Goal: Task Accomplishment & Management: Use online tool/utility

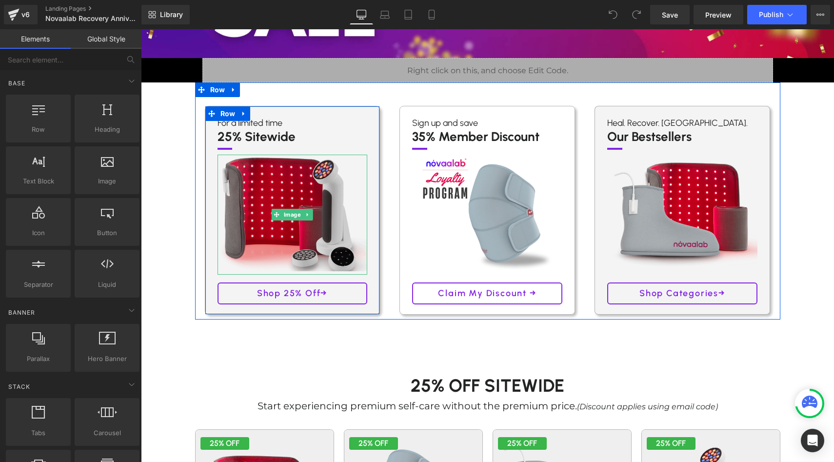
scroll to position [170, 0]
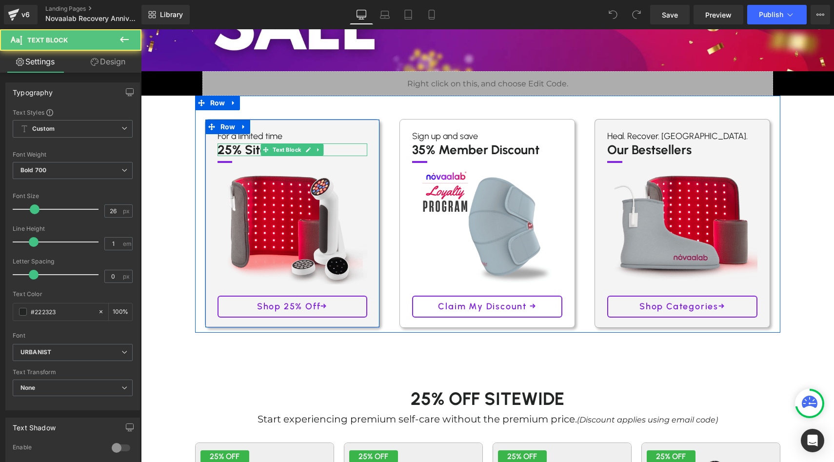
click at [230, 150] on p "25% Sitewide" at bounding box center [292, 149] width 150 height 13
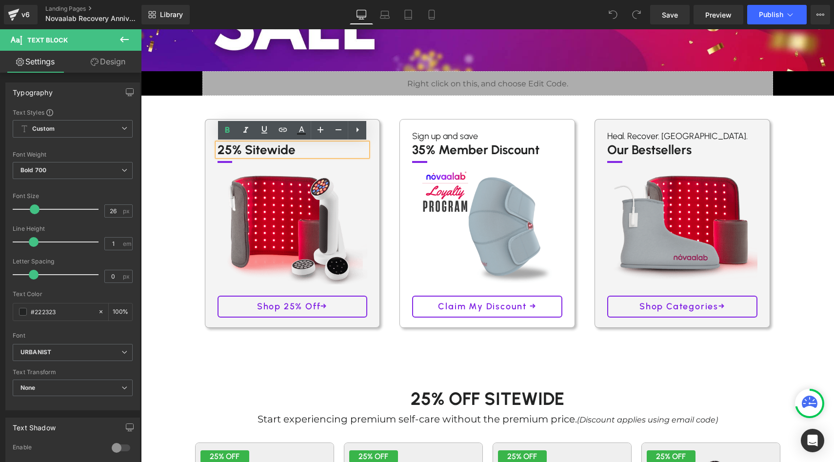
click at [228, 151] on p "25% Sitewide" at bounding box center [292, 149] width 150 height 13
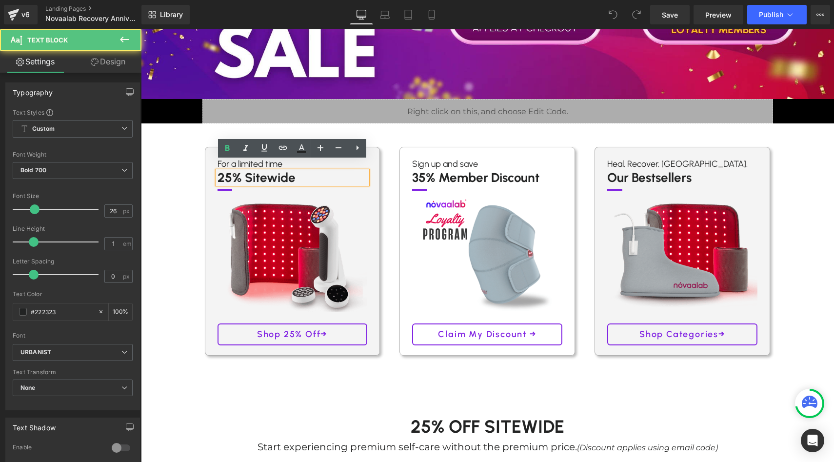
scroll to position [141, 0]
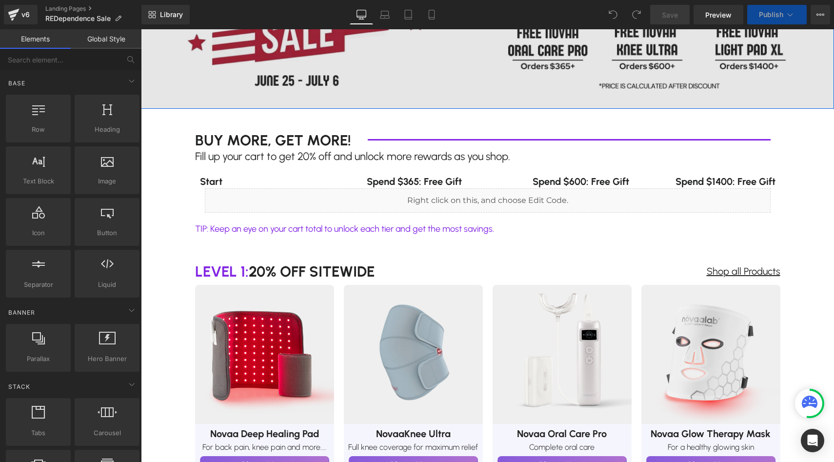
scroll to position [192, 0]
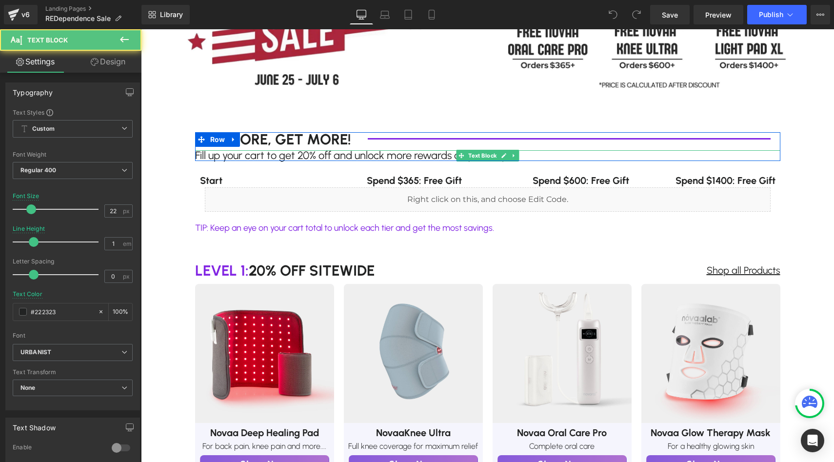
click at [303, 156] on p "Fill up your cart to get 20% off and unlock more rewards as you shop." at bounding box center [487, 155] width 585 height 11
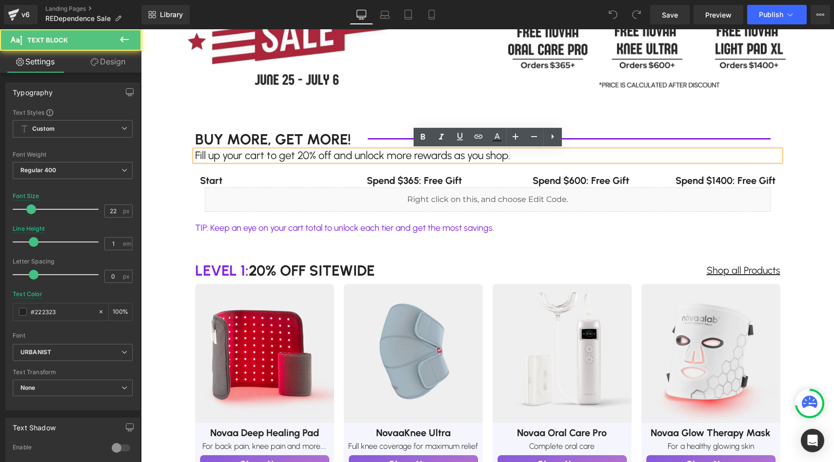
click at [303, 156] on p "Fill up your cart to get 20% off and unlock more rewards as you shop." at bounding box center [487, 155] width 585 height 11
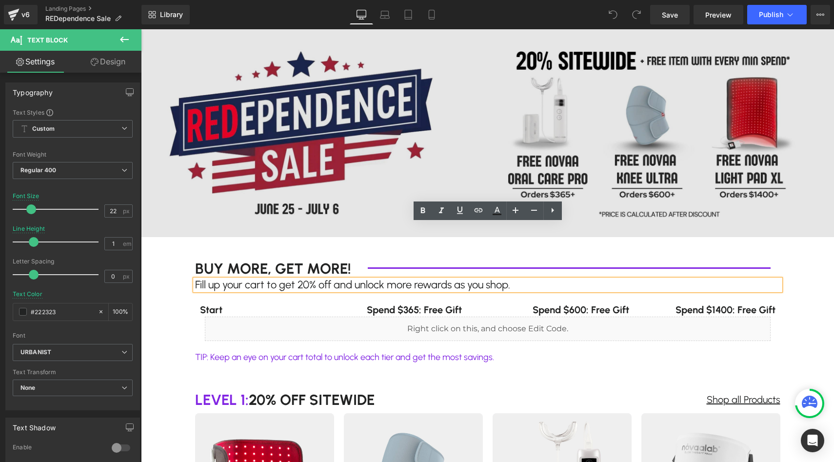
scroll to position [23, 0]
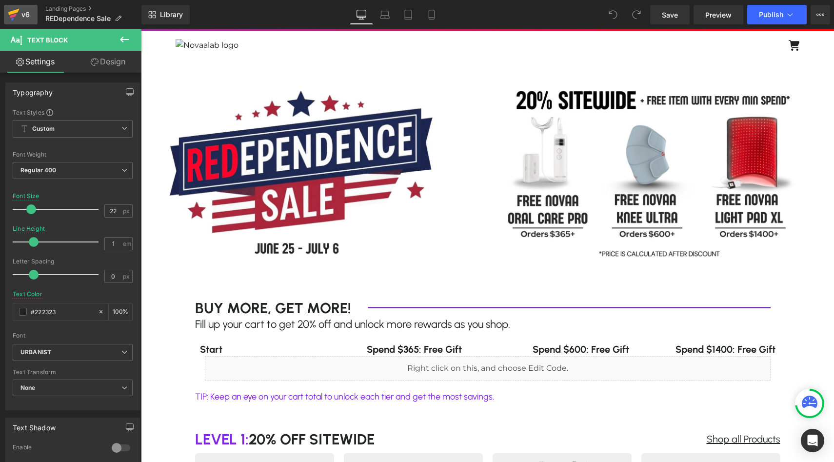
click at [23, 10] on div "v6" at bounding box center [26, 14] width 12 height 13
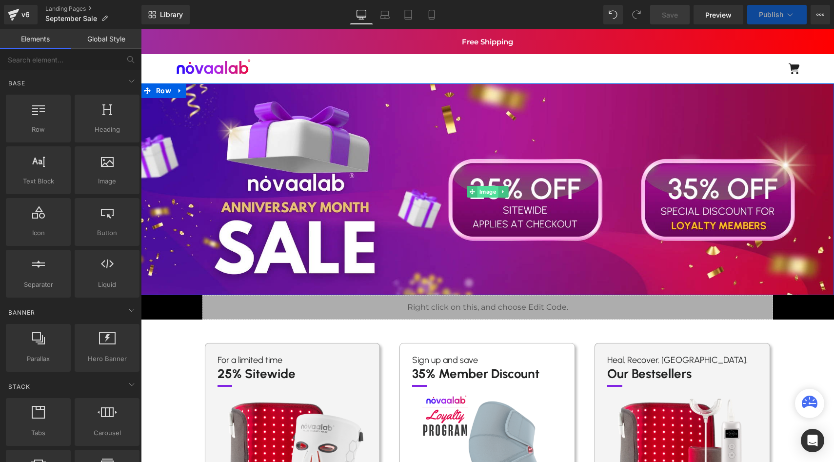
click at [490, 193] on span "Image" at bounding box center [487, 192] width 21 height 12
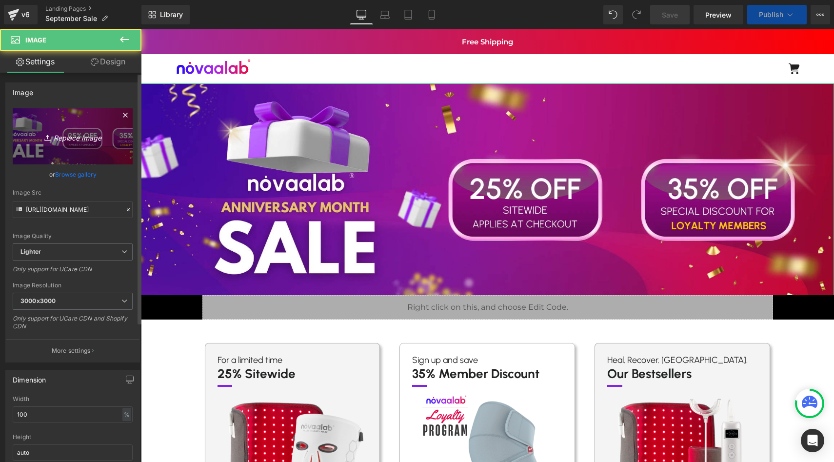
click at [78, 134] on icon "Replace Image" at bounding box center [73, 136] width 78 height 12
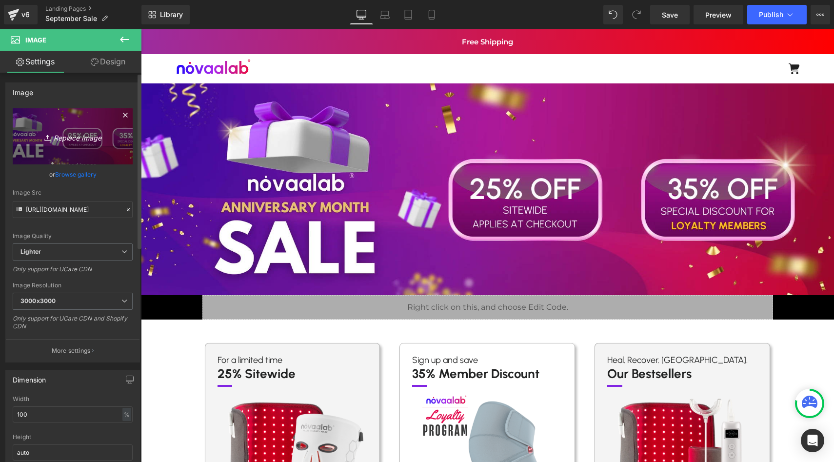
type input "C:\fakepath\September Sale (1).png"
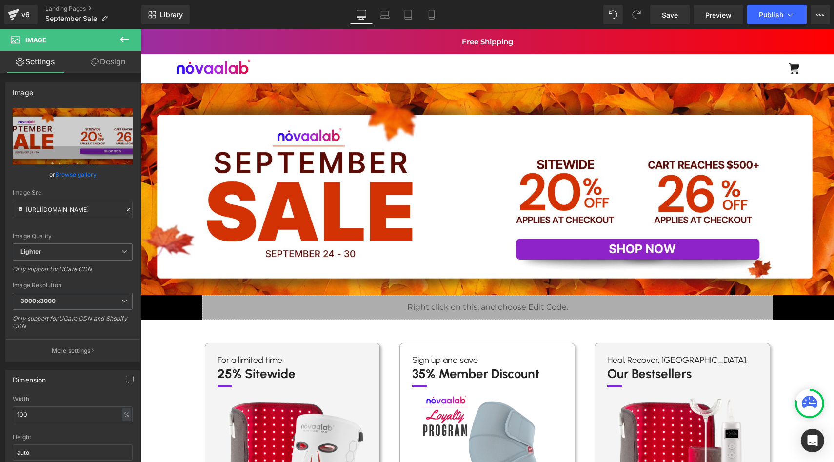
click at [552, 330] on div "For a limited time Text Block 25% Sitewide Text Block Separator Image Shop 25% …" at bounding box center [487, 438] width 585 height 239
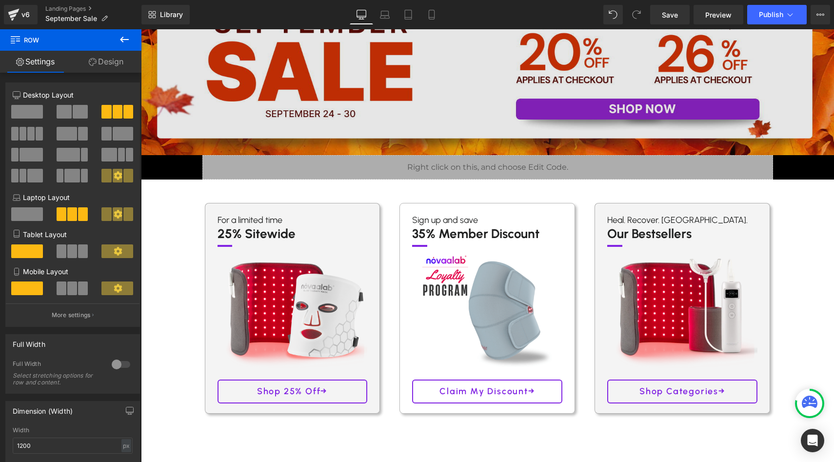
scroll to position [148, 0]
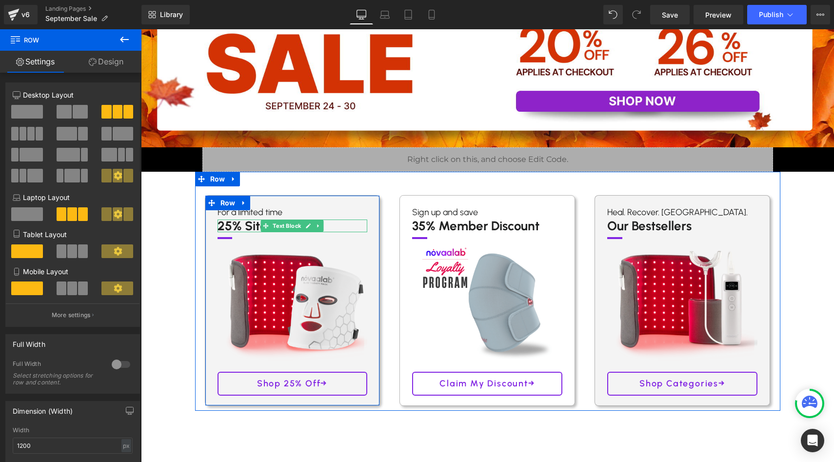
click at [230, 227] on p "25% Sitewide" at bounding box center [292, 225] width 150 height 13
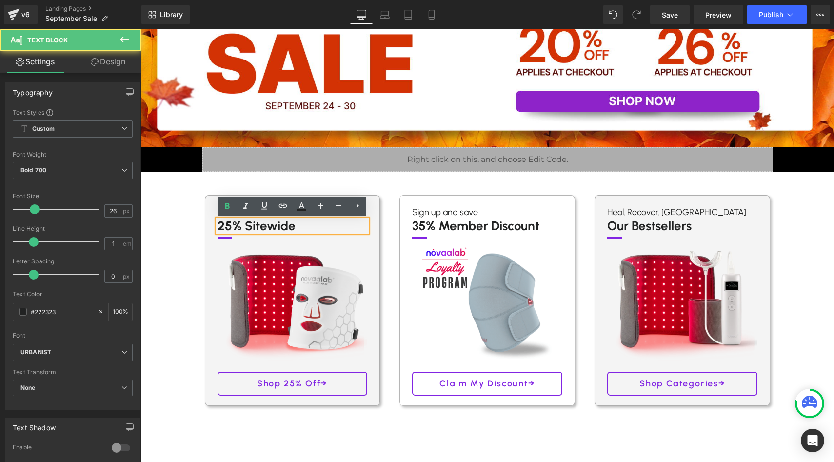
drag, startPoint x: 228, startPoint y: 227, endPoint x: 376, endPoint y: 237, distance: 148.1
click at [228, 227] on p "25% Sitewide" at bounding box center [292, 225] width 150 height 13
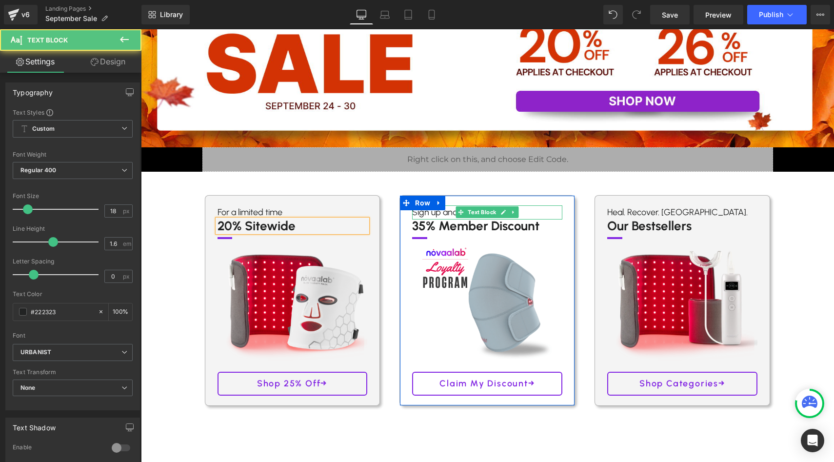
click at [436, 213] on p "Sign up and save" at bounding box center [487, 212] width 150 height 14
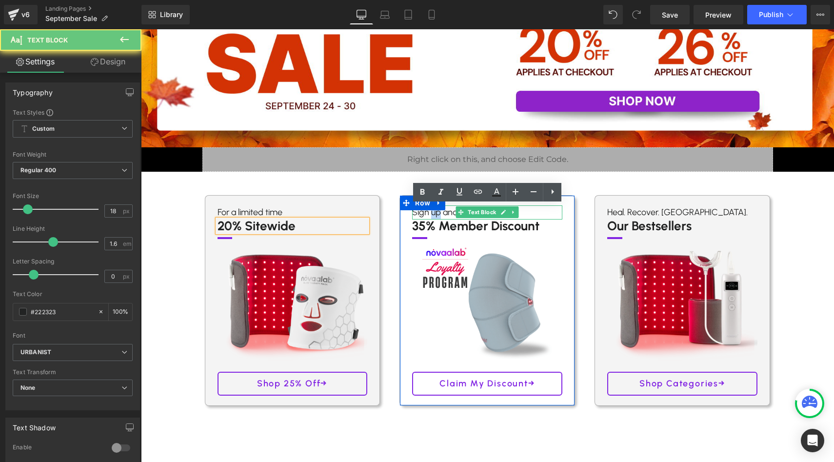
click at [436, 213] on p "Sign up and save" at bounding box center [487, 212] width 150 height 14
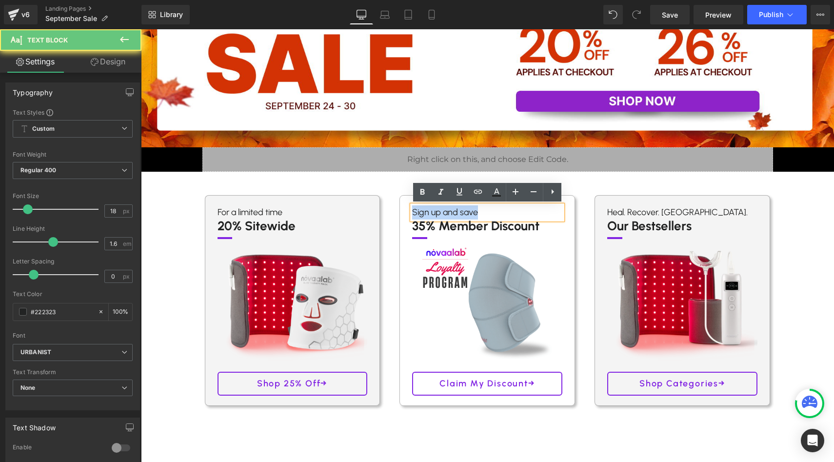
click at [436, 213] on p "Sign up and save" at bounding box center [487, 212] width 150 height 14
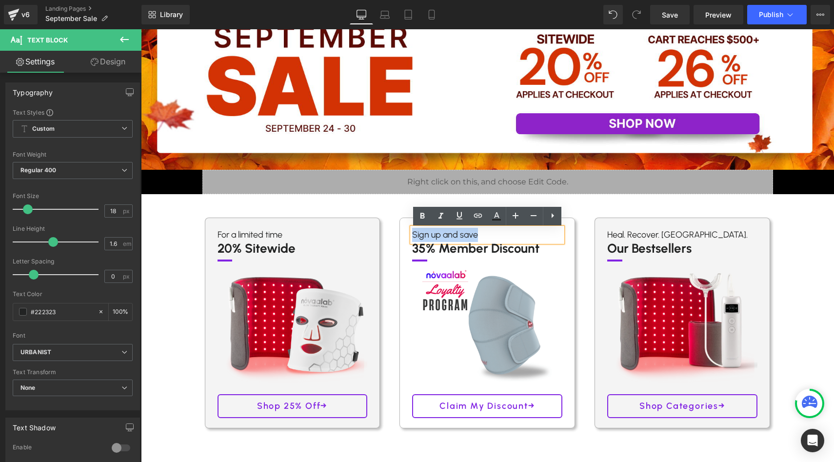
scroll to position [123, 0]
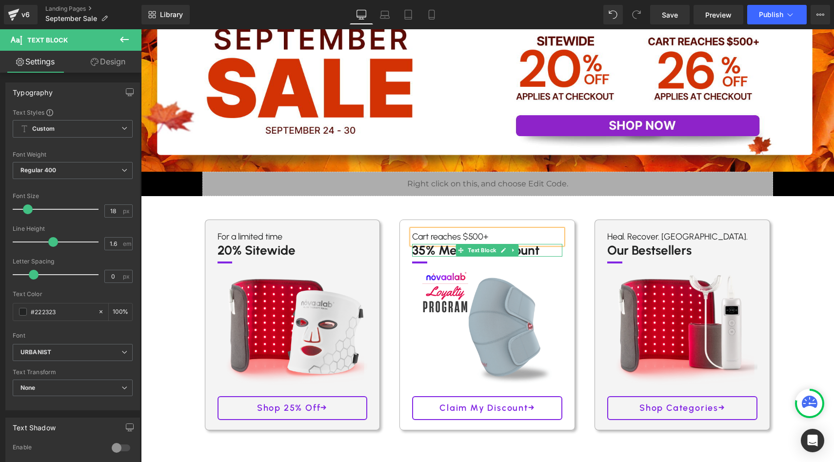
click at [429, 251] on p "35% Member Discount" at bounding box center [487, 250] width 150 height 13
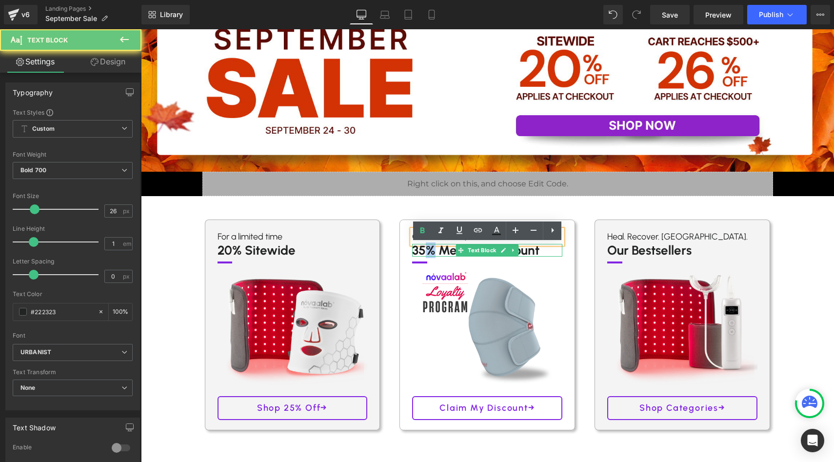
click at [429, 251] on p "35% Member Discount" at bounding box center [487, 250] width 150 height 13
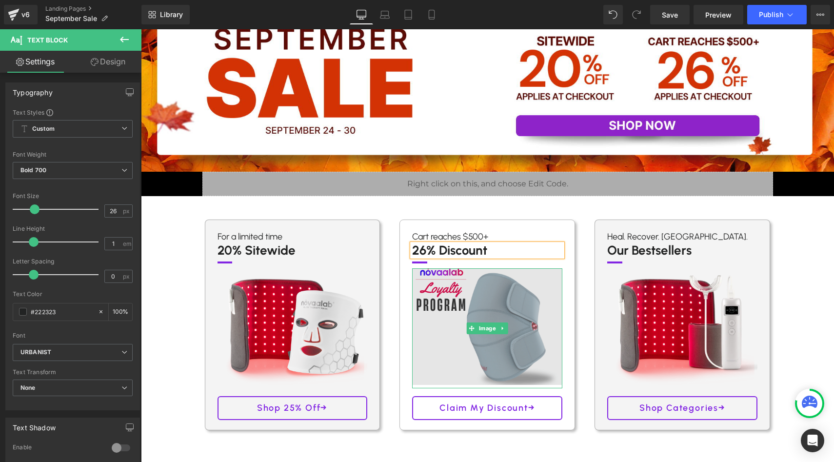
click at [487, 306] on img at bounding box center [487, 326] width 165 height 128
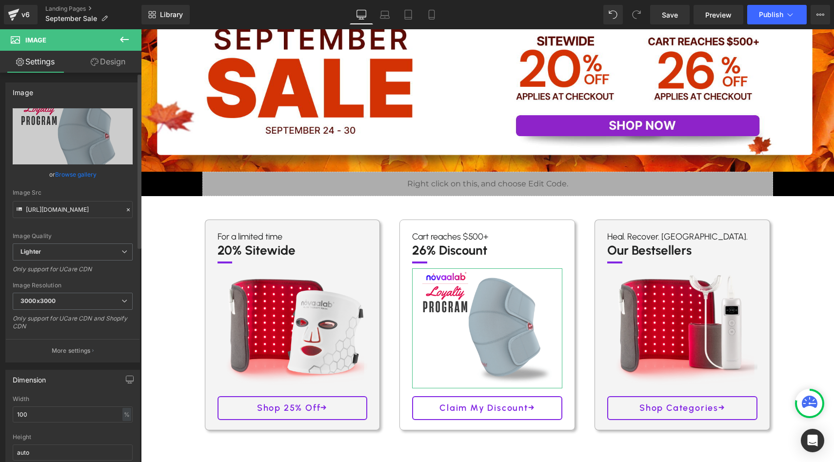
click at [88, 173] on link "Browse gallery" at bounding box center [75, 174] width 41 height 17
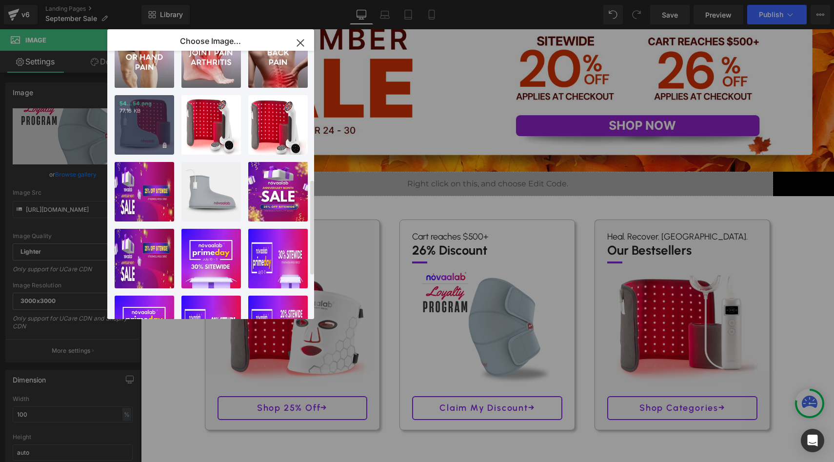
scroll to position [356, 0]
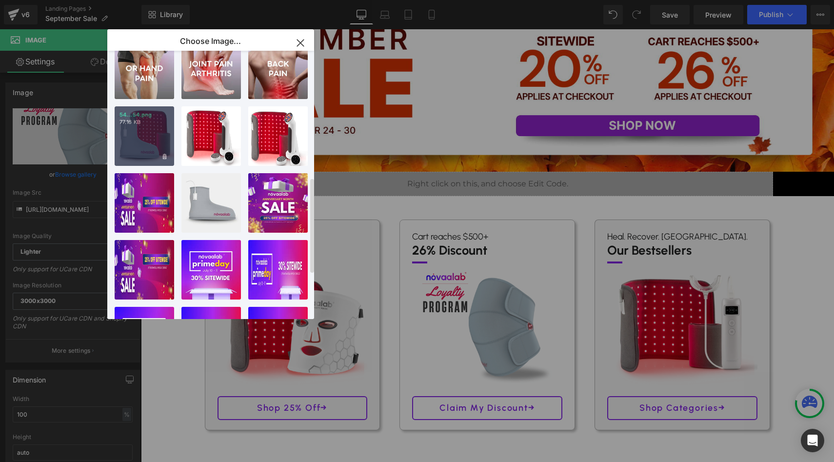
click at [147, 146] on div "54...54.png 77.16 KB" at bounding box center [144, 135] width 59 height 59
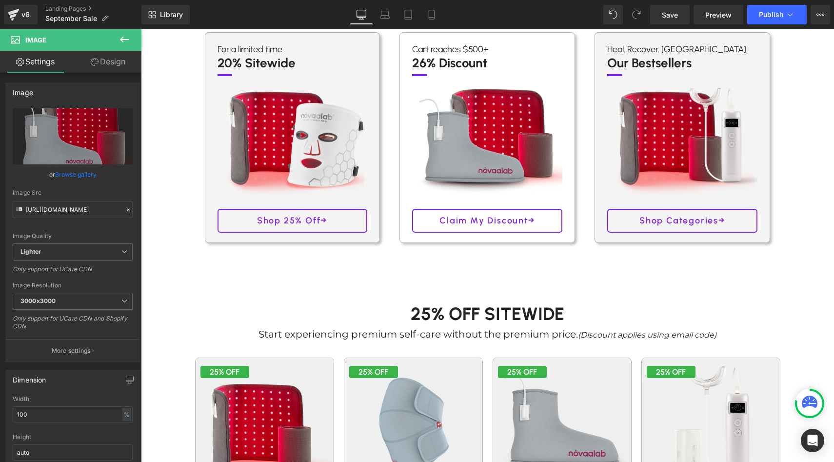
scroll to position [312, 0]
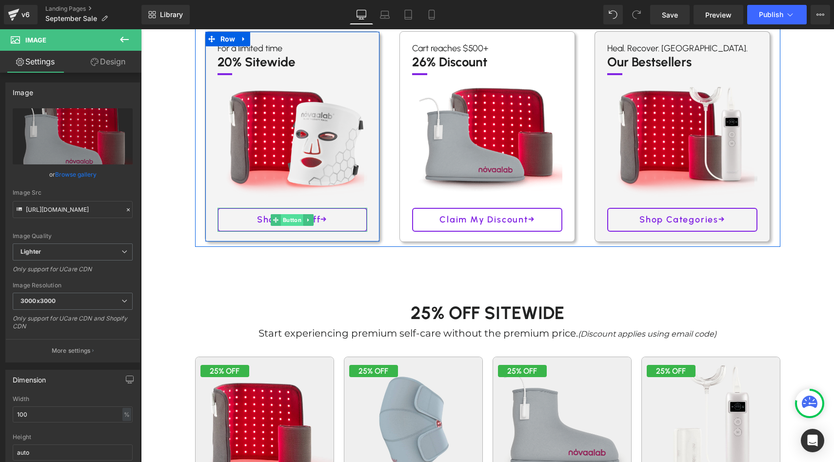
click at [298, 220] on span "Button" at bounding box center [292, 220] width 22 height 12
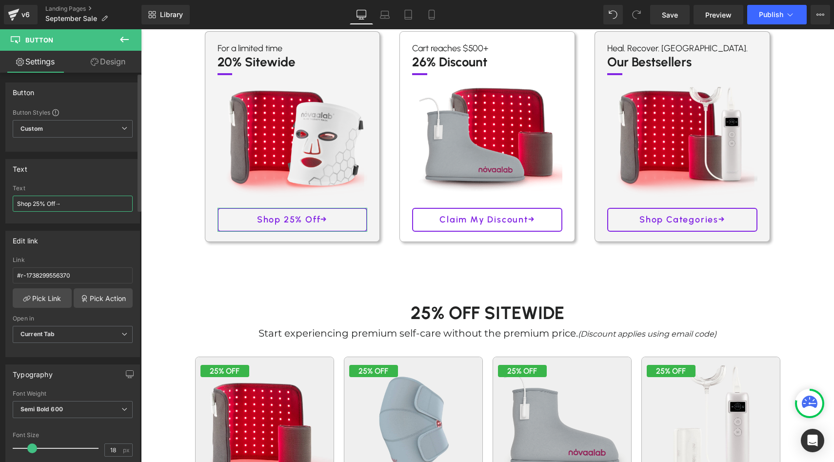
click at [41, 202] on input "Shop 25% Off→" at bounding box center [73, 204] width 120 height 16
type input "Shop 20% Off→"
click at [81, 202] on input "Shop 20% Off→" at bounding box center [73, 204] width 120 height 16
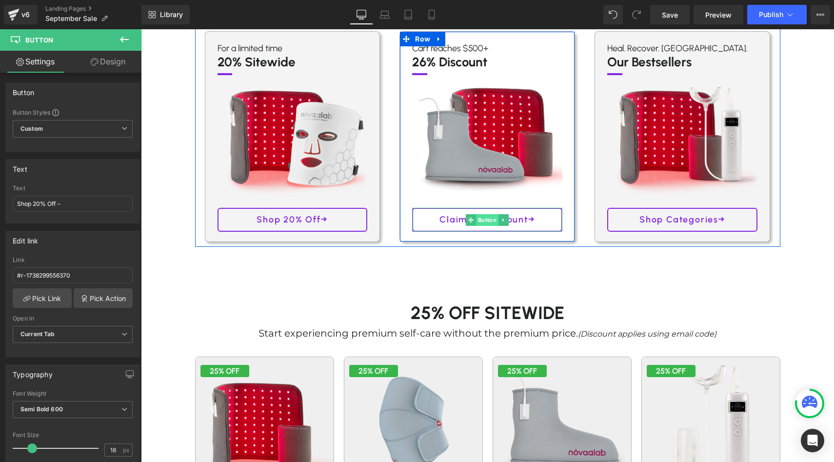
click at [489, 218] on span "Button" at bounding box center [487, 220] width 22 height 12
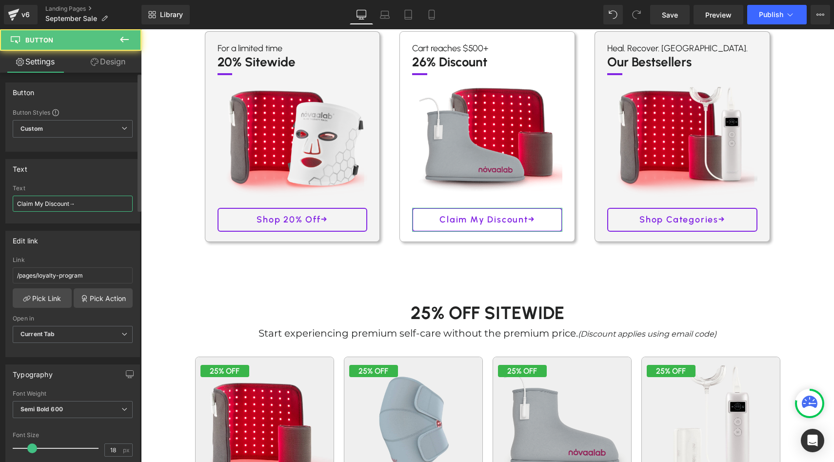
click at [67, 205] on input "Claim My Discount→" at bounding box center [73, 204] width 120 height 16
paste input "Shop 20% Off"
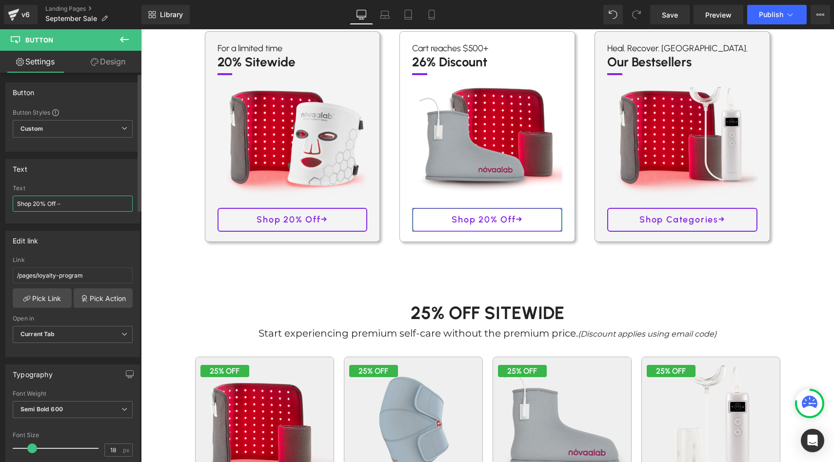
click at [40, 200] on input "Shop 20% Off→" at bounding box center [73, 204] width 120 height 16
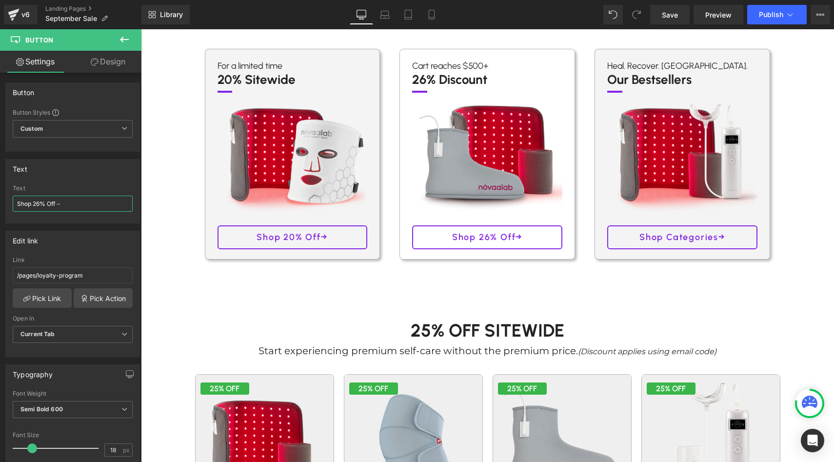
scroll to position [287, 0]
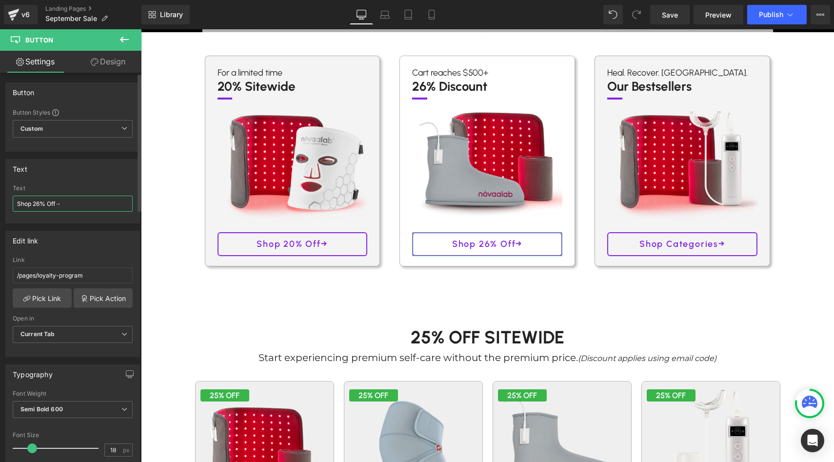
drag, startPoint x: 57, startPoint y: 203, endPoint x: 34, endPoint y: 203, distance: 22.9
click at [34, 203] on input "Shop 26% Off→" at bounding box center [73, 204] width 120 height 16
type input "Shop Now→"
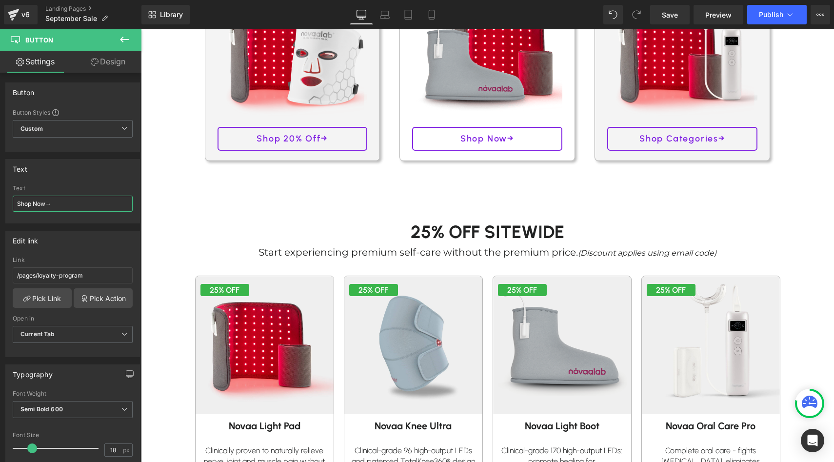
scroll to position [395, 0]
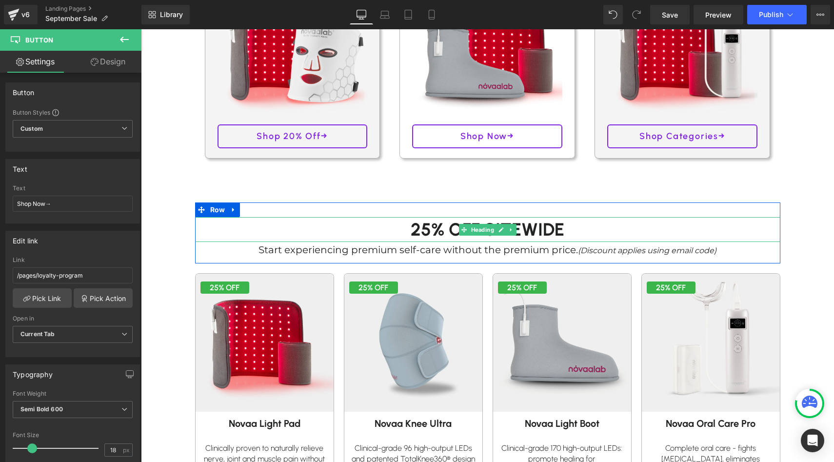
click at [427, 227] on h1 "25% Off SITEWIDE" at bounding box center [487, 229] width 585 height 25
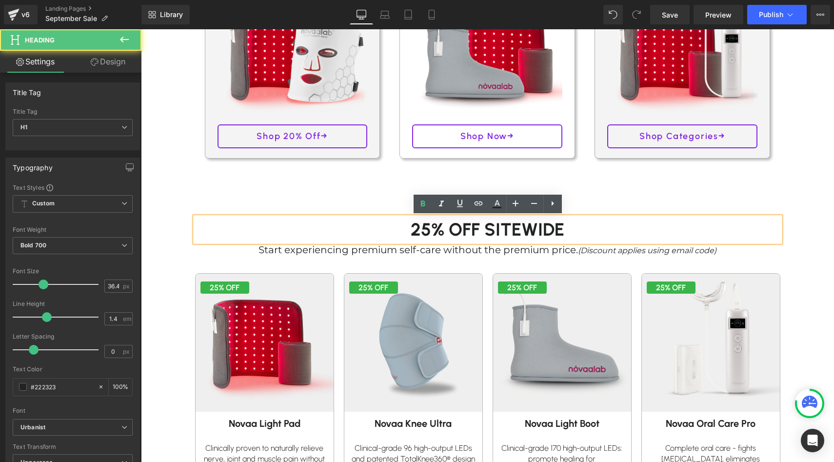
click at [429, 227] on h1 "25% Off SITEWIDE" at bounding box center [487, 229] width 585 height 25
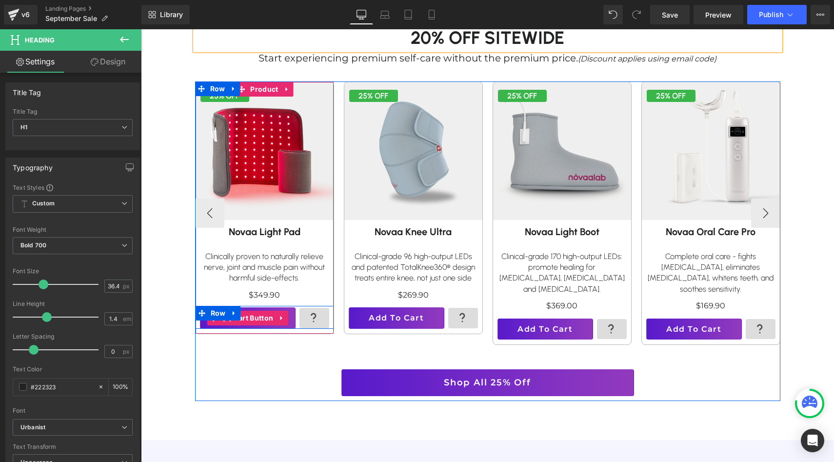
scroll to position [656, 0]
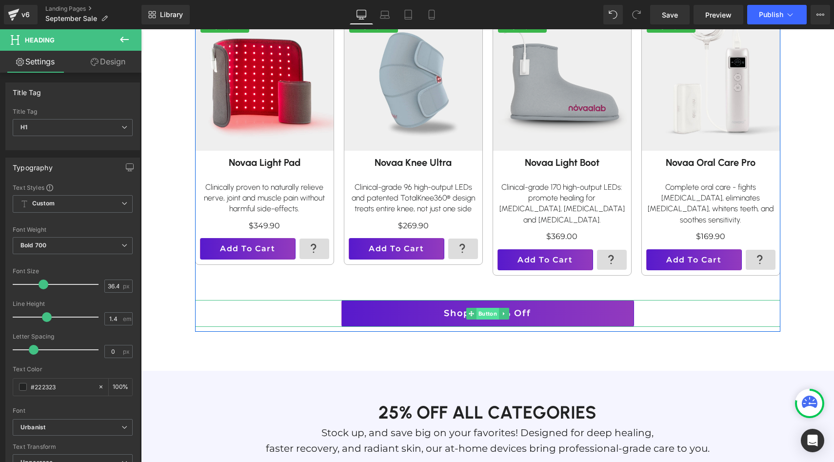
click at [488, 308] on span "Button" at bounding box center [487, 314] width 22 height 12
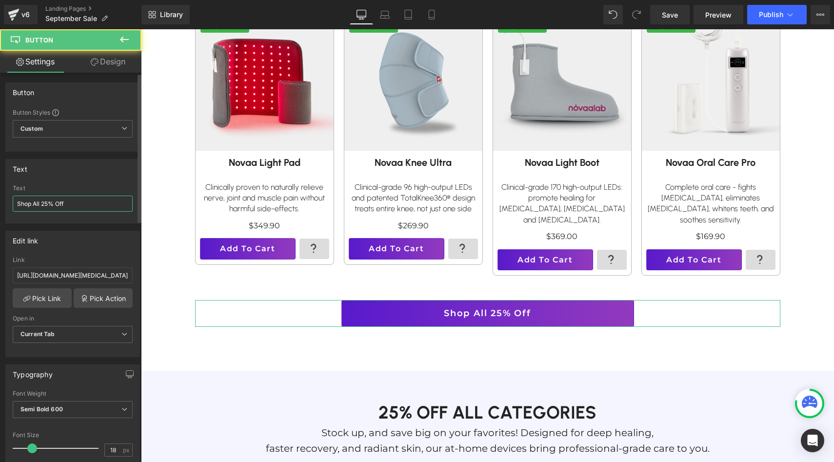
click at [48, 203] on input "Shop All 25% Off" at bounding box center [73, 204] width 120 height 16
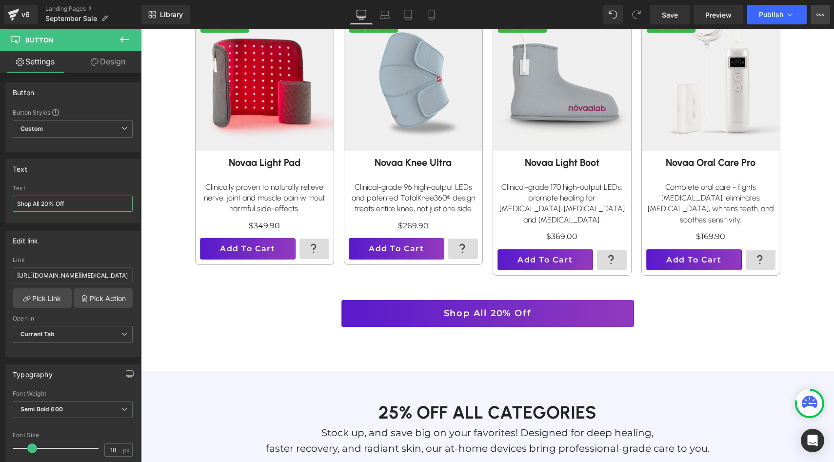
type input "Shop All 20% Off"
click at [825, 19] on button "View Live Page View with current Template Save Template to Library Schedule Pub…" at bounding box center [820, 15] width 20 height 20
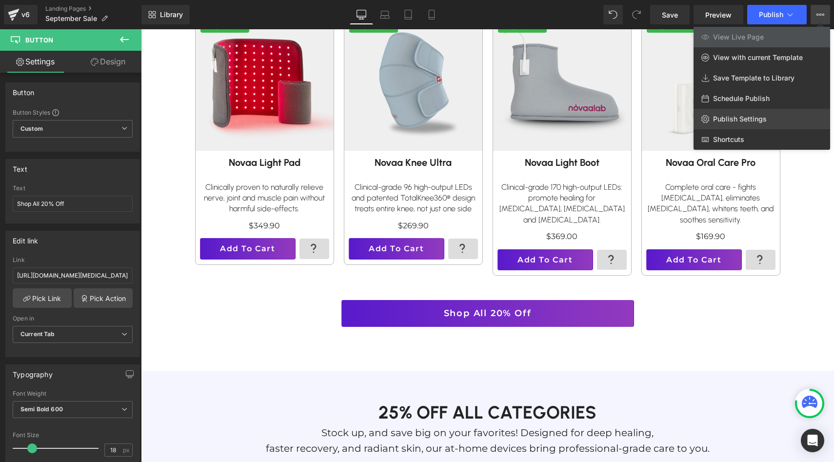
click at [768, 112] on link "Publish Settings" at bounding box center [761, 119] width 137 height 20
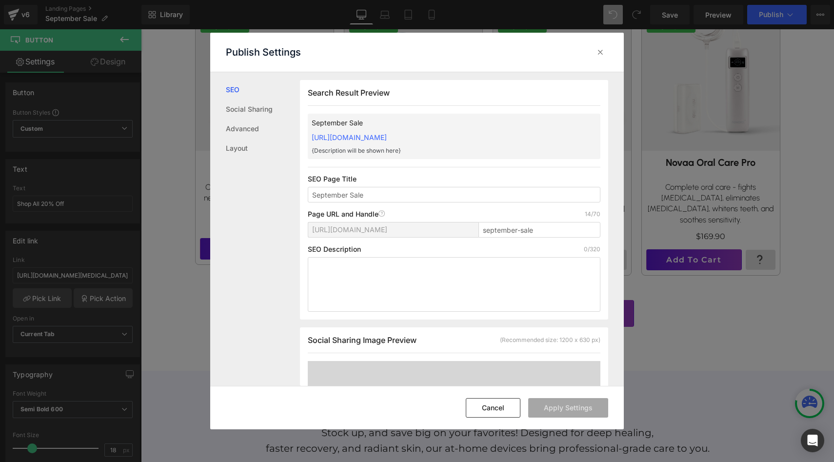
scroll to position [0, 0]
click at [491, 409] on button "Cancel" at bounding box center [493, 408] width 55 height 20
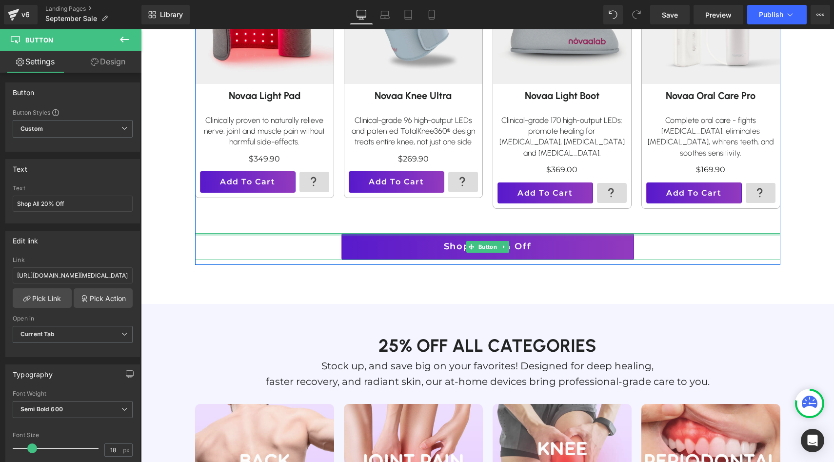
scroll to position [773, 0]
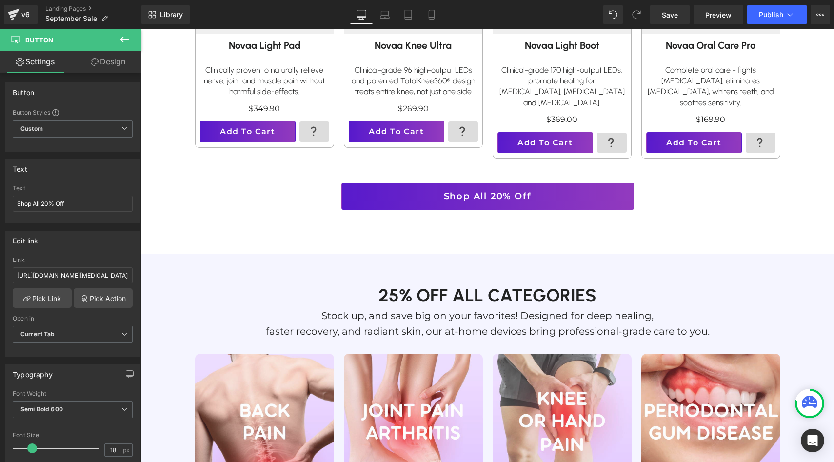
click at [413, 290] on h1 "25% off all categories" at bounding box center [487, 295] width 571 height 25
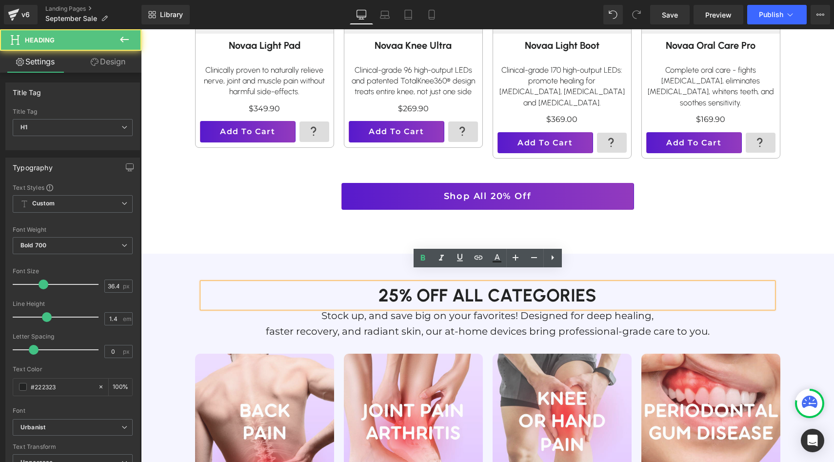
click at [396, 284] on h1 "25% off all categories" at bounding box center [487, 295] width 571 height 25
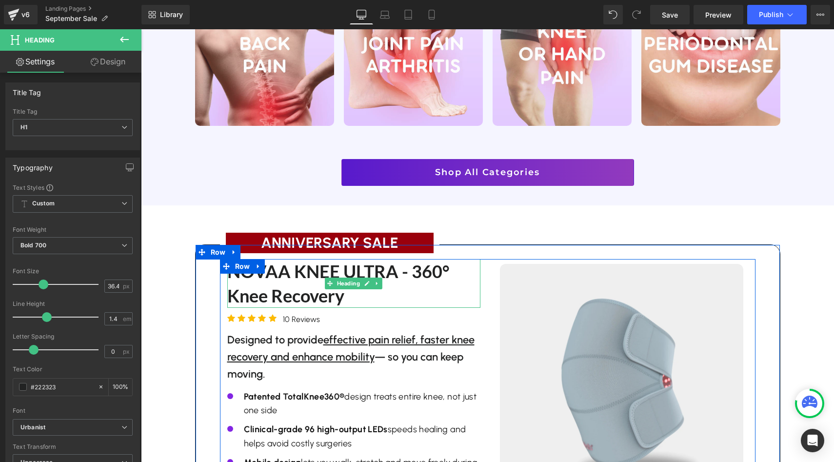
scroll to position [1150, 0]
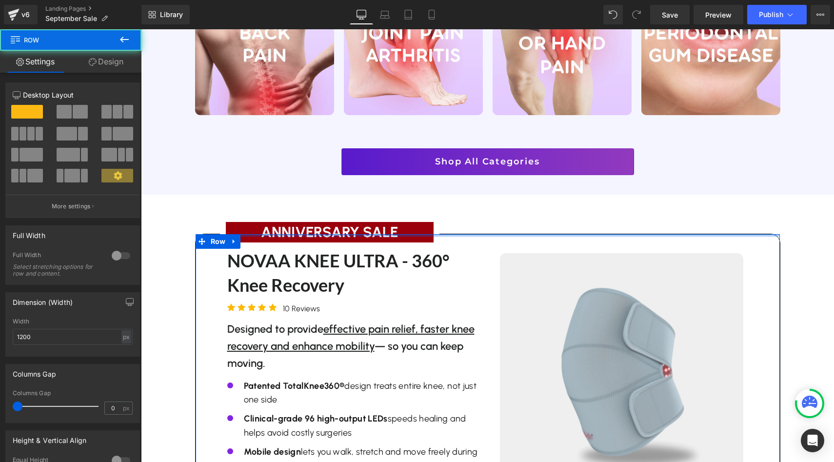
click at [349, 234] on div at bounding box center [488, 235] width 584 height 2
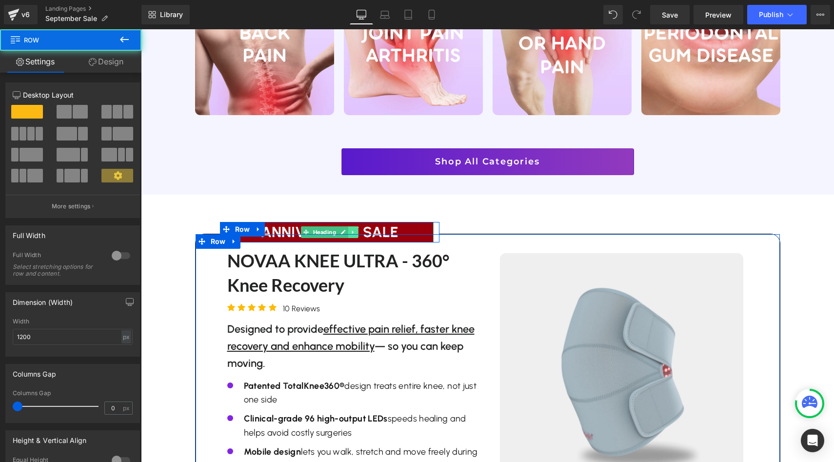
click at [349, 226] on link at bounding box center [353, 232] width 10 height 12
click at [349, 226] on link at bounding box center [348, 232] width 10 height 12
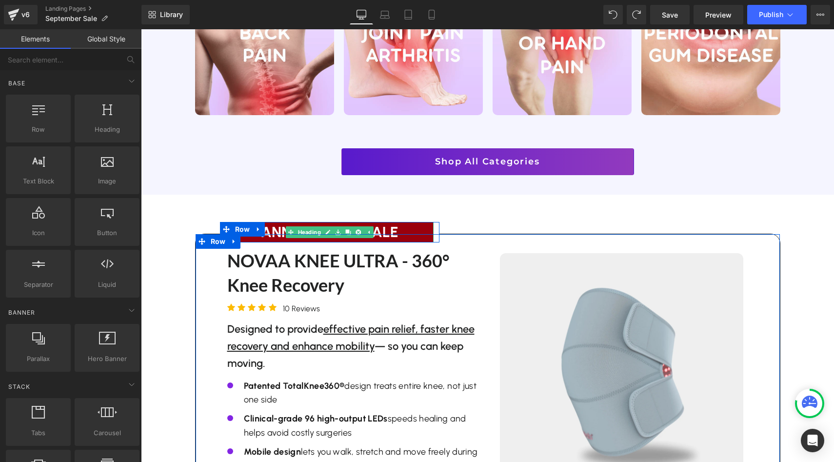
click at [390, 222] on h1 "ANNIVERSARY SALE" at bounding box center [330, 232] width 208 height 20
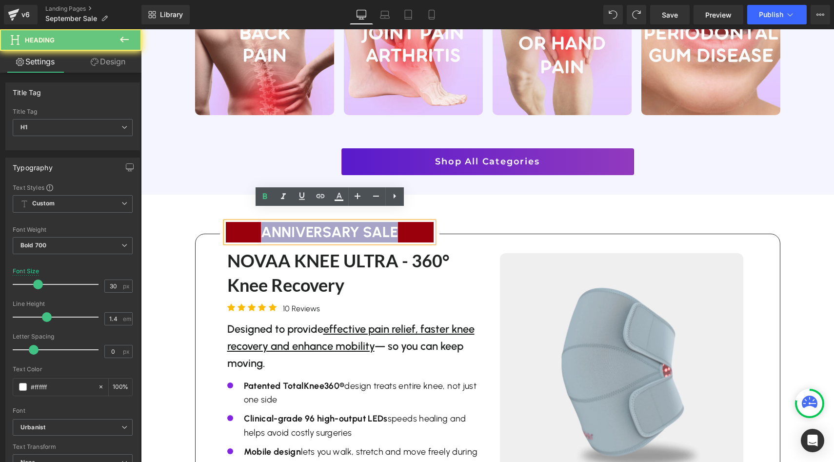
click at [390, 222] on h1 "ANNIVERSARY SALE" at bounding box center [330, 232] width 208 height 20
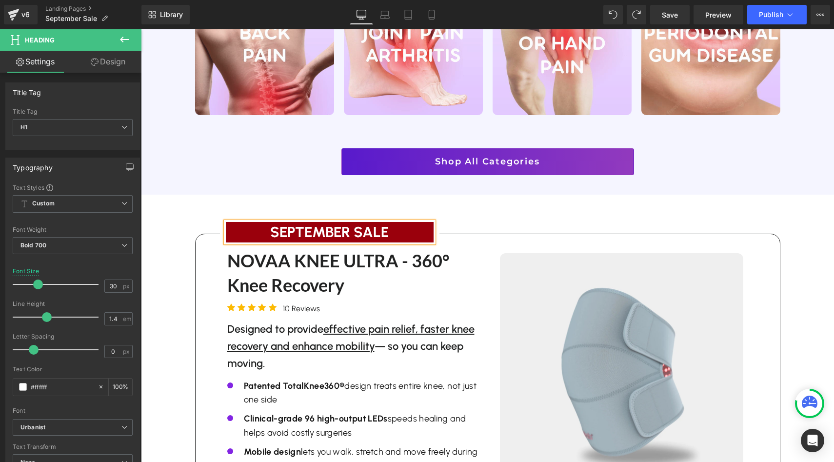
drag, startPoint x: 463, startPoint y: 163, endPoint x: 455, endPoint y: 172, distance: 11.8
click at [463, 163] on div "Image Row Image Row ‹ › Carousel Image Row Image Row ‹ › Carousel Image" at bounding box center [487, 152] width 585 height 56
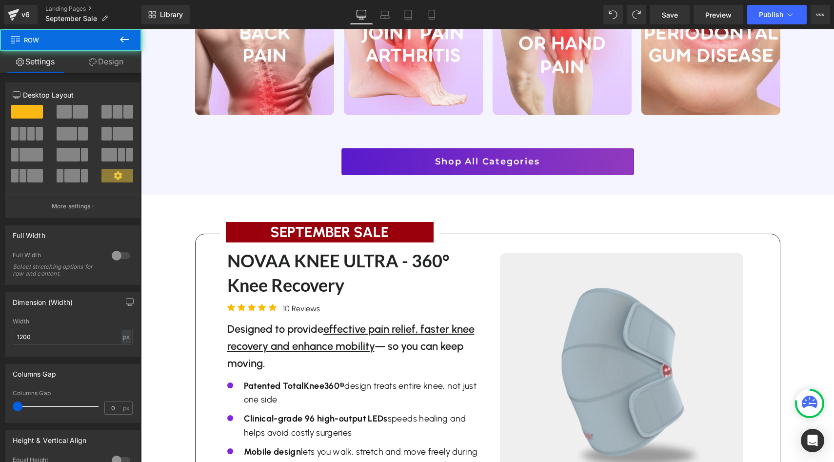
click at [423, 222] on div "SEPTEMBER SALE Heading Row" at bounding box center [329, 232] width 219 height 20
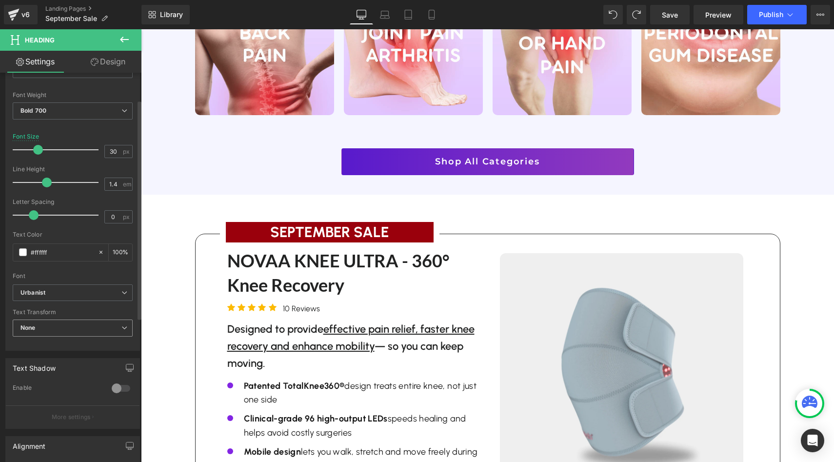
scroll to position [167, 0]
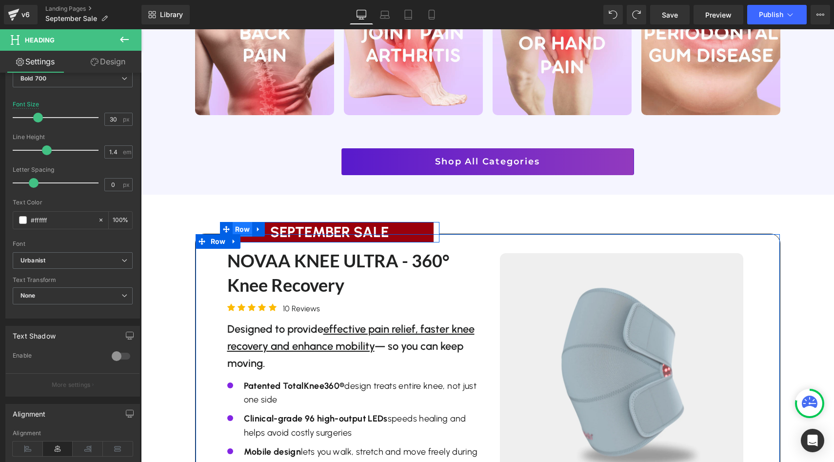
click at [242, 222] on span "Row" at bounding box center [243, 229] width 20 height 15
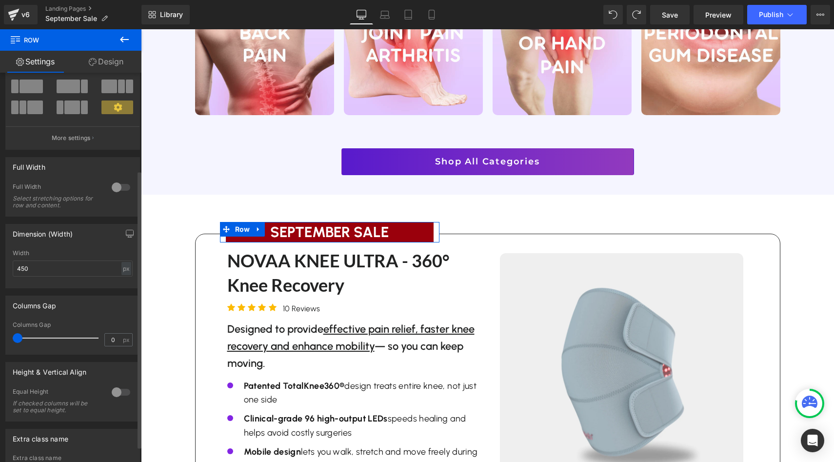
scroll to position [158, 0]
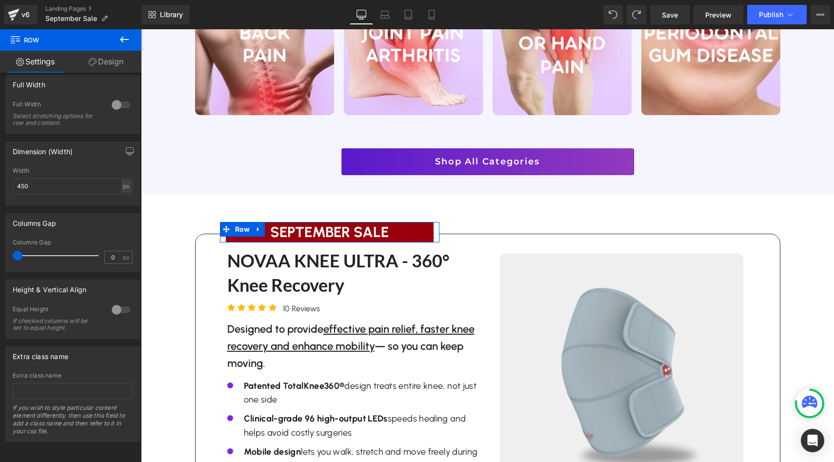
click at [96, 59] on link "Design" at bounding box center [106, 62] width 71 height 22
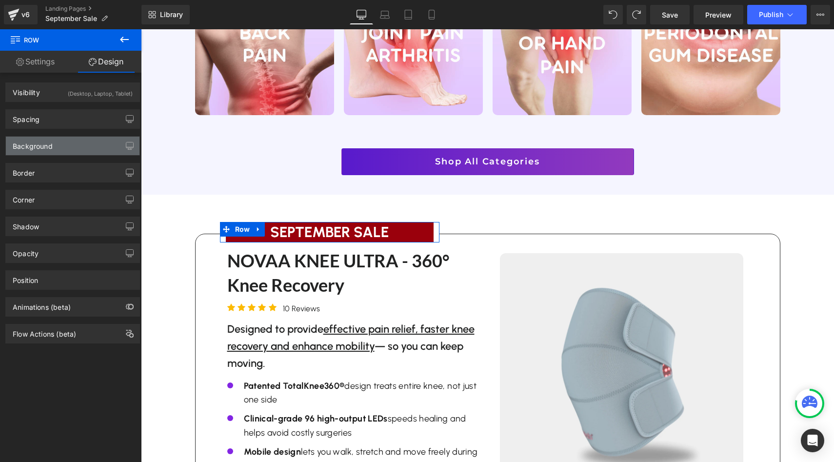
click at [74, 149] on div "Background" at bounding box center [73, 146] width 134 height 19
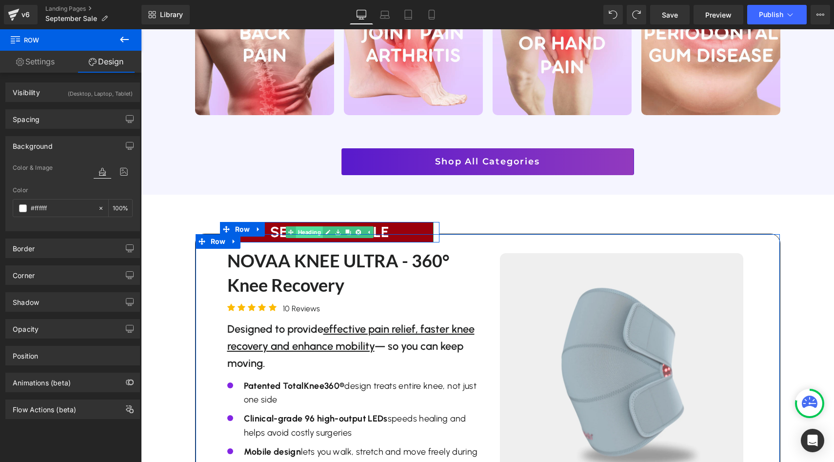
click at [298, 222] on div "SEPTEMBER SALE Heading" at bounding box center [330, 232] width 208 height 20
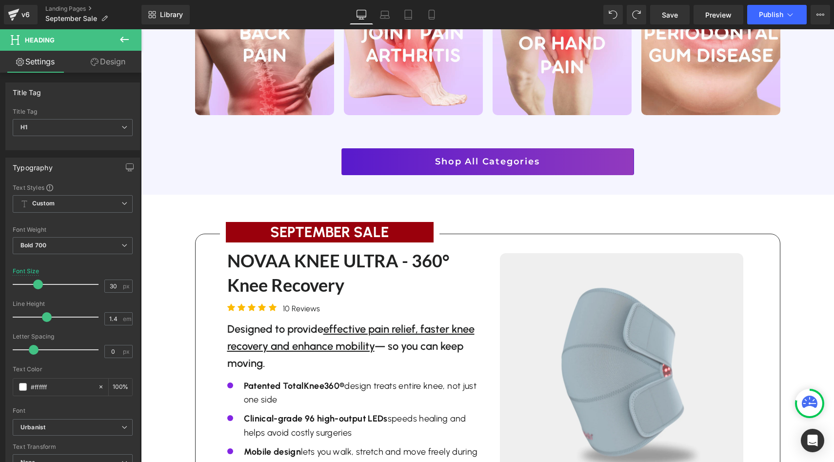
click at [111, 63] on link "Design" at bounding box center [108, 62] width 71 height 22
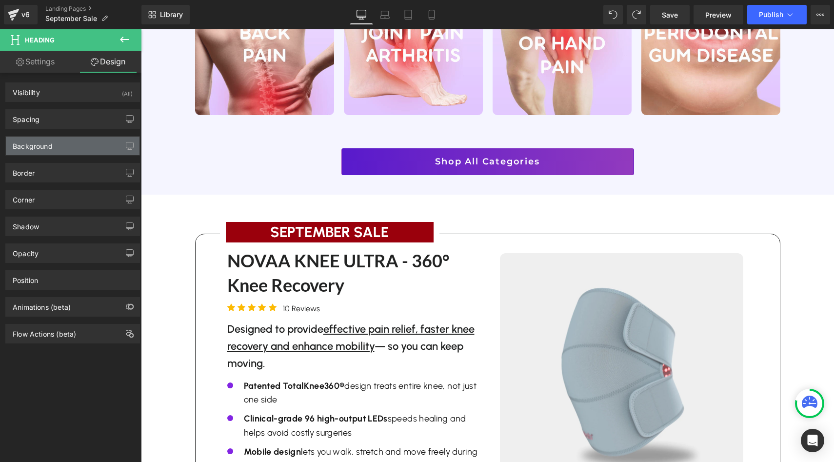
click at [77, 142] on div "Background" at bounding box center [73, 146] width 134 height 19
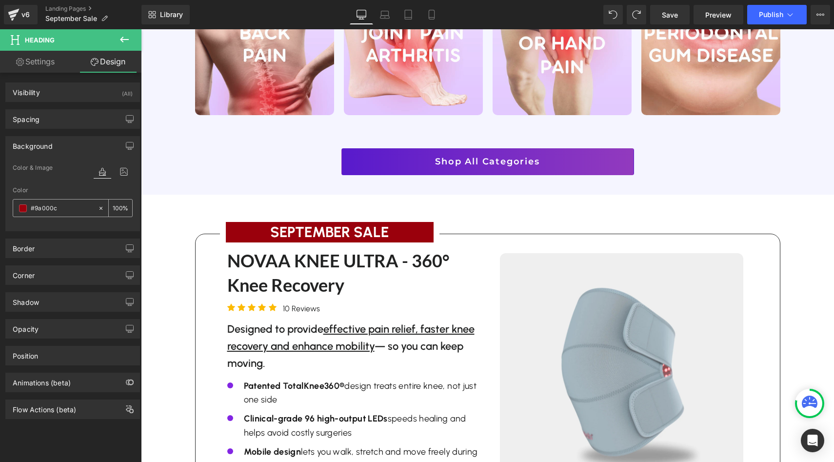
click at [67, 212] on input "#9a000c" at bounding box center [62, 208] width 62 height 11
paste input "d43203"
type input "#d43203"
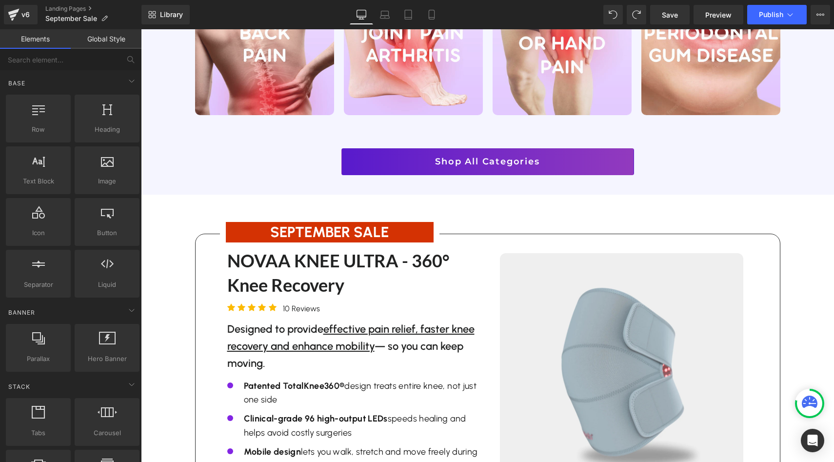
click at [298, 193] on div "Image Row Image Row Liquid Row Row For a limited time Text Block 25% Sitewide T…" at bounding box center [487, 164] width 605 height 2463
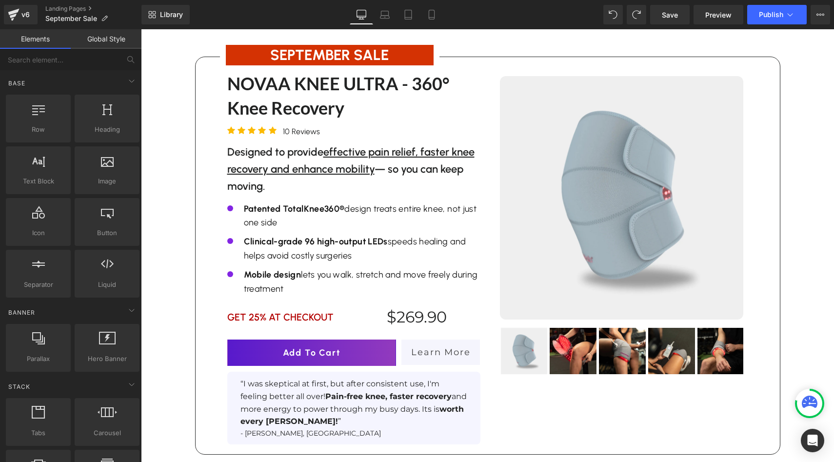
scroll to position [1345, 0]
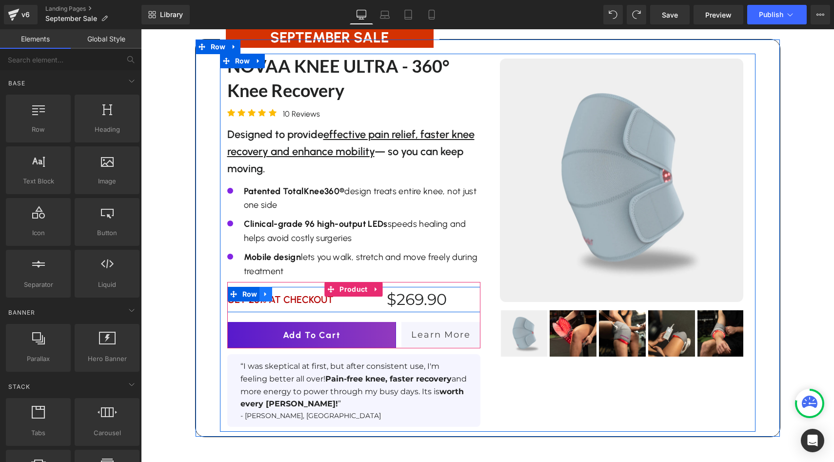
click at [260, 287] on link at bounding box center [265, 294] width 13 height 15
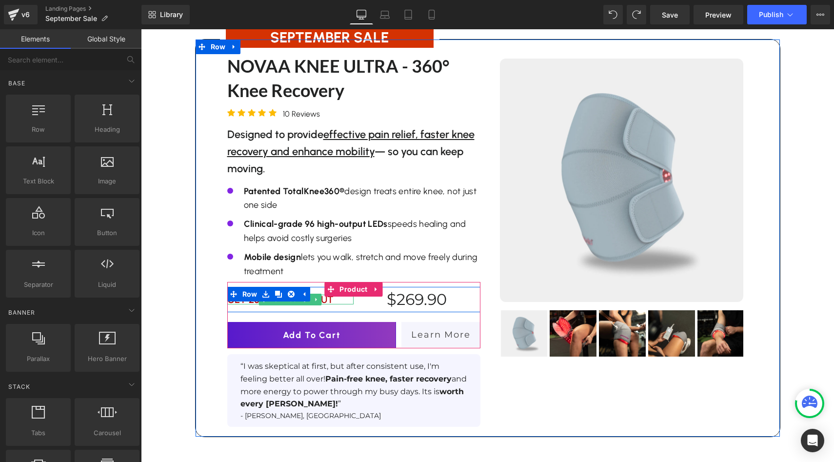
click at [260, 295] on div "GET 25% AT CHECKOUT Text Block" at bounding box center [290, 300] width 127 height 10
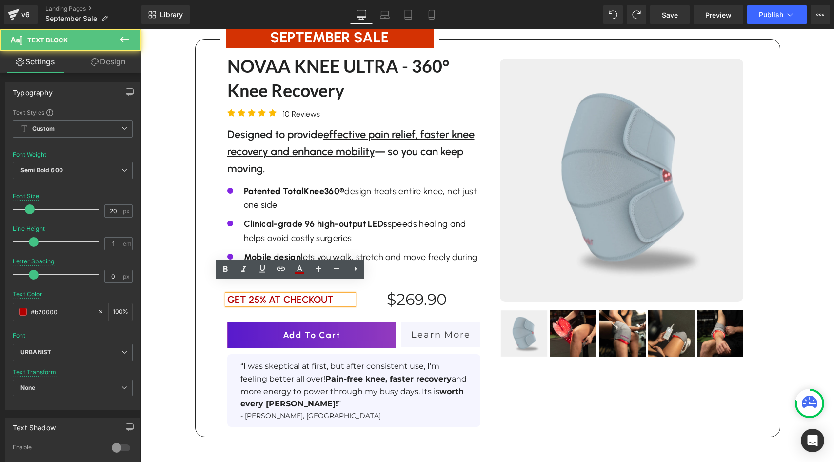
click at [258, 295] on p "GET 25% AT CHECKOUT" at bounding box center [290, 300] width 127 height 10
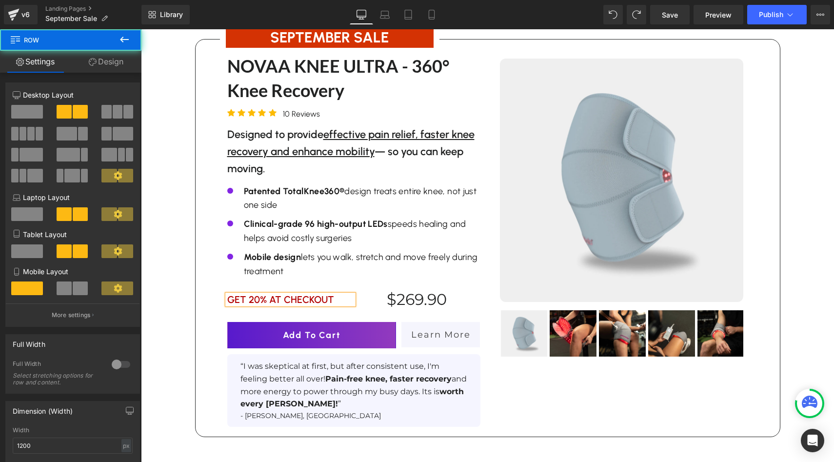
click at [505, 376] on div "NOVAALAB ANNIVERSARY SALE Heading Row EXTRA 10% OFF (P) Image ‹" at bounding box center [487, 243] width 535 height 378
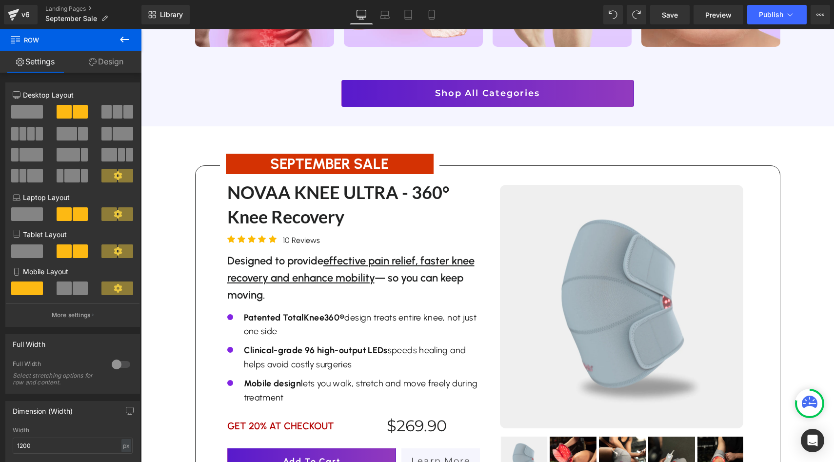
scroll to position [1218, 0]
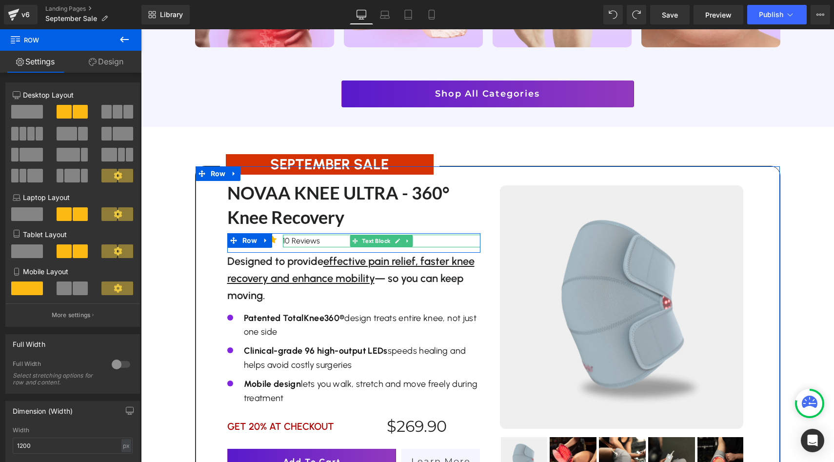
click at [290, 235] on p "10 Reviews" at bounding box center [381, 241] width 197 height 13
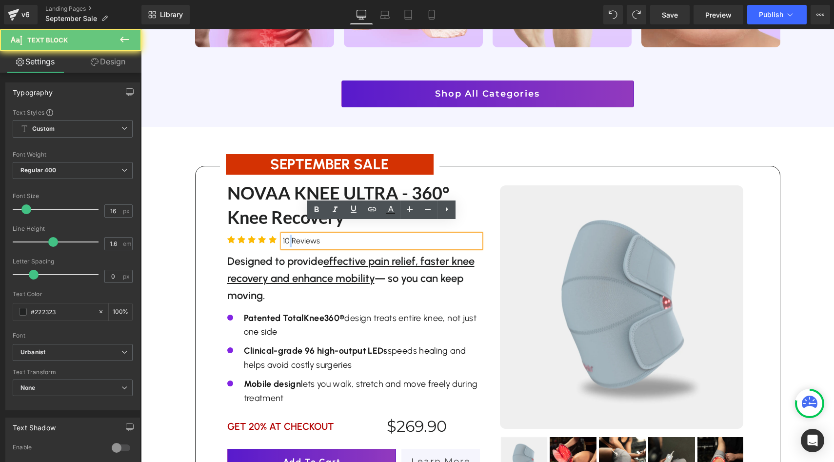
click at [290, 235] on p "10 Reviews" at bounding box center [381, 241] width 197 height 13
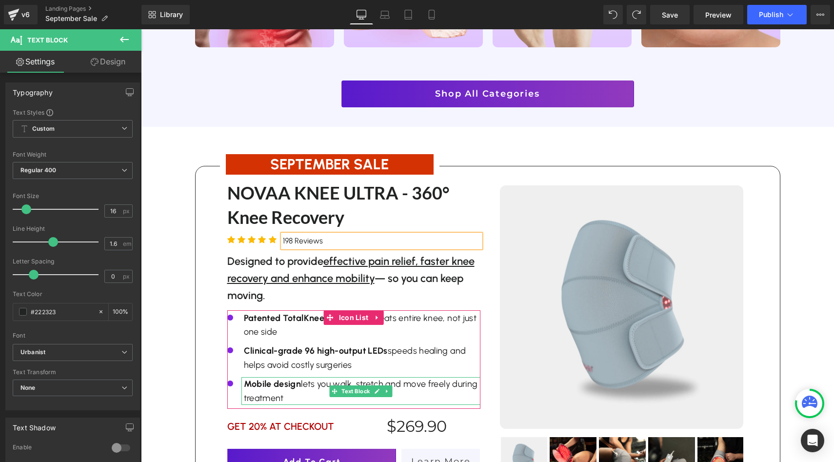
click at [344, 378] on span "Mobile design lets you walk, stretch and move freely during treatment" at bounding box center [361, 390] width 234 height 25
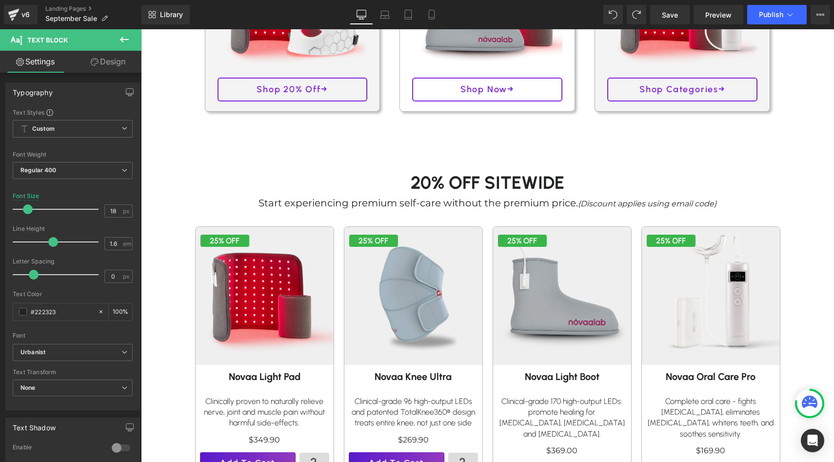
scroll to position [526, 0]
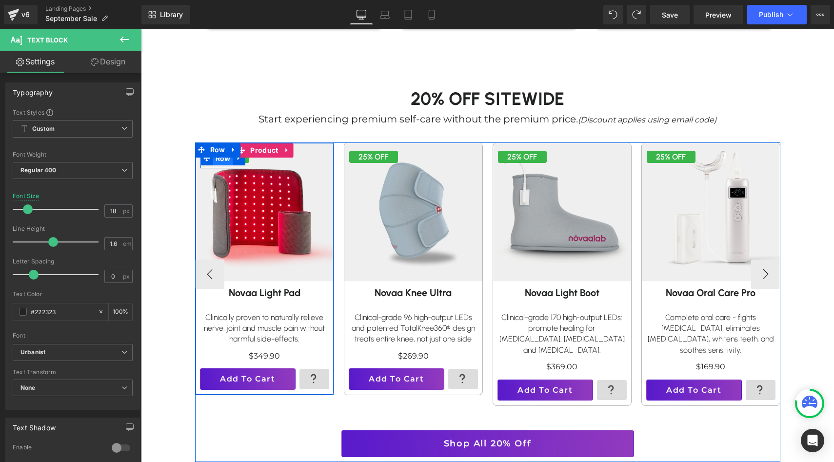
click at [227, 160] on span "Row" at bounding box center [223, 158] width 20 height 15
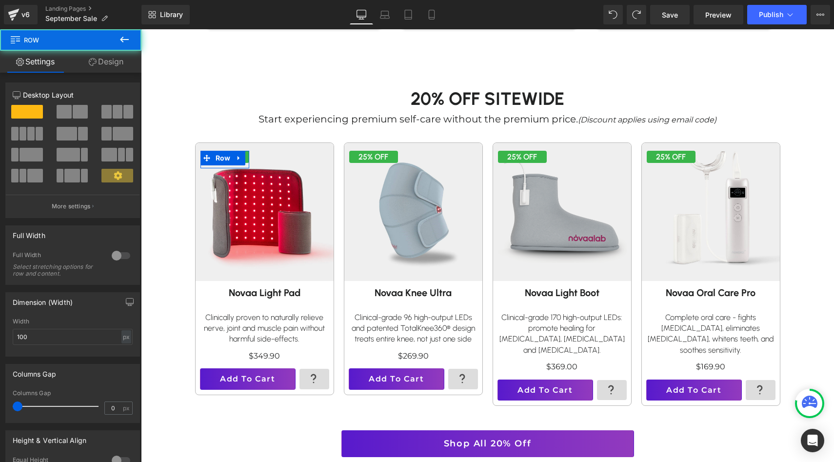
click at [115, 72] on link "Design" at bounding box center [106, 62] width 71 height 22
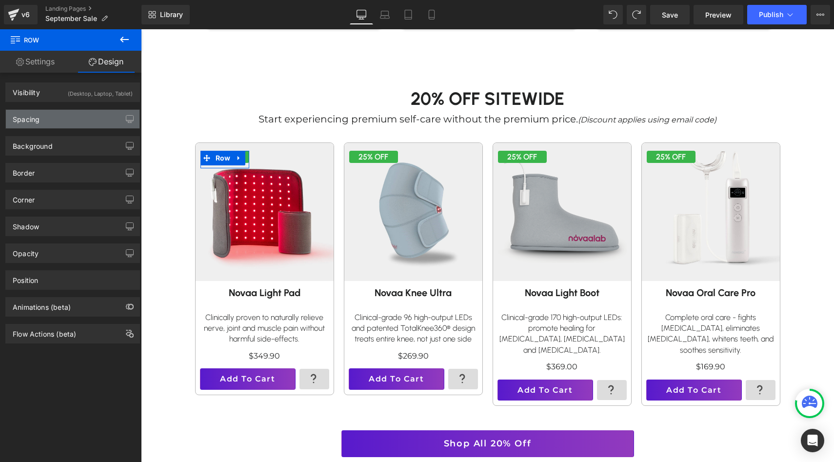
click at [79, 112] on div "Spacing" at bounding box center [73, 119] width 134 height 19
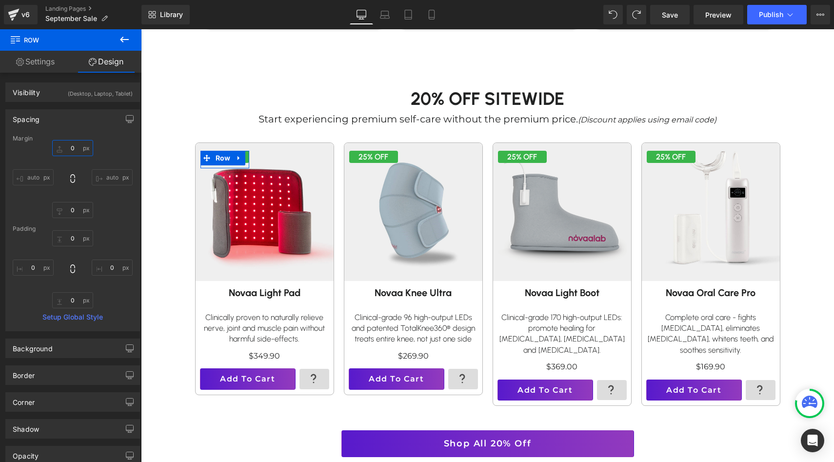
click at [75, 147] on input "0" at bounding box center [72, 148] width 41 height 16
type input "1"
click at [73, 242] on input "0" at bounding box center [72, 238] width 41 height 16
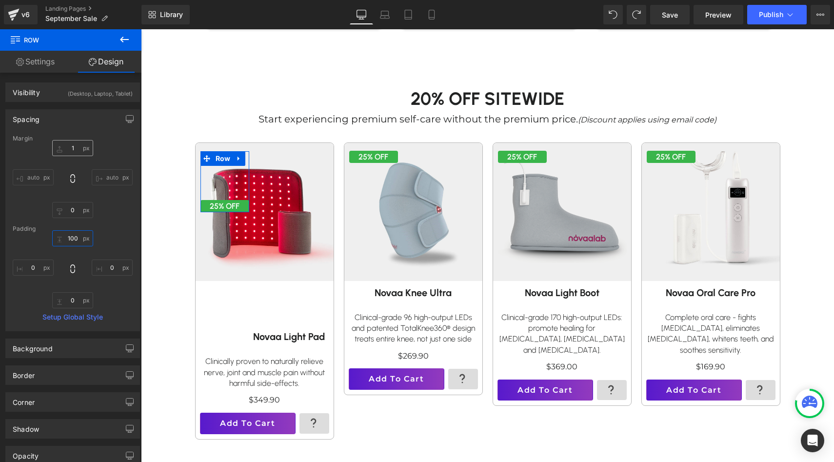
type input "100"
click at [72, 149] on input "1" at bounding box center [72, 148] width 41 height 16
type input "0"
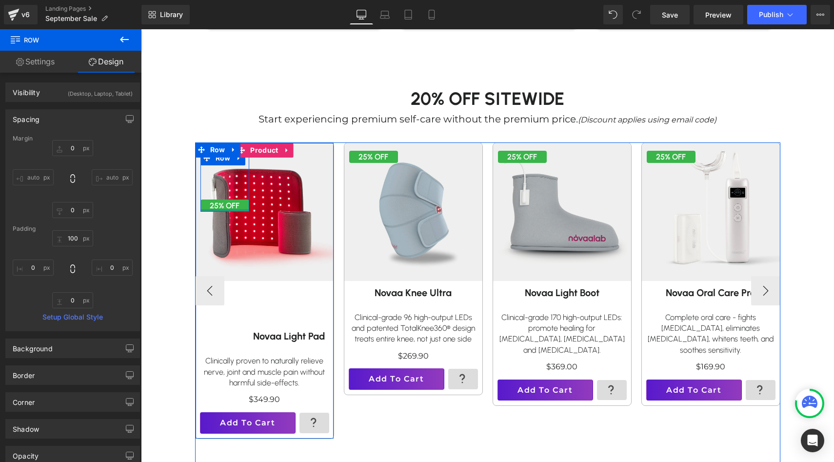
click at [238, 209] on div at bounding box center [224, 210] width 49 height 2
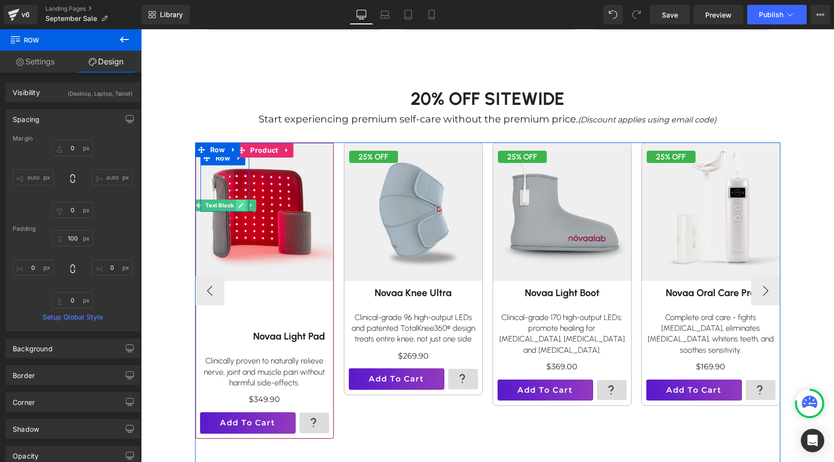
click at [240, 203] on icon at bounding box center [240, 205] width 5 height 6
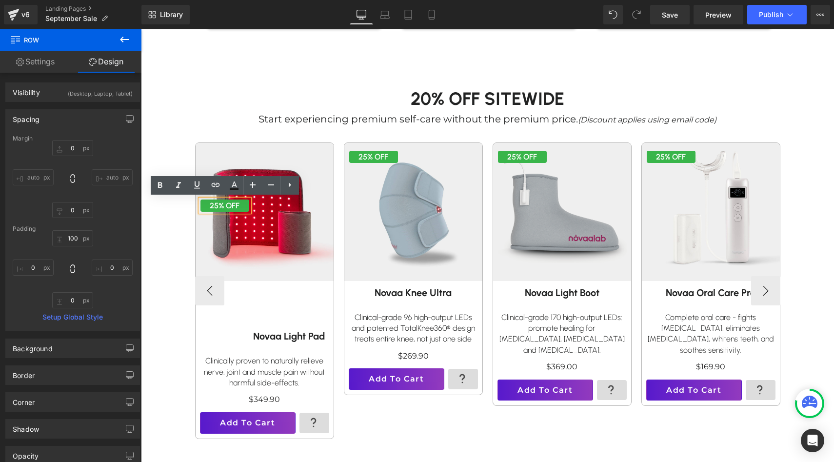
click at [220, 202] on p "25% OFF" at bounding box center [224, 205] width 49 height 13
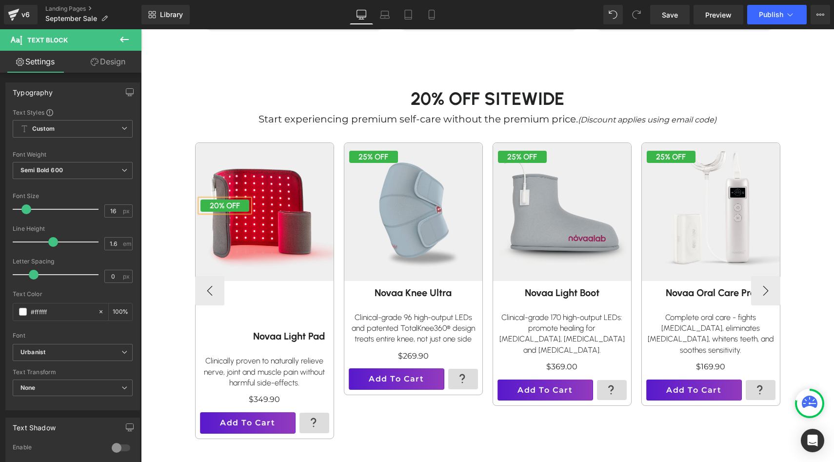
click at [227, 177] on div "20% OFF Text Block Row 100px" at bounding box center [224, 181] width 49 height 61
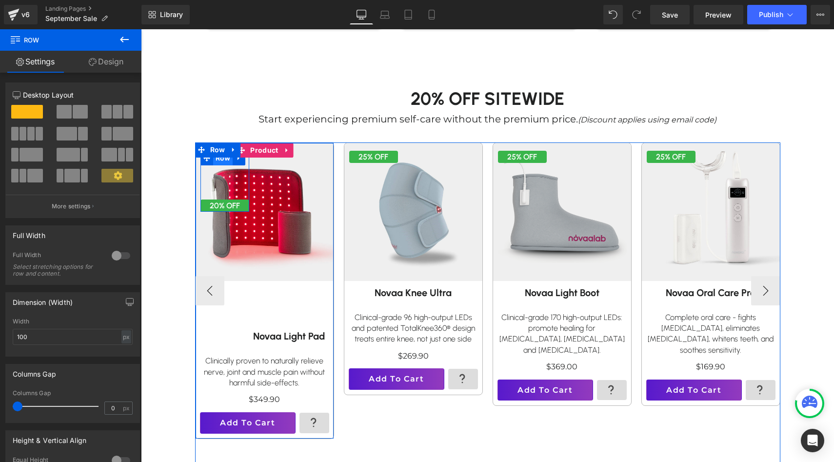
click at [225, 160] on span "Row" at bounding box center [223, 158] width 20 height 15
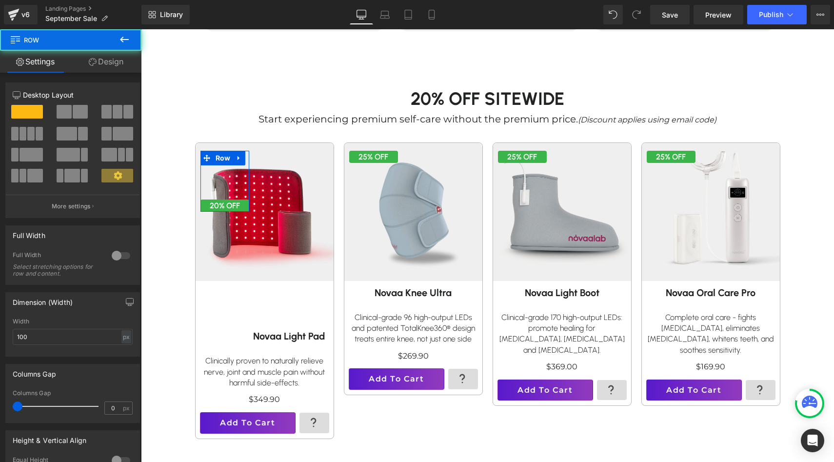
click at [130, 65] on link "Design" at bounding box center [106, 62] width 71 height 22
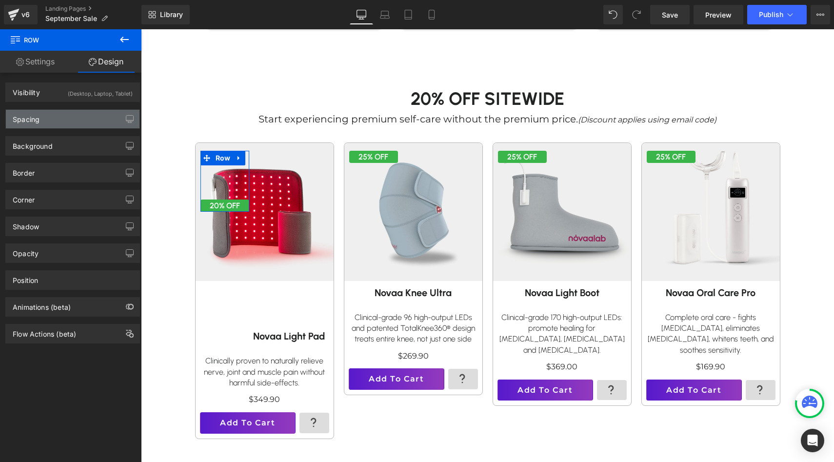
click at [82, 120] on div "Spacing" at bounding box center [73, 119] width 134 height 19
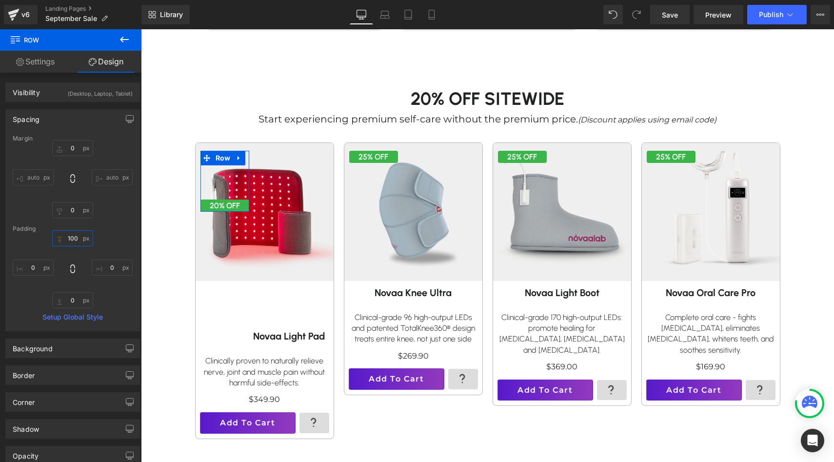
click at [74, 243] on input "100" at bounding box center [72, 238] width 41 height 16
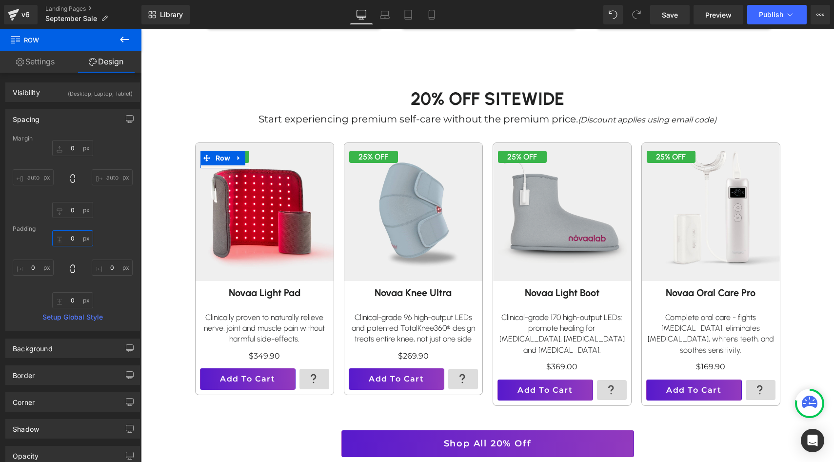
type input "0"
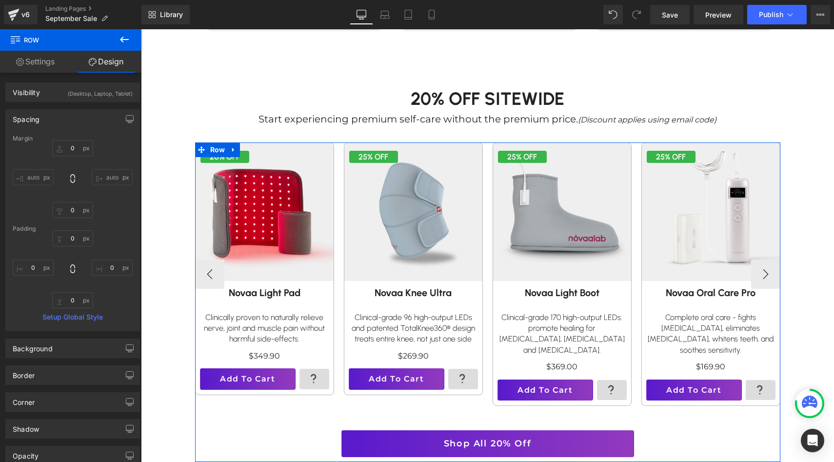
click at [241, 156] on span at bounding box center [246, 150] width 10 height 12
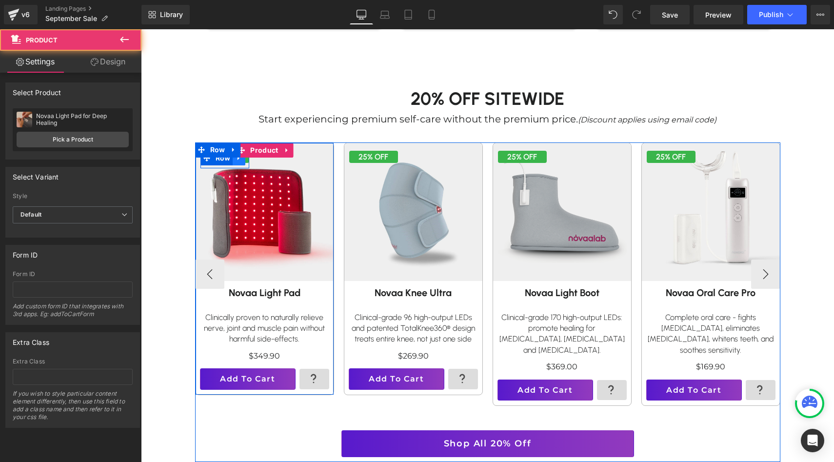
click at [240, 161] on link at bounding box center [239, 158] width 13 height 15
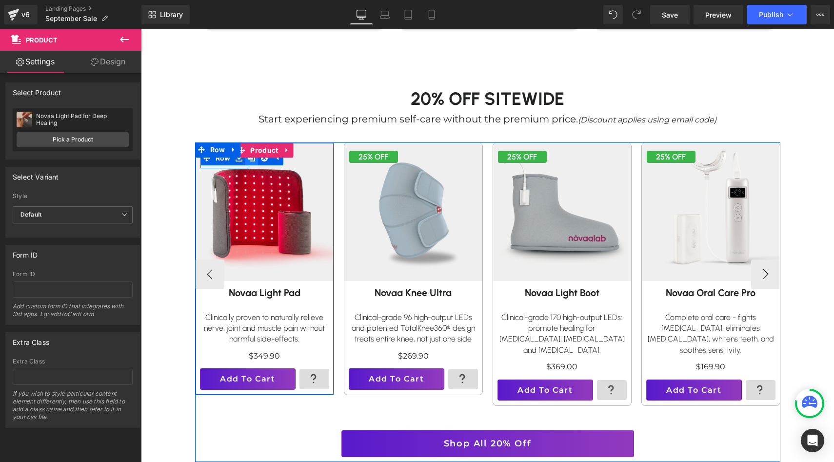
click at [253, 158] on icon at bounding box center [251, 157] width 7 height 7
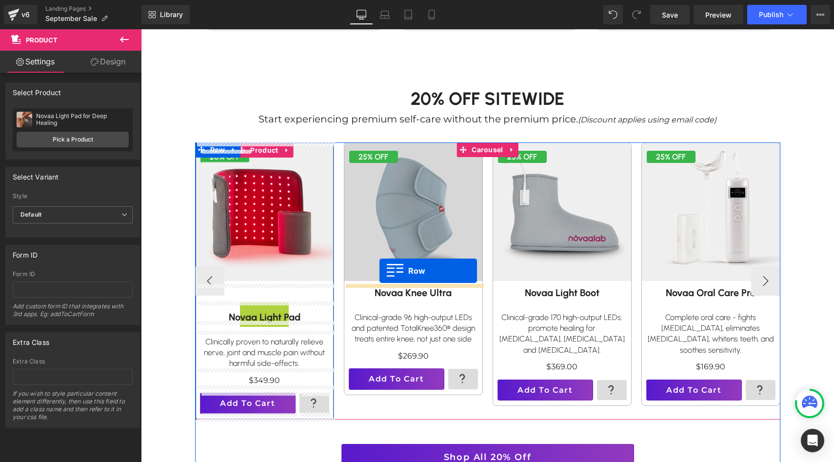
drag, startPoint x: 221, startPoint y: 175, endPoint x: 379, endPoint y: 272, distance: 185.4
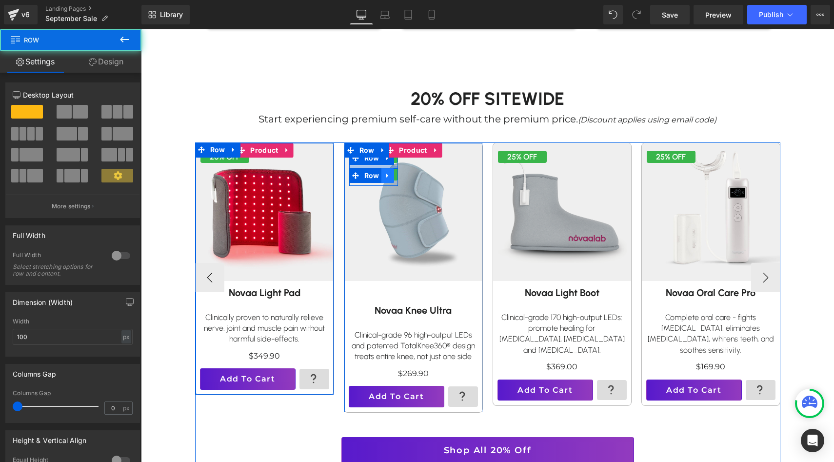
click at [389, 175] on icon at bounding box center [387, 175] width 7 height 7
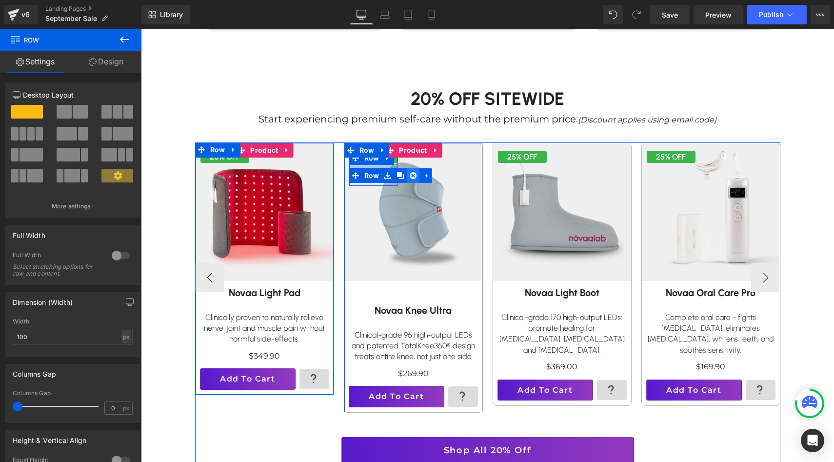
click at [415, 176] on icon at bounding box center [413, 175] width 7 height 7
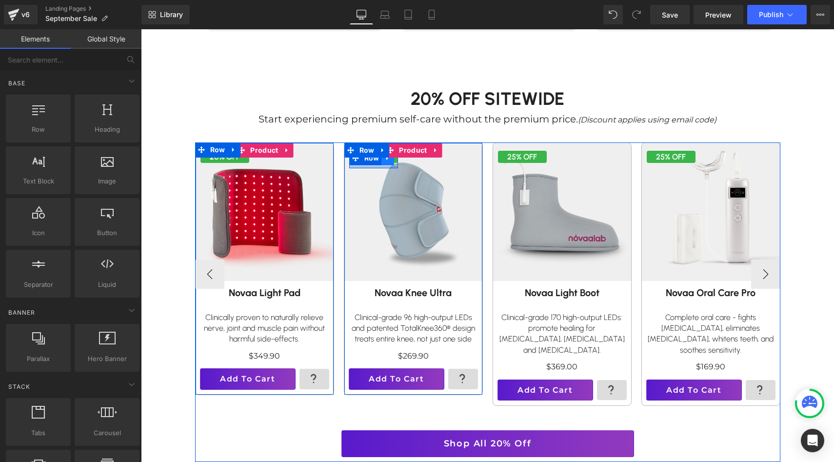
click at [388, 159] on icon at bounding box center [387, 157] width 7 height 7
click at [397, 158] on icon at bounding box center [400, 158] width 7 height 7
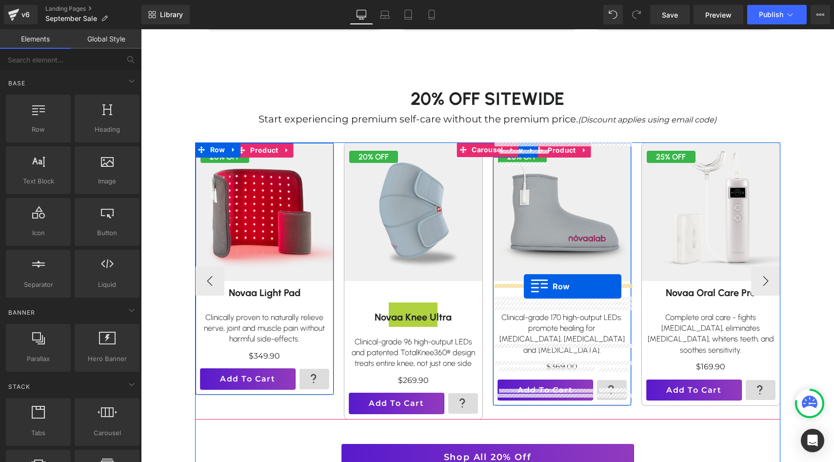
drag, startPoint x: 373, startPoint y: 174, endPoint x: 524, endPoint y: 286, distance: 187.8
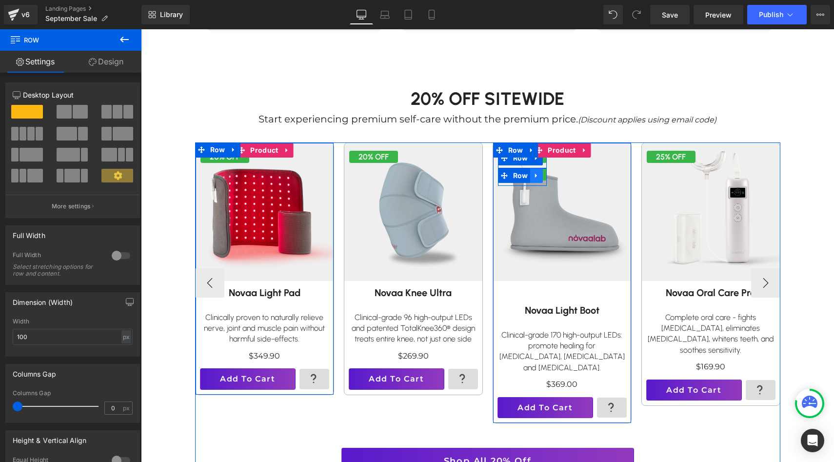
click at [541, 176] on link at bounding box center [536, 175] width 13 height 15
click at [558, 175] on icon at bounding box center [561, 175] width 7 height 7
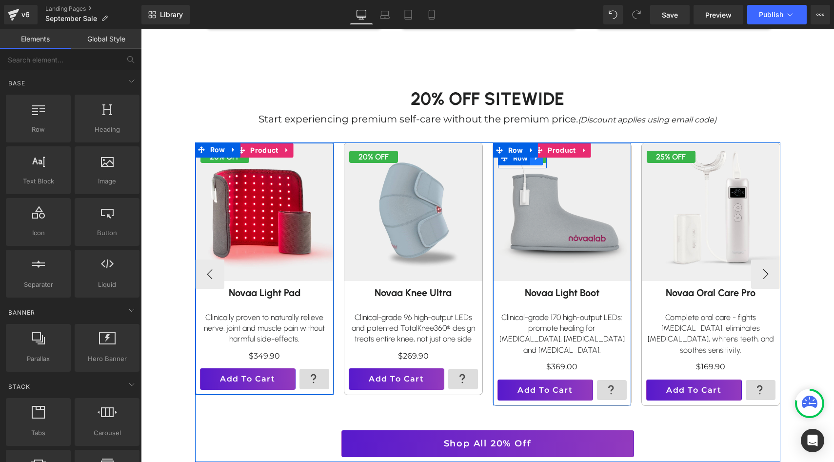
click at [538, 160] on icon at bounding box center [536, 157] width 7 height 7
click at [548, 158] on icon at bounding box center [549, 158] width 7 height 7
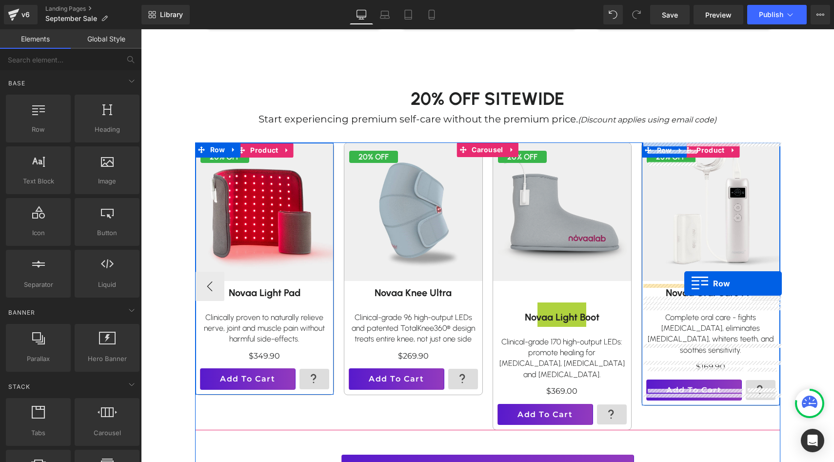
drag, startPoint x: 522, startPoint y: 175, endPoint x: 684, endPoint y: 283, distance: 195.4
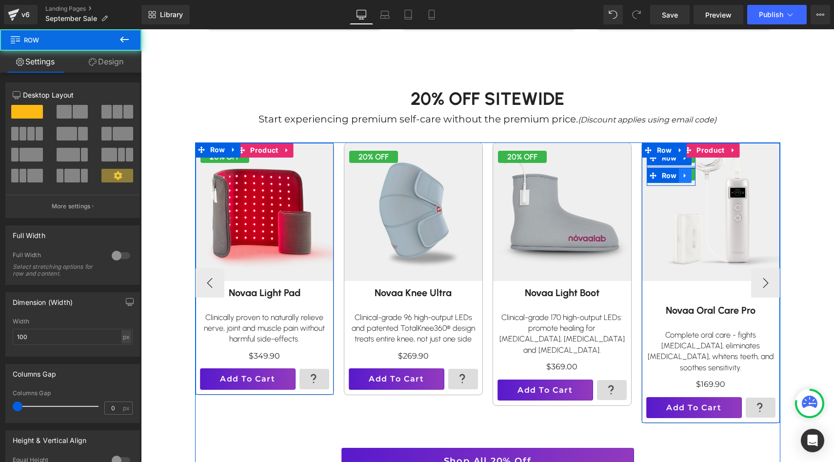
click at [688, 173] on icon at bounding box center [685, 175] width 7 height 7
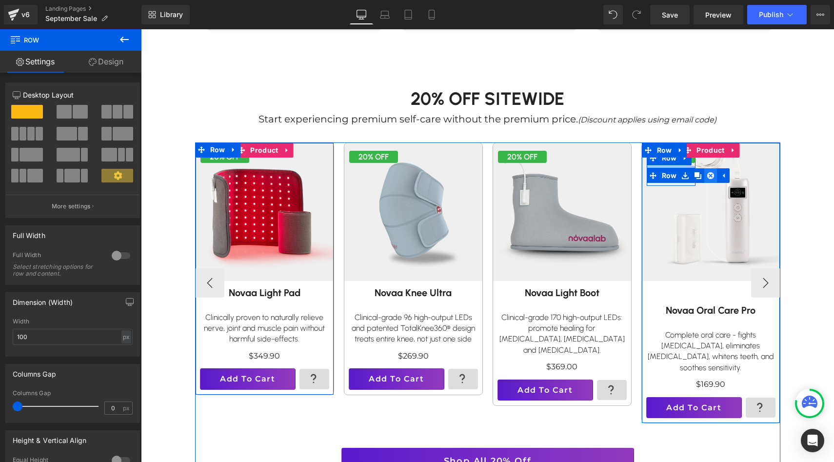
click at [713, 175] on icon at bounding box center [710, 175] width 7 height 7
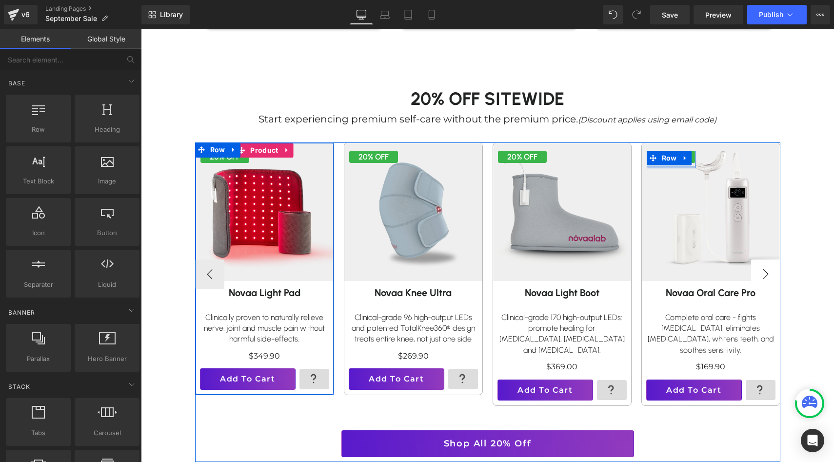
click at [774, 270] on button "›" at bounding box center [765, 273] width 29 height 29
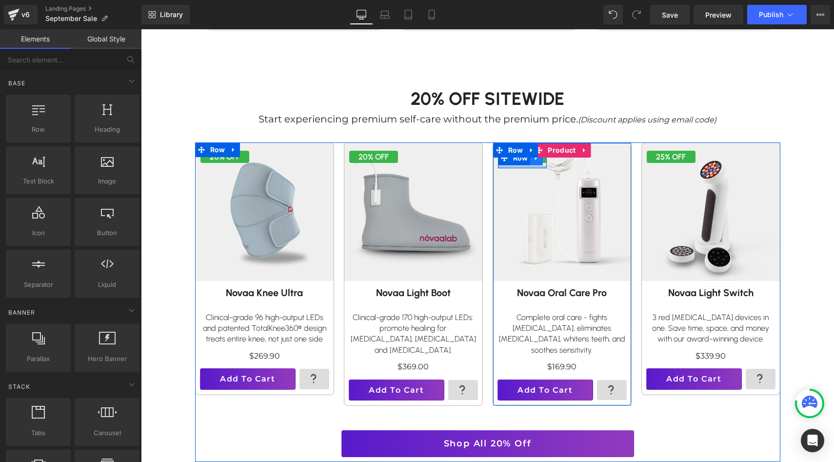
click at [536, 159] on icon at bounding box center [536, 157] width 7 height 7
click at [551, 161] on link at bounding box center [549, 158] width 13 height 15
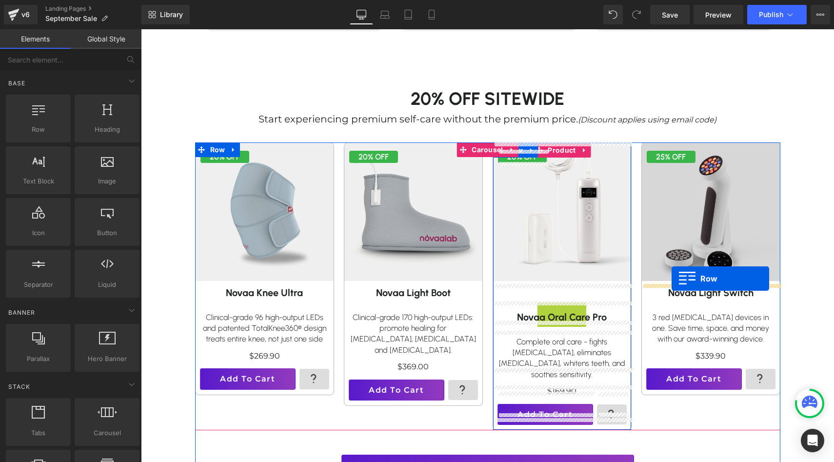
drag, startPoint x: 520, startPoint y: 176, endPoint x: 671, endPoint y: 278, distance: 183.3
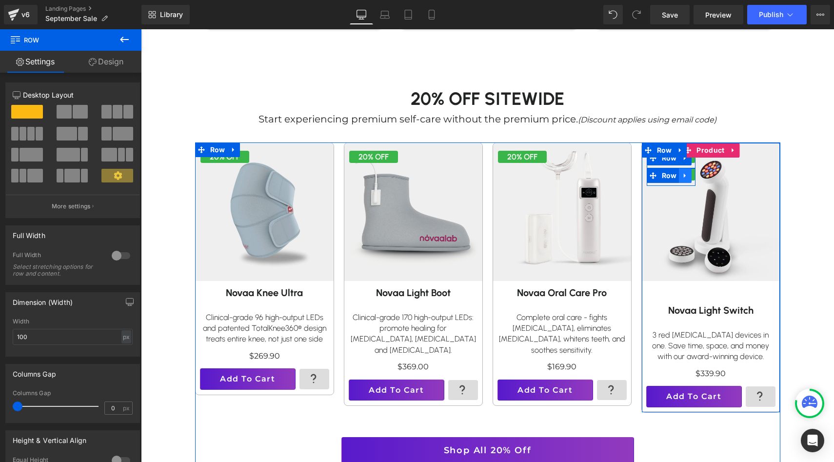
click at [687, 175] on icon at bounding box center [685, 175] width 7 height 7
click at [710, 178] on link at bounding box center [710, 175] width 13 height 15
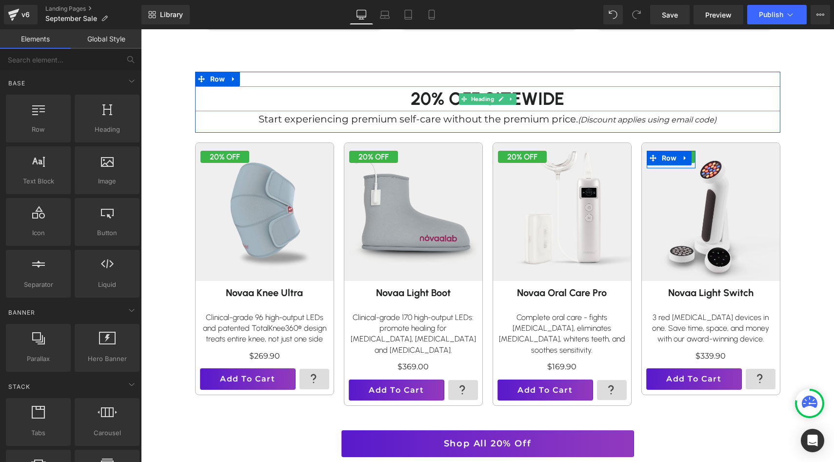
click at [741, 98] on h1 "20% Off SITEWIDE" at bounding box center [487, 98] width 585 height 25
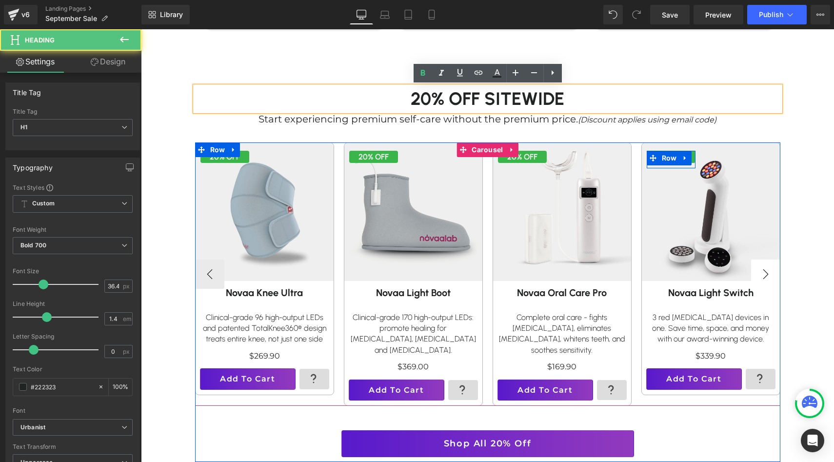
click at [772, 271] on button "›" at bounding box center [765, 273] width 29 height 29
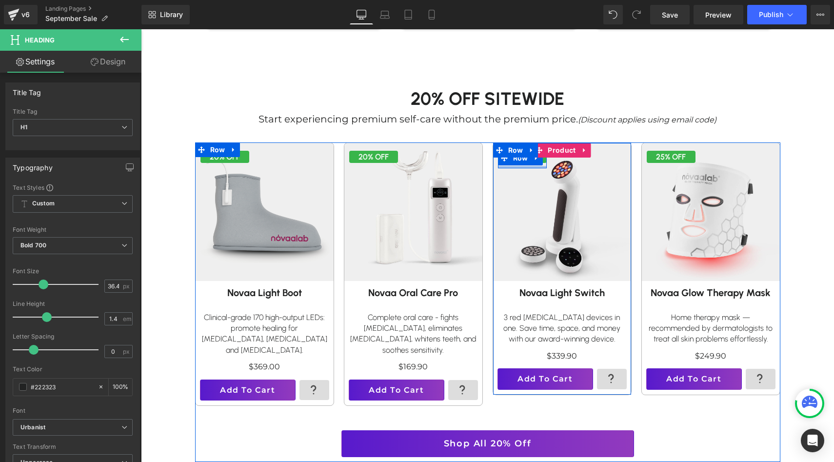
click at [538, 166] on div at bounding box center [522, 167] width 49 height 2
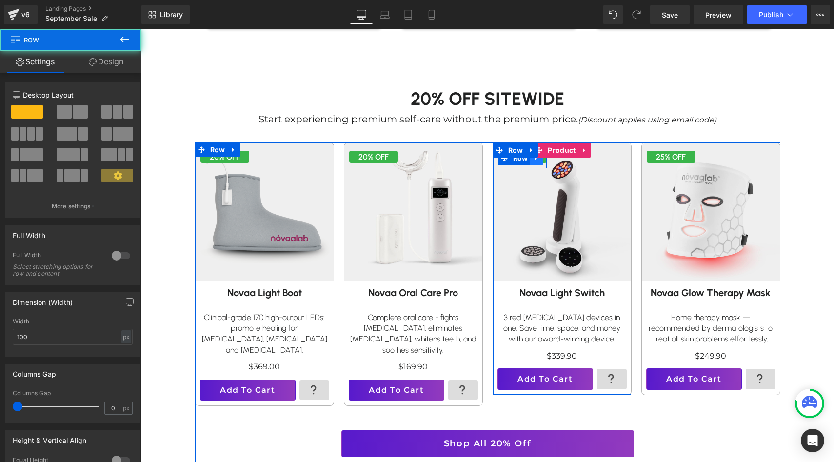
click at [537, 160] on icon at bounding box center [536, 157] width 7 height 7
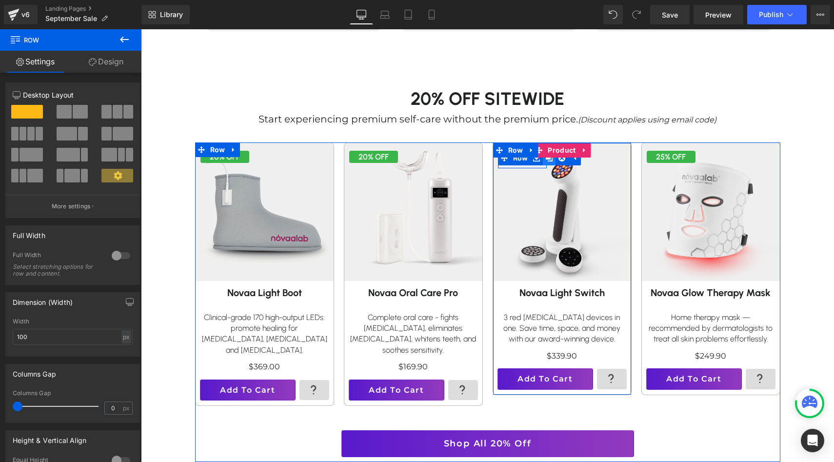
click at [550, 160] on icon at bounding box center [549, 158] width 7 height 7
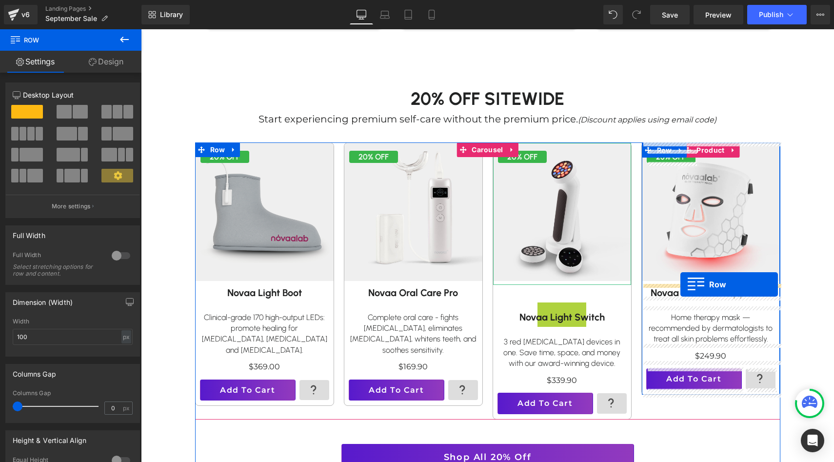
drag, startPoint x: 523, startPoint y: 174, endPoint x: 680, endPoint y: 284, distance: 191.8
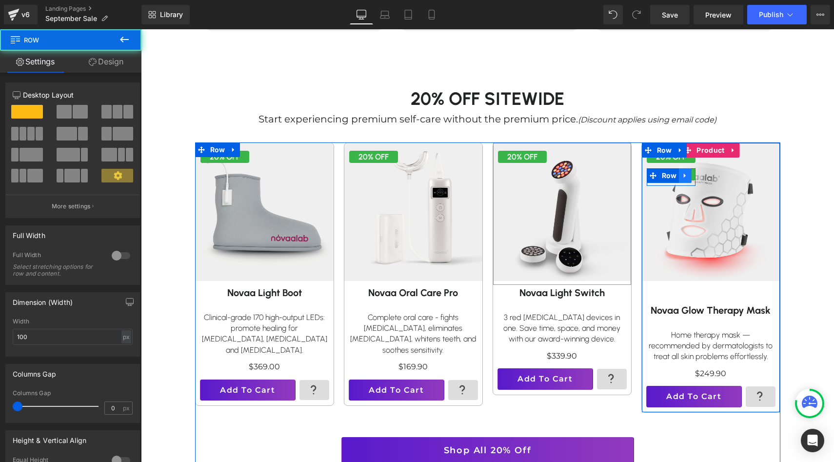
click at [688, 174] on icon at bounding box center [685, 175] width 7 height 7
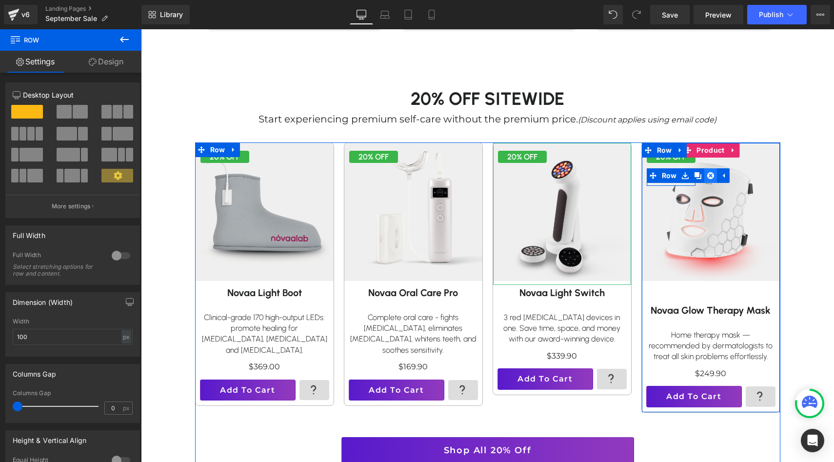
click at [708, 173] on icon at bounding box center [710, 175] width 7 height 7
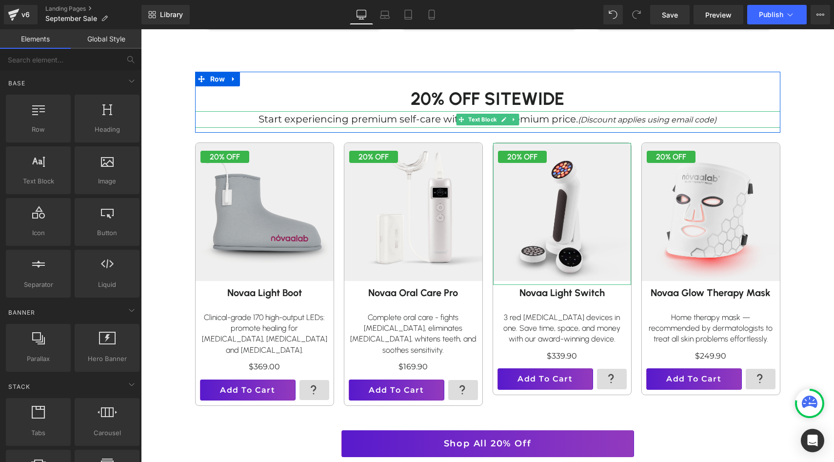
click at [726, 120] on p "Start experiencing premium self-care without the premium price. (Discount appli…" at bounding box center [487, 119] width 585 height 17
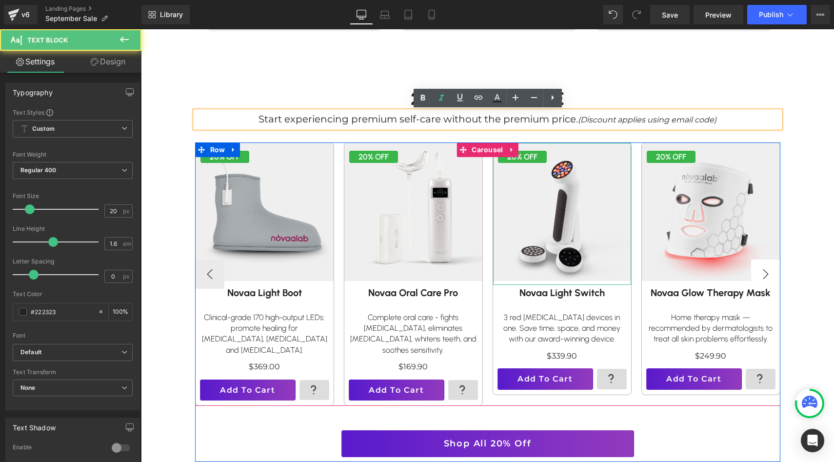
click at [780, 259] on button "›" at bounding box center [765, 273] width 29 height 29
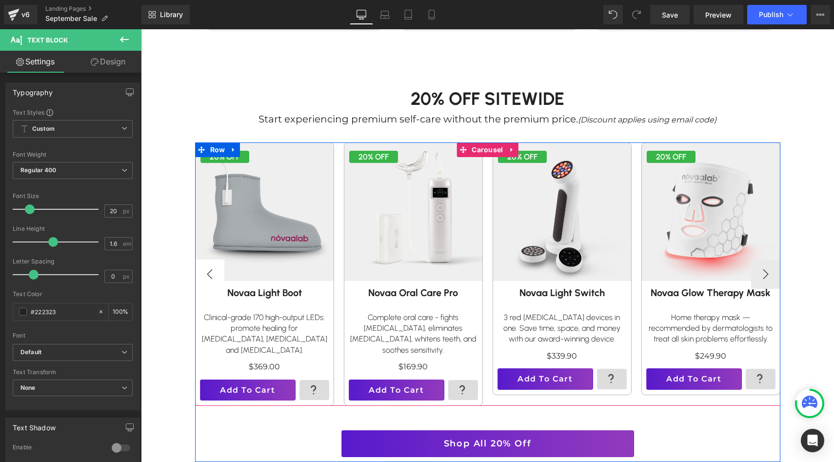
click at [210, 259] on button "‹" at bounding box center [209, 273] width 29 height 29
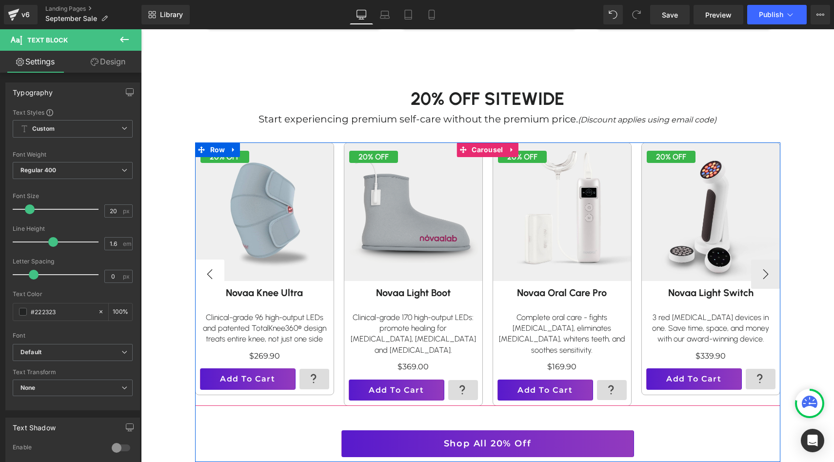
click at [210, 259] on button "‹" at bounding box center [209, 273] width 29 height 29
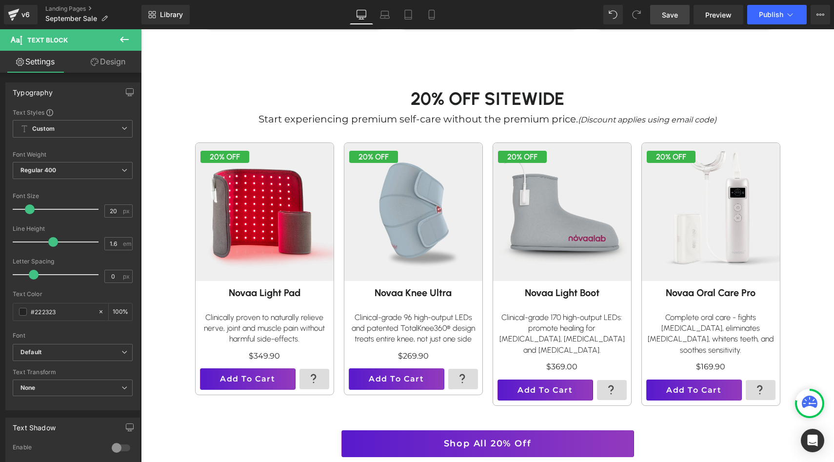
click at [672, 20] on link "Save" at bounding box center [669, 15] width 39 height 20
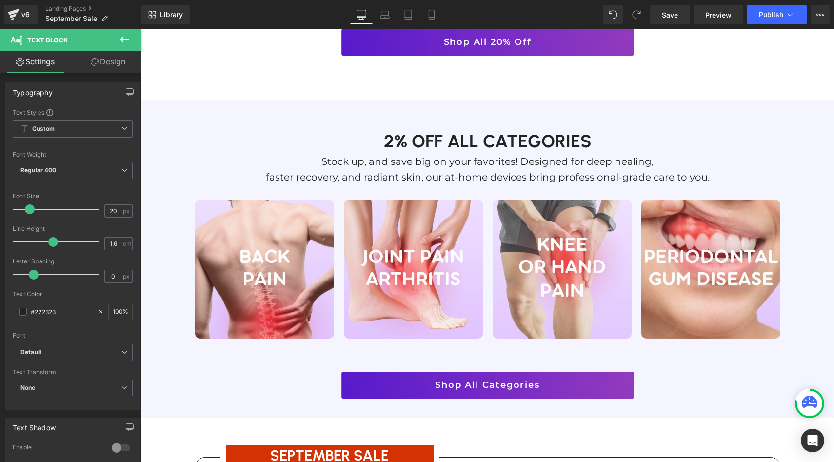
scroll to position [923, 0]
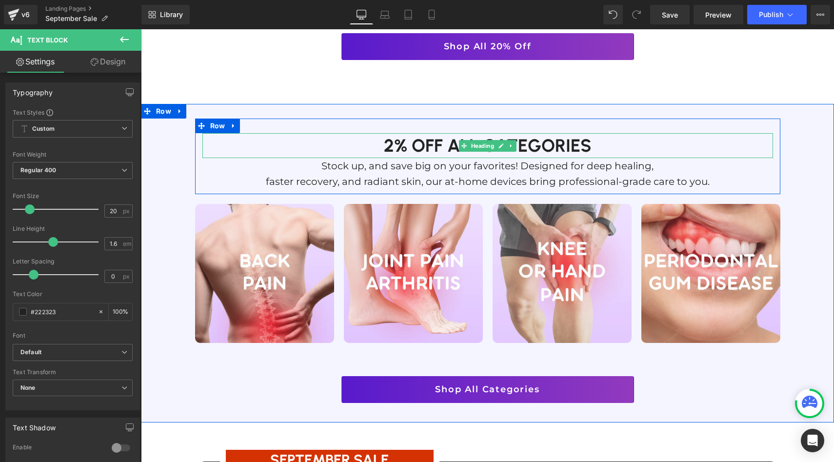
click at [392, 137] on h1 "2% off all categories" at bounding box center [487, 145] width 571 height 25
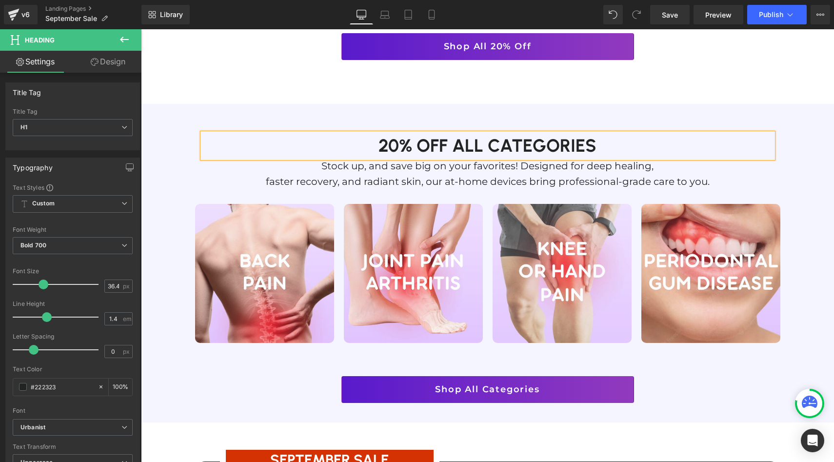
click at [349, 118] on div "20% off all categories Heading Stock up, and save big on your favorites! Design…" at bounding box center [487, 156] width 585 height 76
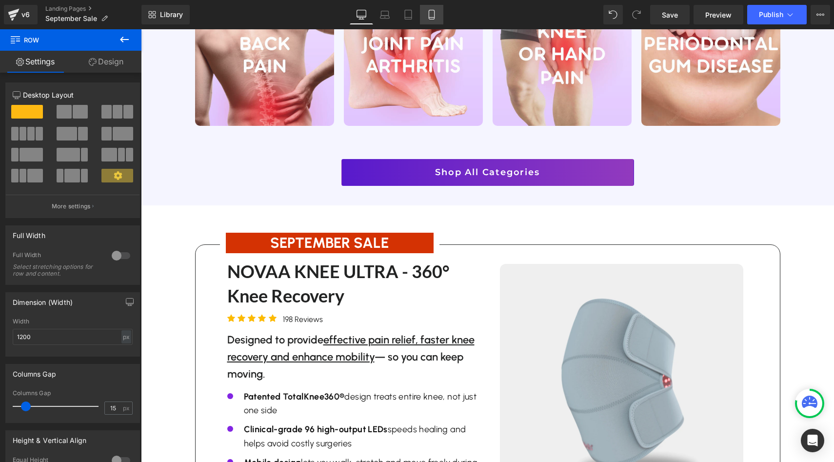
click at [437, 17] on link "Mobile" at bounding box center [431, 15] width 23 height 20
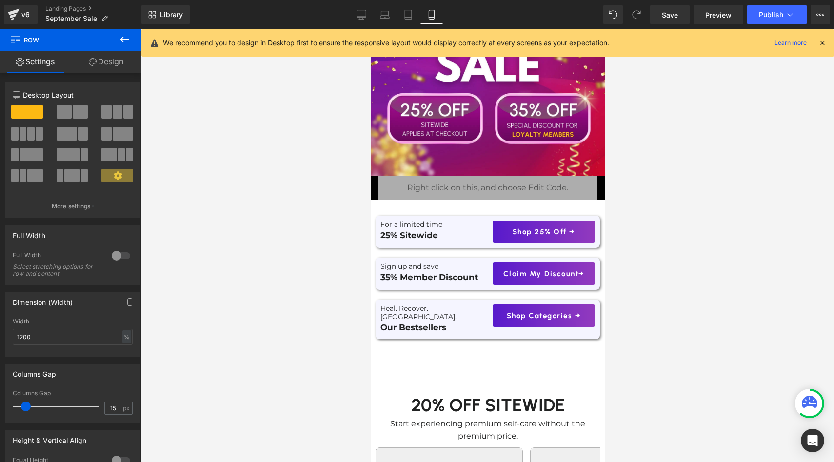
scroll to position [0, 0]
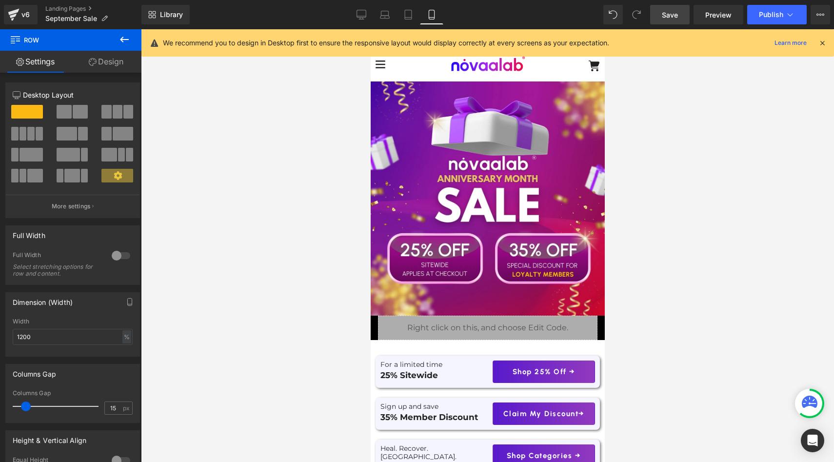
click at [678, 14] on span "Save" at bounding box center [670, 15] width 16 height 10
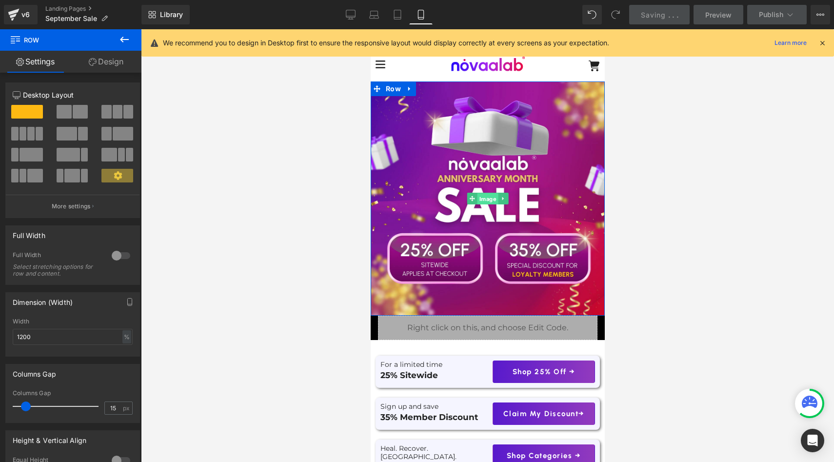
click at [478, 201] on span "Image" at bounding box center [487, 199] width 21 height 12
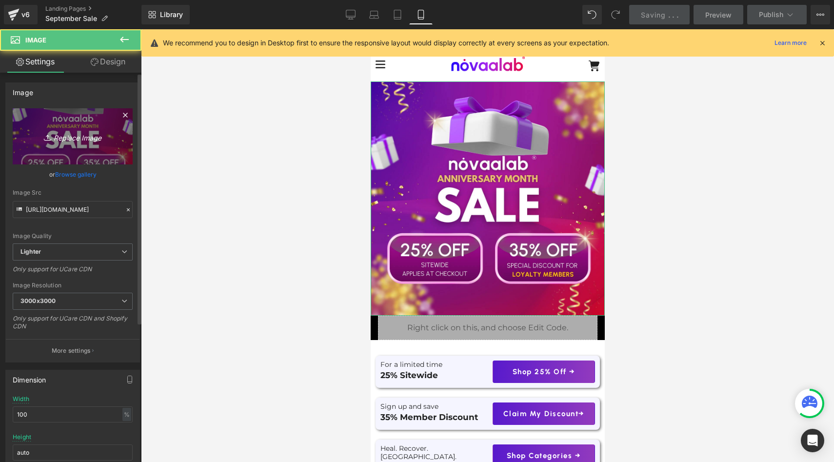
click at [82, 139] on icon "Replace Image" at bounding box center [73, 136] width 78 height 12
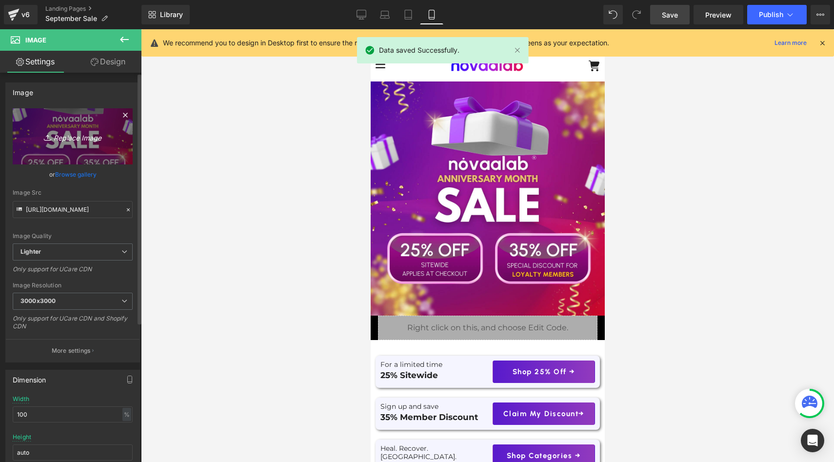
type input "C:\fakepath\September Sale.png"
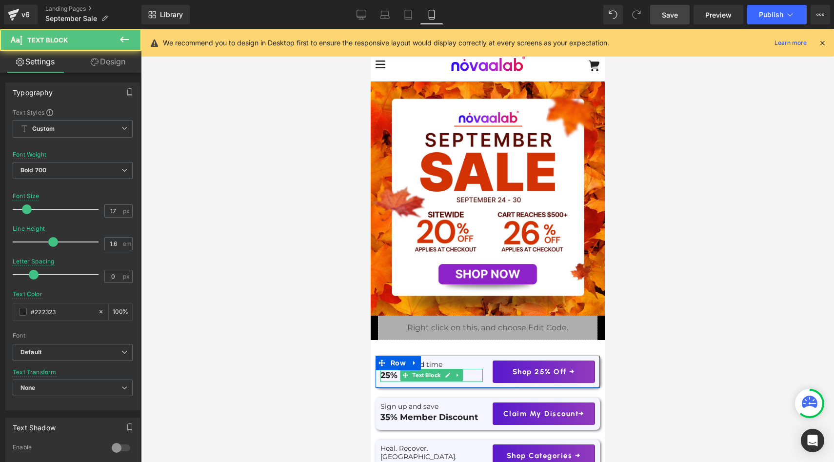
click at [388, 373] on p "25% Sitewide" at bounding box center [431, 375] width 102 height 13
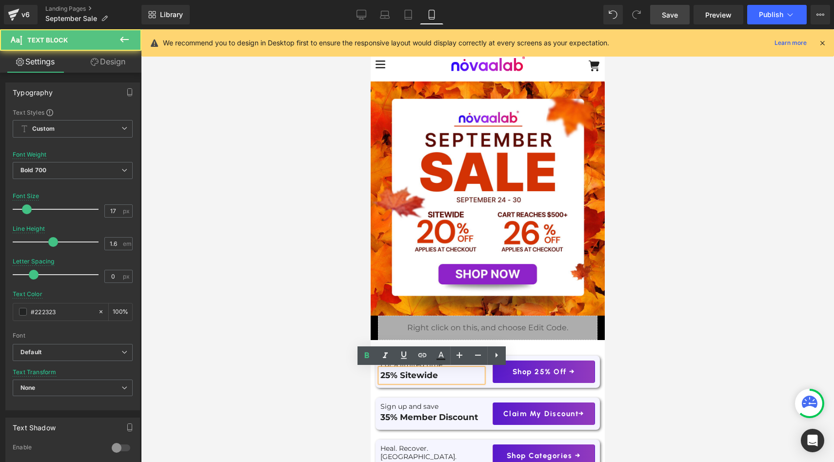
click at [387, 375] on p "25% Sitewide" at bounding box center [431, 375] width 102 height 13
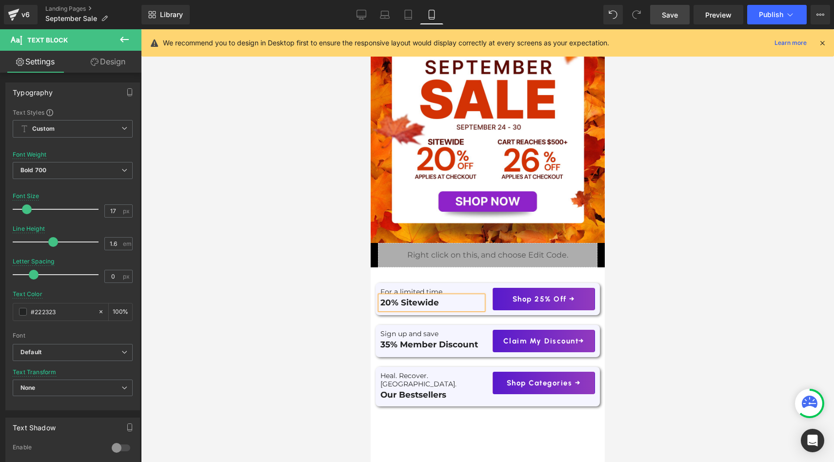
scroll to position [100, 0]
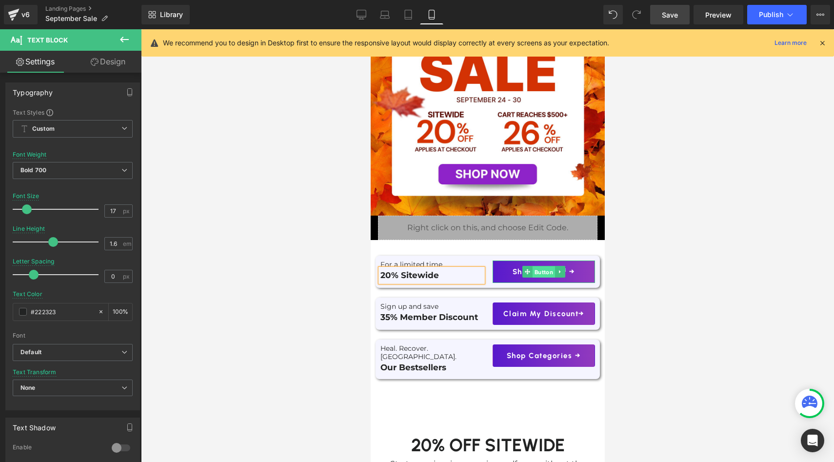
click at [541, 272] on span "Button" at bounding box center [543, 272] width 22 height 12
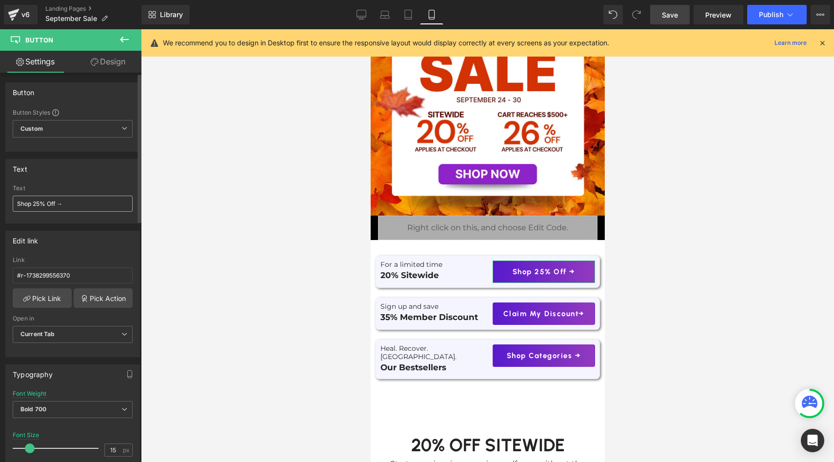
click at [39, 203] on input "Shop 25% Off →" at bounding box center [73, 204] width 120 height 16
type input "Shop 20% Off →"
click at [388, 317] on p "35% Member Discount" at bounding box center [431, 317] width 102 height 13
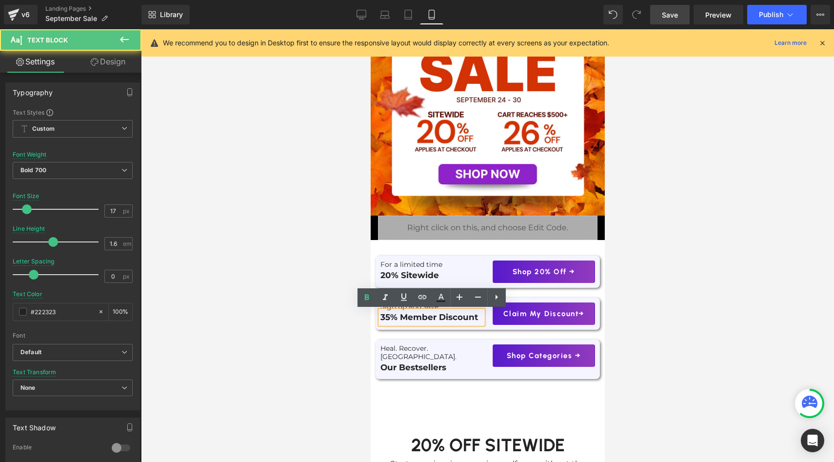
click at [397, 311] on div "35% Member Discount" at bounding box center [431, 317] width 102 height 13
click at [317, 244] on div at bounding box center [487, 245] width 693 height 433
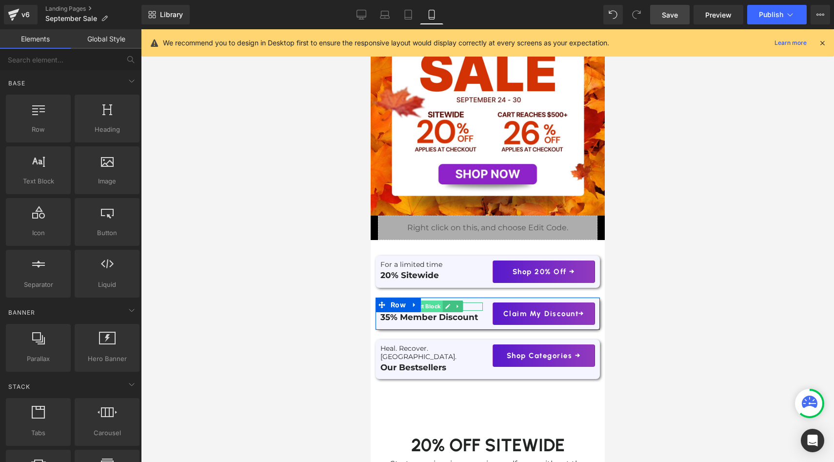
click at [437, 305] on span "Text Block" at bounding box center [426, 306] width 32 height 12
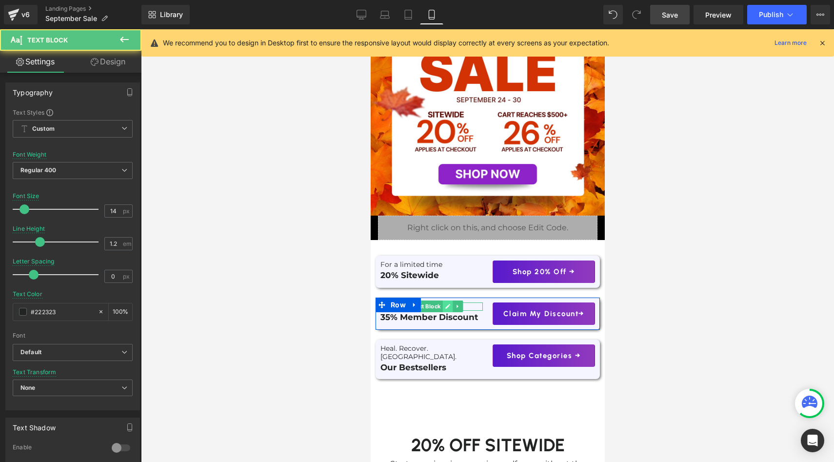
click at [450, 306] on link at bounding box center [447, 306] width 10 height 12
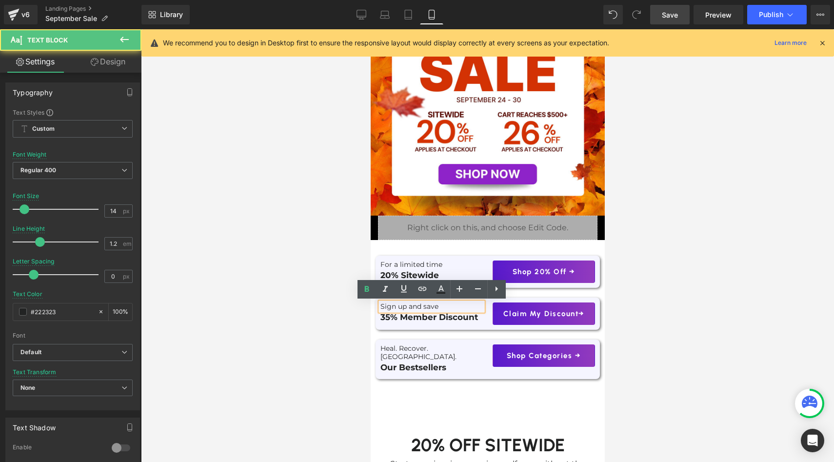
click at [448, 306] on p "Sign up and save" at bounding box center [431, 306] width 102 height 8
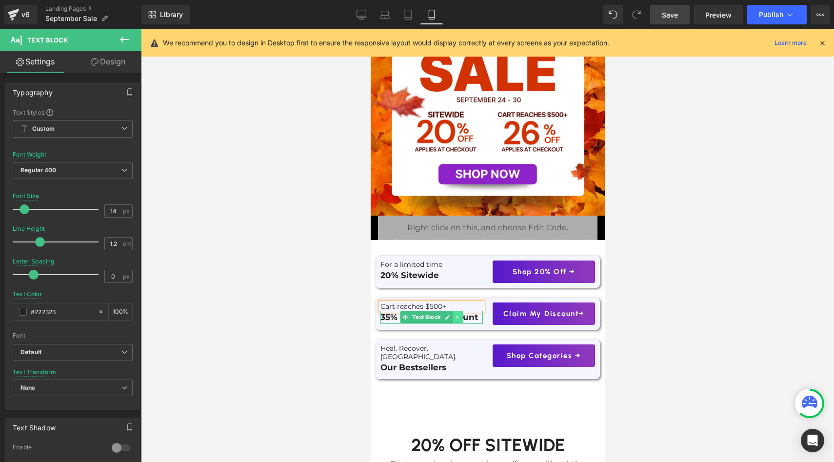
click at [459, 319] on icon at bounding box center [456, 317] width 5 height 6
click at [481, 318] on div at bounding box center [481, 317] width 2 height 13
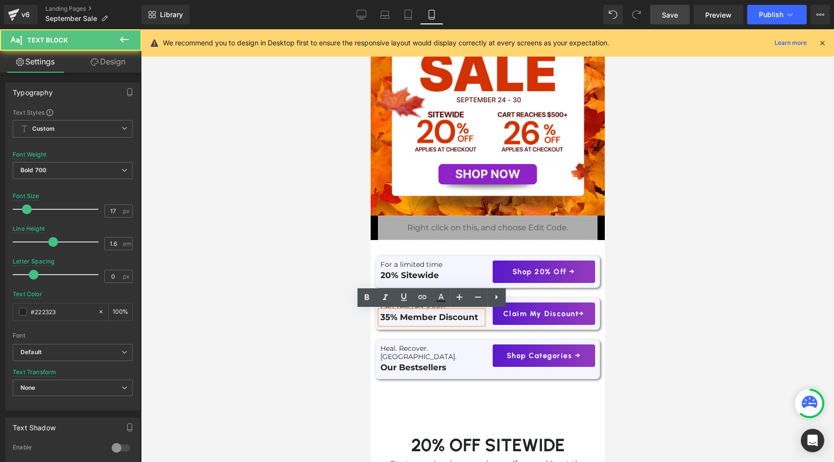
click at [481, 318] on p "35% Member Discount" at bounding box center [431, 317] width 102 height 13
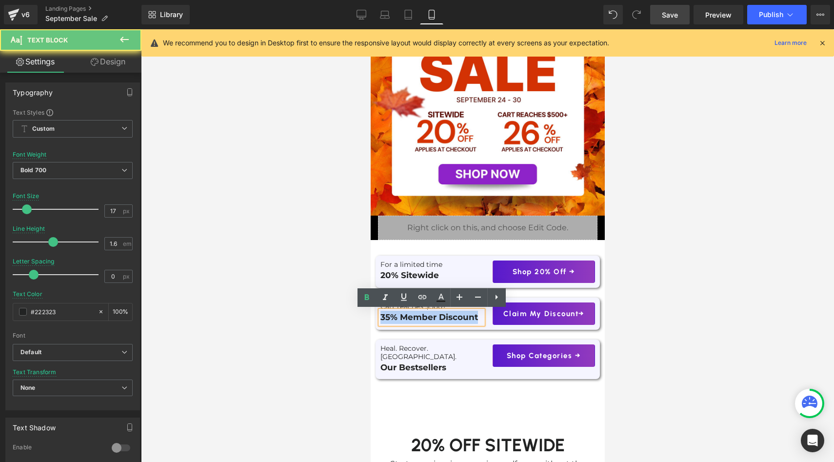
click at [481, 318] on p "35% Member Discount" at bounding box center [431, 317] width 102 height 13
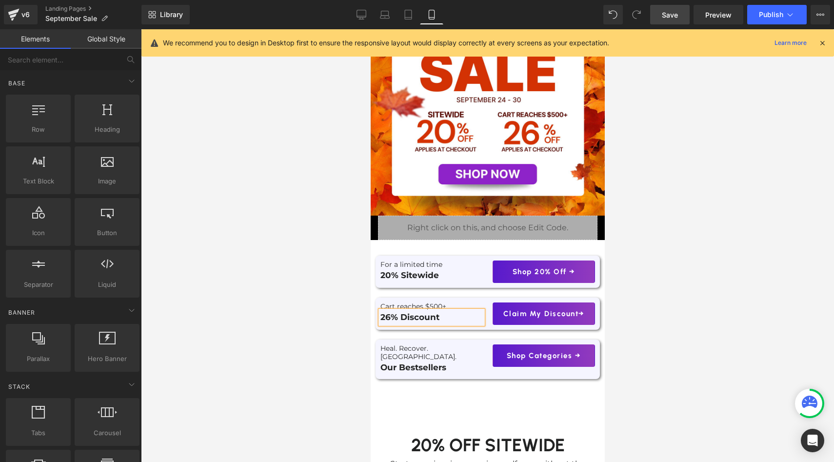
click at [351, 383] on div at bounding box center [487, 245] width 693 height 433
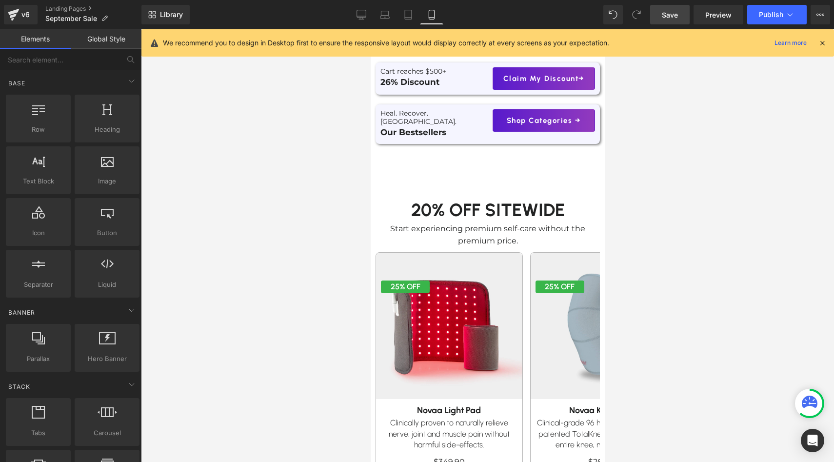
scroll to position [394, 0]
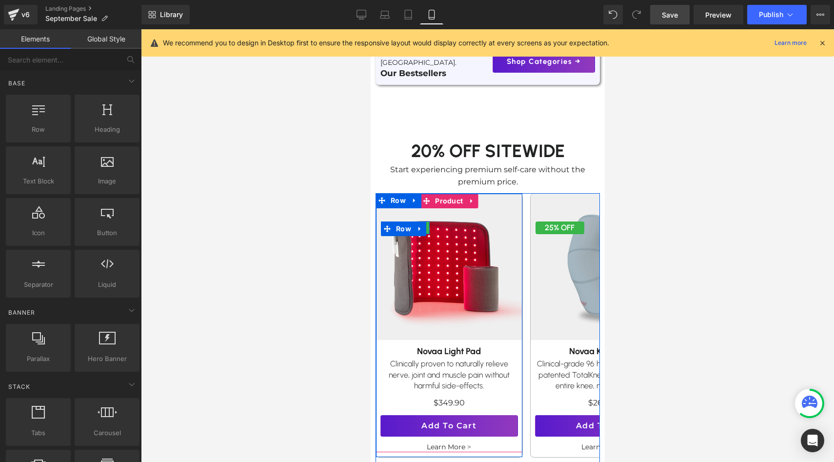
click at [407, 223] on span "Row" at bounding box center [403, 228] width 20 height 15
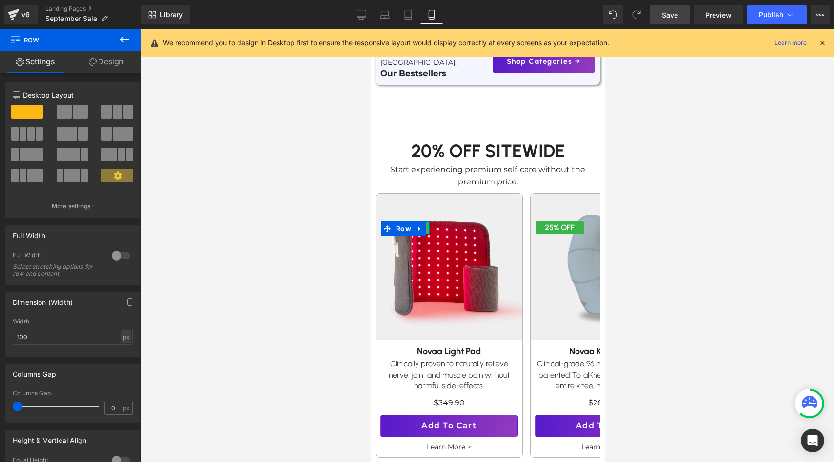
click at [108, 65] on link "Design" at bounding box center [106, 62] width 71 height 22
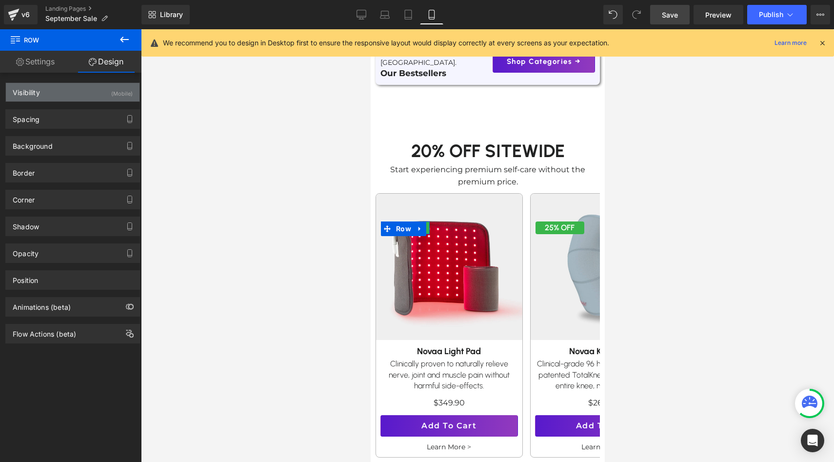
click at [72, 100] on div "Visibility (Mobile)" at bounding box center [73, 92] width 134 height 19
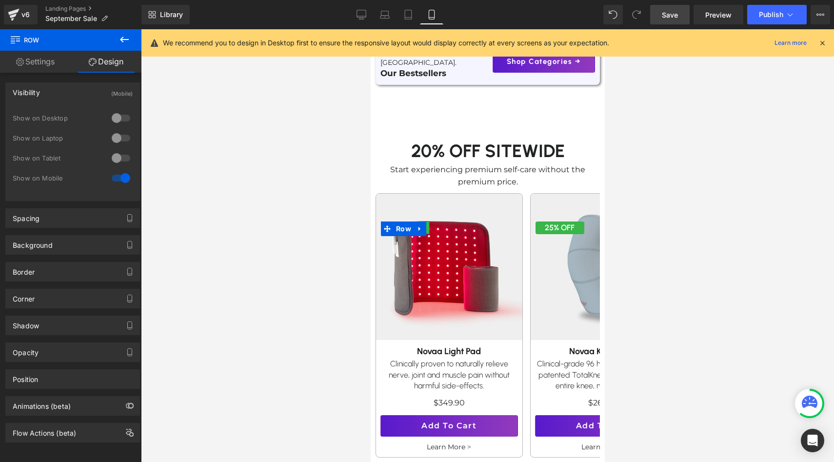
click at [78, 80] on div "Visibility (Mobile) 0|0|0|0 0 Show on Desktop 0 Show on Laptop 0 Show on Tablet…" at bounding box center [73, 138] width 146 height 126
click at [78, 95] on div "Visibility (Mobile)" at bounding box center [73, 92] width 134 height 19
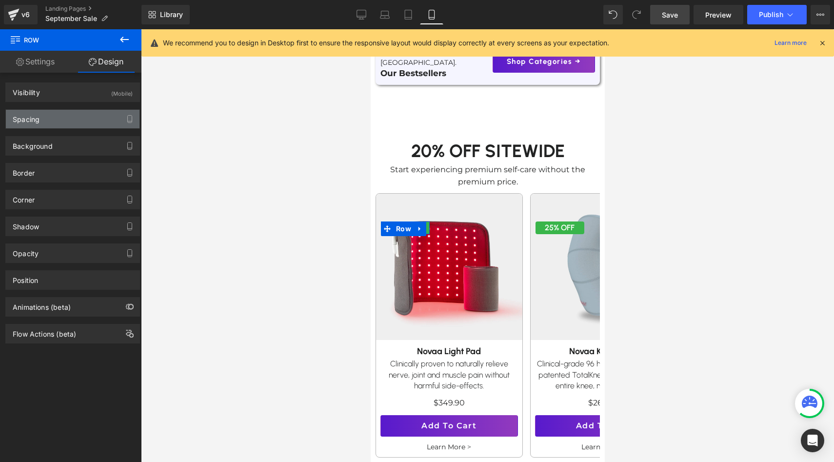
click at [68, 123] on div "Spacing" at bounding box center [73, 119] width 134 height 19
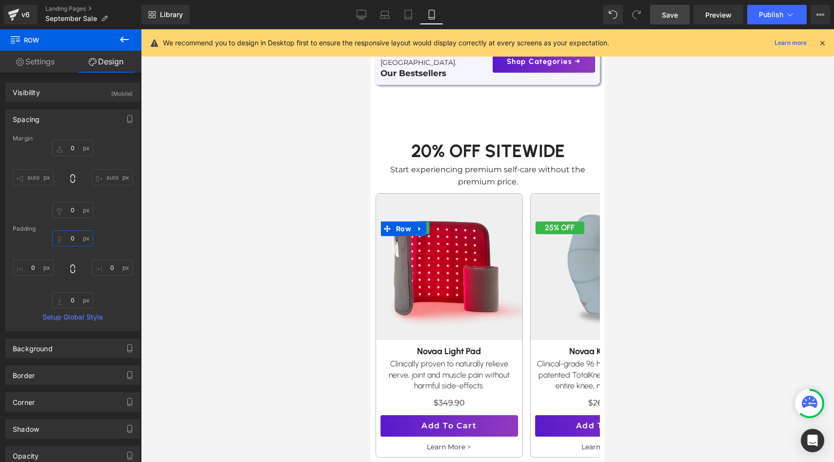
click at [71, 237] on input "0" at bounding box center [72, 238] width 41 height 16
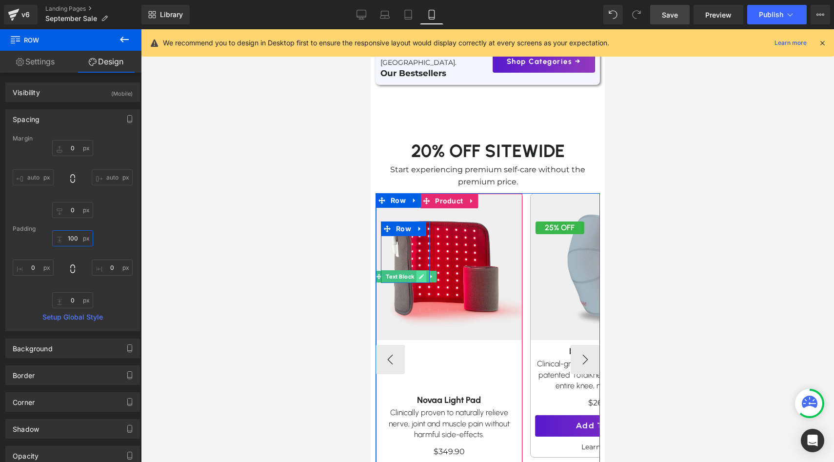
type input "100"
click at [419, 274] on icon at bounding box center [420, 277] width 5 height 6
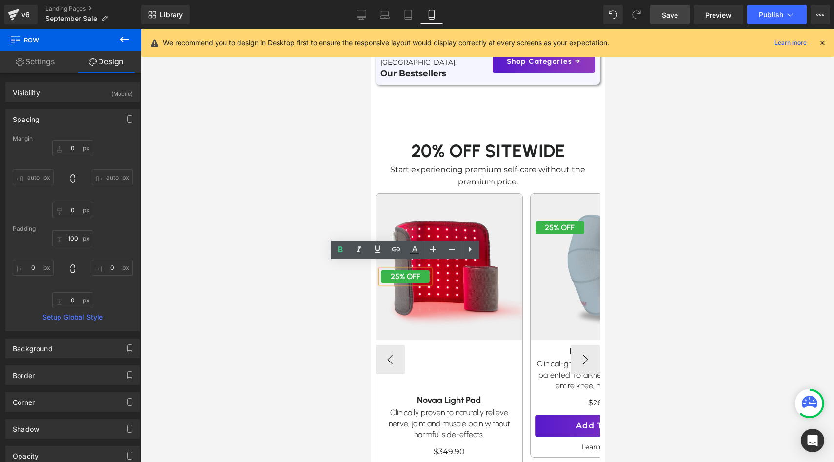
click at [399, 270] on p "25% OFF" at bounding box center [404, 276] width 49 height 13
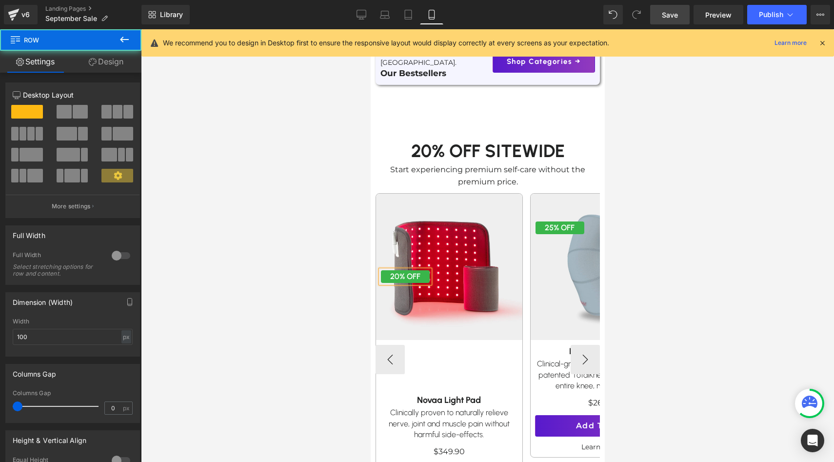
click at [408, 242] on div "20% OFF Text Block Row 100px" at bounding box center [404, 251] width 49 height 61
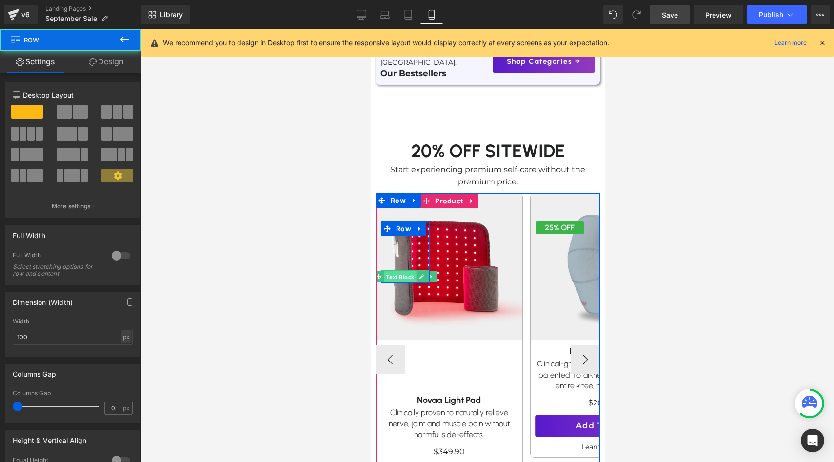
click at [407, 271] on span "Text Block" at bounding box center [399, 277] width 32 height 12
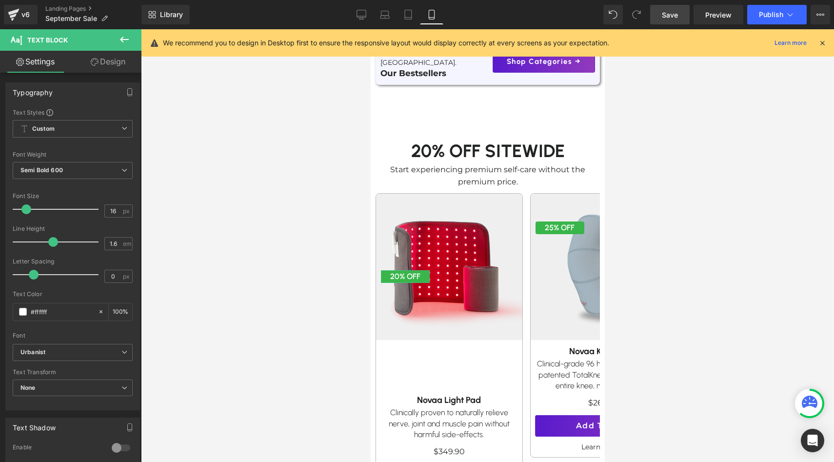
click at [104, 60] on link "Design" at bounding box center [108, 62] width 71 height 22
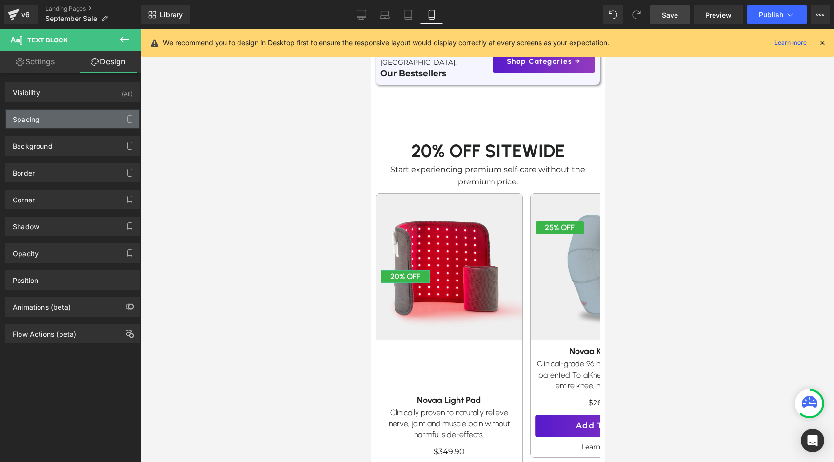
click at [84, 121] on div "Spacing" at bounding box center [73, 119] width 134 height 19
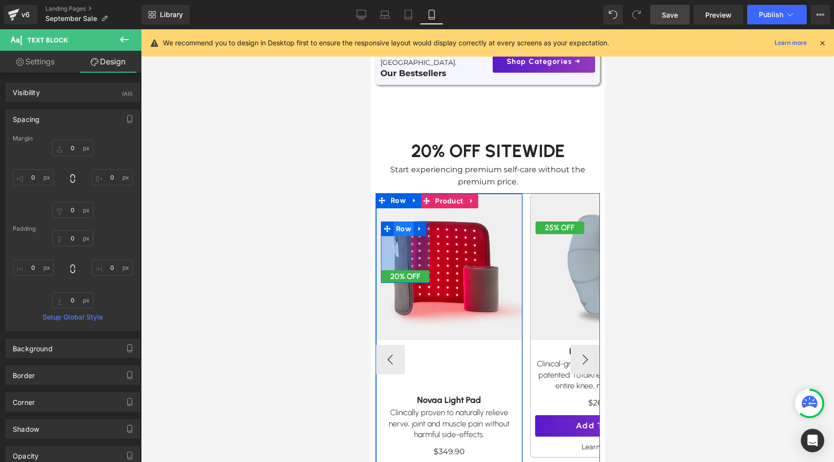
click at [408, 221] on span "Row" at bounding box center [403, 228] width 20 height 15
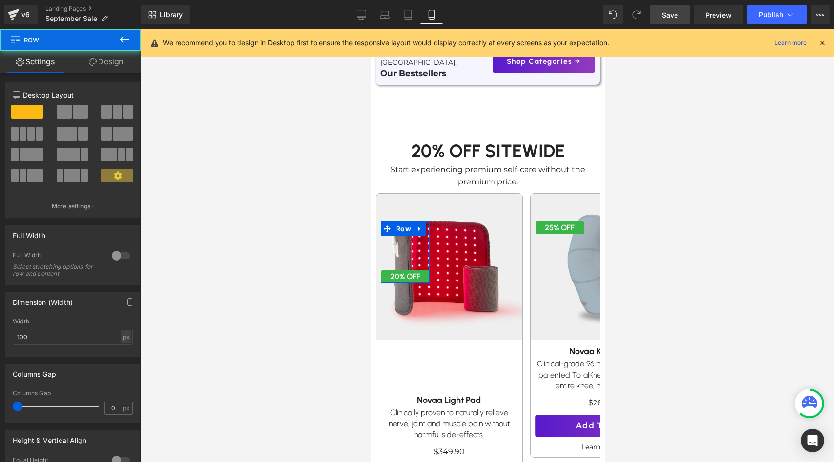
click at [102, 59] on link "Design" at bounding box center [106, 62] width 71 height 22
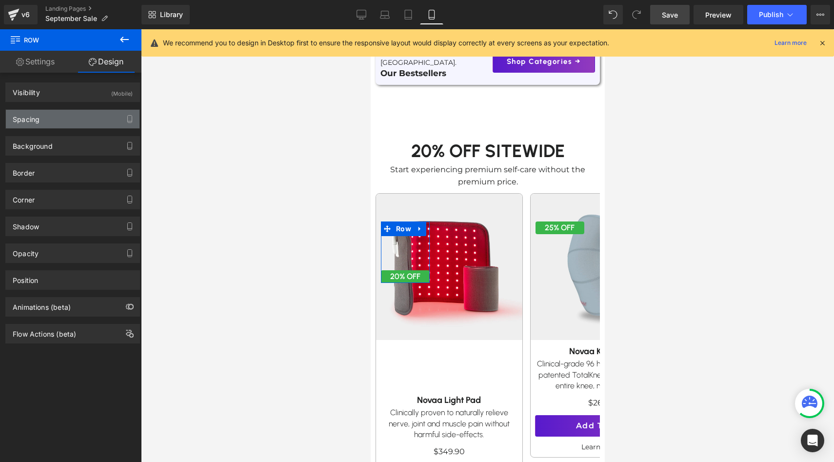
click at [53, 116] on div "Spacing" at bounding box center [73, 119] width 134 height 19
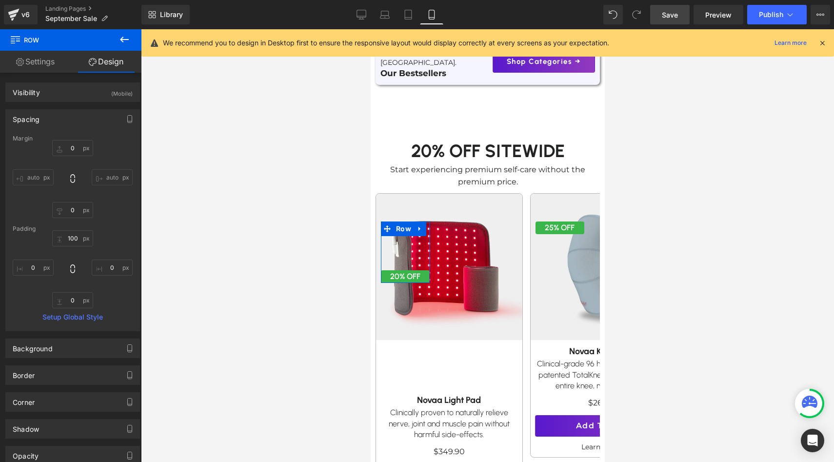
click at [81, 246] on div "100 0 0 0" at bounding box center [73, 269] width 120 height 78
click at [80, 242] on input "100" at bounding box center [72, 238] width 41 height 16
type input "0"
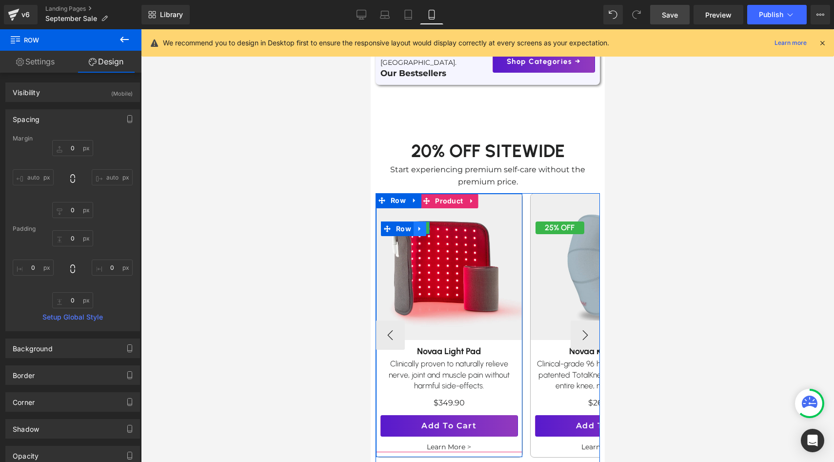
click at [420, 225] on icon at bounding box center [419, 228] width 7 height 7
click at [433, 225] on icon at bounding box center [432, 228] width 7 height 7
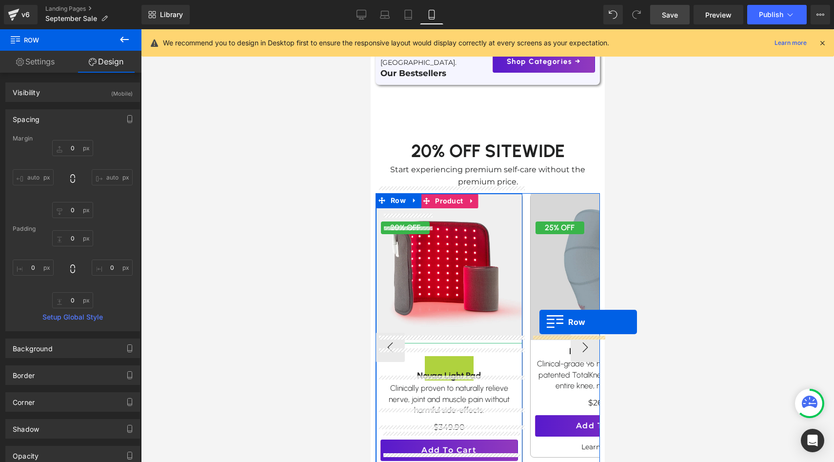
drag, startPoint x: 402, startPoint y: 235, endPoint x: 539, endPoint y: 322, distance: 162.1
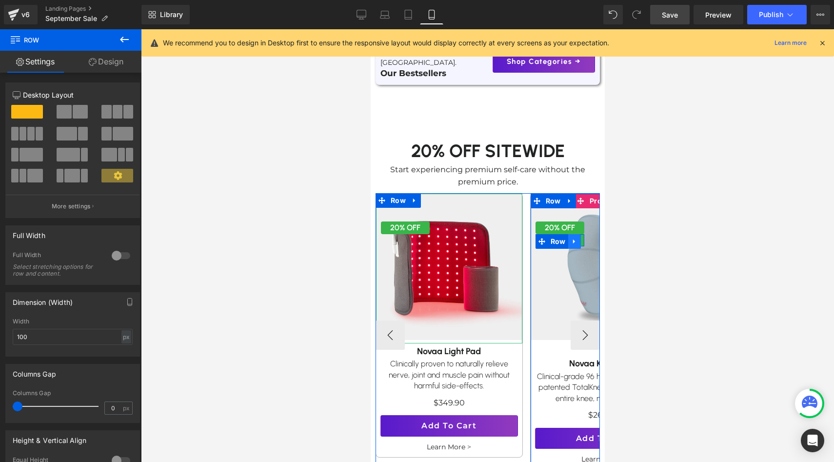
click at [578, 234] on link at bounding box center [574, 241] width 13 height 15
click at [594, 234] on link at bounding box center [599, 241] width 13 height 15
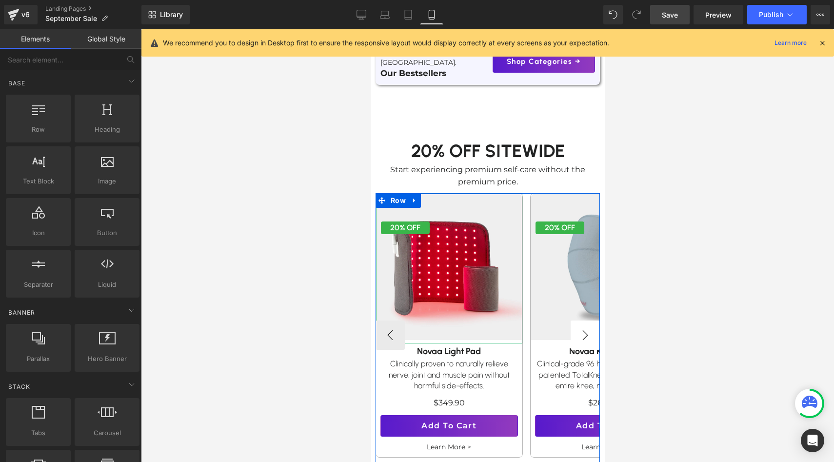
click at [589, 331] on button "›" at bounding box center [584, 334] width 29 height 29
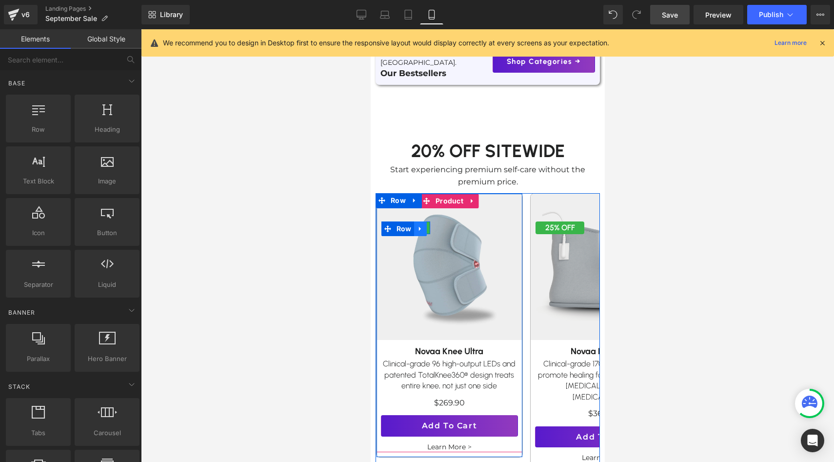
click at [417, 225] on link at bounding box center [420, 228] width 13 height 15
click at [436, 223] on link at bounding box center [432, 228] width 13 height 15
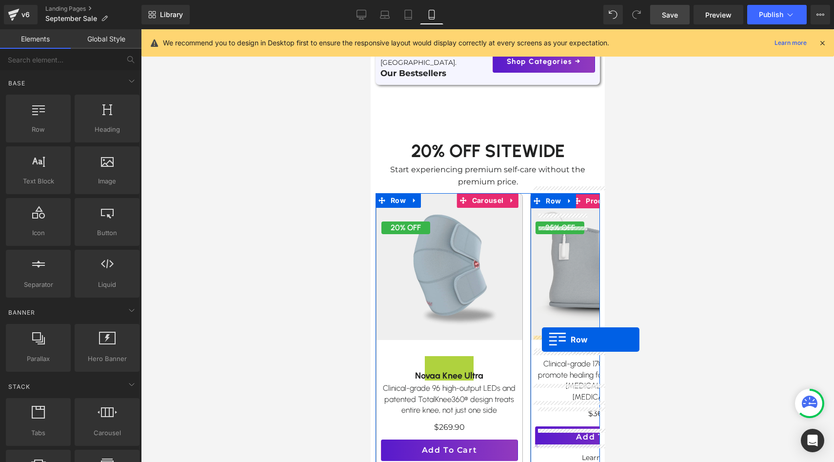
drag, startPoint x: 402, startPoint y: 233, endPoint x: 541, endPoint y: 339, distance: 175.7
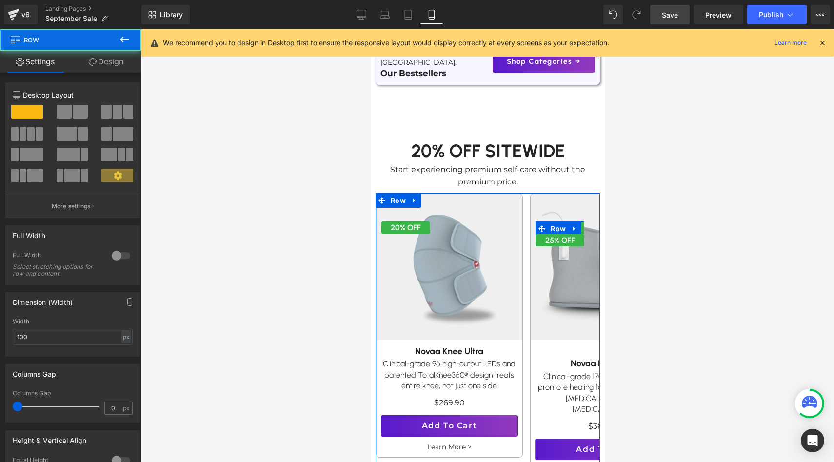
click at [599, 332] on button "›" at bounding box center [613, 336] width 29 height 29
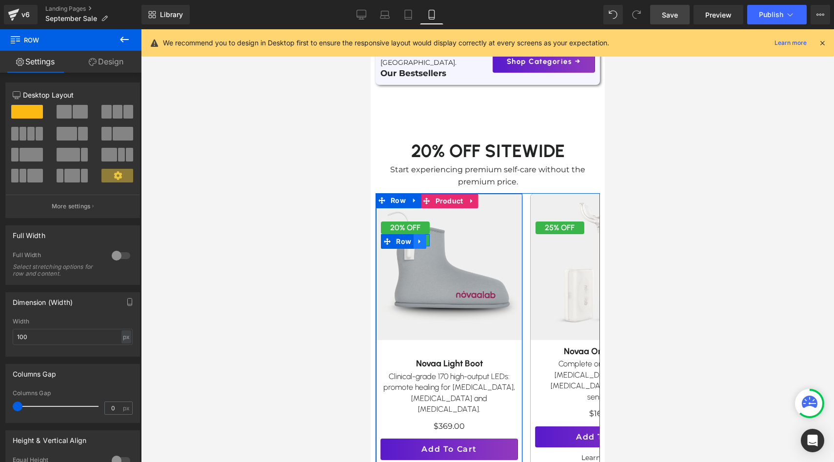
click at [420, 237] on icon at bounding box center [419, 240] width 7 height 7
click at [441, 237] on icon at bounding box center [444, 240] width 7 height 7
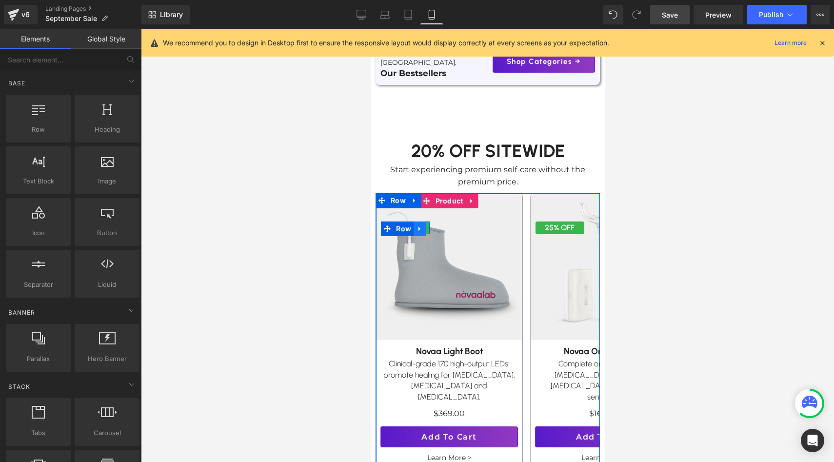
click at [420, 225] on icon at bounding box center [419, 228] width 7 height 7
click at [435, 222] on link at bounding box center [432, 228] width 13 height 15
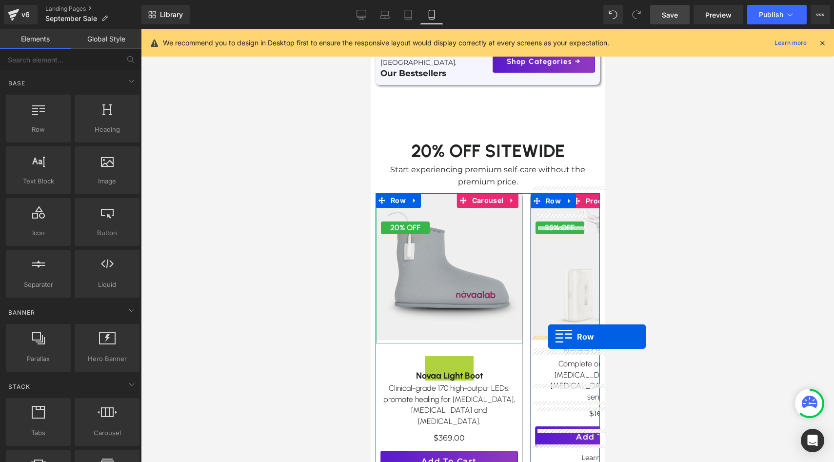
drag, startPoint x: 402, startPoint y: 235, endPoint x: 548, endPoint y: 336, distance: 177.2
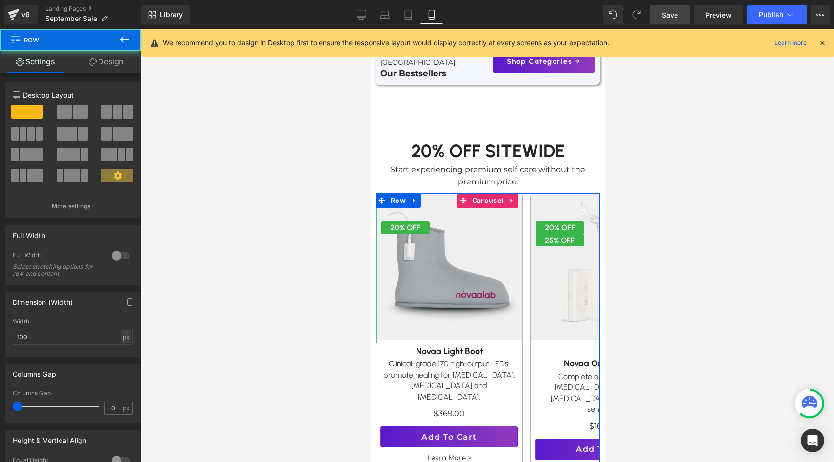
click at [599, 330] on button "›" at bounding box center [613, 336] width 29 height 29
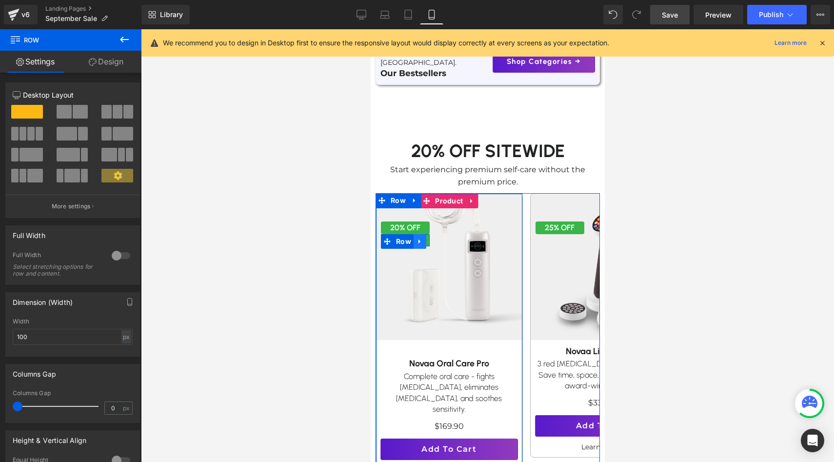
click at [420, 237] on icon at bounding box center [419, 240] width 7 height 7
click at [442, 238] on icon at bounding box center [444, 241] width 7 height 7
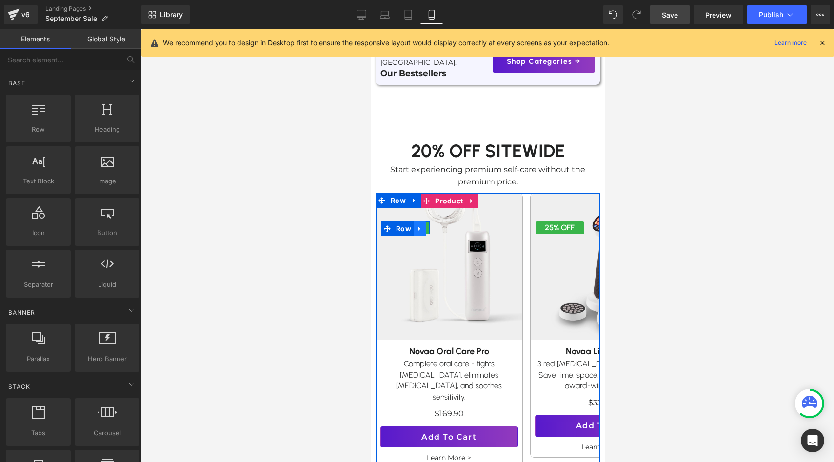
click at [419, 225] on icon at bounding box center [419, 228] width 7 height 7
click at [432, 225] on icon at bounding box center [432, 228] width 7 height 7
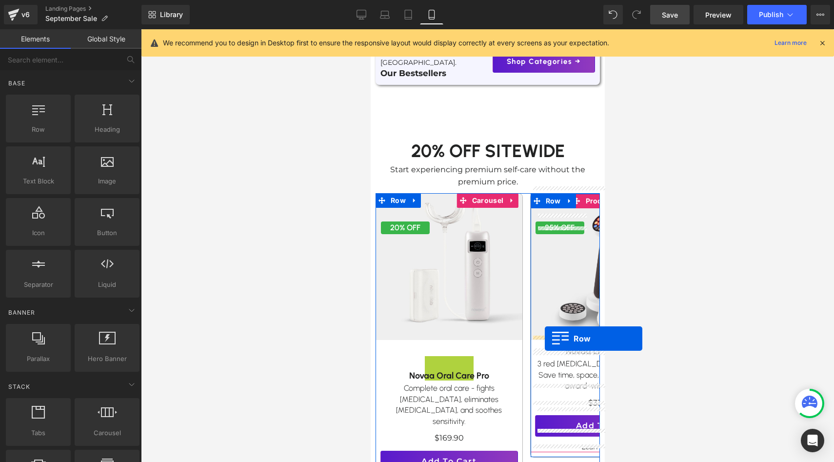
drag, startPoint x: 403, startPoint y: 236, endPoint x: 544, endPoint y: 338, distance: 174.2
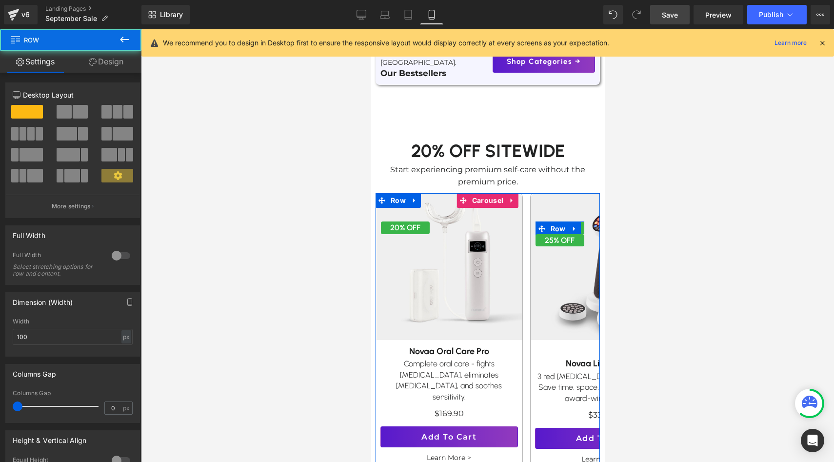
click at [599, 325] on button "›" at bounding box center [613, 334] width 29 height 29
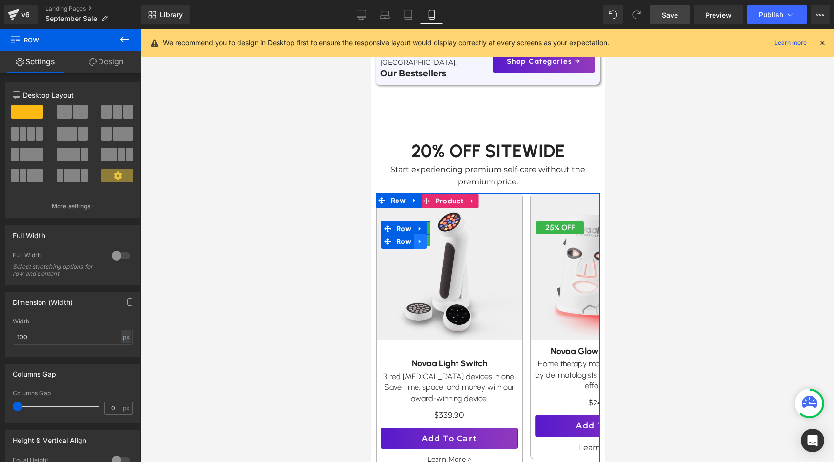
click at [418, 239] on icon at bounding box center [419, 241] width 2 height 4
click at [442, 238] on icon at bounding box center [445, 241] width 7 height 7
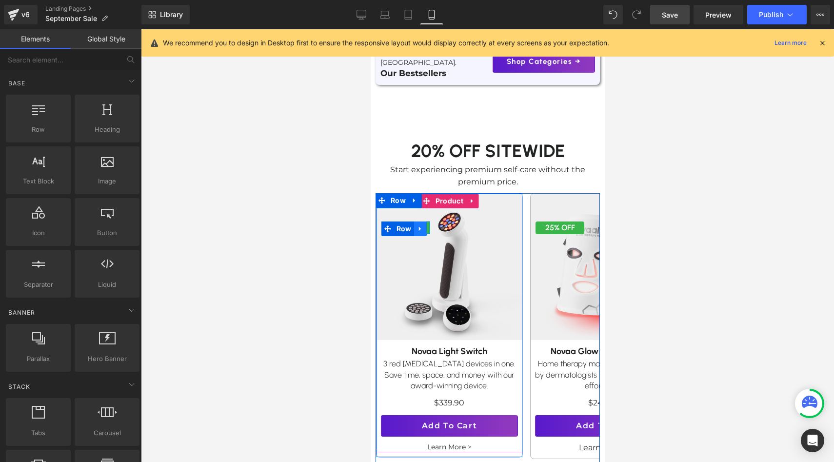
click at [421, 225] on icon at bounding box center [419, 228] width 7 height 7
click at [434, 225] on icon at bounding box center [432, 228] width 7 height 7
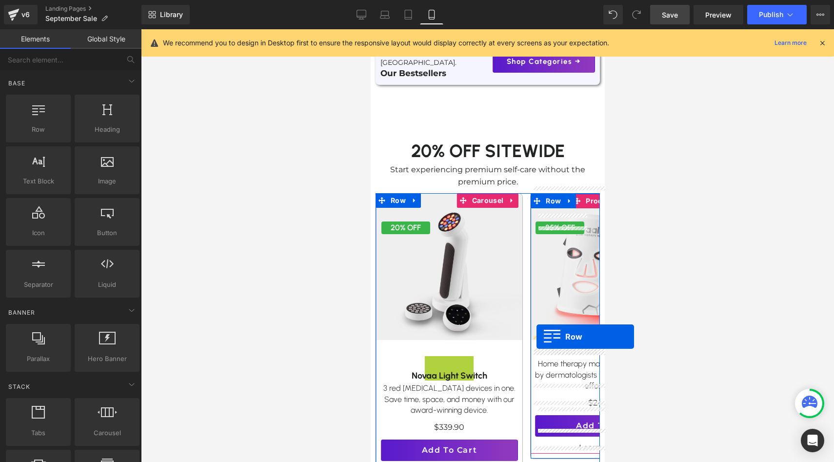
drag, startPoint x: 402, startPoint y: 233, endPoint x: 536, endPoint y: 336, distance: 169.3
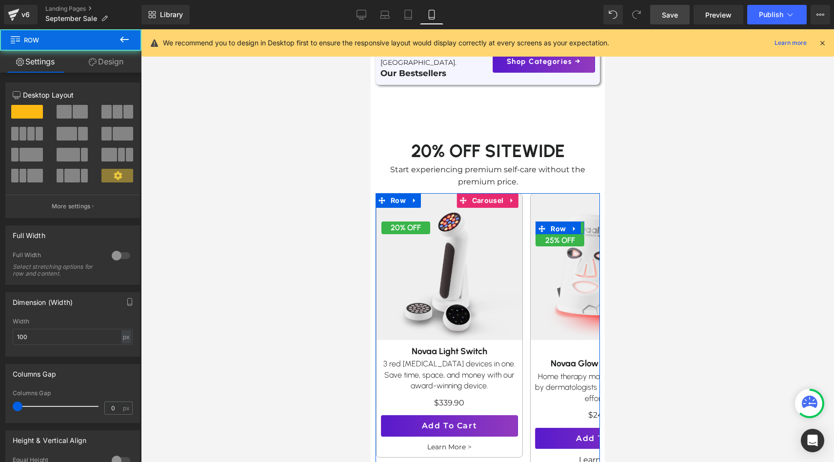
click at [599, 330] on button "›" at bounding box center [613, 334] width 29 height 29
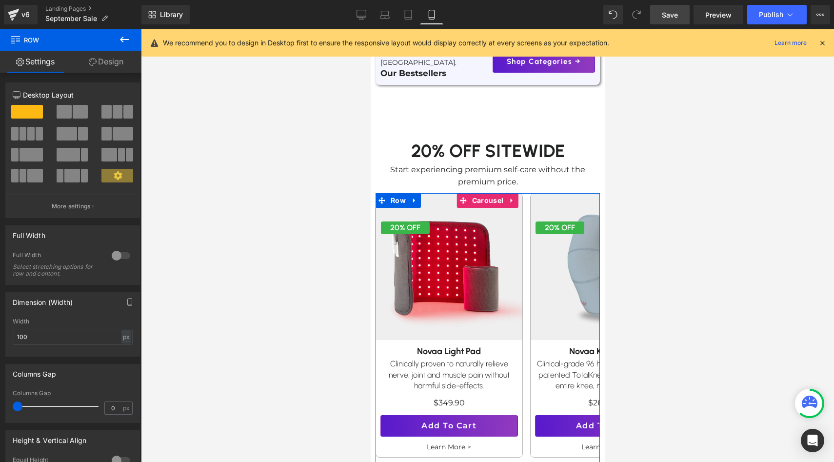
click at [375, 320] on button "‹" at bounding box center [360, 334] width 29 height 29
click at [599, 335] on button "›" at bounding box center [613, 334] width 29 height 29
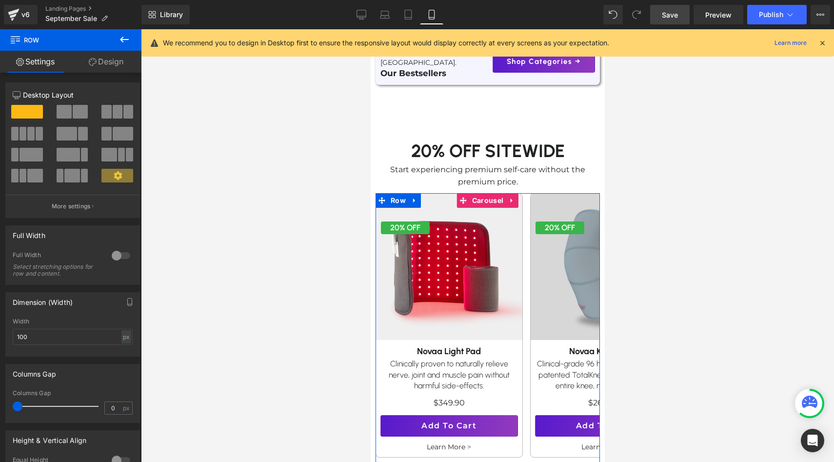
click at [572, 293] on img at bounding box center [603, 266] width 161 height 161
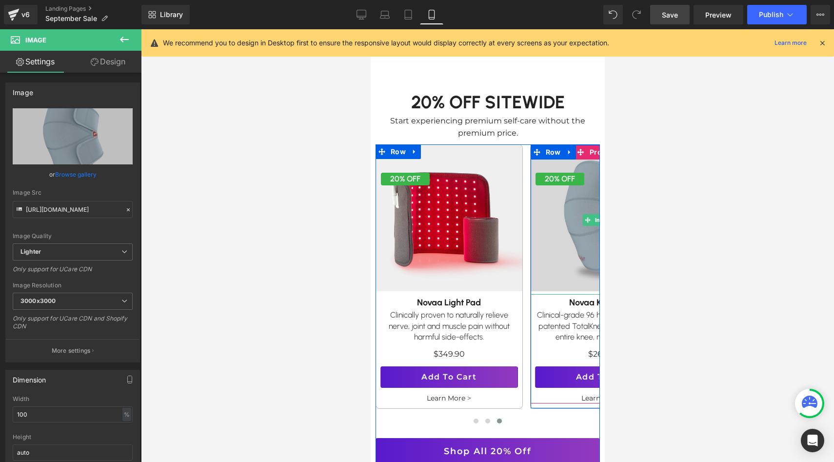
scroll to position [463, 0]
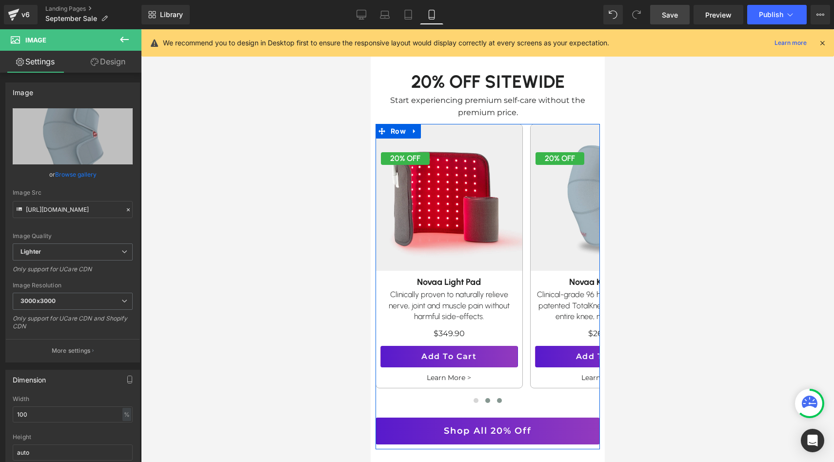
click at [486, 398] on span at bounding box center [487, 400] width 5 height 5
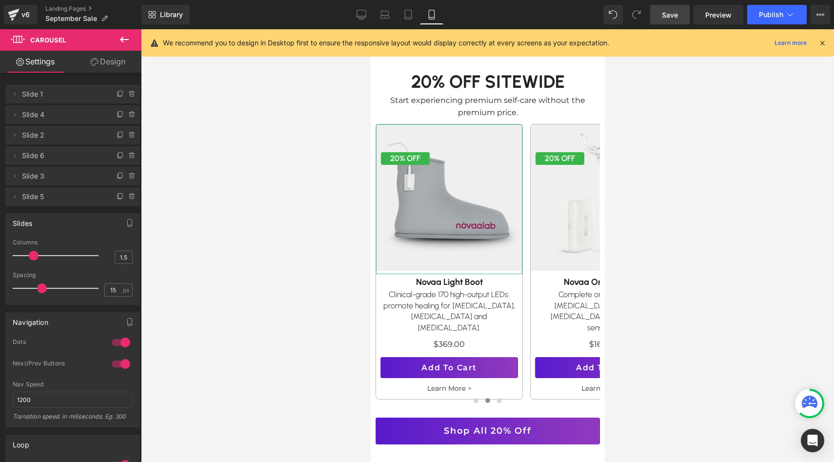
click at [599, 261] on button "›" at bounding box center [613, 265] width 29 height 29
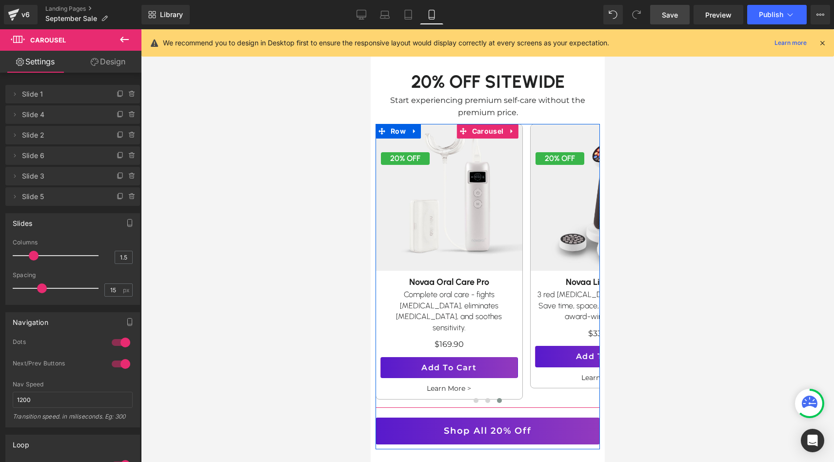
click at [599, 261] on button "›" at bounding box center [613, 265] width 29 height 29
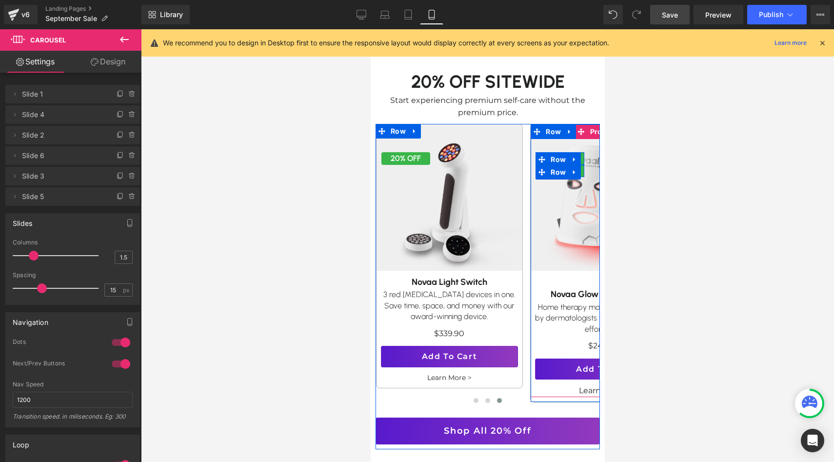
click at [578, 165] on link at bounding box center [574, 172] width 13 height 15
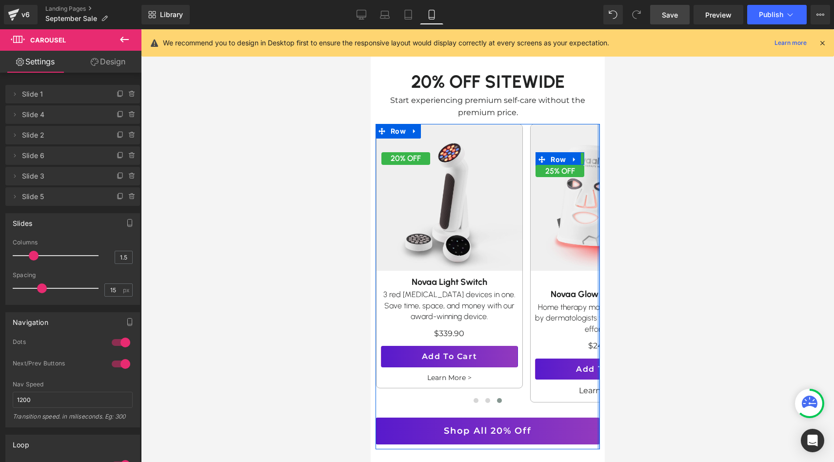
click at [598, 162] on div at bounding box center [598, 286] width 2 height 325
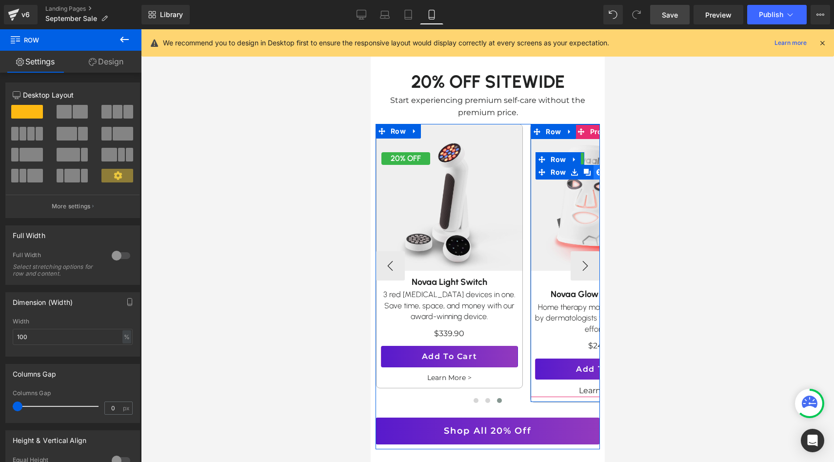
click at [594, 165] on link at bounding box center [599, 172] width 13 height 15
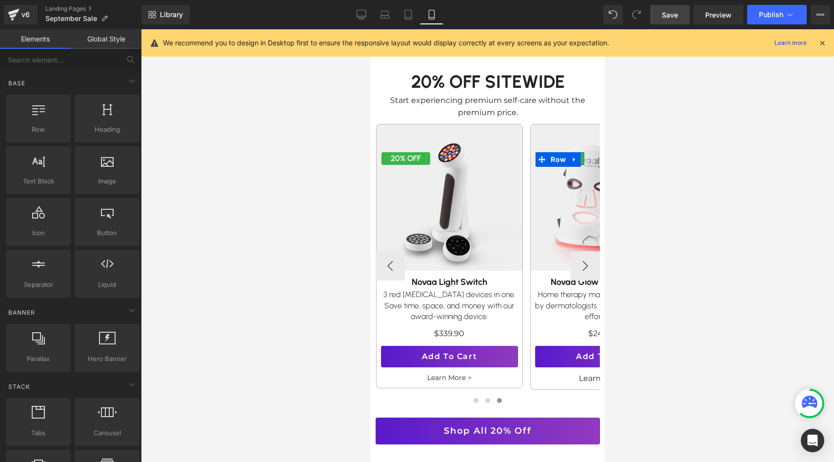
click at [638, 179] on div at bounding box center [487, 245] width 693 height 433
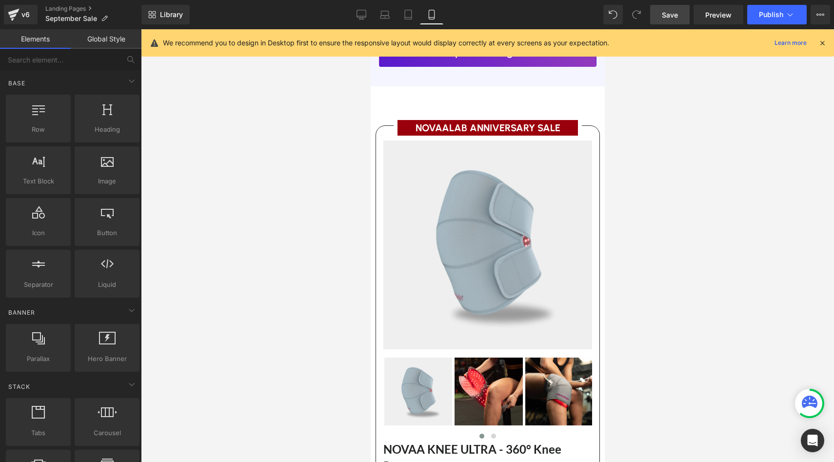
scroll to position [1431, 0]
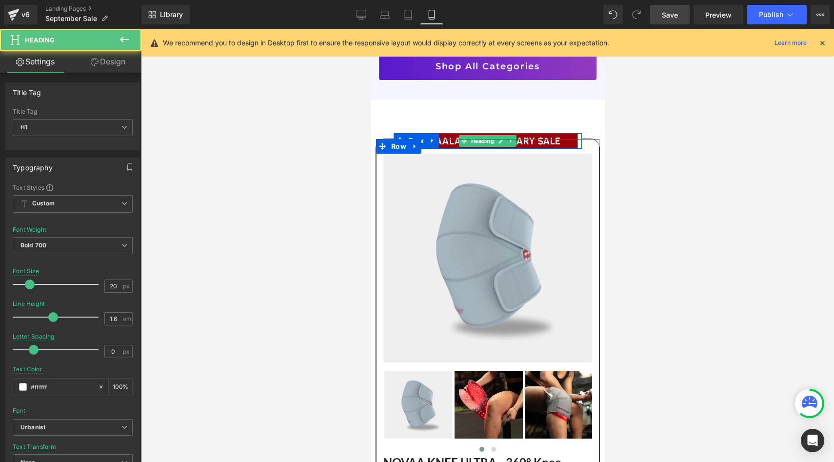
click at [537, 133] on h1 "NOVAALAB ANNIVERSARY SALE" at bounding box center [487, 141] width 172 height 16
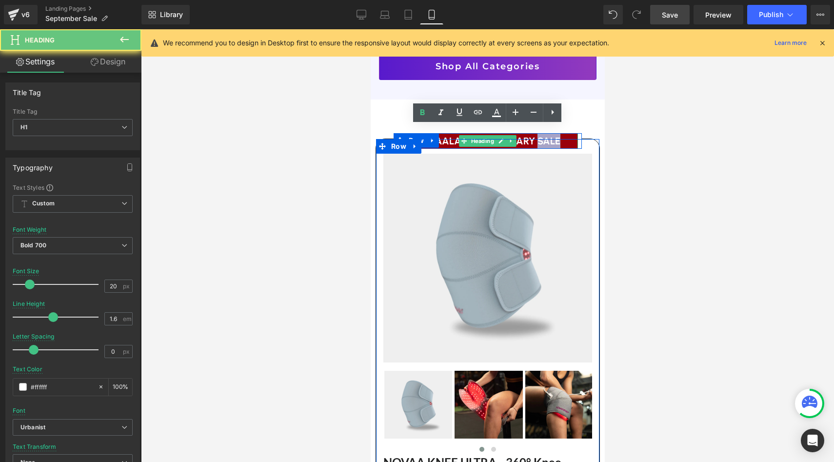
click at [537, 133] on h1 "NOVAALAB ANNIVERSARY SALE" at bounding box center [487, 141] width 172 height 16
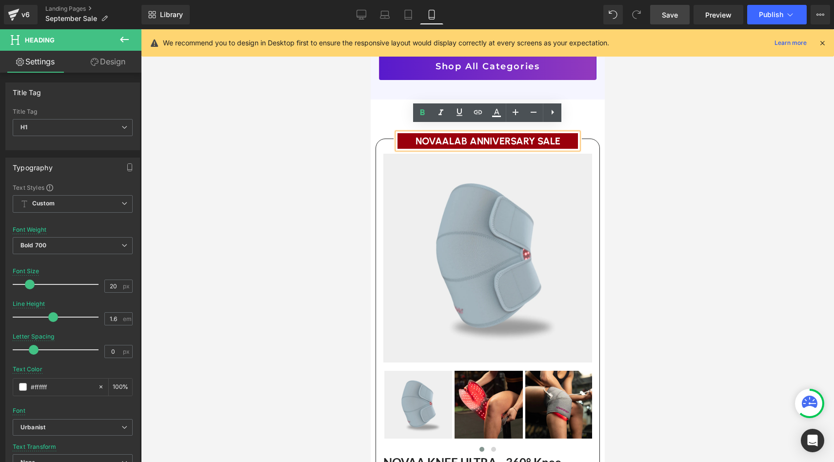
click at [491, 133] on h1 "NOVAALAB ANNIVERSARY SALE" at bounding box center [487, 141] width 172 height 16
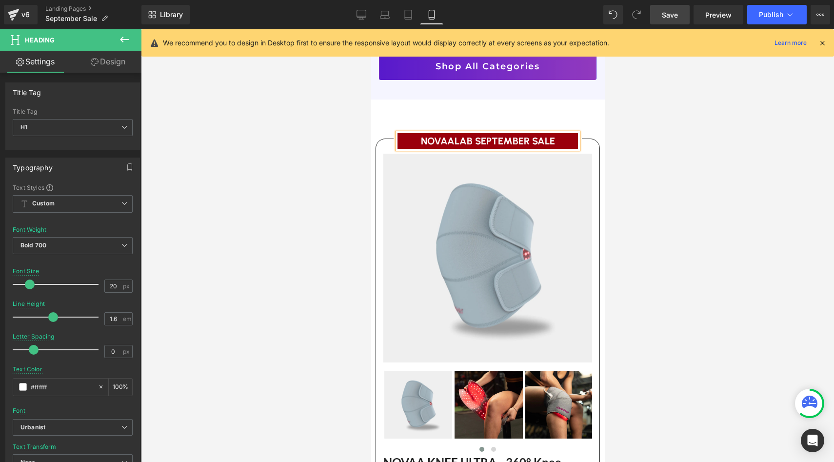
click at [591, 114] on div "Image Row Image Row Liquid Row Row For a limited time Text Block 20% Sitewide T…" at bounding box center [487, 165] width 224 height 3028
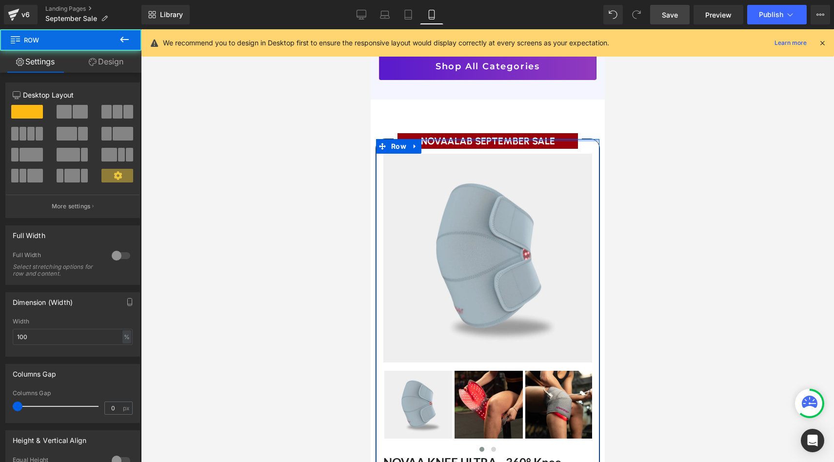
click at [545, 139] on div at bounding box center [486, 140] width 223 height 2
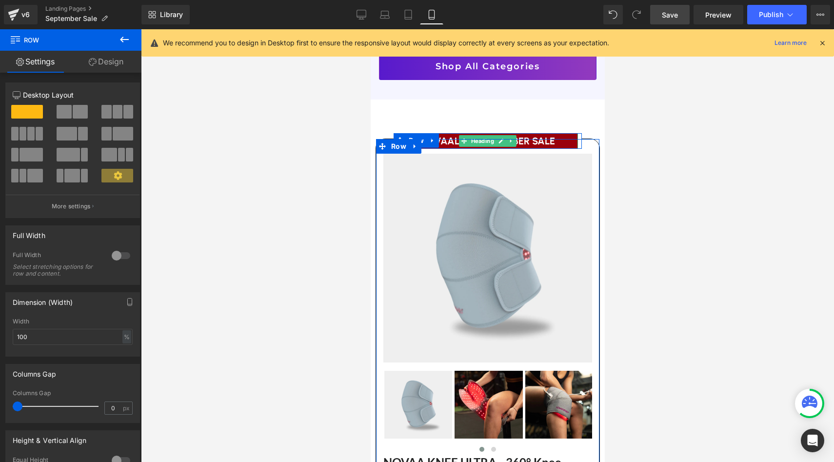
click at [538, 133] on h1 "NOVAALAB SEPTEMBER SALE" at bounding box center [487, 141] width 172 height 16
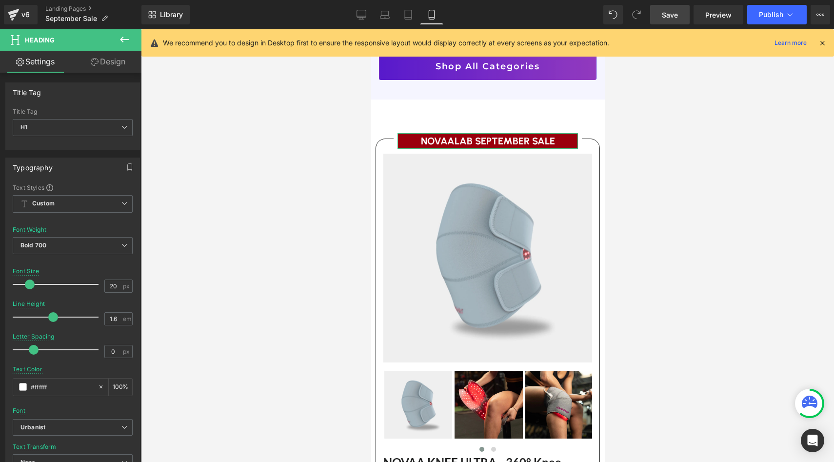
click at [102, 59] on link "Design" at bounding box center [108, 62] width 71 height 22
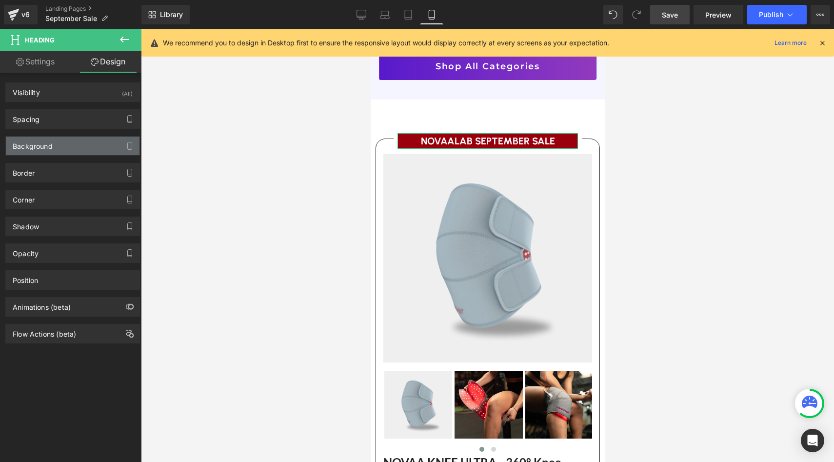
click at [76, 138] on div "Background" at bounding box center [73, 146] width 134 height 19
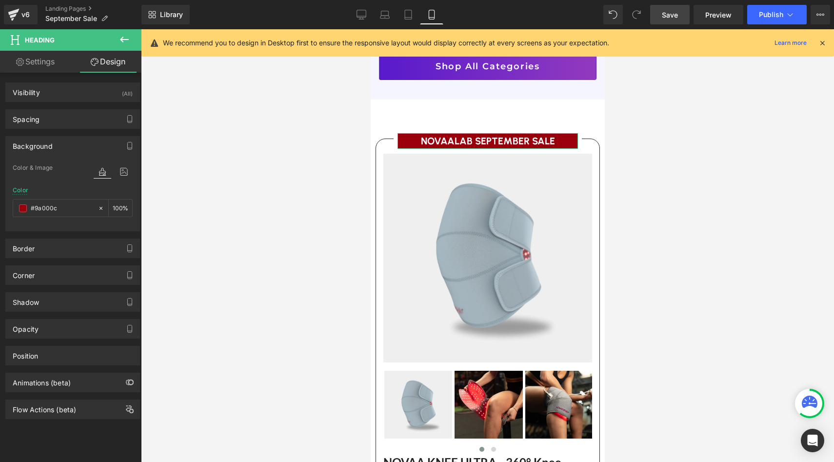
click at [76, 198] on div "Color %" at bounding box center [73, 207] width 120 height 41
click at [76, 205] on input "text" at bounding box center [62, 208] width 62 height 11
paste input "https://www.canva.com/design/DAGA8yw3FG0/I2FUhfYNXzP1DOmOz6lqpA/edit"
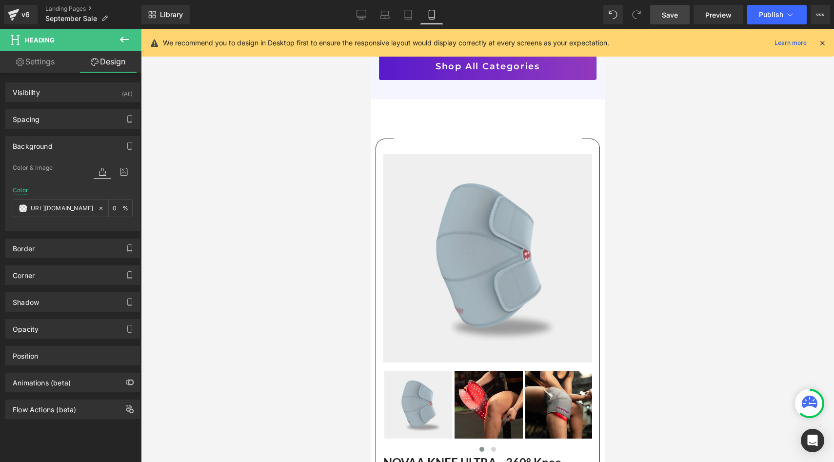
scroll to position [0, 0]
paste input "#d43203"
type input "#d43203"
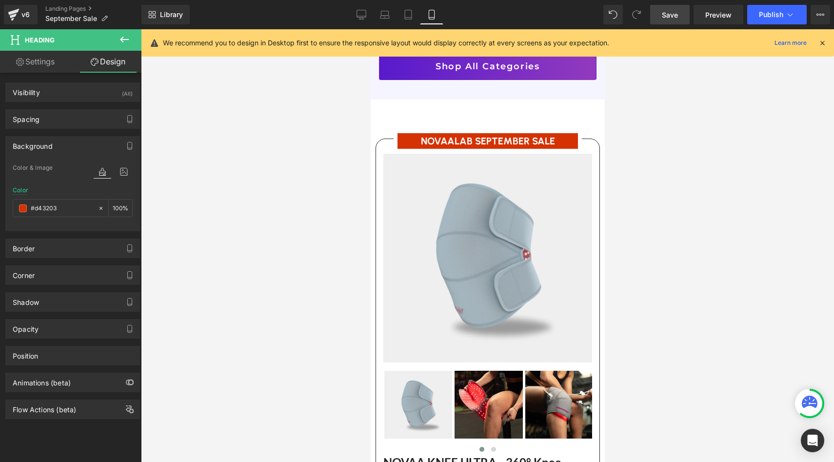
click at [206, 197] on div at bounding box center [487, 245] width 693 height 433
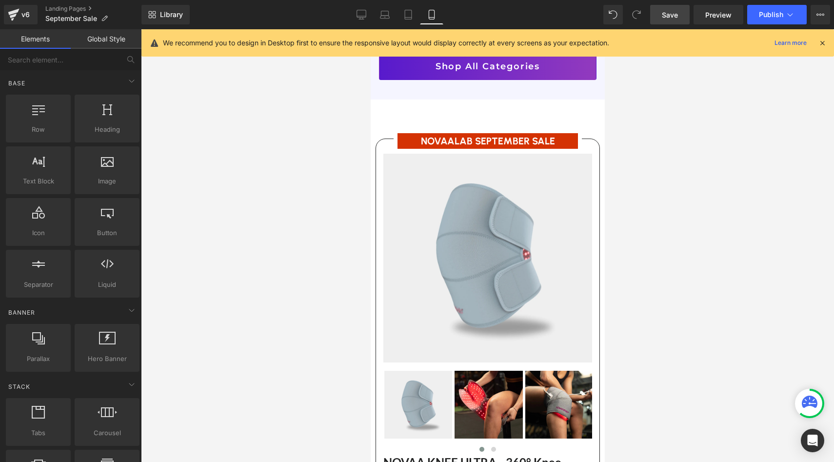
click at [210, 198] on div at bounding box center [487, 245] width 693 height 433
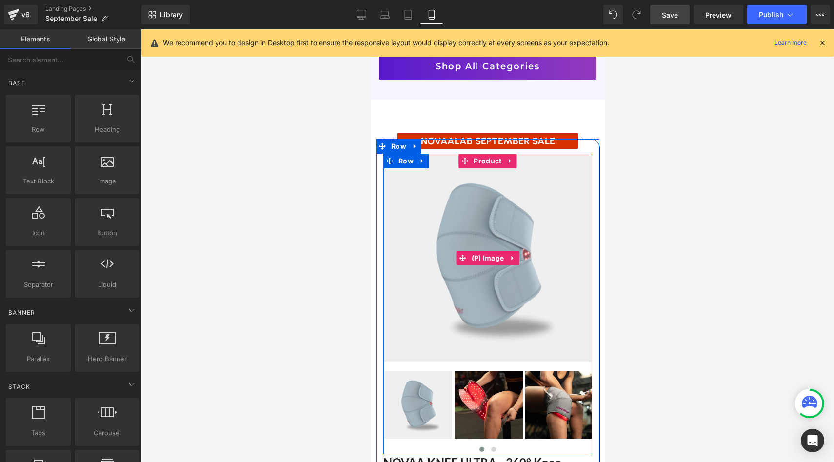
click at [433, 265] on img at bounding box center [487, 258] width 209 height 209
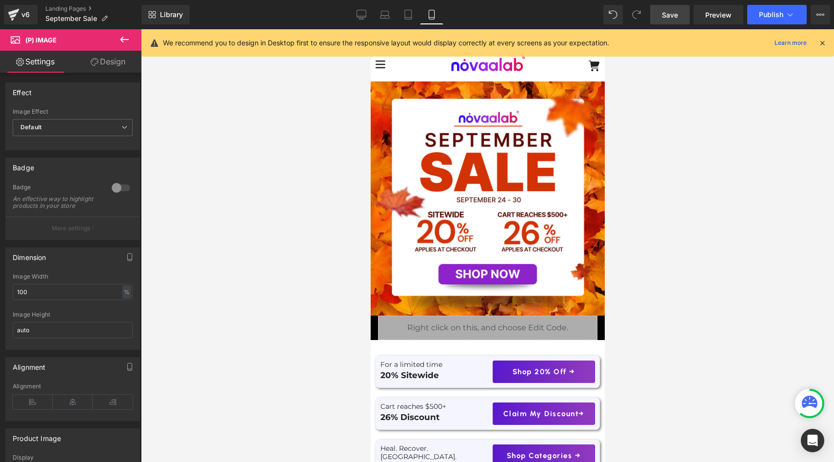
click at [672, 14] on span "Save" at bounding box center [670, 15] width 16 height 10
click at [769, 17] on span "Publish" at bounding box center [771, 15] width 24 height 8
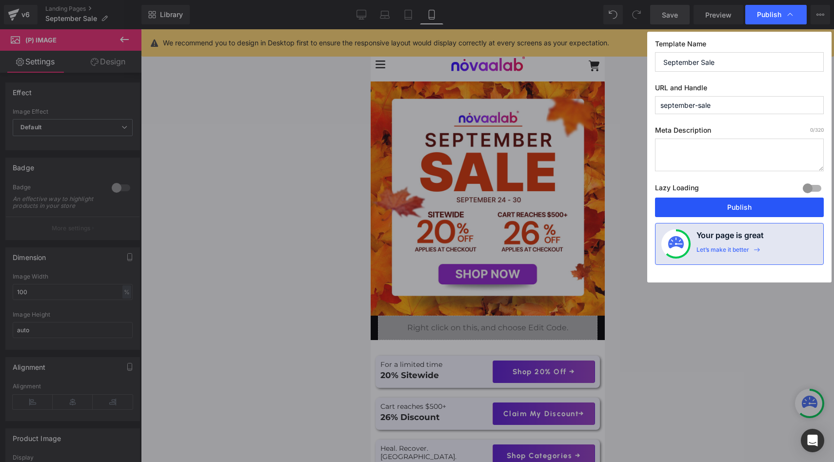
click at [720, 208] on button "Publish" at bounding box center [739, 207] width 169 height 20
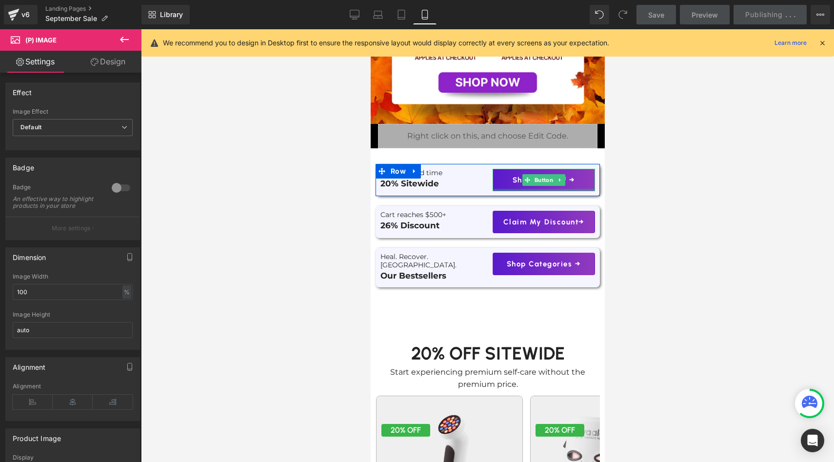
scroll to position [194, 0]
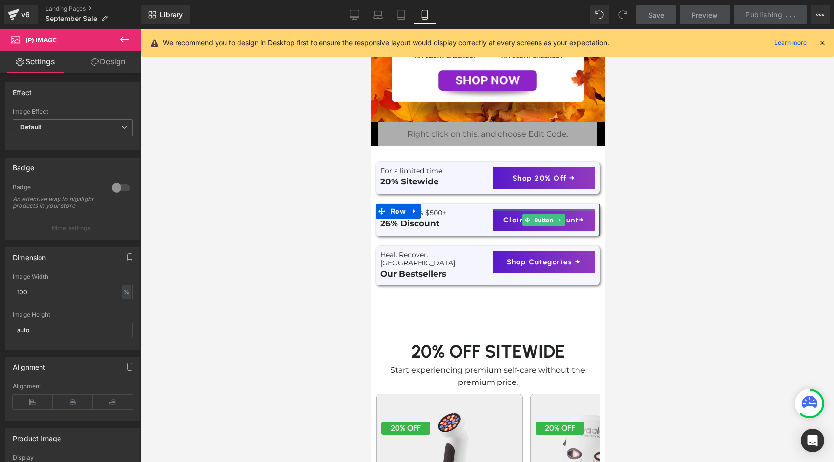
click at [581, 209] on div at bounding box center [543, 210] width 102 height 2
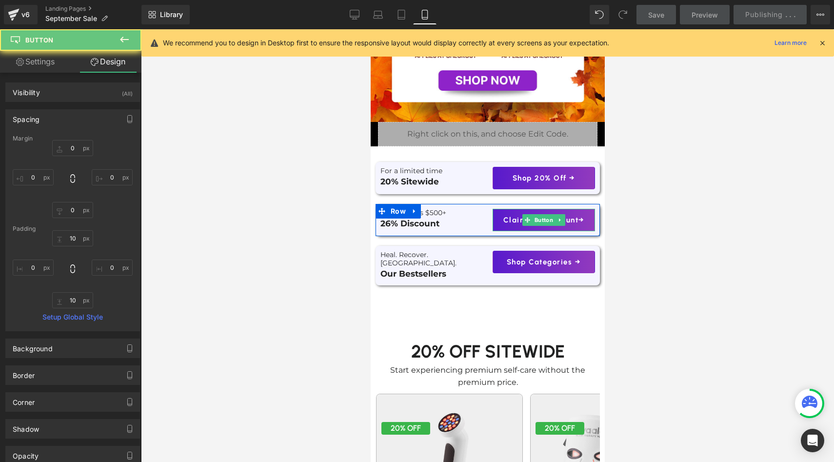
click at [583, 217] on span "Claim My Discount→" at bounding box center [543, 220] width 81 height 12
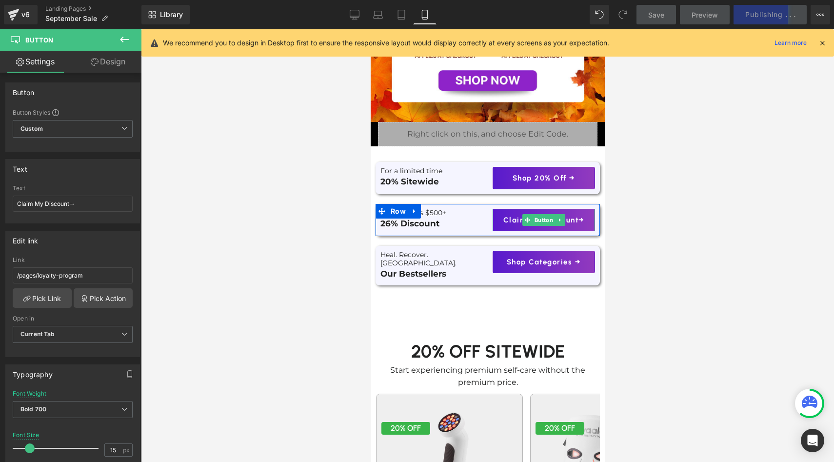
click at [573, 217] on span "Claim My Discount→" at bounding box center [543, 220] width 81 height 12
click at [52, 204] on input "Claim My Discount→" at bounding box center [73, 204] width 120 height 16
drag, startPoint x: 70, startPoint y: 204, endPoint x: 0, endPoint y: 203, distance: 69.7
click at [0, 203] on div "Text Claim My Discount→ Text Claim My Discount→" at bounding box center [73, 188] width 146 height 72
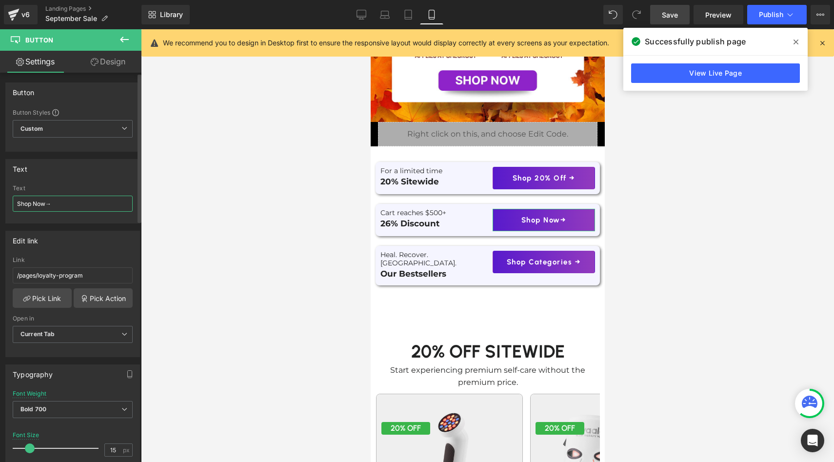
type input "Shop Now →"
click at [183, 249] on div at bounding box center [487, 245] width 693 height 433
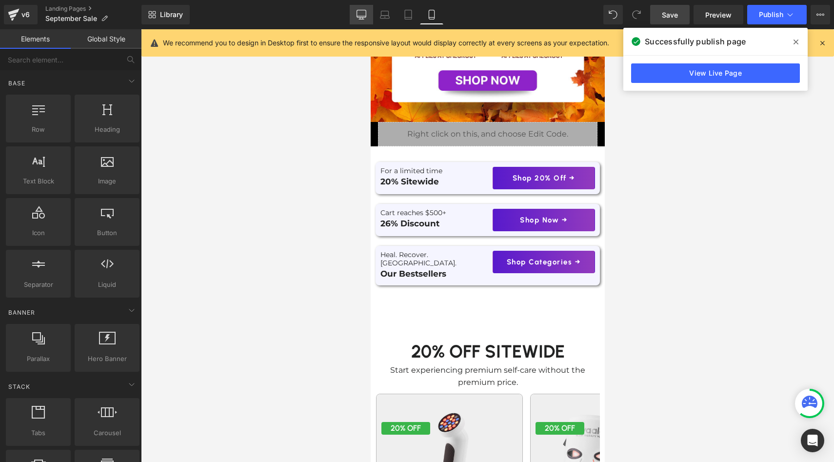
click at [363, 18] on icon at bounding box center [361, 13] width 9 height 7
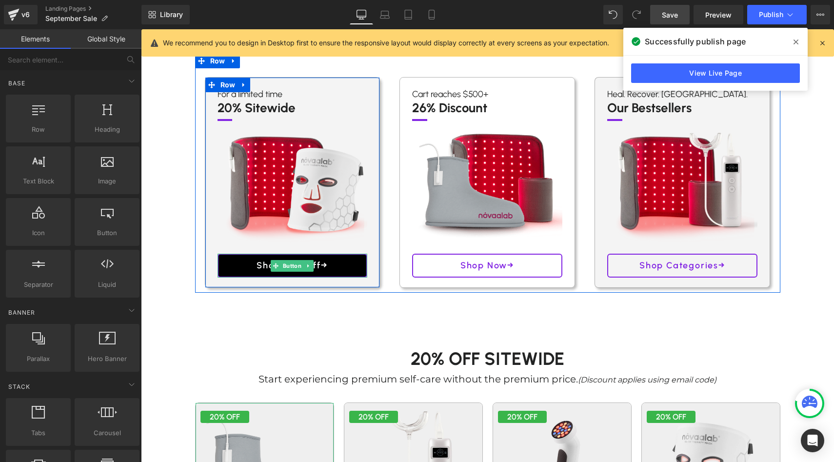
click at [351, 258] on link "Shop 20% Off→" at bounding box center [292, 266] width 150 height 24
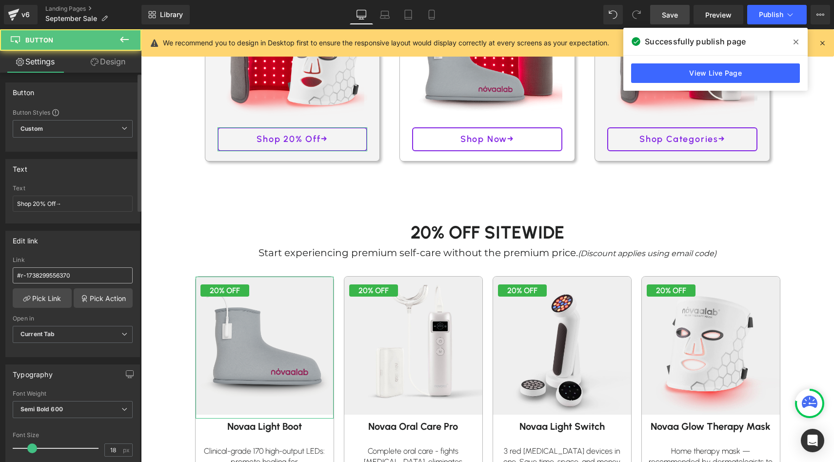
click at [78, 272] on input "#r-1738299556370" at bounding box center [73, 275] width 120 height 16
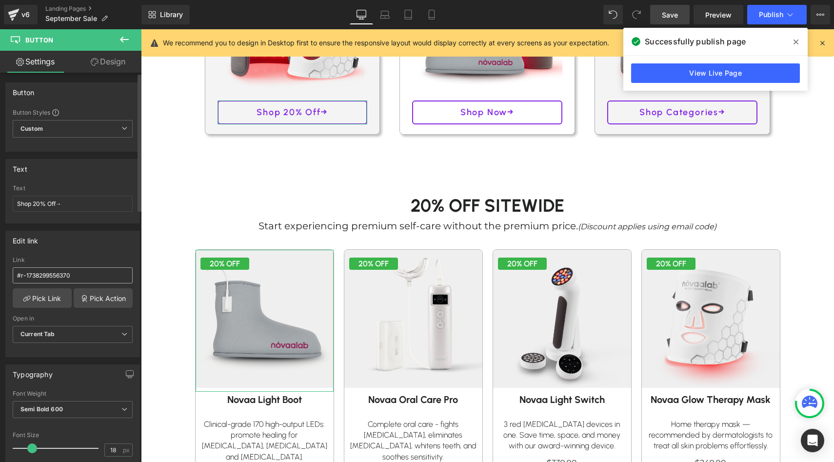
click at [78, 272] on input "#r-1738299556370" at bounding box center [73, 275] width 120 height 16
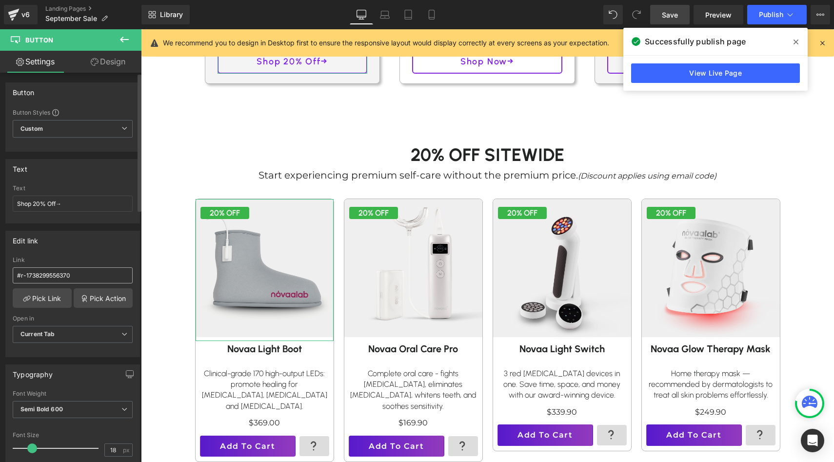
click at [78, 272] on input "#r-1738299556370" at bounding box center [73, 275] width 120 height 16
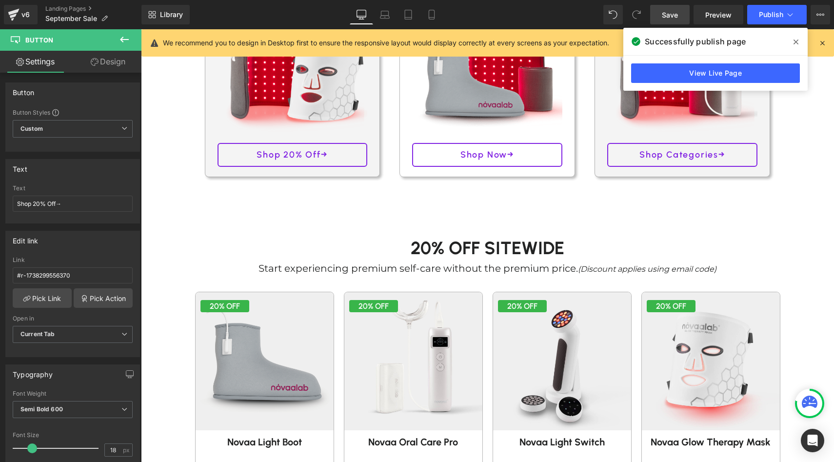
scroll to position [245, 0]
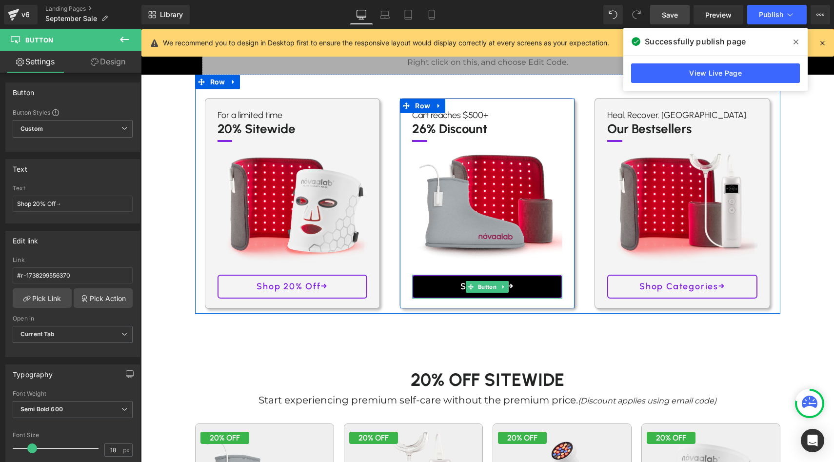
click at [430, 280] on link "Shop Now→" at bounding box center [487, 287] width 150 height 24
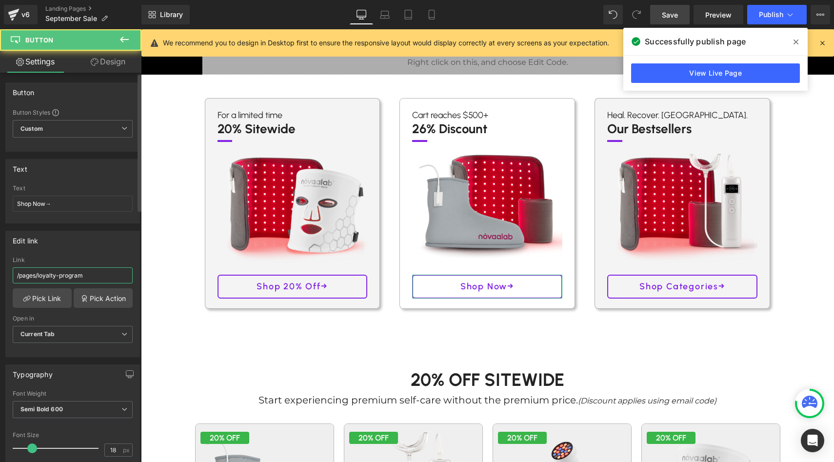
click at [85, 282] on input "/pages/loyalty-program" at bounding box center [73, 275] width 120 height 16
click at [122, 267] on input "#r-1738299556370" at bounding box center [73, 275] width 120 height 16
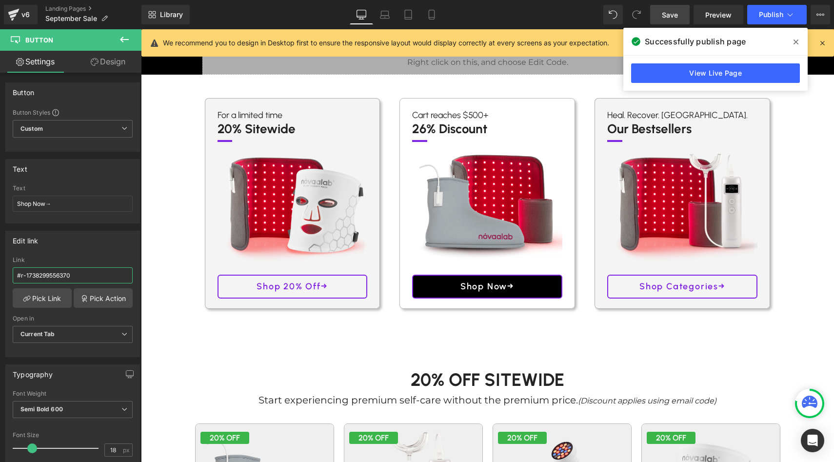
type input "#r-1738299556370"
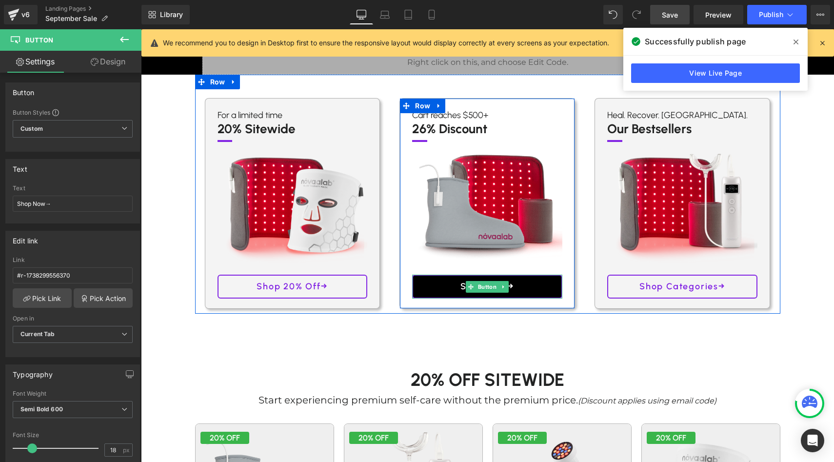
click at [433, 285] on link "Shop Now→" at bounding box center [487, 287] width 150 height 24
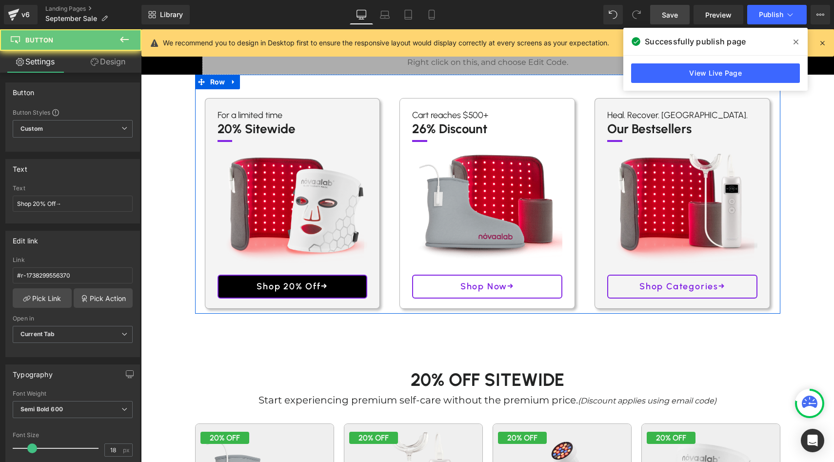
click at [324, 283] on span "Shop 20% Off→" at bounding box center [291, 286] width 71 height 14
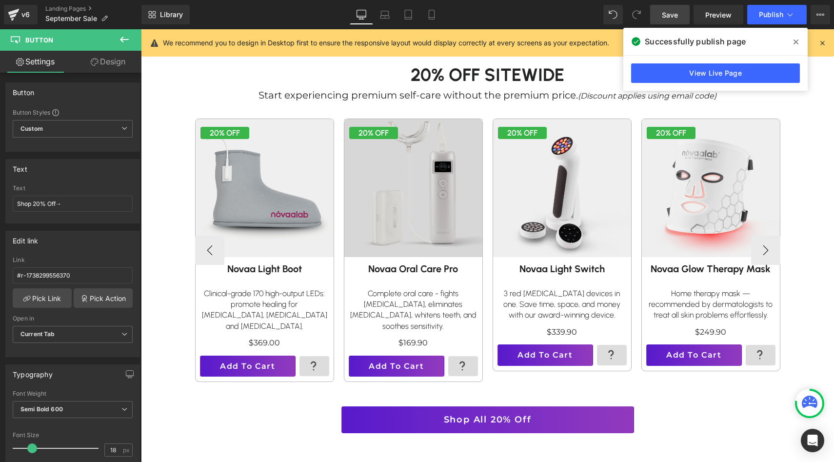
scroll to position [553, 0]
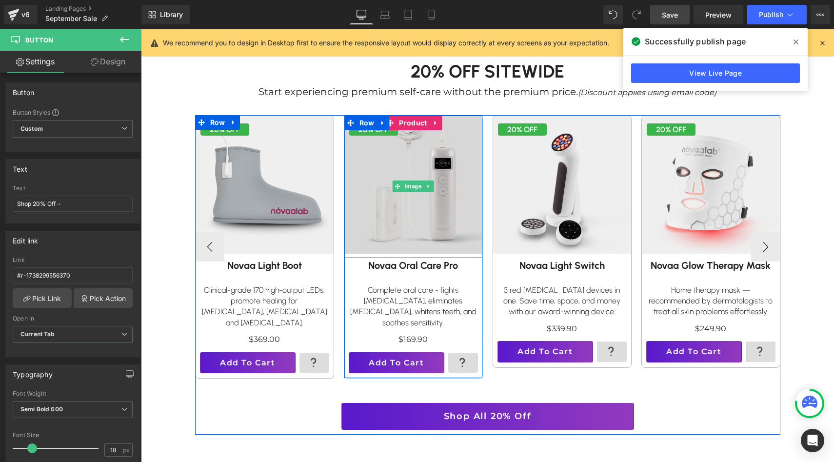
click at [465, 161] on img at bounding box center [413, 185] width 152 height 152
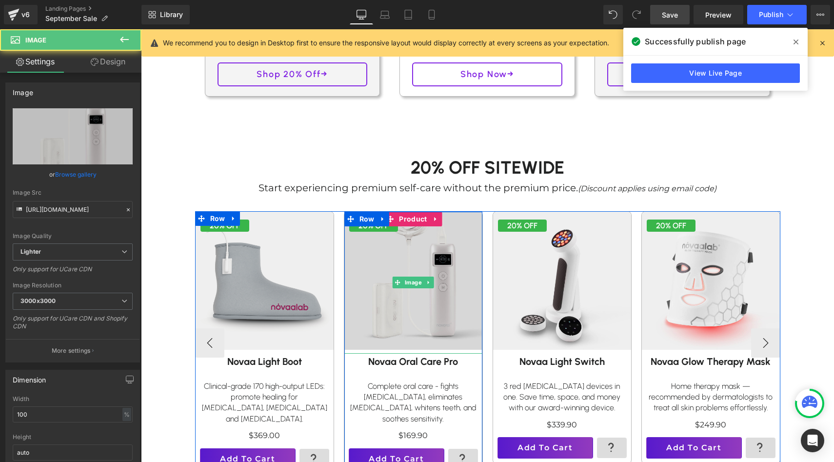
scroll to position [388, 0]
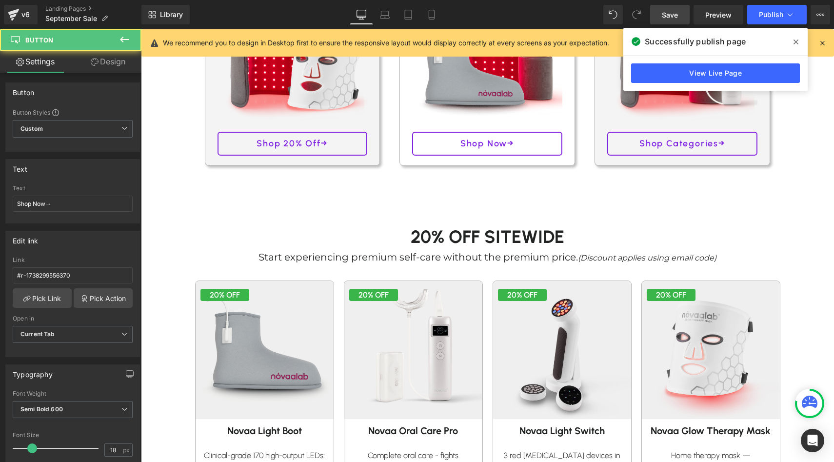
click at [473, 140] on div "Shop Now→ Button" at bounding box center [487, 144] width 150 height 24
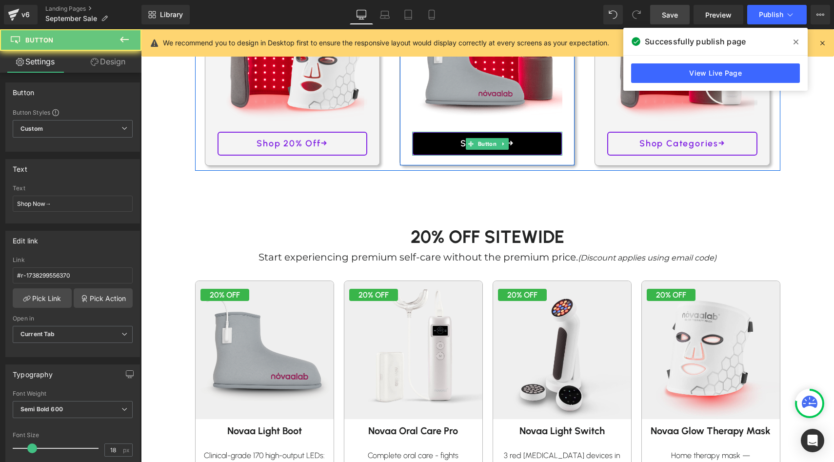
click at [442, 138] on link "Shop Now→" at bounding box center [487, 144] width 150 height 24
click at [452, 141] on link "Shop Now→" at bounding box center [487, 144] width 150 height 24
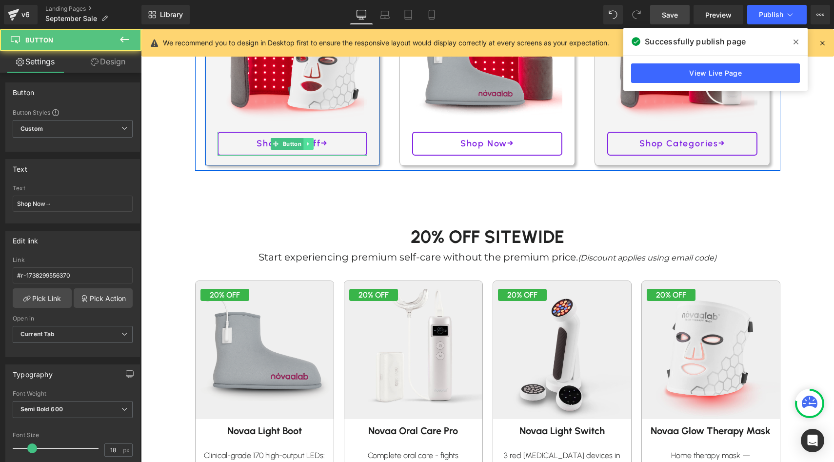
click at [310, 138] on link at bounding box center [309, 144] width 10 height 12
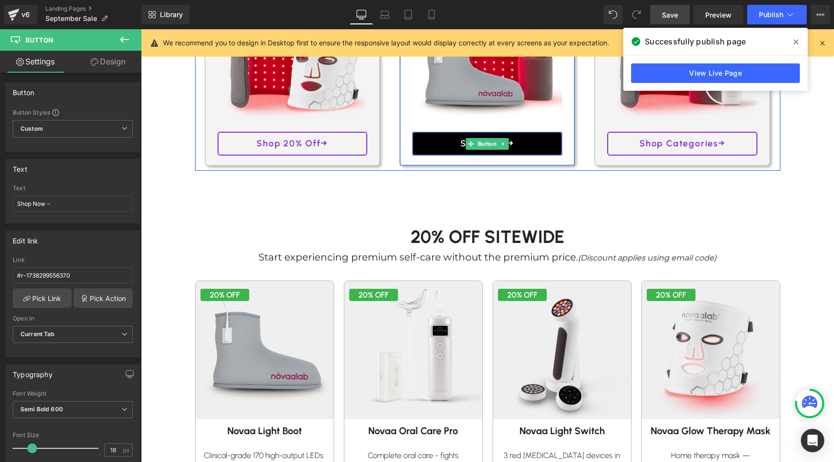
click at [428, 138] on link "Shop Now→" at bounding box center [487, 144] width 150 height 24
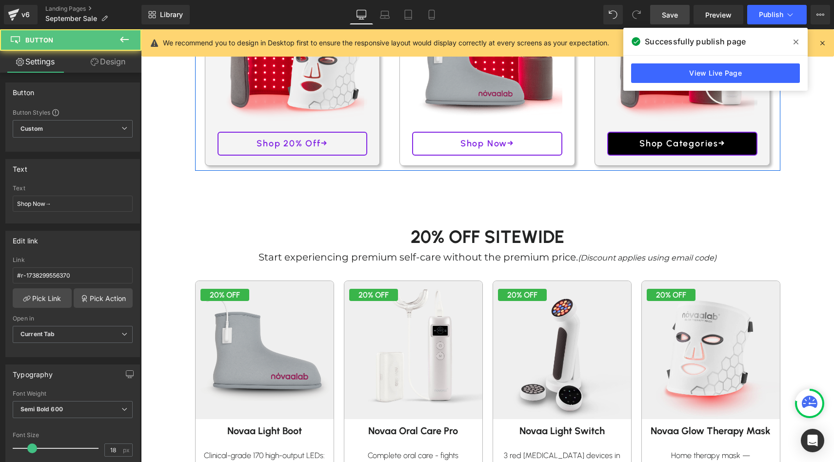
click at [631, 144] on link "Shop Categories→" at bounding box center [682, 144] width 150 height 24
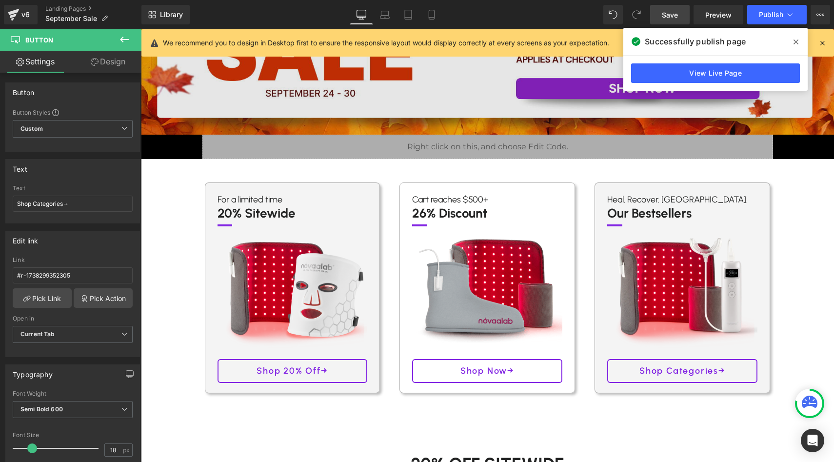
scroll to position [207, 0]
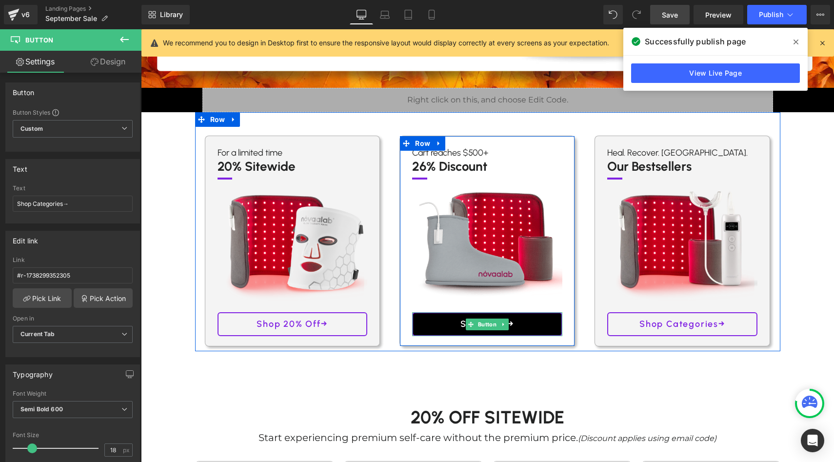
click at [455, 328] on link "Shop Now→" at bounding box center [487, 324] width 150 height 24
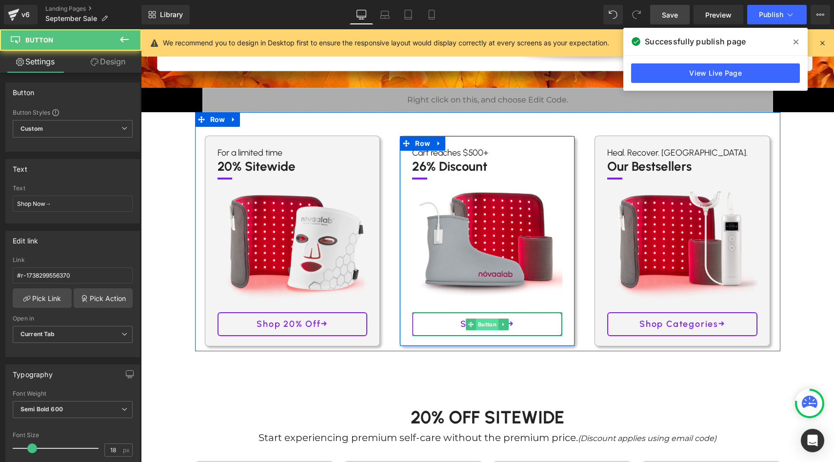
click at [490, 327] on span "Button" at bounding box center [487, 324] width 22 height 12
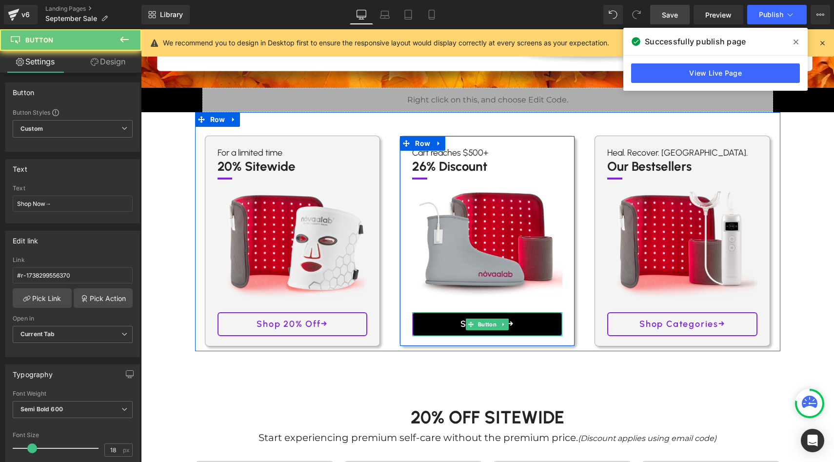
click at [437, 319] on link "Shop Now→" at bounding box center [487, 324] width 150 height 24
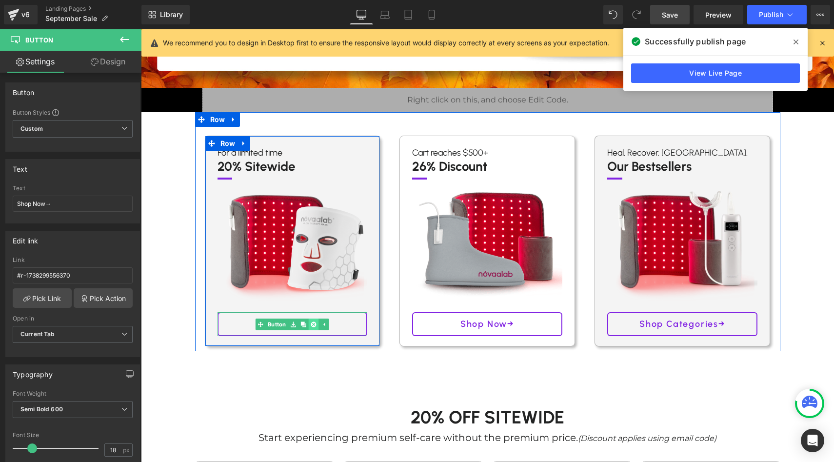
click at [313, 321] on icon at bounding box center [313, 324] width 5 height 6
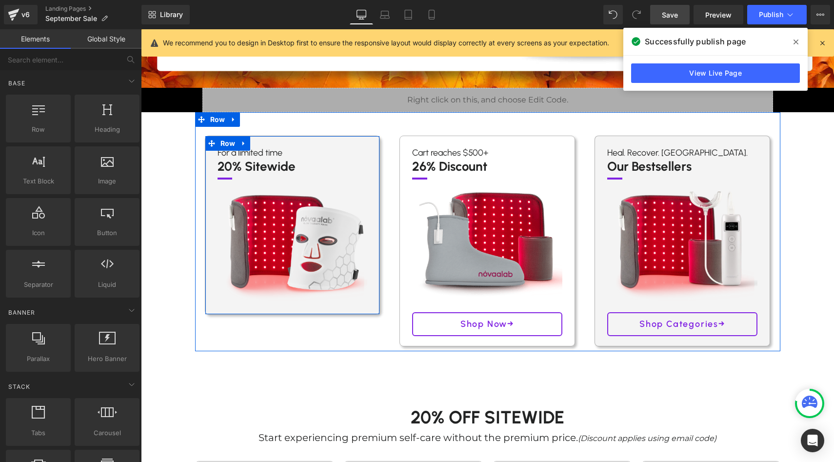
click at [354, 319] on div "For a limited time Text Block 20% Sitewide Text Block Separator Image Row Cart …" at bounding box center [487, 231] width 585 height 239
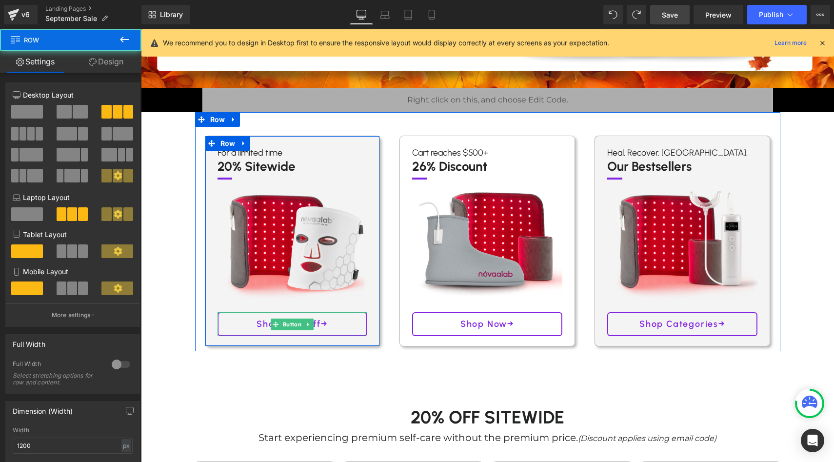
click at [354, 319] on link "Shop 20% Off→" at bounding box center [292, 324] width 150 height 24
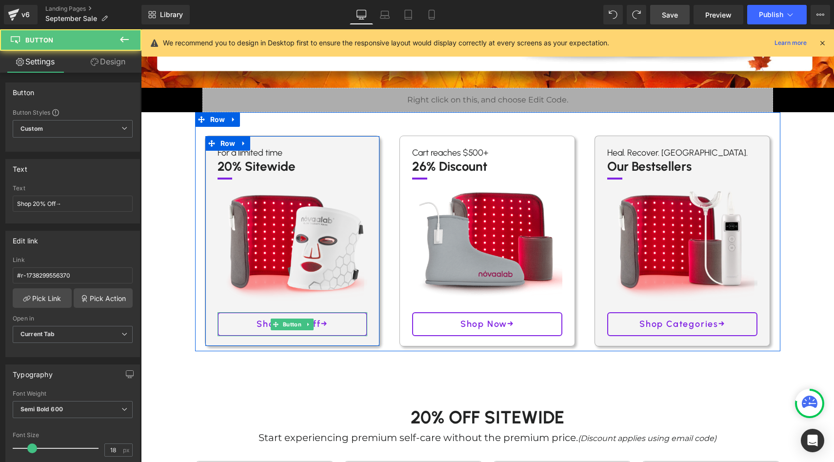
click at [354, 319] on link "Shop 20% Off→" at bounding box center [292, 324] width 150 height 24
click at [288, 320] on span "Button" at bounding box center [292, 324] width 22 height 12
click at [239, 316] on link "Shop 20% Off→" at bounding box center [292, 324] width 150 height 24
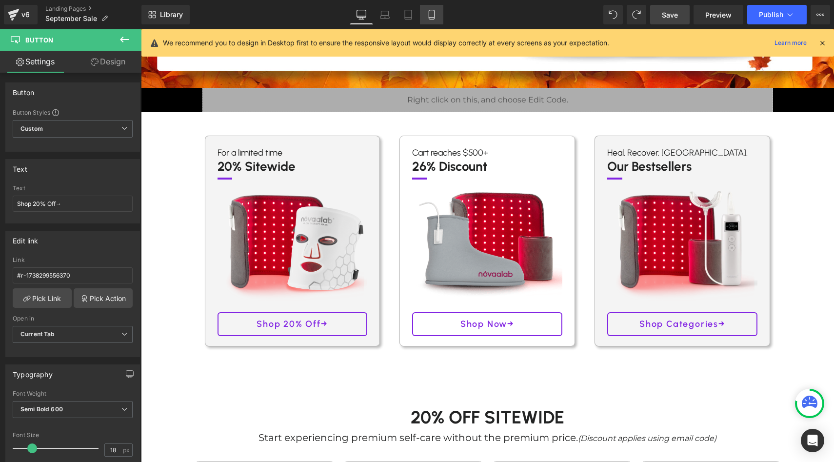
click at [433, 11] on icon at bounding box center [432, 15] width 10 height 10
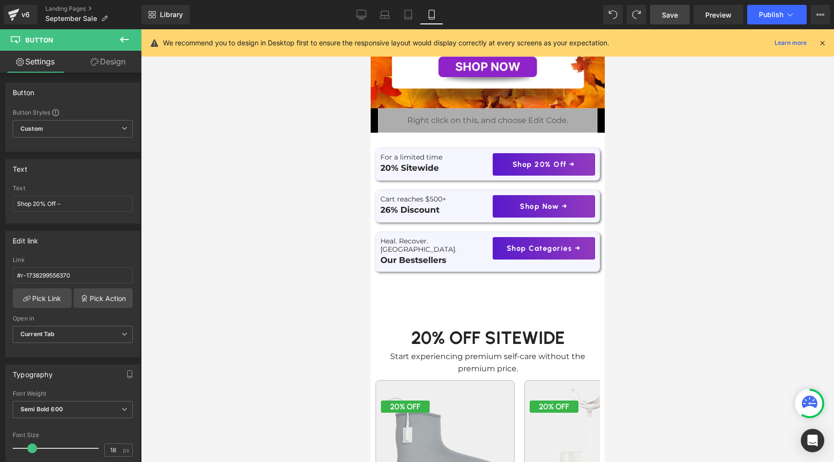
scroll to position [0, 0]
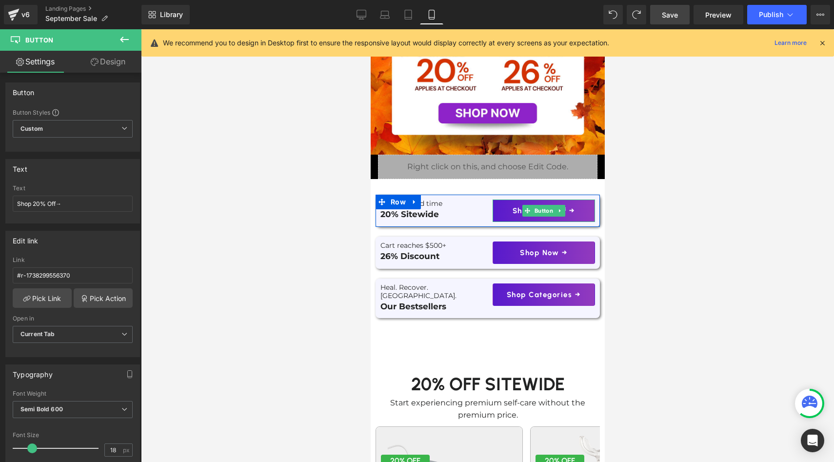
click at [502, 215] on link "Shop 20% Off →" at bounding box center [543, 210] width 102 height 22
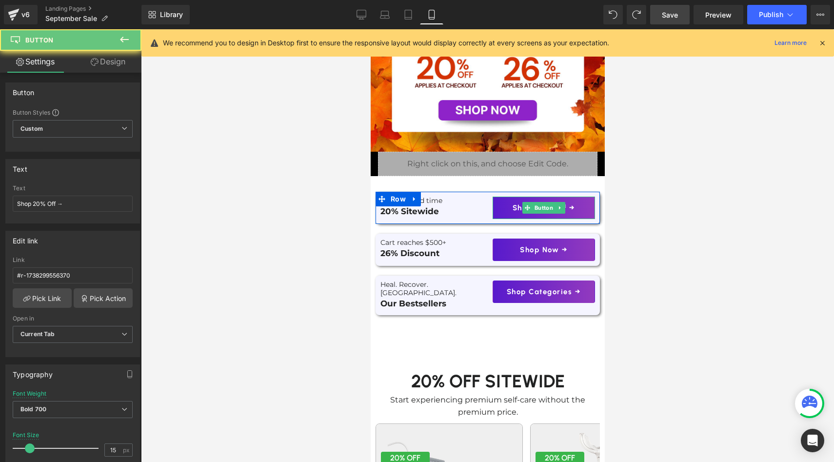
click at [502, 215] on div "Shop 20% Off → Button" at bounding box center [543, 208] width 102 height 22
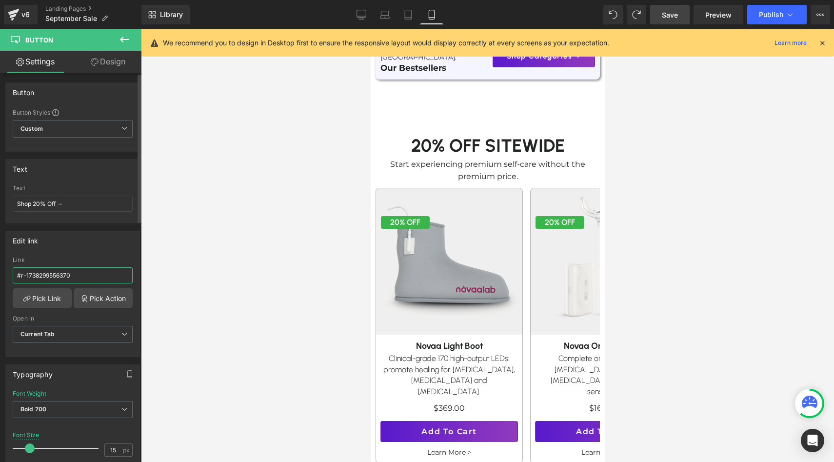
click at [106, 273] on input "#r-1738299556370" at bounding box center [73, 275] width 120 height 16
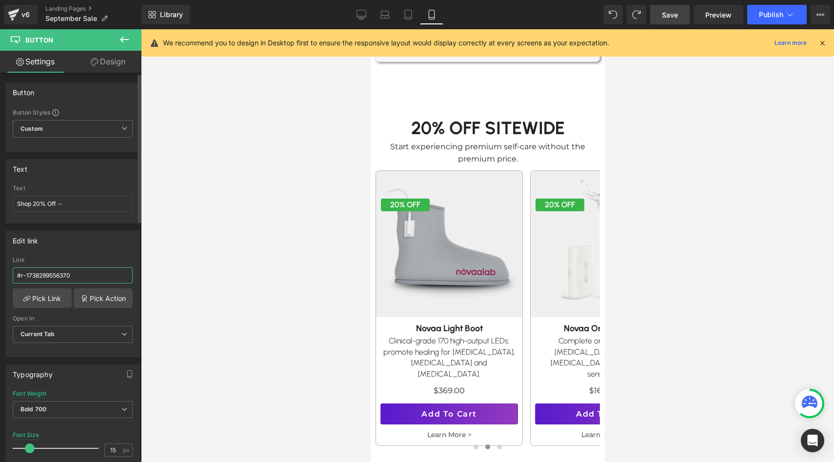
click at [106, 273] on input "#r-1738299556370" at bounding box center [73, 275] width 120 height 16
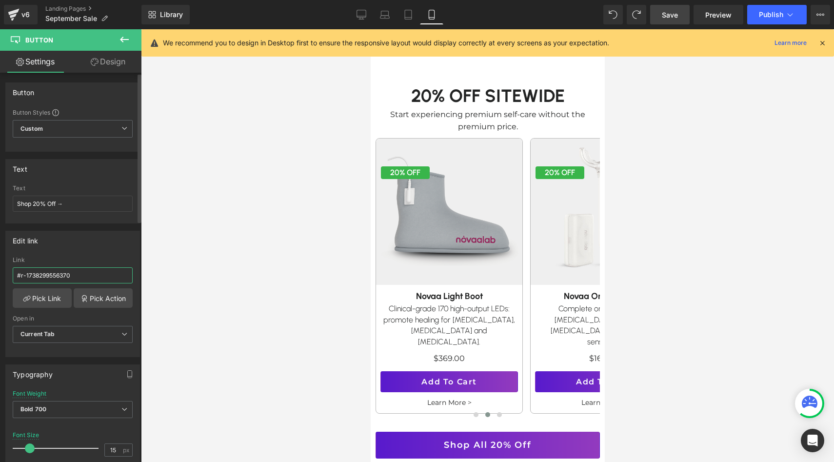
click at [106, 273] on input "#r-1738299556370" at bounding box center [73, 275] width 120 height 16
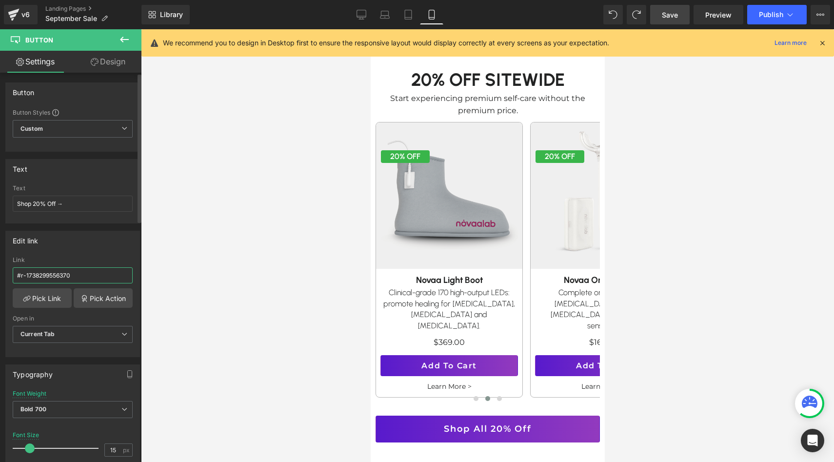
scroll to position [467, 0]
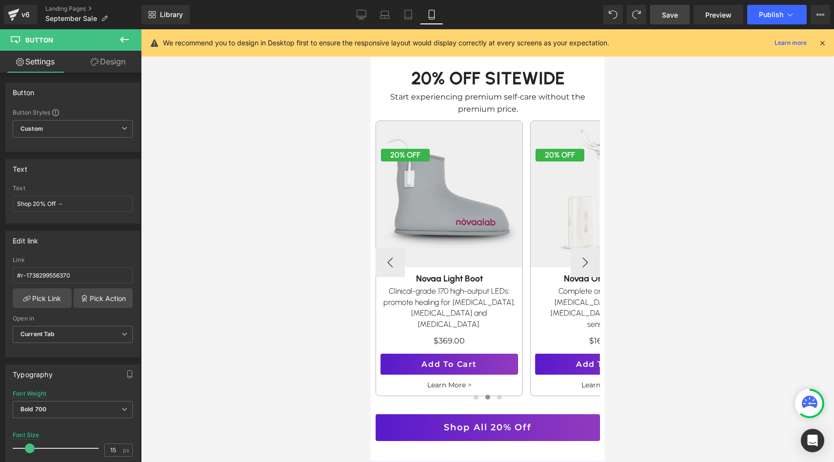
click at [465, 190] on link at bounding box center [464, 196] width 10 height 12
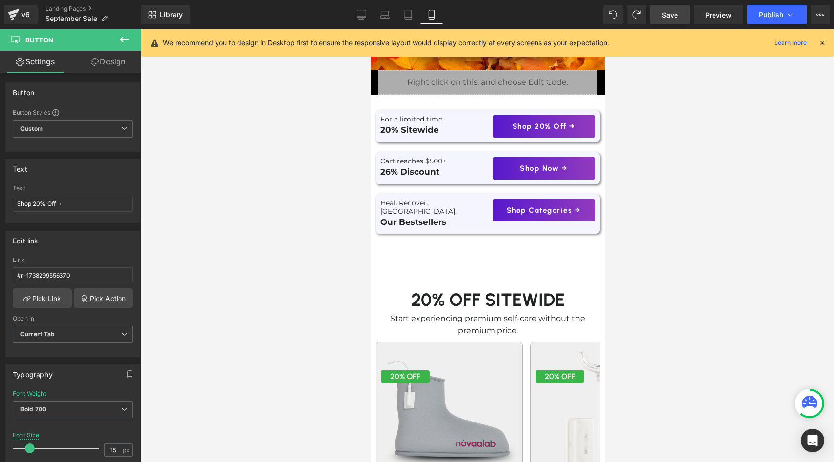
scroll to position [180, 0]
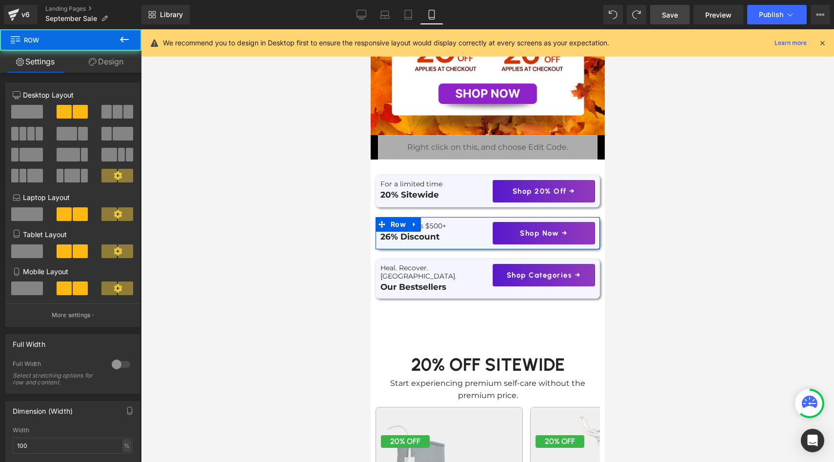
click at [453, 220] on div "Cart reaches $500+ Text Block 26% Discount Text Block Shop Now → Button Row" at bounding box center [487, 233] width 224 height 32
click at [512, 236] on link "Shop Now →" at bounding box center [543, 233] width 102 height 22
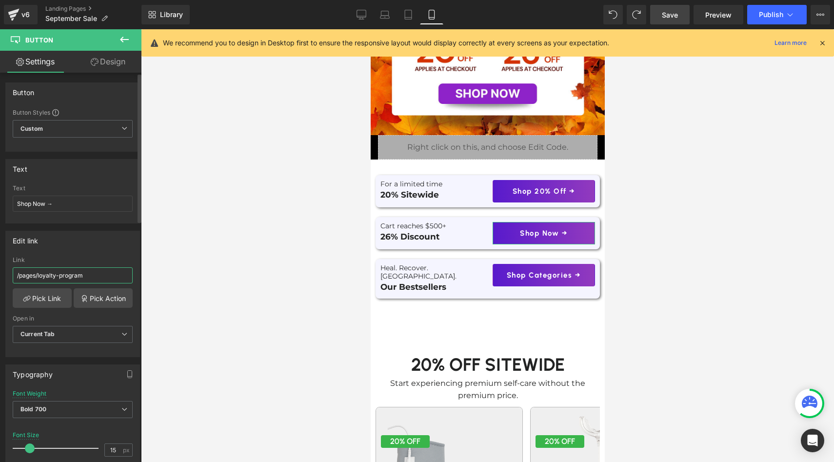
click at [103, 274] on input "/pages/loyalty-program" at bounding box center [73, 275] width 120 height 16
paste input "#r-1738299556370"
type input "#r-1738299556370"
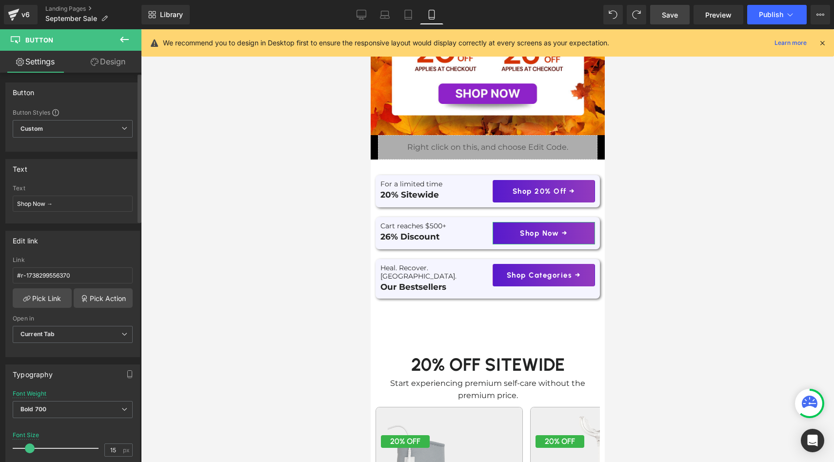
click at [111, 255] on div "Edit link /pages/loyalty-program Link #r-1738299556370 Pick Link Pick Action Cu…" at bounding box center [72, 294] width 135 height 126
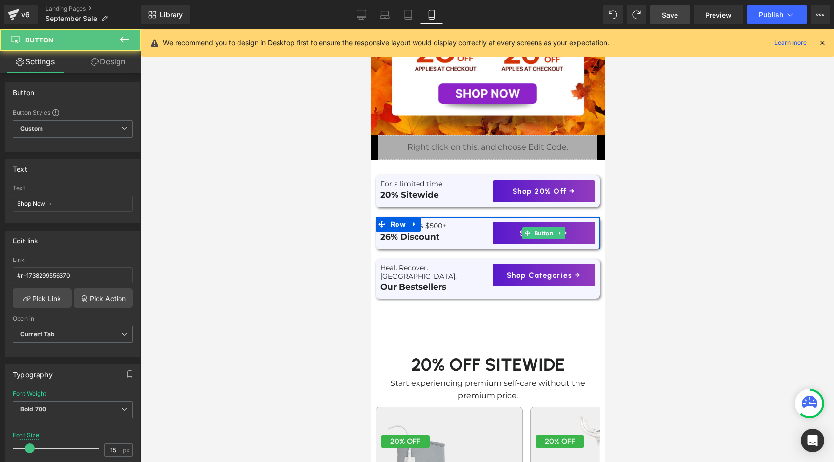
click at [541, 227] on div "Shop Now → Button" at bounding box center [543, 233] width 102 height 22
click at [541, 229] on span "Button" at bounding box center [543, 233] width 22 height 12
click at [505, 229] on link "Shop Now →" at bounding box center [543, 233] width 102 height 22
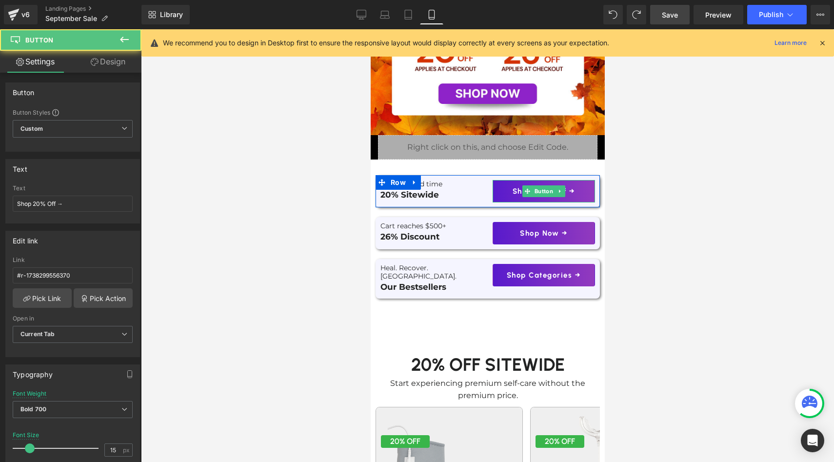
click at [496, 195] on link "Shop 20% Off →" at bounding box center [543, 191] width 102 height 22
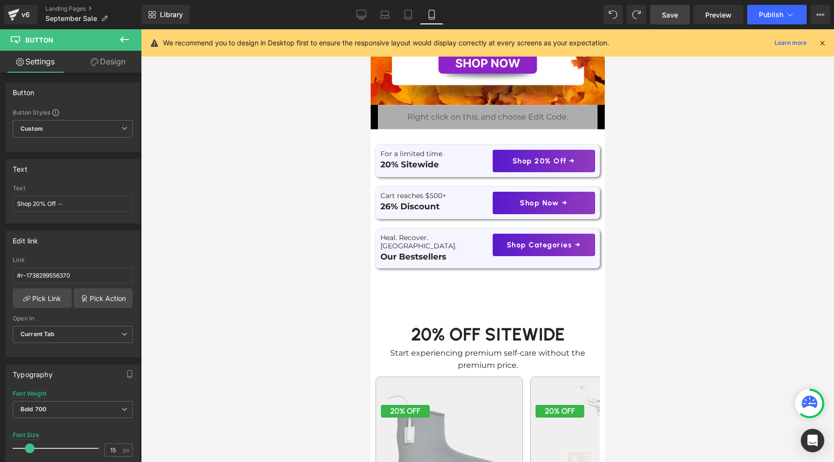
scroll to position [205, 0]
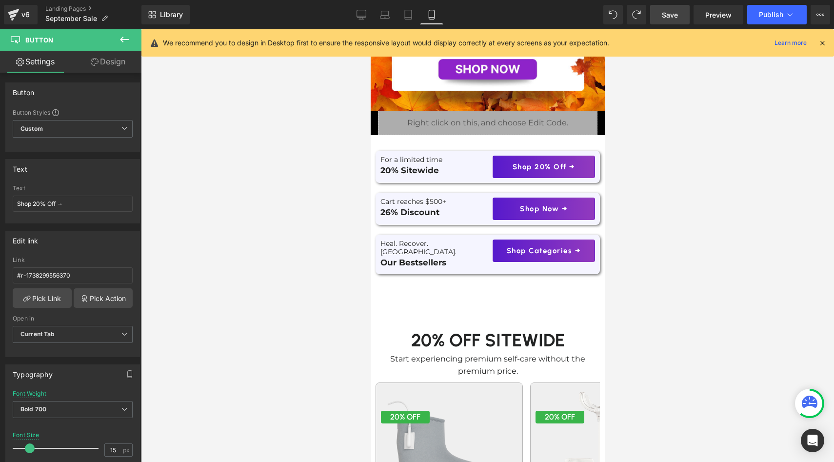
click at [498, 207] on link "Shop Now →" at bounding box center [543, 208] width 102 height 22
click at [682, 10] on link "Save" at bounding box center [669, 15] width 39 height 20
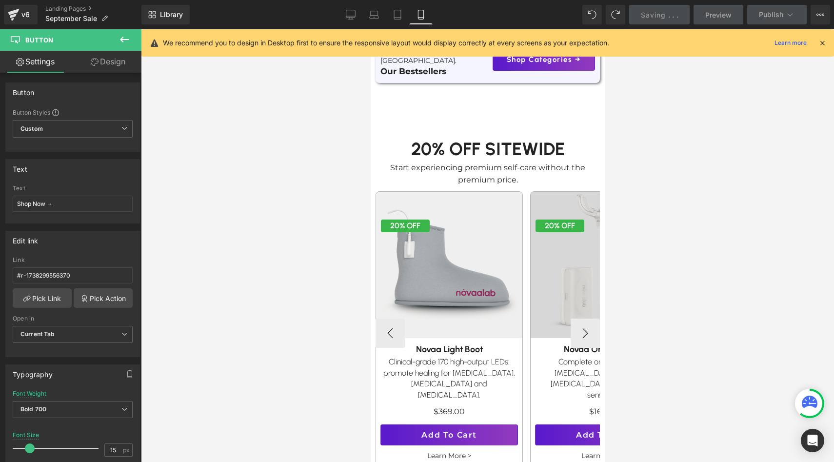
scroll to position [398, 0]
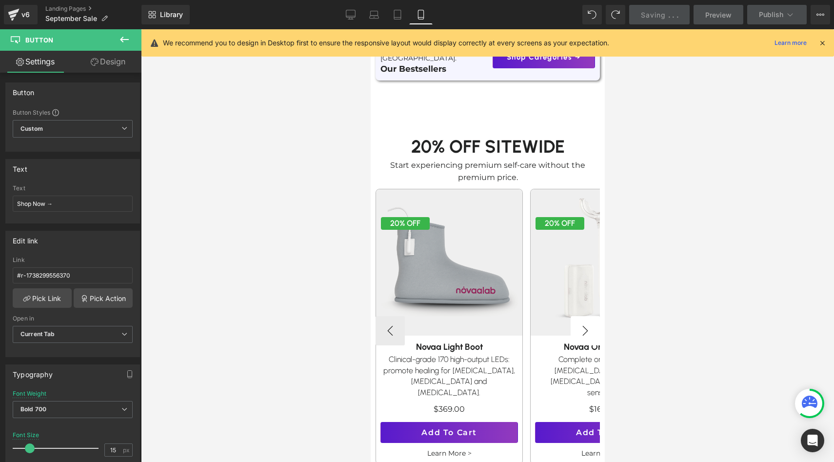
click at [581, 330] on button "›" at bounding box center [584, 330] width 29 height 29
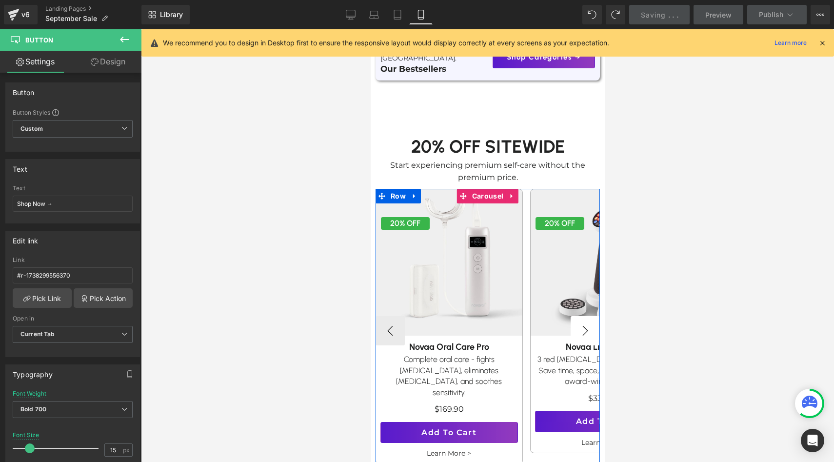
click at [581, 330] on button "›" at bounding box center [584, 330] width 29 height 29
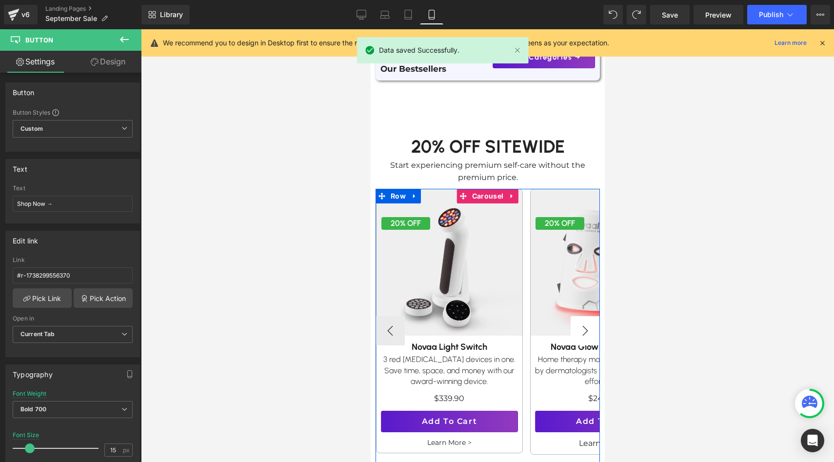
click at [581, 330] on button "›" at bounding box center [584, 330] width 29 height 29
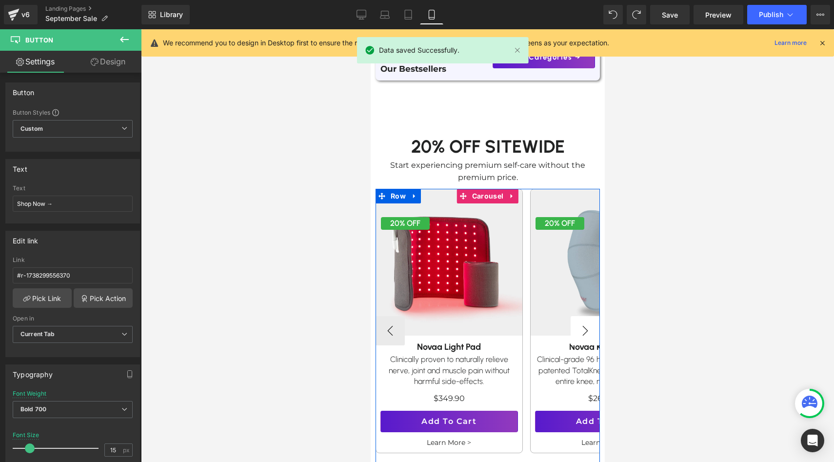
click at [581, 330] on button "›" at bounding box center [584, 330] width 29 height 29
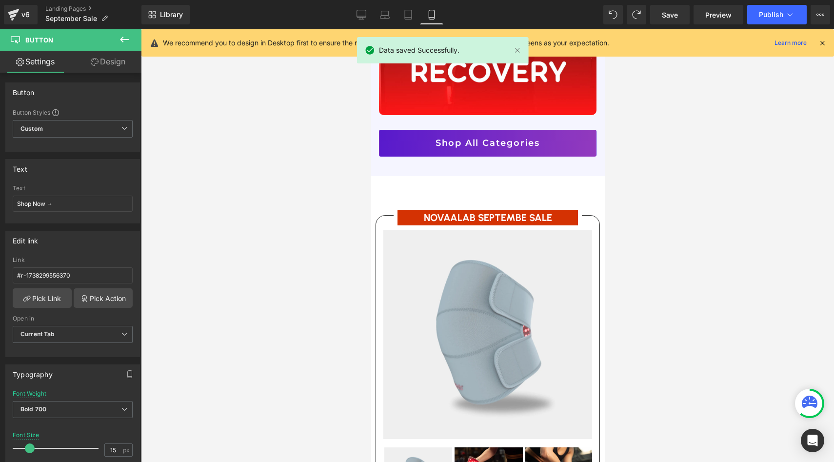
scroll to position [1245, 0]
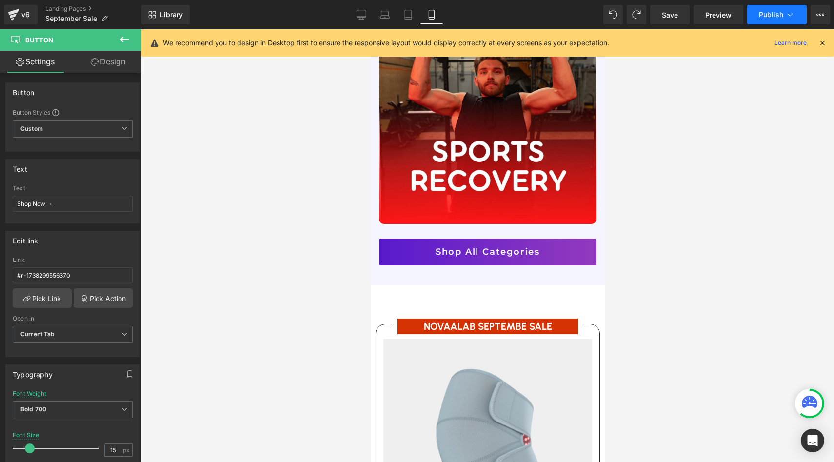
click at [765, 13] on span "Publish" at bounding box center [771, 15] width 24 height 8
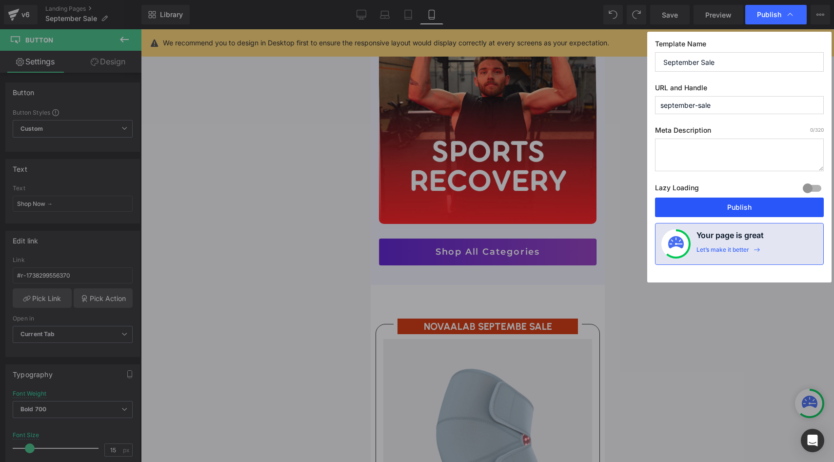
click at [714, 213] on button "Publish" at bounding box center [739, 207] width 169 height 20
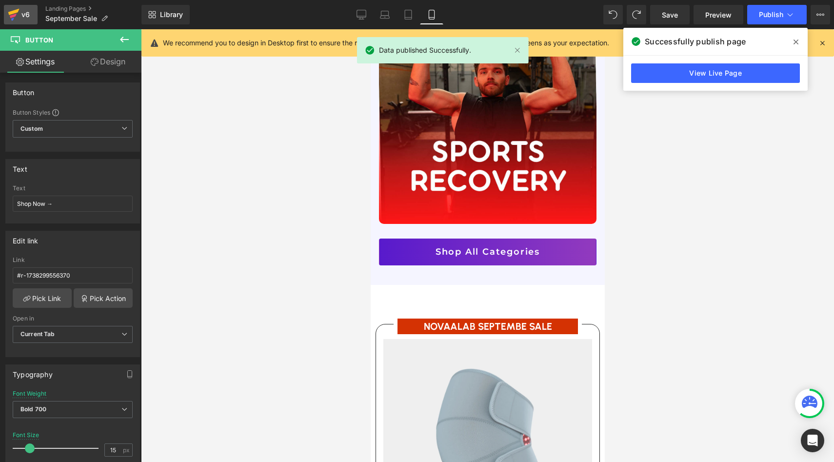
click at [23, 14] on div "v6" at bounding box center [26, 14] width 12 height 13
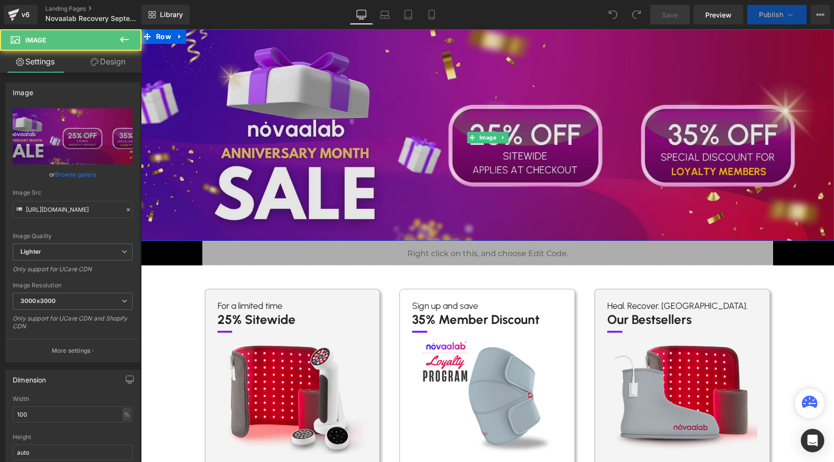
click at [441, 163] on img at bounding box center [487, 137] width 693 height 217
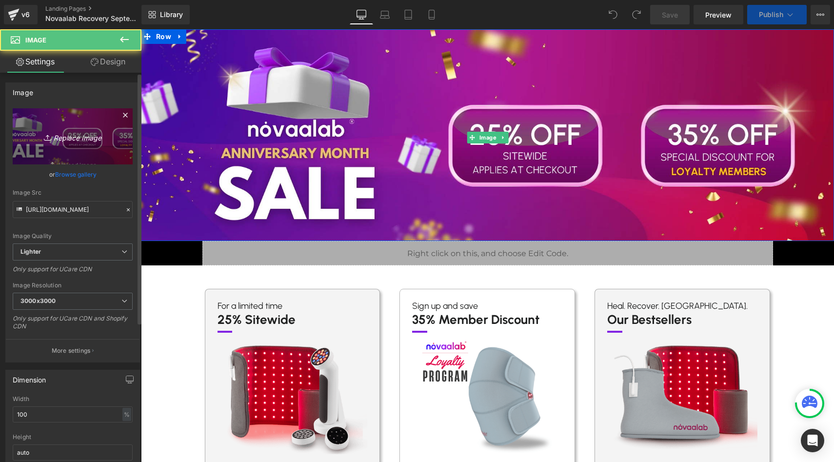
click at [70, 134] on icon "Replace Image" at bounding box center [73, 136] width 78 height 12
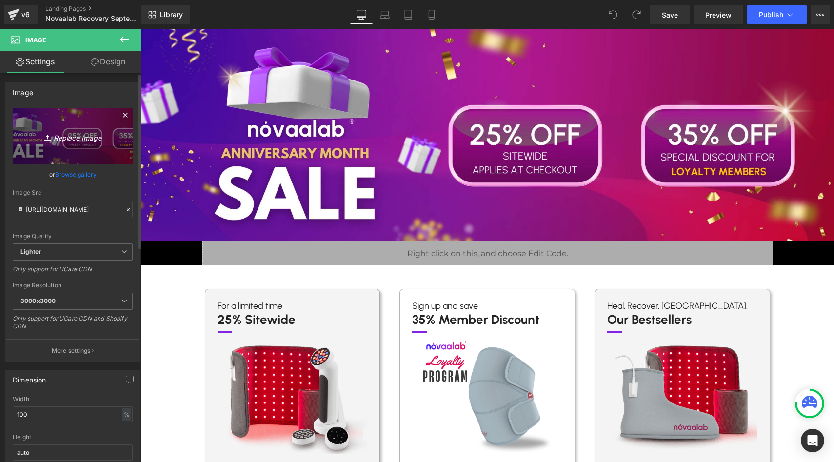
type input "C:\fakepath\Recovery September Sale.png"
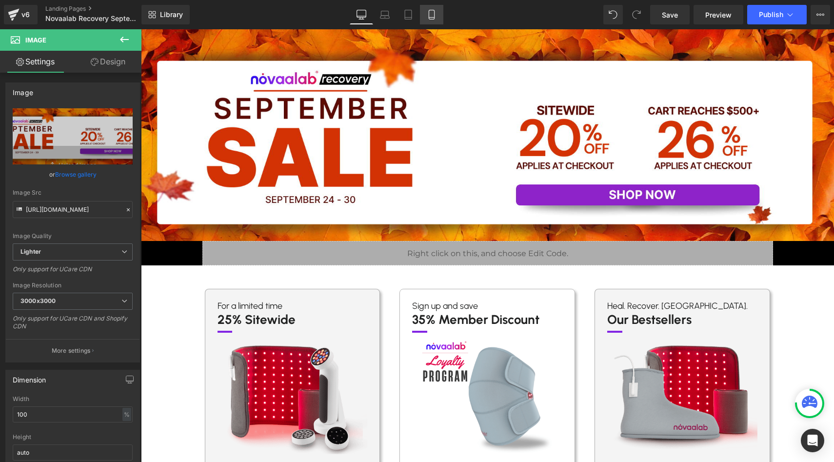
click at [430, 19] on icon at bounding box center [431, 14] width 5 height 9
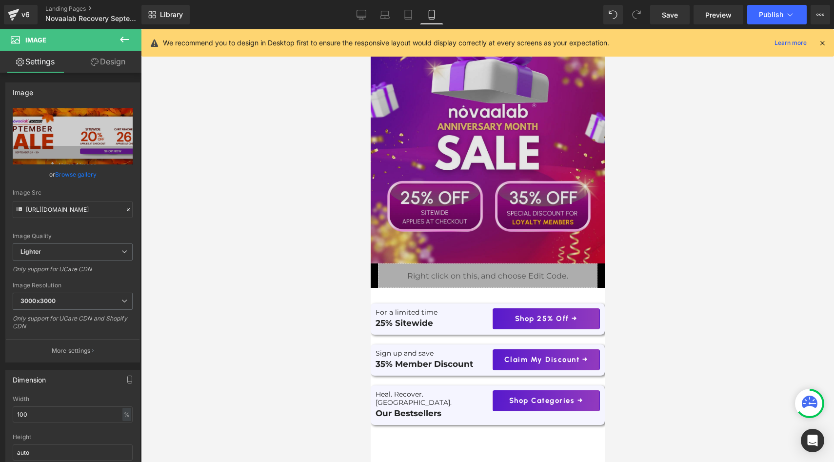
click at [427, 143] on img at bounding box center [487, 146] width 234 height 234
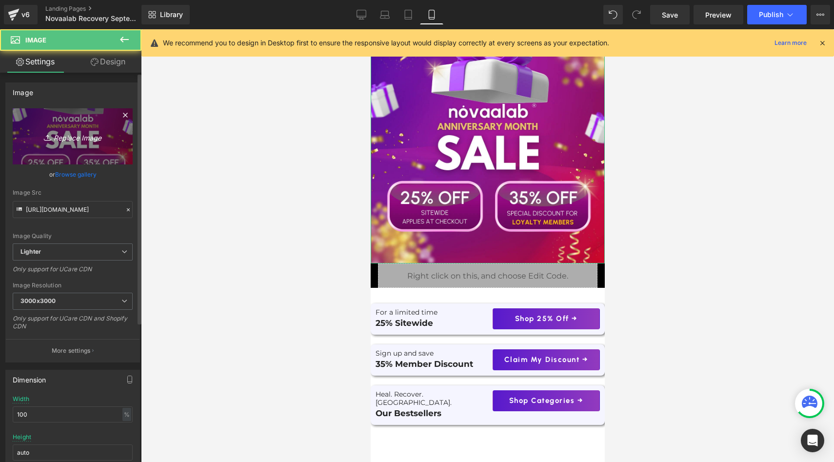
click at [55, 132] on icon "Replace Image" at bounding box center [73, 136] width 78 height 12
click at [97, 142] on icon "Replace Image" at bounding box center [73, 136] width 78 height 12
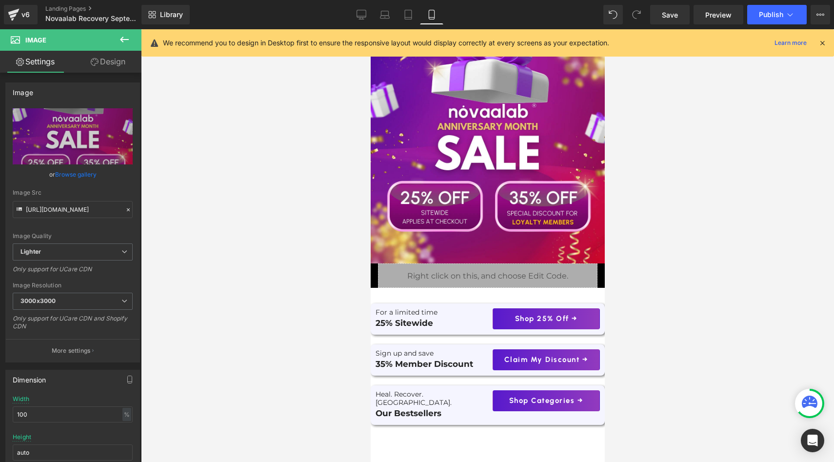
type input "C:\fakepath\September Sale (2).png"
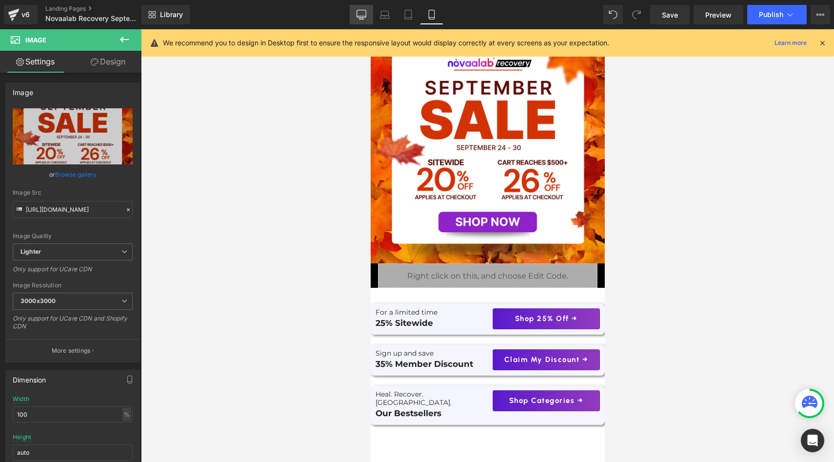
click at [354, 17] on link "Desktop" at bounding box center [361, 15] width 23 height 20
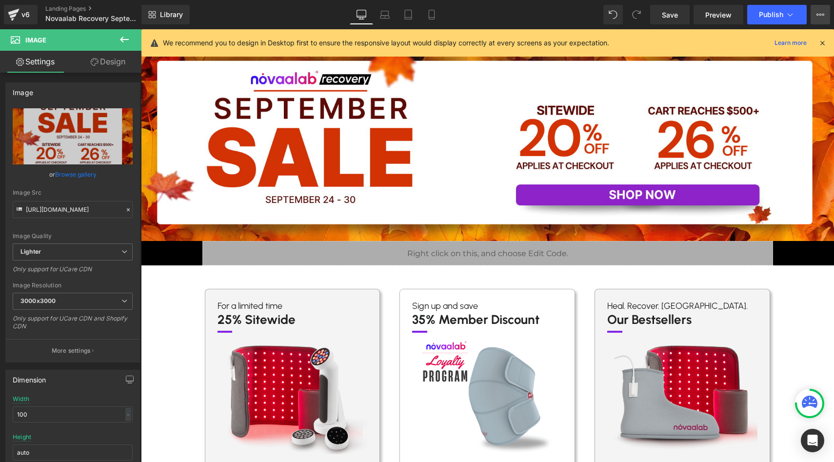
click at [815, 8] on button "View Live Page View with current Template Save Template to Library Schedule Pub…" at bounding box center [820, 15] width 20 height 20
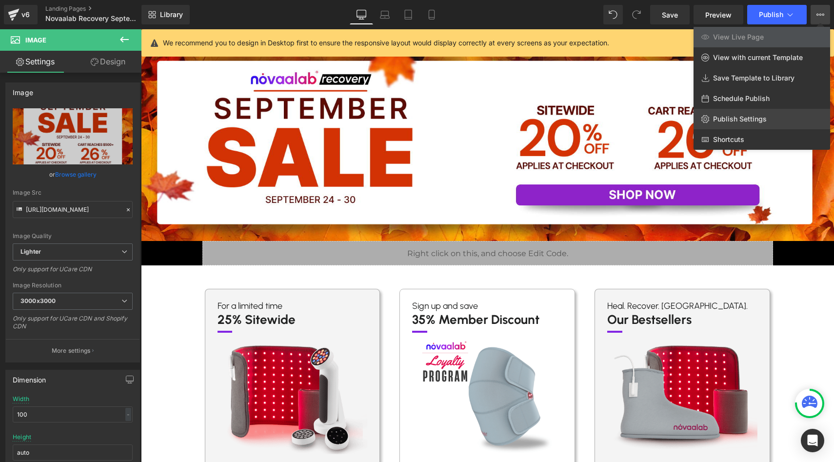
click at [732, 120] on span "Publish Settings" at bounding box center [740, 119] width 54 height 9
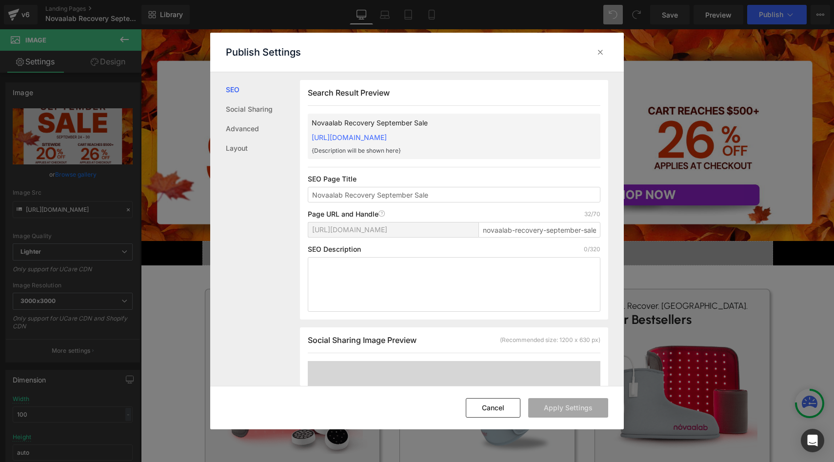
scroll to position [0, 0]
drag, startPoint x: 513, startPoint y: 229, endPoint x: 435, endPoint y: 221, distance: 77.9
click at [435, 221] on div "https://novaturelab.myshopify.com/pages/ novaalab-recovery-september-sale" at bounding box center [454, 232] width 293 height 23
type input "recovery-september-sale"
click at [565, 408] on button "Apply Settings" at bounding box center [568, 408] width 80 height 20
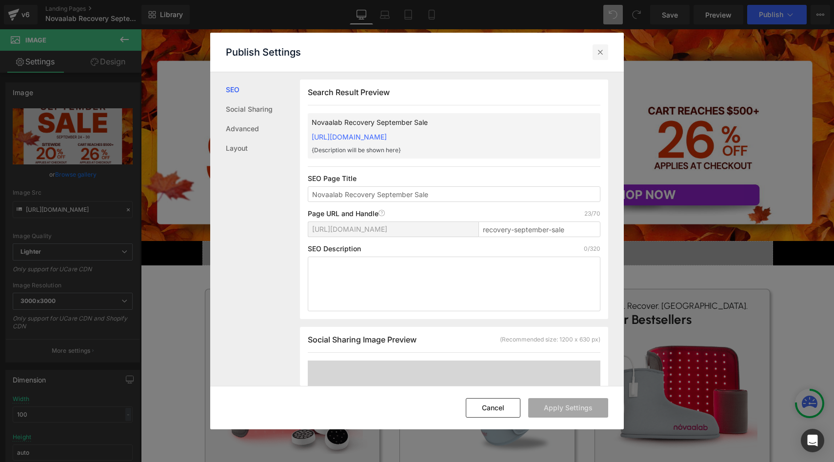
click at [602, 59] on div at bounding box center [600, 52] width 16 height 16
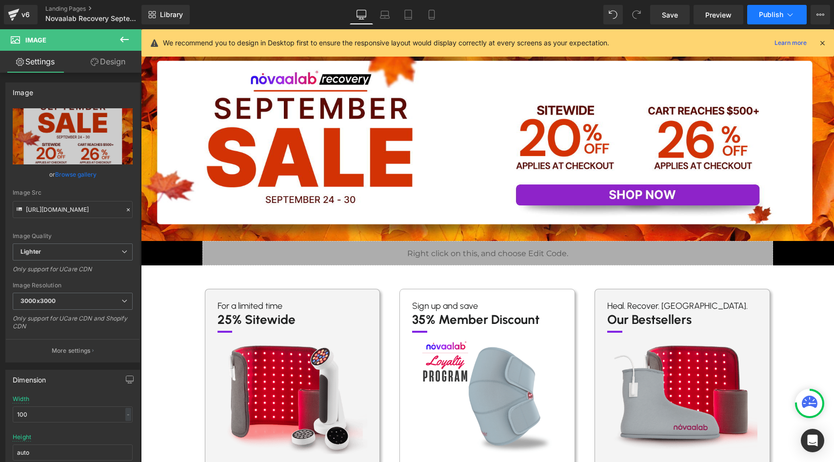
click at [761, 14] on span "Publish" at bounding box center [771, 15] width 24 height 8
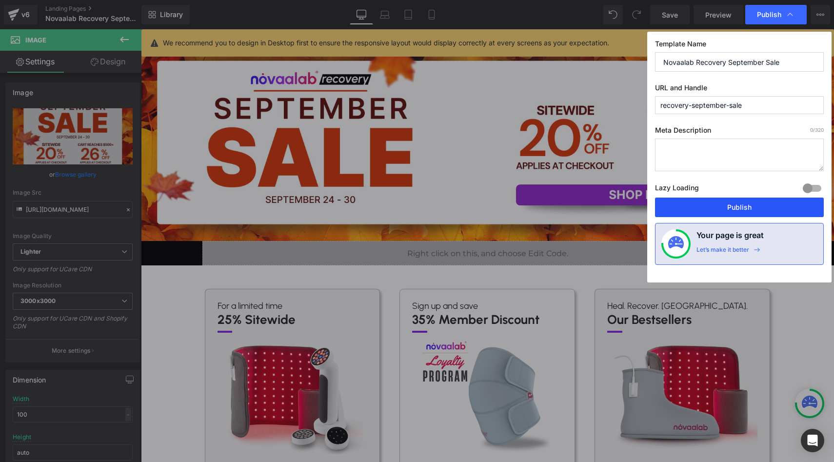
click at [686, 200] on button "Publish" at bounding box center [739, 207] width 169 height 20
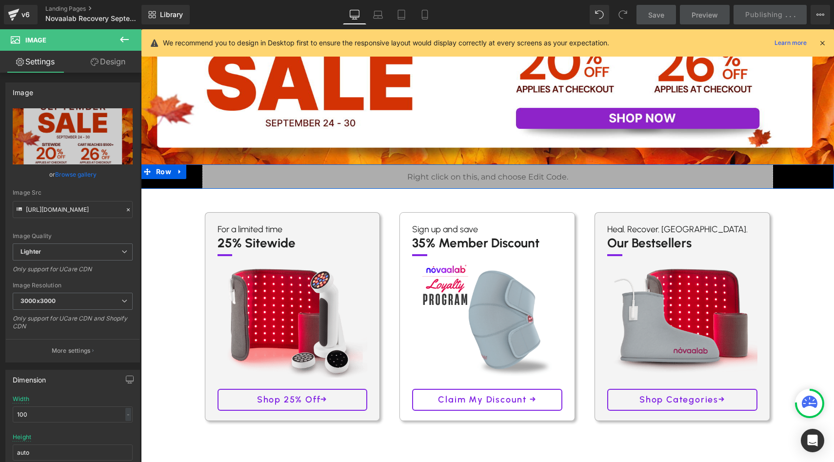
scroll to position [104, 0]
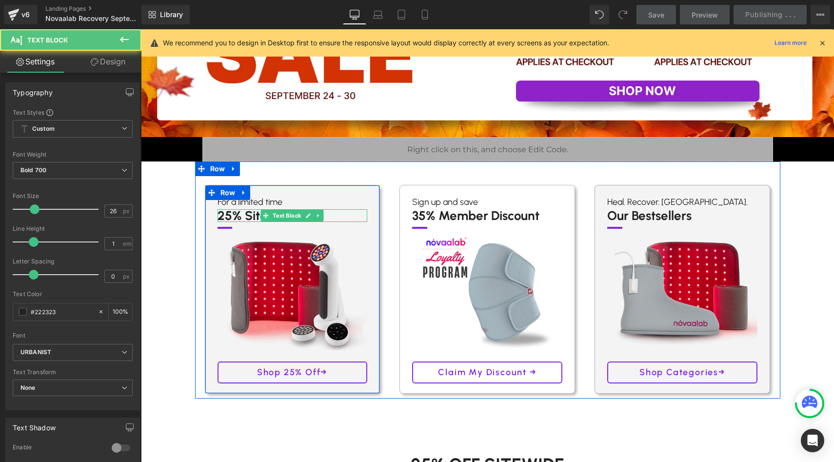
click at [230, 218] on p "25% Sitewide" at bounding box center [292, 215] width 150 height 13
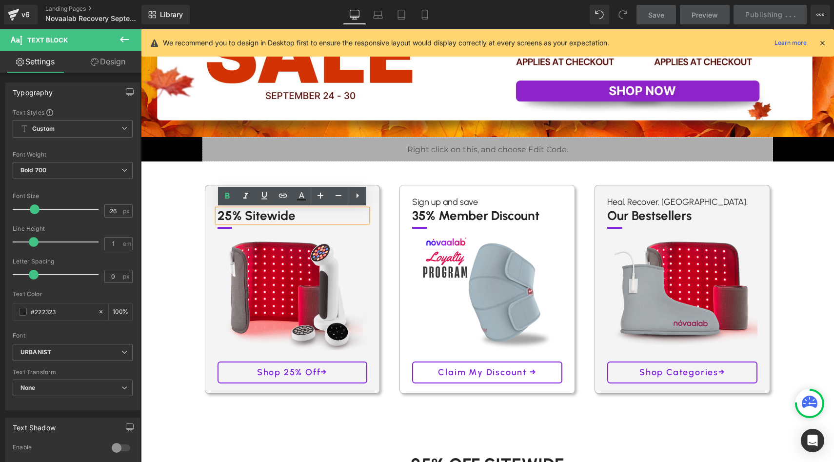
click at [231, 215] on p "25% Sitewide" at bounding box center [292, 215] width 150 height 13
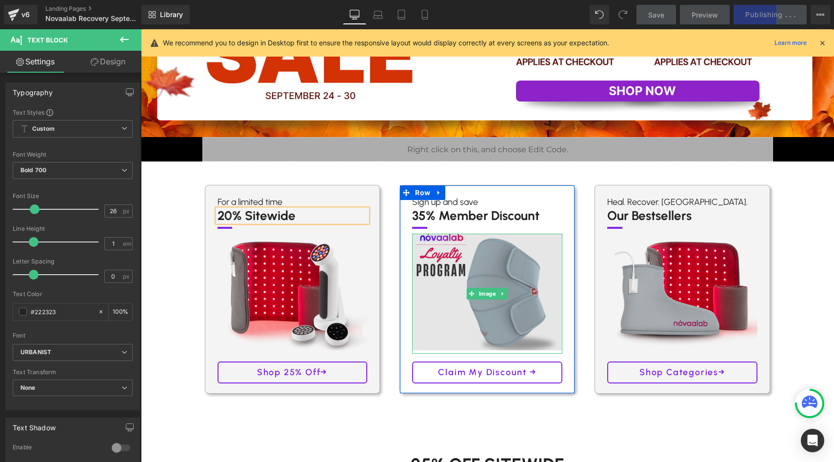
click at [506, 278] on img at bounding box center [487, 292] width 165 height 128
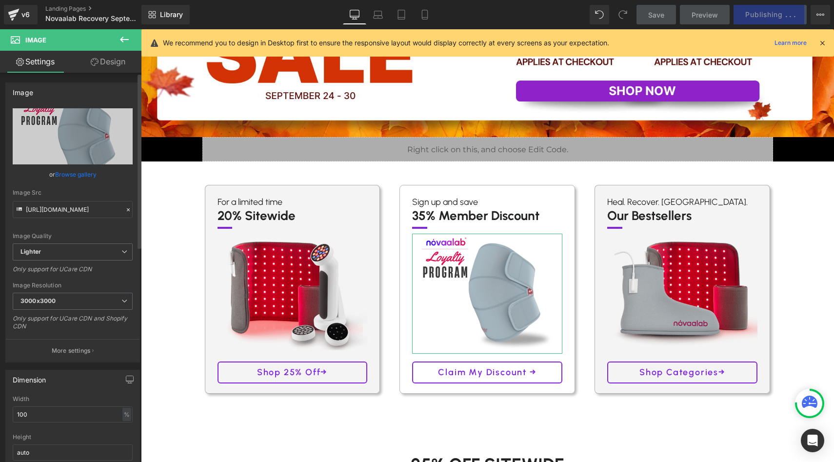
click at [75, 169] on link "Browse gallery" at bounding box center [75, 174] width 41 height 17
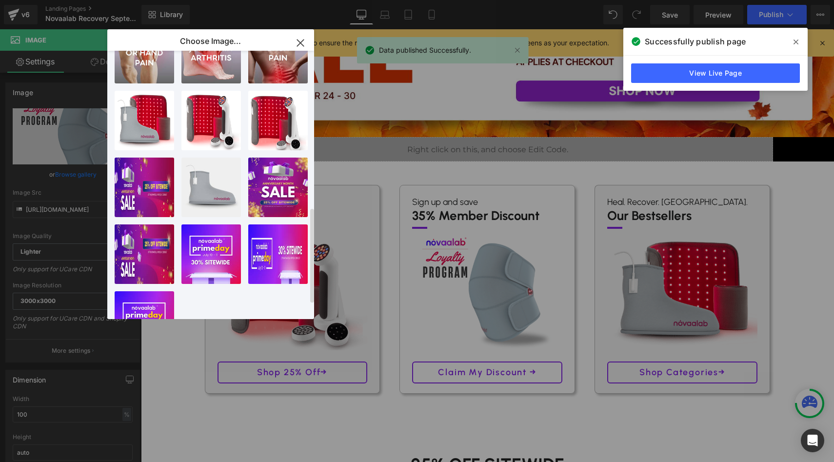
scroll to position [441, 0]
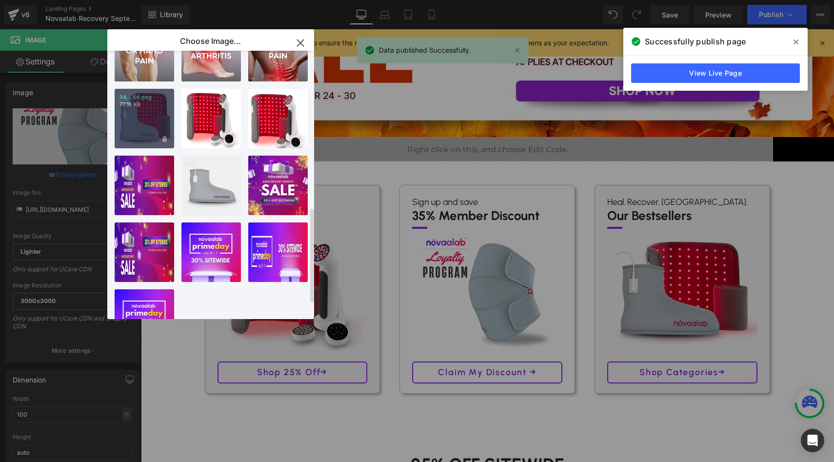
click at [136, 118] on div "54...54.png 77.16 KB" at bounding box center [144, 118] width 59 height 59
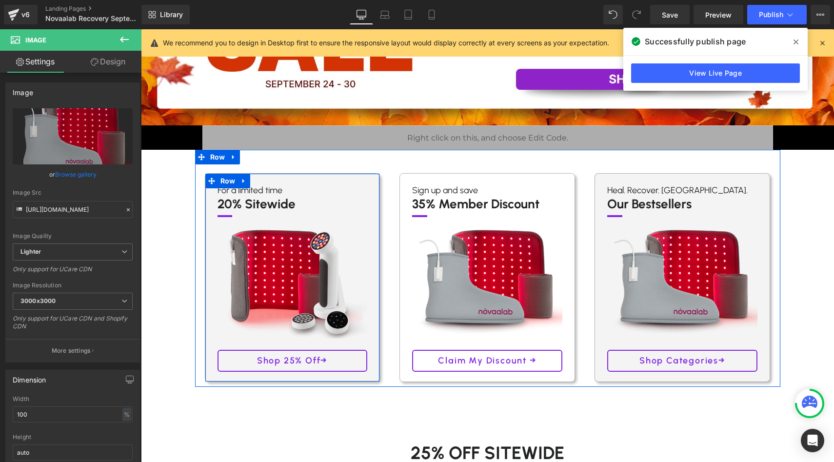
scroll to position [118, 0]
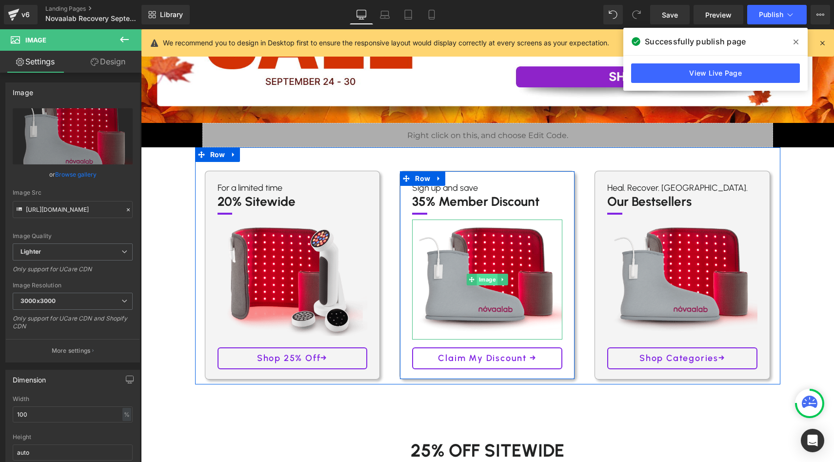
click at [484, 277] on span "Image" at bounding box center [487, 280] width 21 height 12
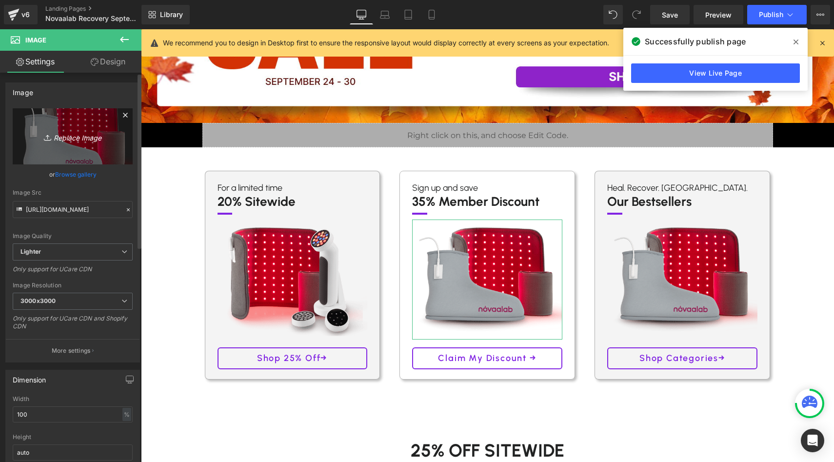
click at [77, 135] on icon "Replace Image" at bounding box center [73, 136] width 78 height 12
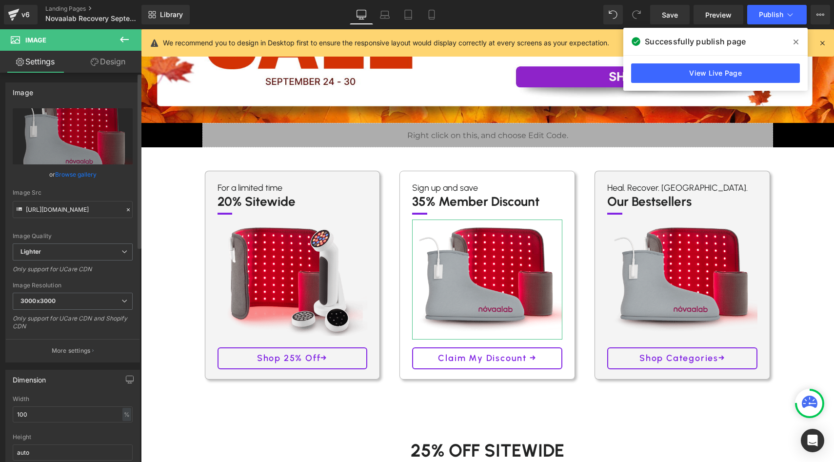
click at [88, 176] on link "Browse gallery" at bounding box center [75, 174] width 41 height 17
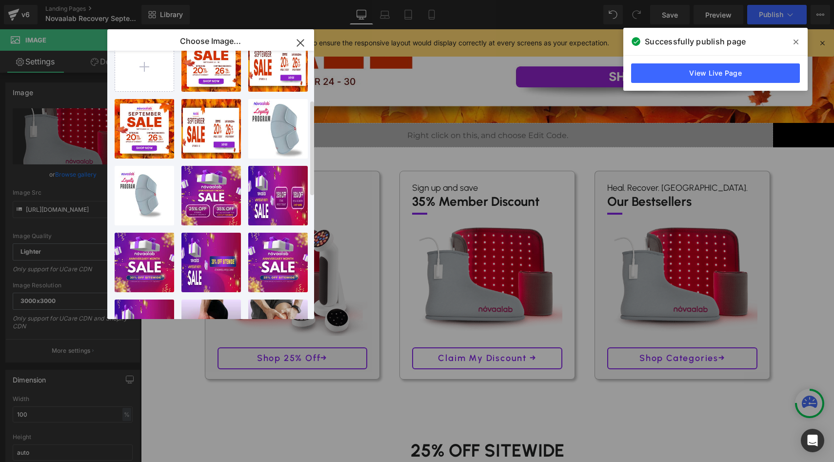
scroll to position [0, 0]
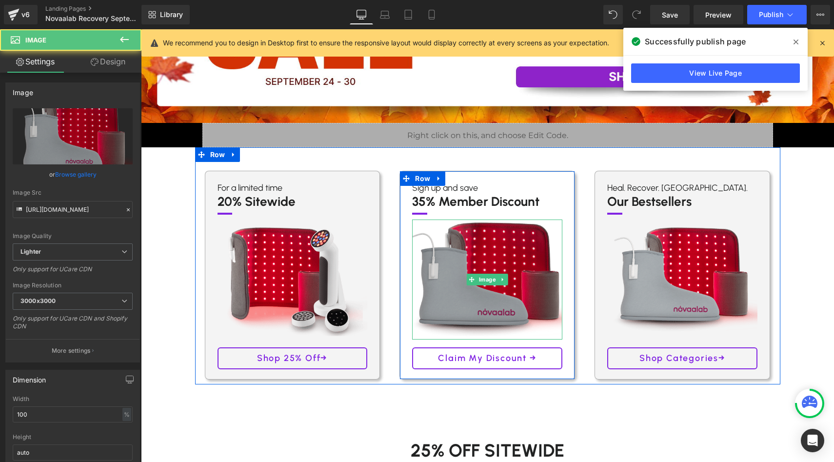
click at [490, 251] on img at bounding box center [487, 278] width 165 height 128
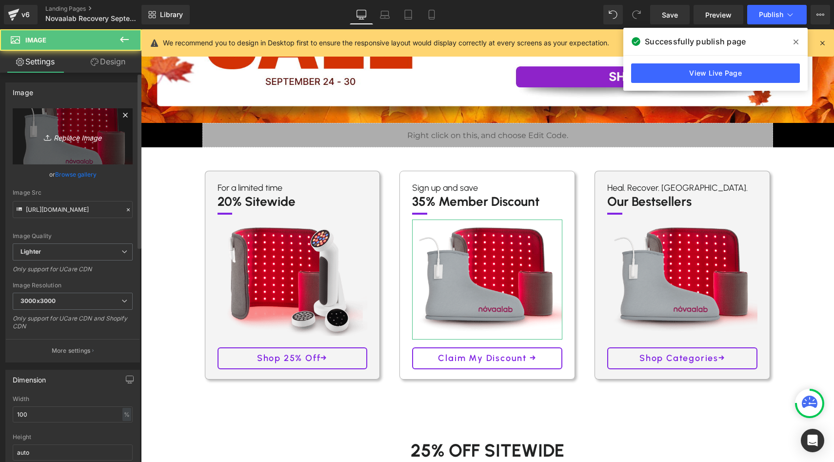
click at [80, 134] on icon "Replace Image" at bounding box center [73, 136] width 78 height 12
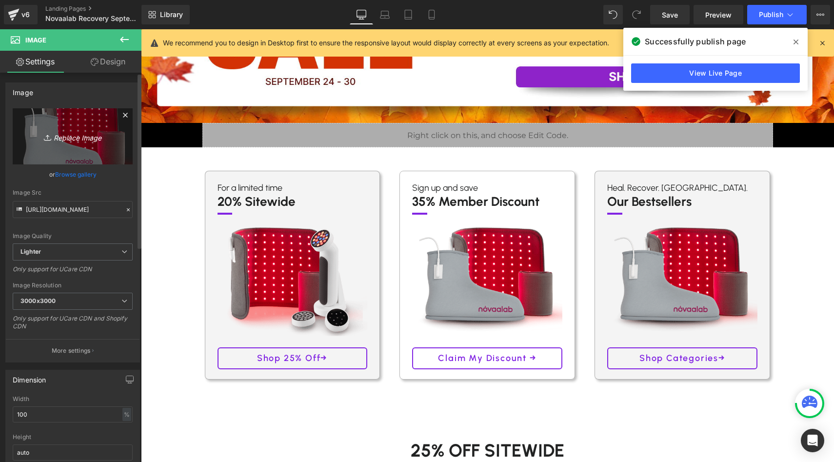
type input "C:\fakepath\Novaalab Icons (490 x 380 px).png"
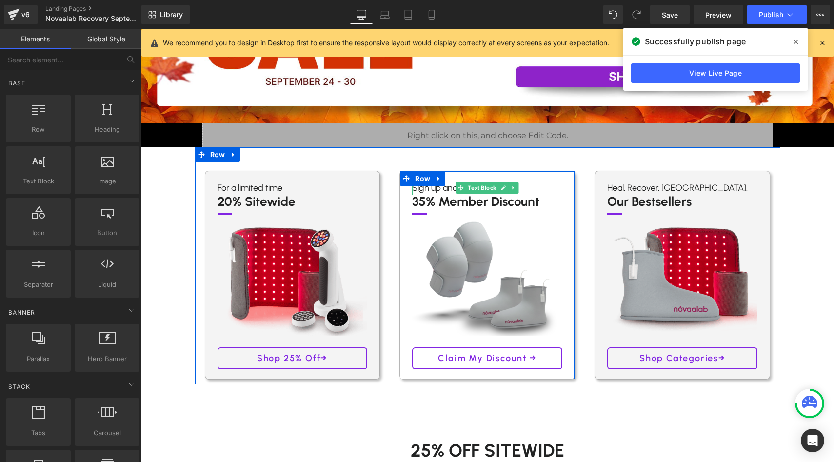
click at [447, 187] on p "Sign up and save" at bounding box center [487, 188] width 150 height 14
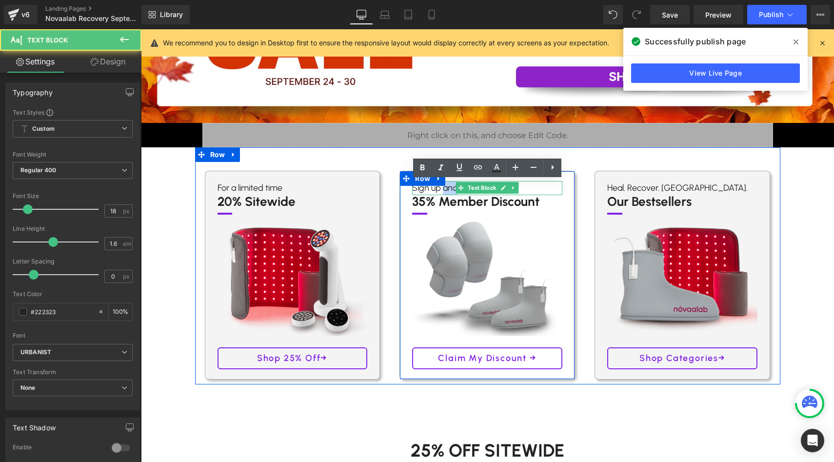
click at [447, 187] on p "Sign up and save" at bounding box center [487, 188] width 150 height 14
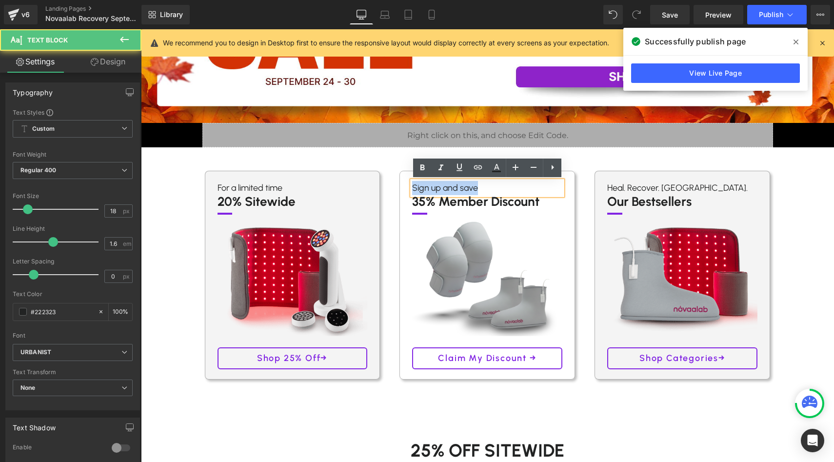
click at [447, 187] on p "Sign up and save" at bounding box center [487, 188] width 150 height 14
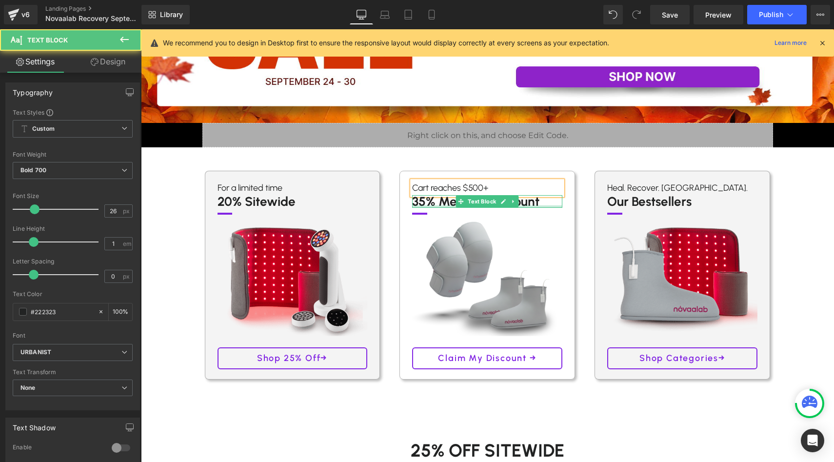
click at [446, 205] on div at bounding box center [487, 206] width 150 height 2
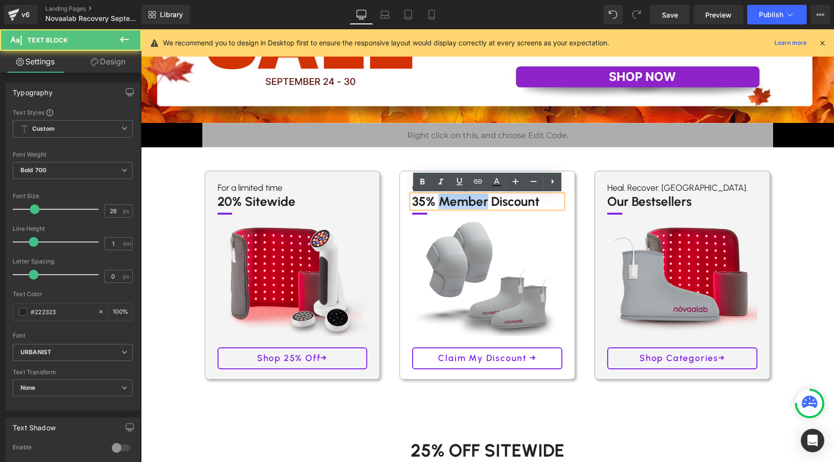
click at [446, 205] on p "35% Member Discount" at bounding box center [487, 201] width 150 height 13
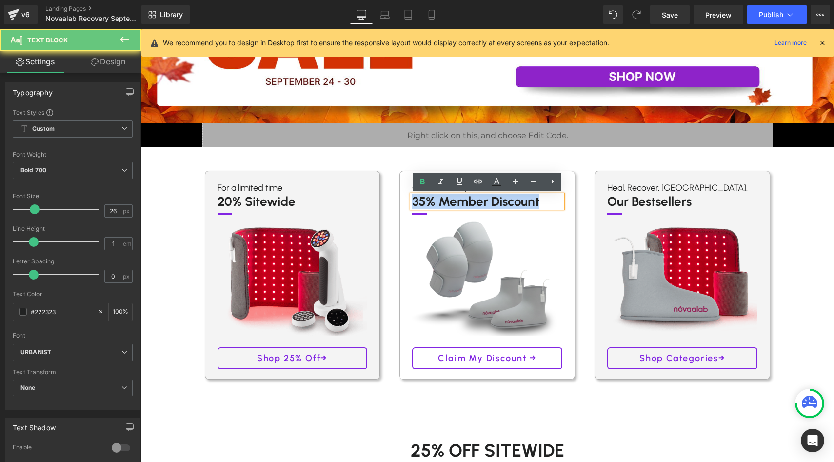
click at [446, 205] on p "35% Member Discount" at bounding box center [487, 201] width 150 height 13
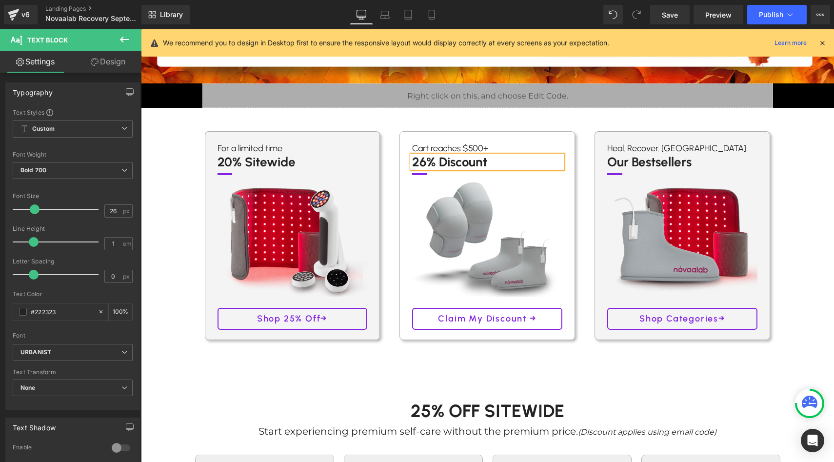
scroll to position [167, 0]
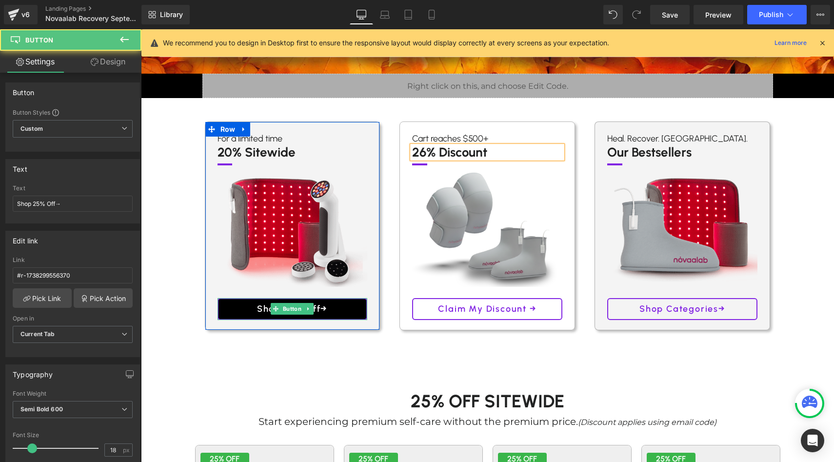
click at [353, 309] on link "Shop 25% Off→" at bounding box center [292, 309] width 150 height 22
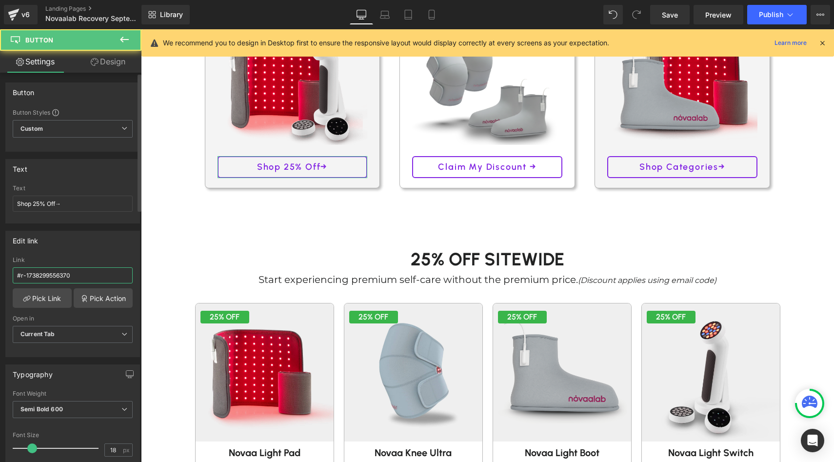
click at [99, 270] on input "#r-1738299556370" at bounding box center [73, 275] width 120 height 16
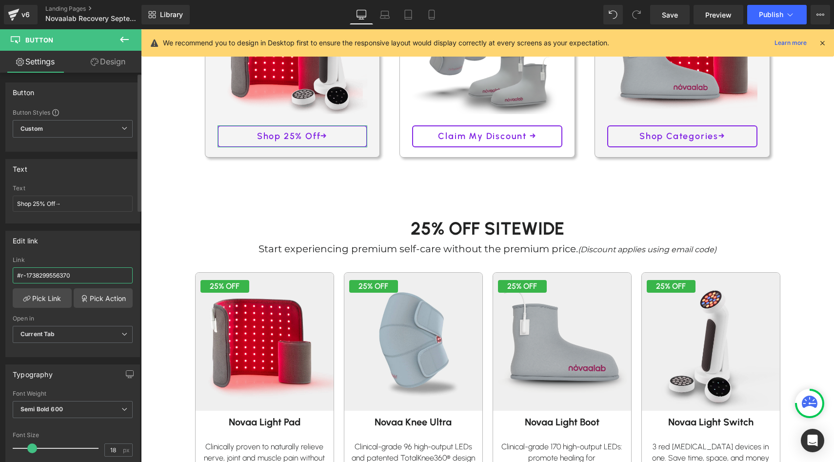
click at [99, 270] on input "#r-1738299556370" at bounding box center [73, 275] width 120 height 16
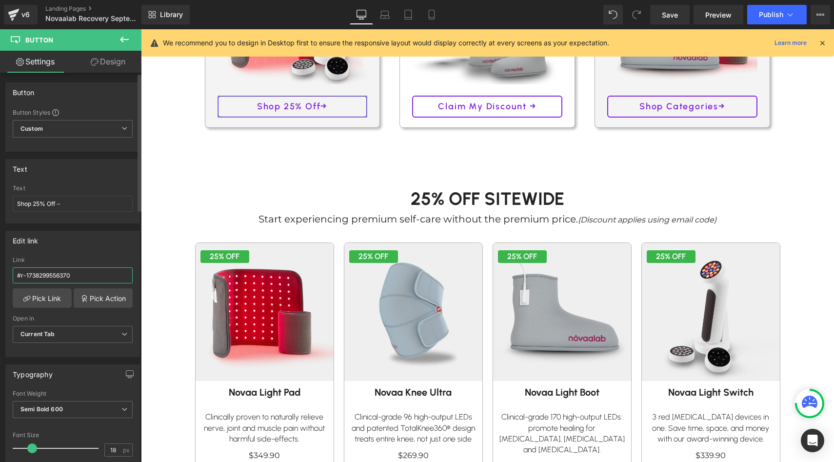
click at [99, 270] on input "#r-1738299556370" at bounding box center [73, 275] width 120 height 16
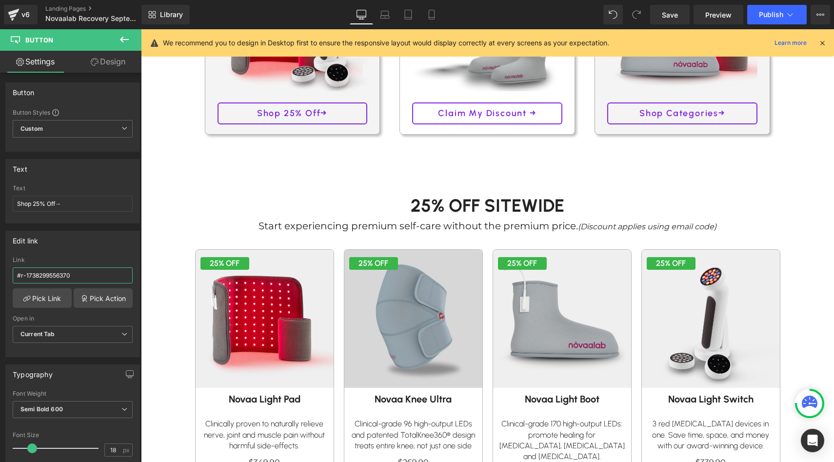
scroll to position [298, 0]
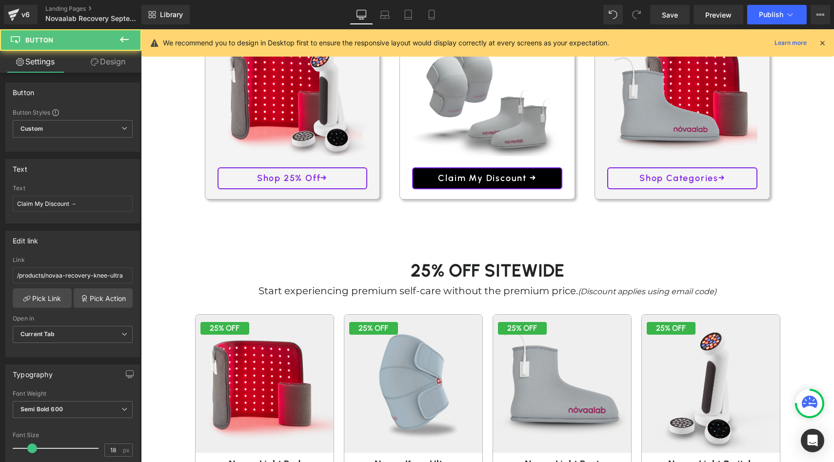
click at [423, 178] on link "Claim My Discount →" at bounding box center [487, 178] width 150 height 22
click at [82, 278] on input "/products/novaa-recovery-knee-ultra" at bounding box center [73, 275] width 120 height 16
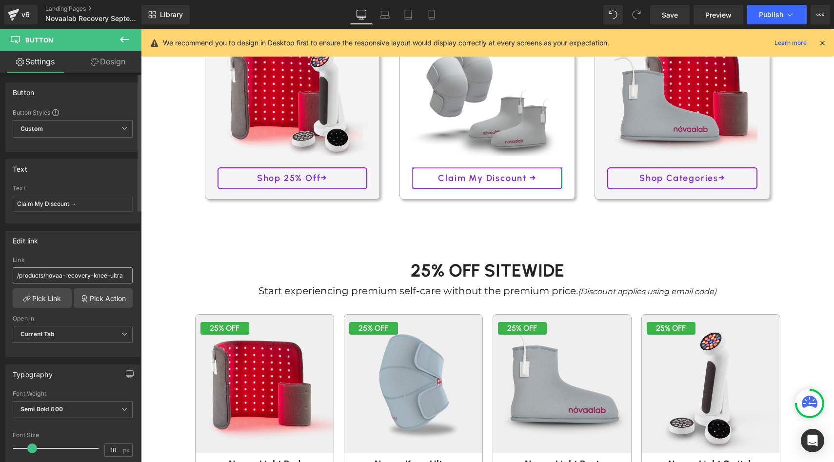
click at [82, 278] on input "/products/novaa-recovery-knee-ultra" at bounding box center [73, 275] width 120 height 16
type input "#r-1738299556370"
click at [99, 261] on div "Link" at bounding box center [73, 259] width 120 height 7
click at [100, 299] on link "Pick Action" at bounding box center [103, 298] width 59 height 20
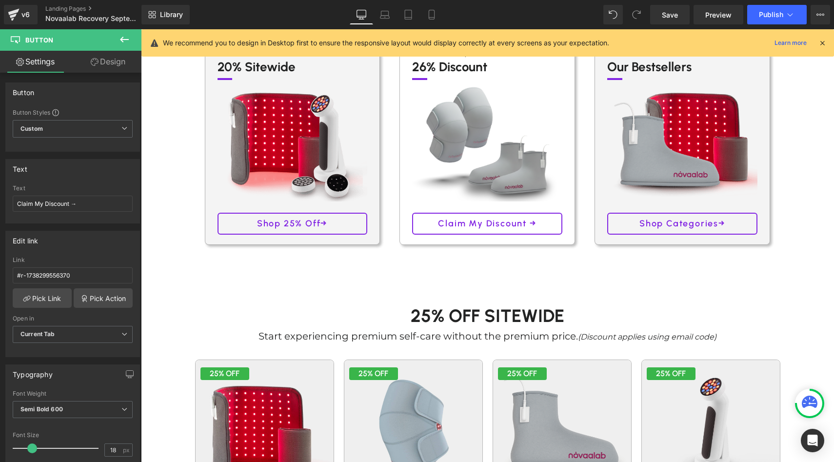
scroll to position [221, 0]
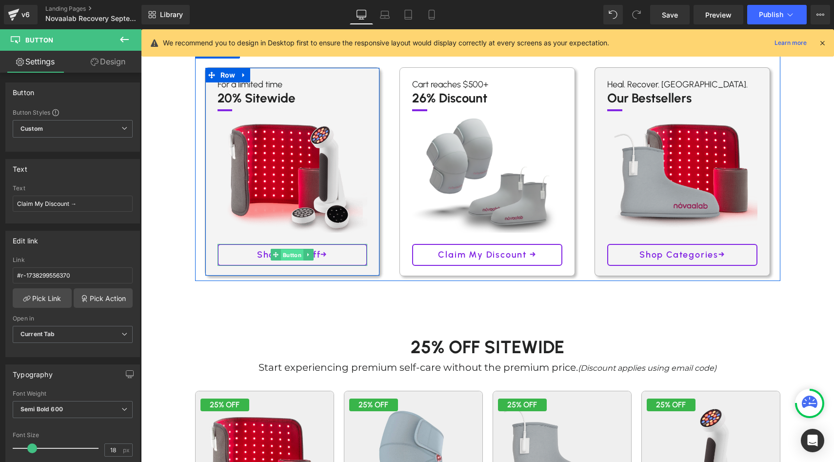
click at [287, 253] on span "Button" at bounding box center [292, 255] width 22 height 12
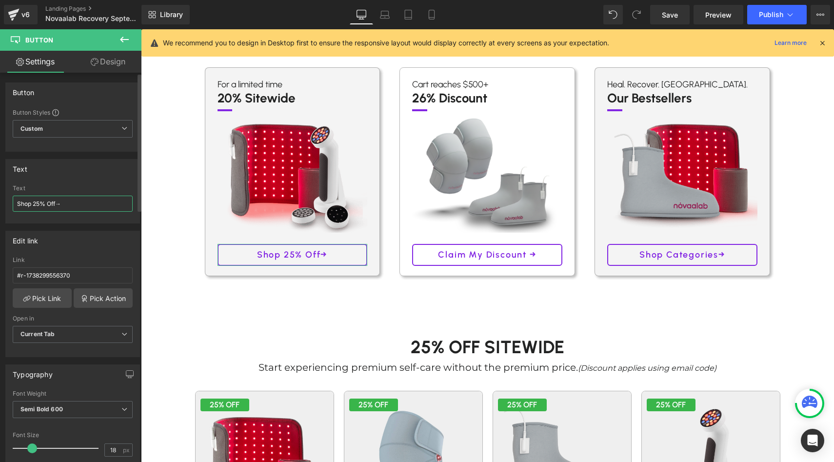
click at [40, 203] on input "Shop 25% Off→" at bounding box center [73, 204] width 120 height 16
type input "Shop 20% Off→"
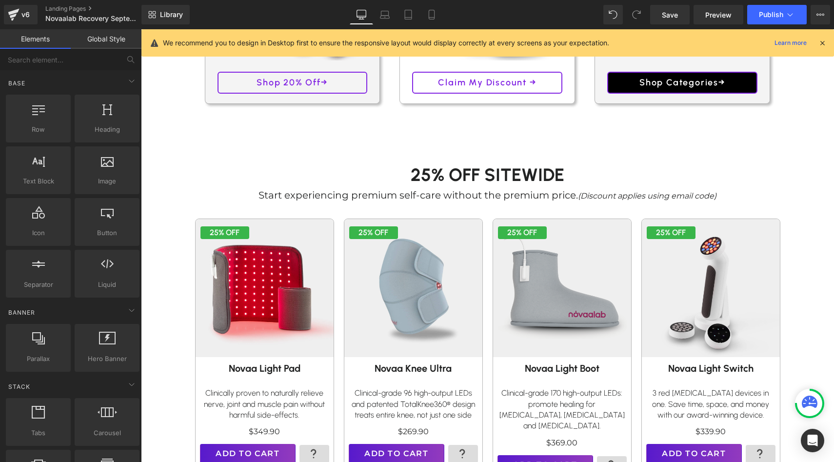
scroll to position [433, 0]
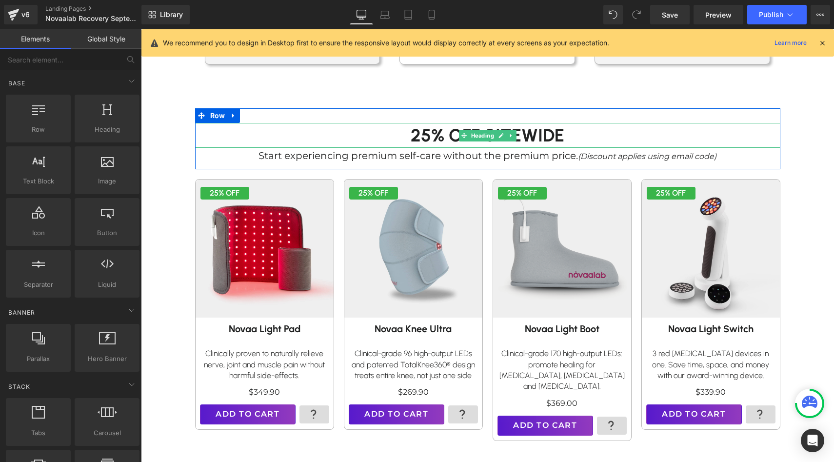
click at [424, 138] on h1 "25% Off SITEWIDE" at bounding box center [487, 135] width 585 height 25
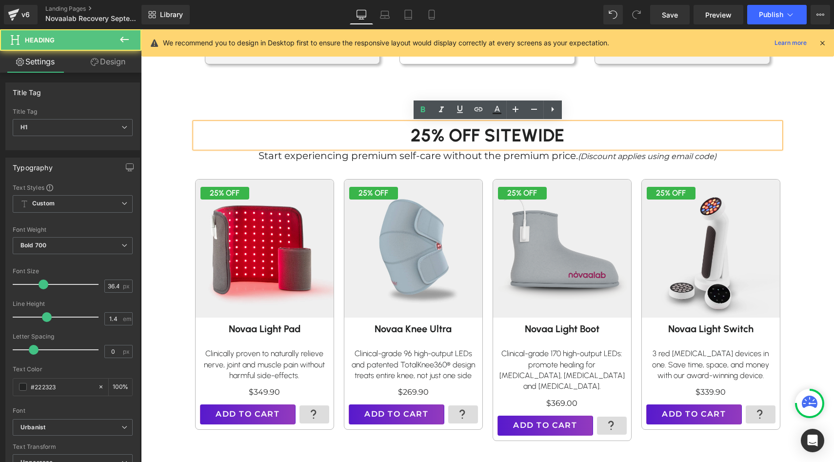
click at [428, 138] on h1 "25% Off SITEWIDE" at bounding box center [487, 135] width 585 height 25
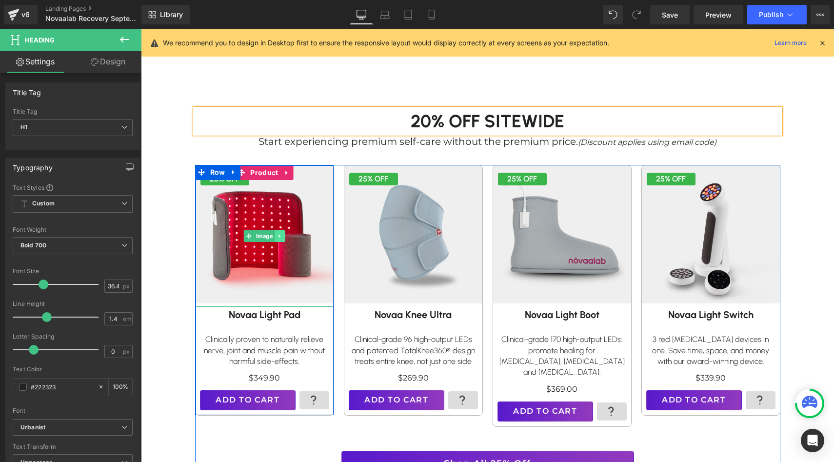
scroll to position [448, 0]
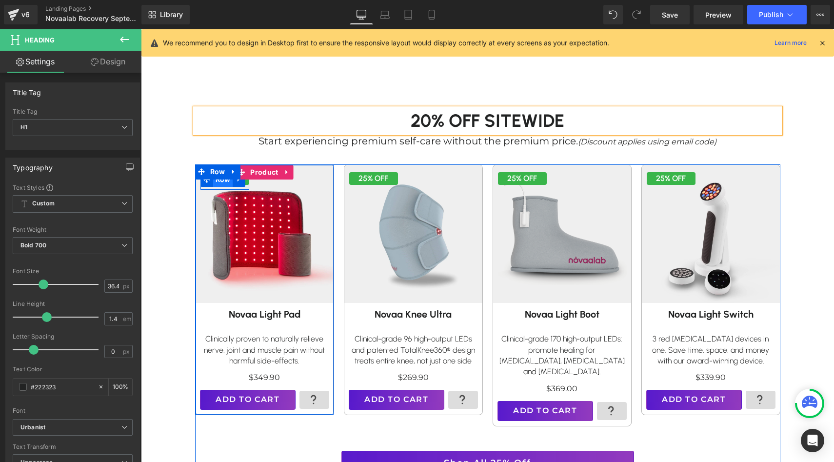
click at [223, 183] on span "Row" at bounding box center [223, 179] width 20 height 15
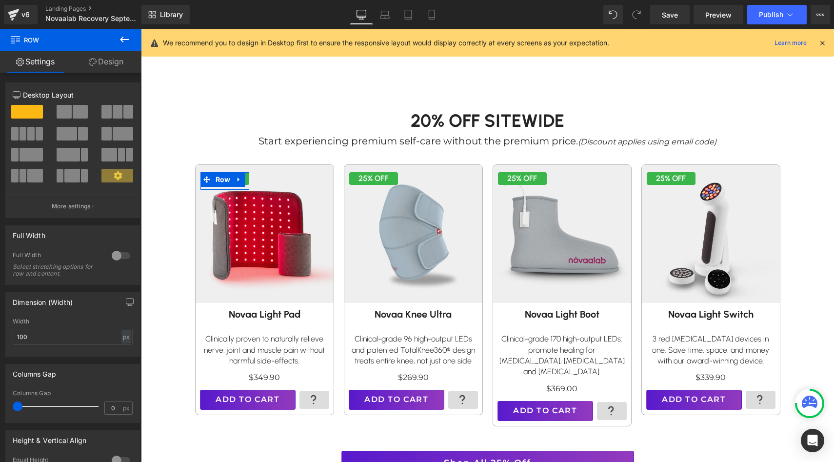
click at [126, 63] on link "Design" at bounding box center [106, 62] width 71 height 22
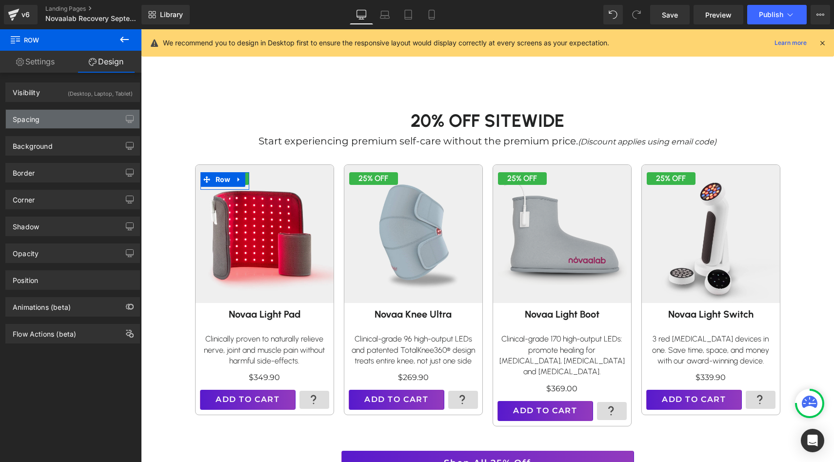
click at [74, 121] on div "Spacing" at bounding box center [73, 119] width 134 height 19
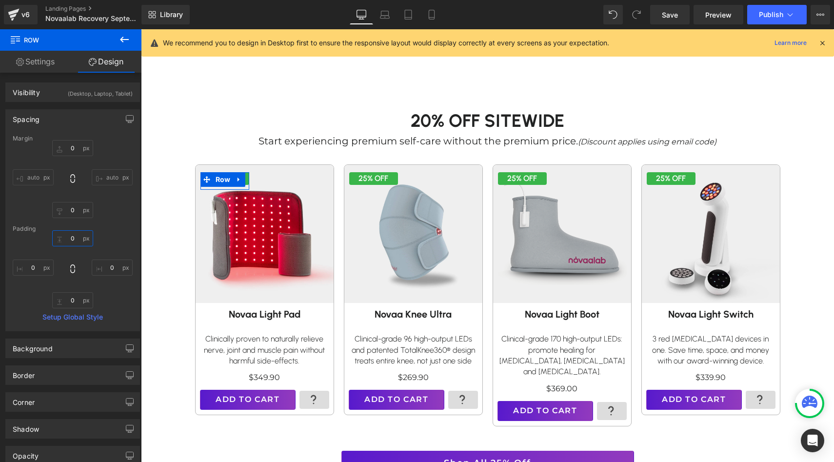
click at [73, 239] on input "text" at bounding box center [72, 238] width 41 height 16
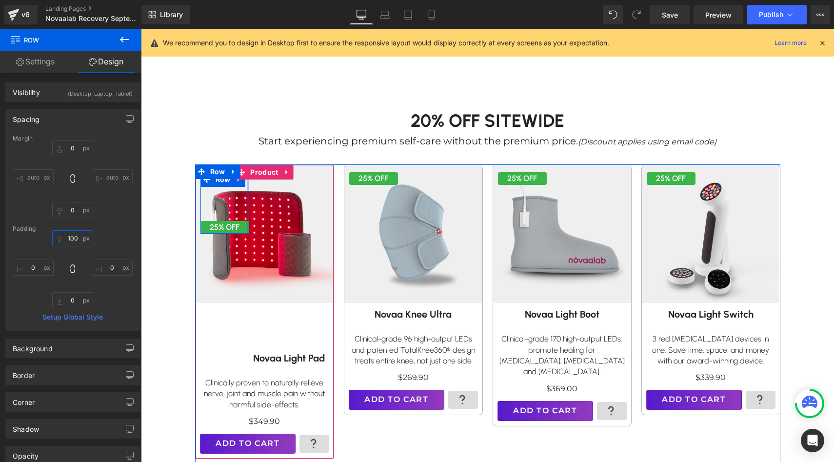
type input "100"
click at [242, 227] on icon at bounding box center [240, 227] width 5 height 6
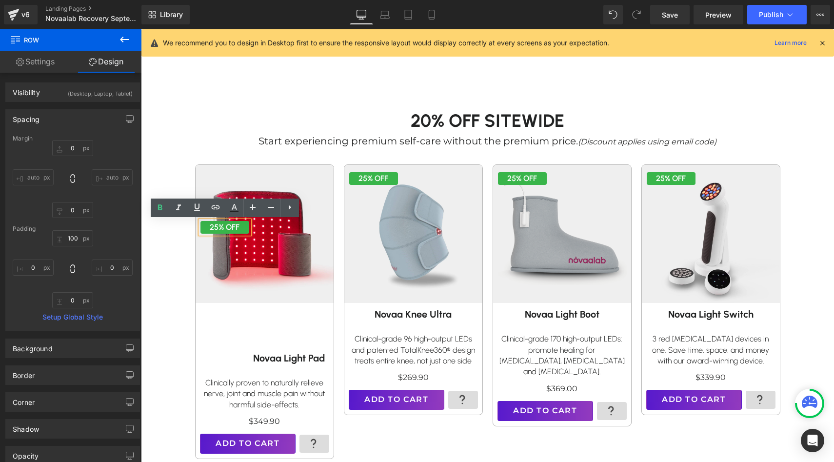
click at [219, 225] on p "25% OFF" at bounding box center [224, 227] width 49 height 13
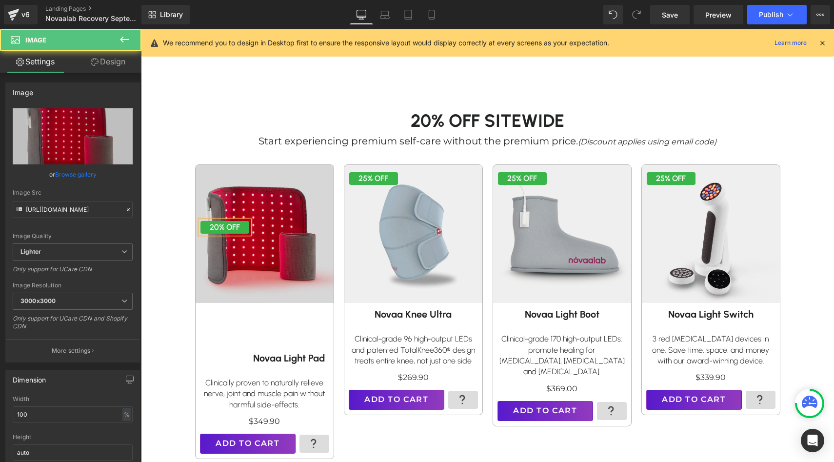
click at [277, 203] on img at bounding box center [264, 234] width 152 height 152
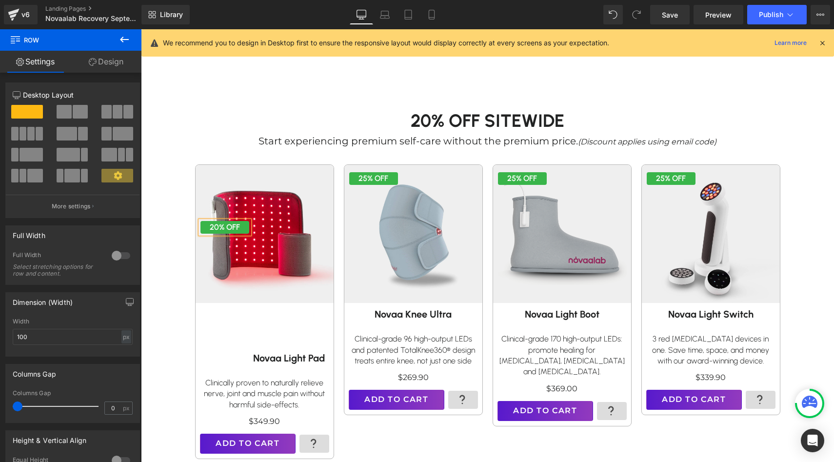
click at [231, 201] on div "20% OFF Text Block Row 100px" at bounding box center [224, 202] width 49 height 61
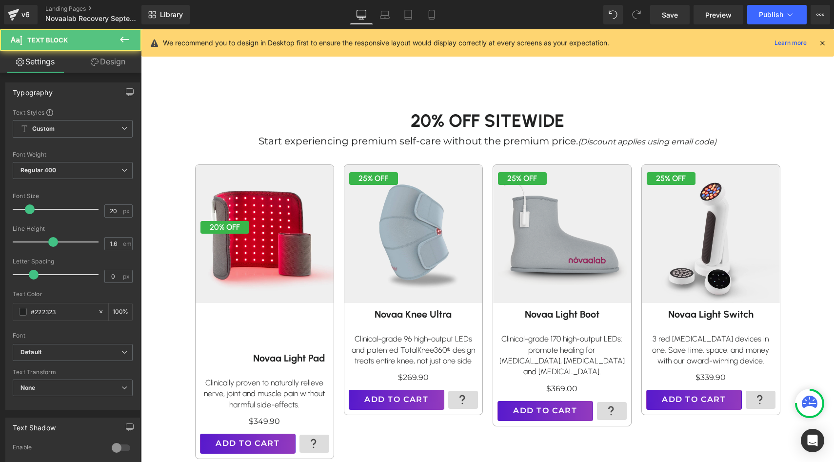
click at [231, 145] on p "Start experiencing premium self-care without the premium price. (Discount appli…" at bounding box center [487, 141] width 585 height 17
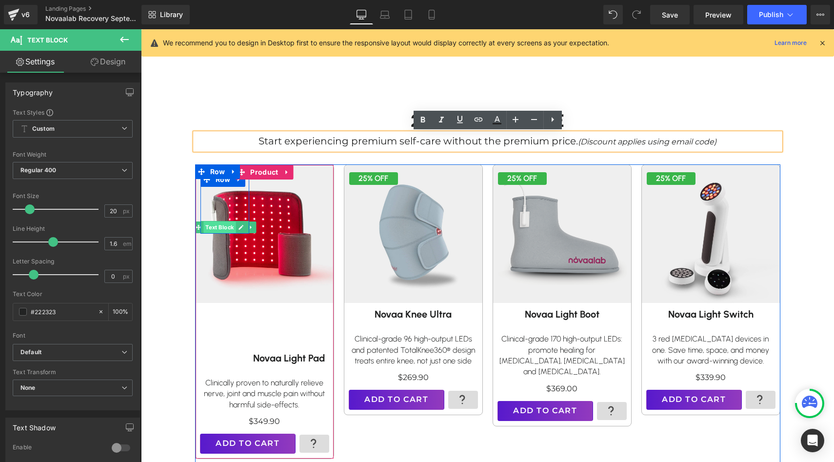
click at [222, 228] on span "Text Block" at bounding box center [219, 227] width 32 height 12
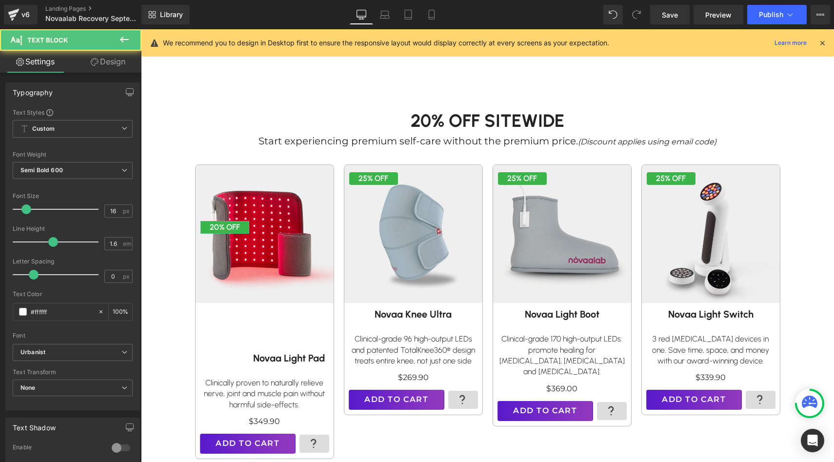
click at [109, 64] on link "Design" at bounding box center [108, 62] width 71 height 22
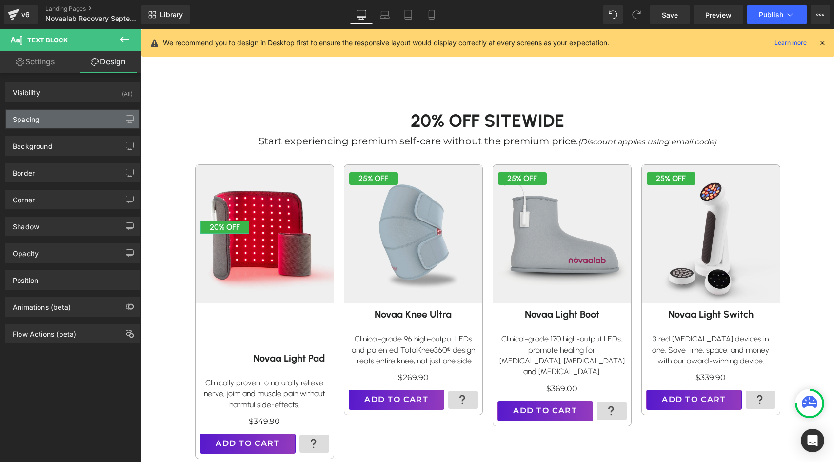
click at [81, 120] on div "Spacing" at bounding box center [73, 119] width 134 height 19
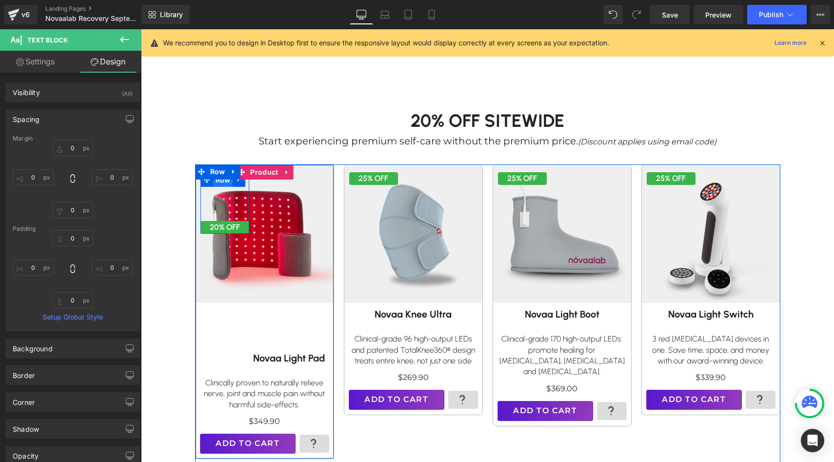
click at [227, 184] on span "Row" at bounding box center [223, 180] width 20 height 15
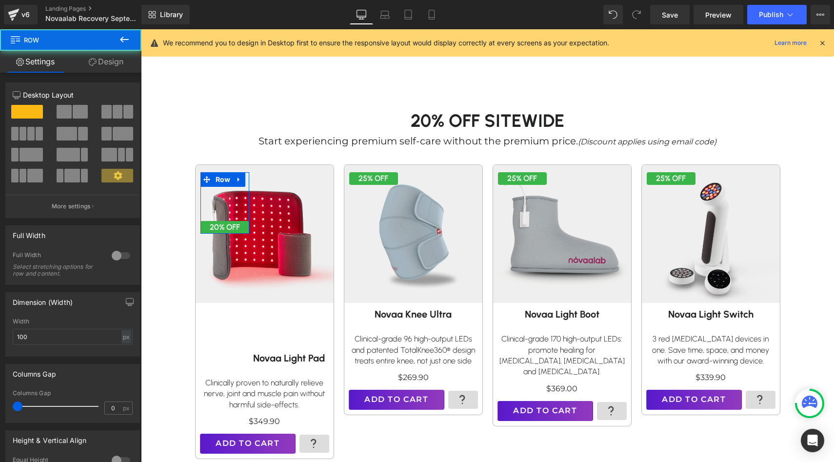
click at [103, 64] on link "Design" at bounding box center [106, 62] width 71 height 22
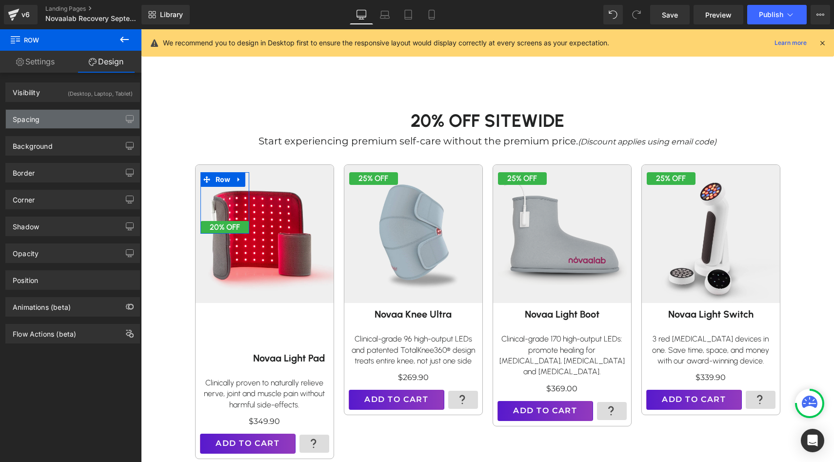
click at [60, 123] on div "Spacing" at bounding box center [73, 119] width 134 height 19
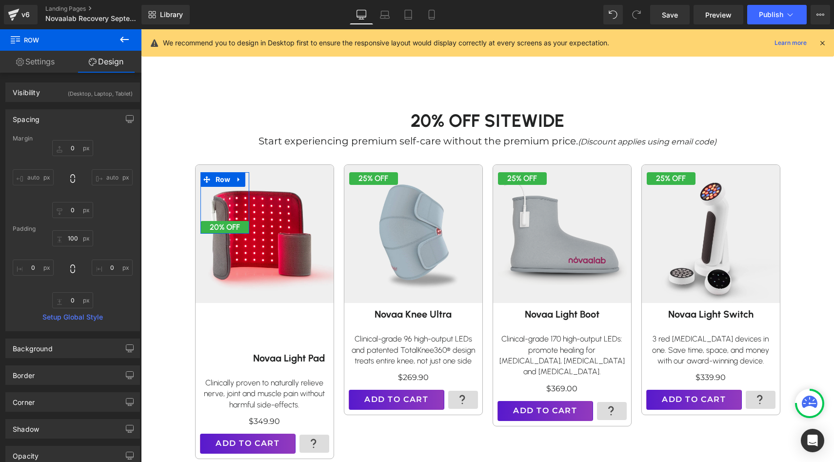
click at [71, 232] on div "Padding" at bounding box center [73, 228] width 120 height 7
click at [71, 236] on input "100" at bounding box center [72, 238] width 41 height 16
type input "-"
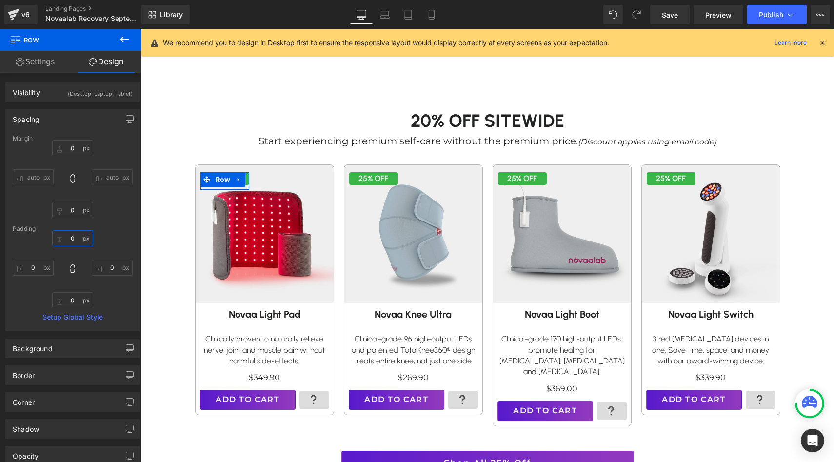
type input "0"
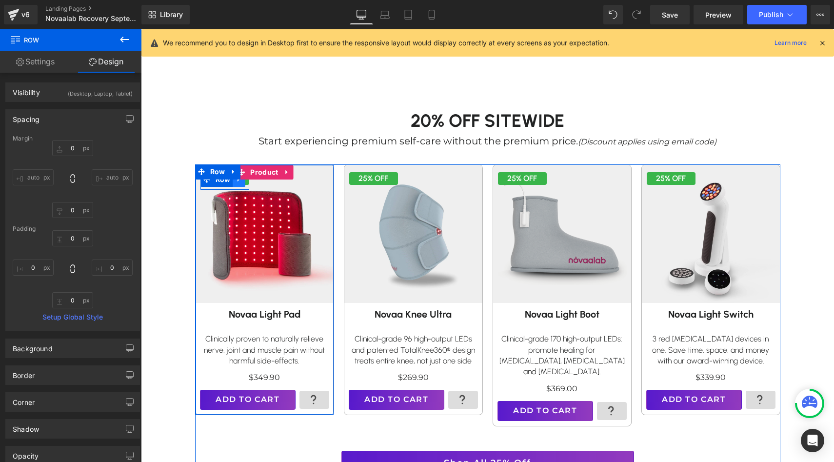
click at [238, 183] on link at bounding box center [239, 179] width 13 height 15
click at [252, 180] on icon at bounding box center [251, 179] width 7 height 7
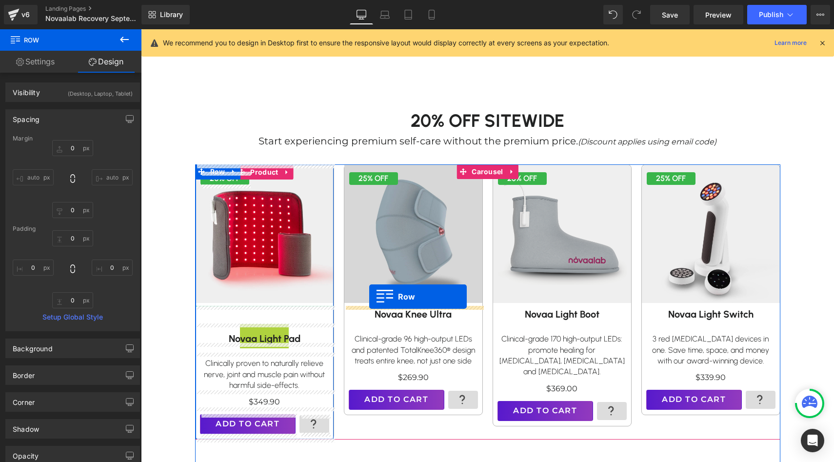
drag, startPoint x: 223, startPoint y: 197, endPoint x: 369, endPoint y: 296, distance: 176.6
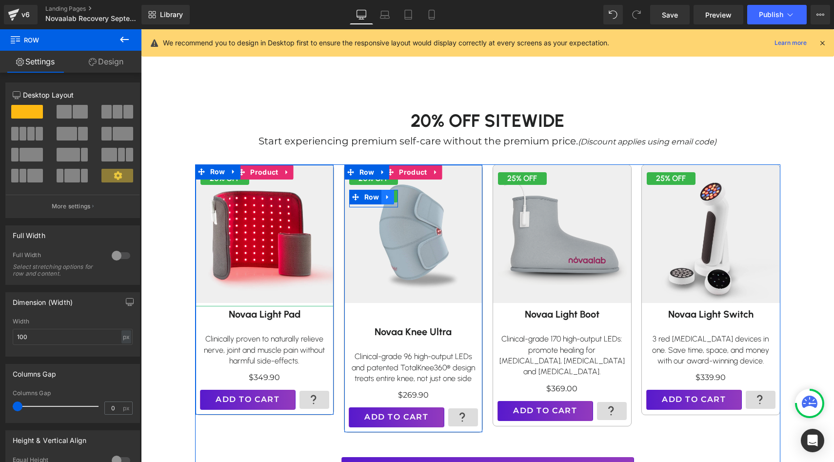
click at [387, 199] on icon at bounding box center [387, 197] width 7 height 7
click at [415, 197] on icon at bounding box center [413, 197] width 7 height 7
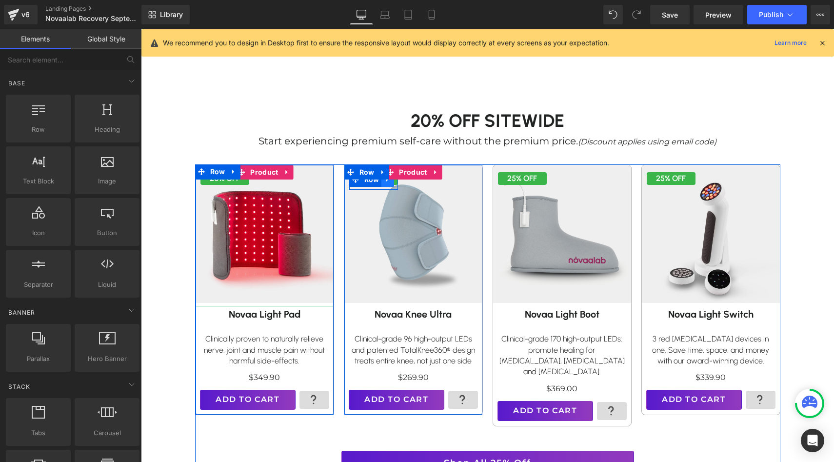
click at [389, 181] on icon at bounding box center [387, 179] width 7 height 7
click at [403, 183] on link at bounding box center [400, 179] width 13 height 15
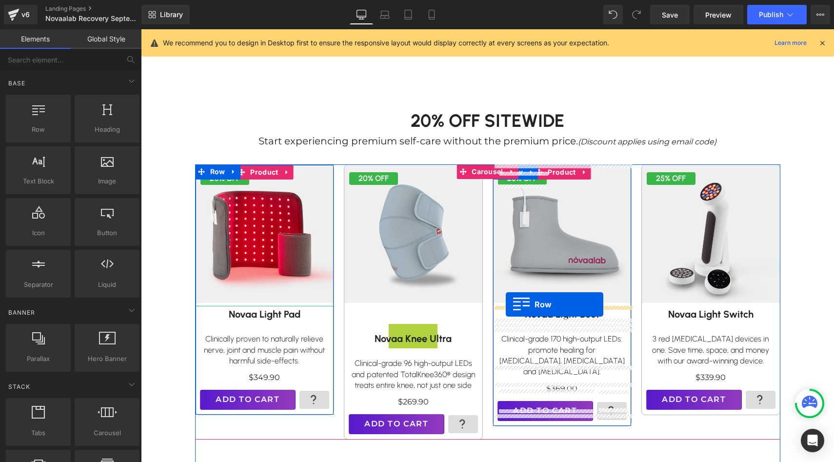
drag, startPoint x: 370, startPoint y: 198, endPoint x: 506, endPoint y: 304, distance: 172.0
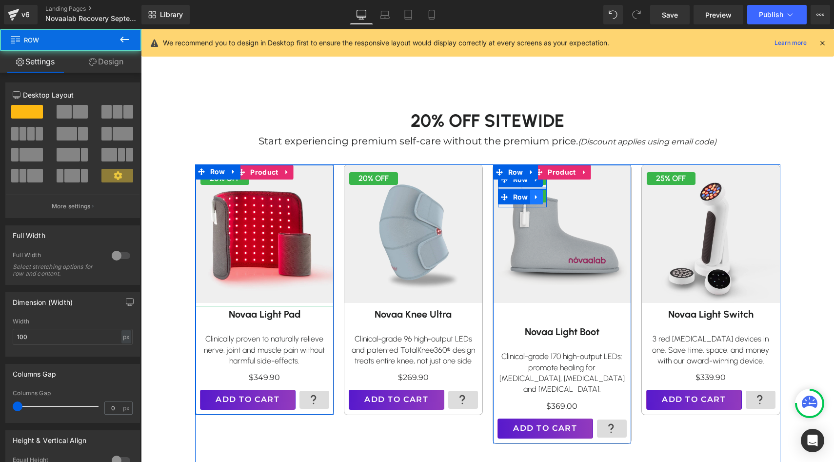
click at [535, 197] on icon at bounding box center [536, 197] width 2 height 4
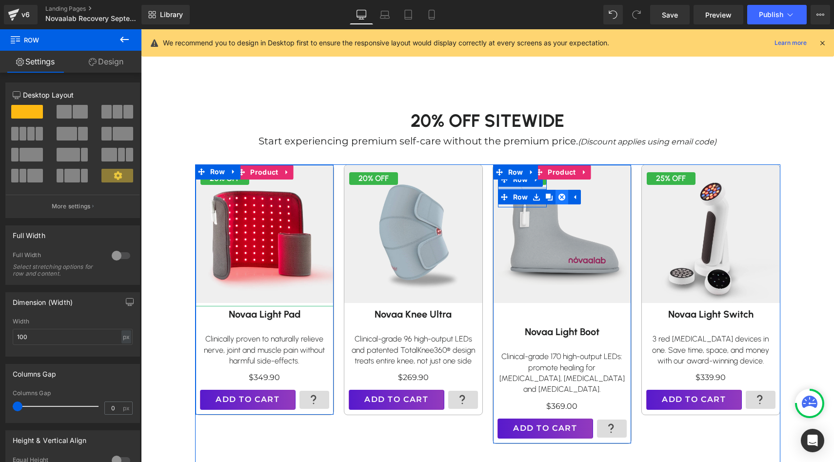
click at [561, 196] on icon at bounding box center [561, 197] width 7 height 7
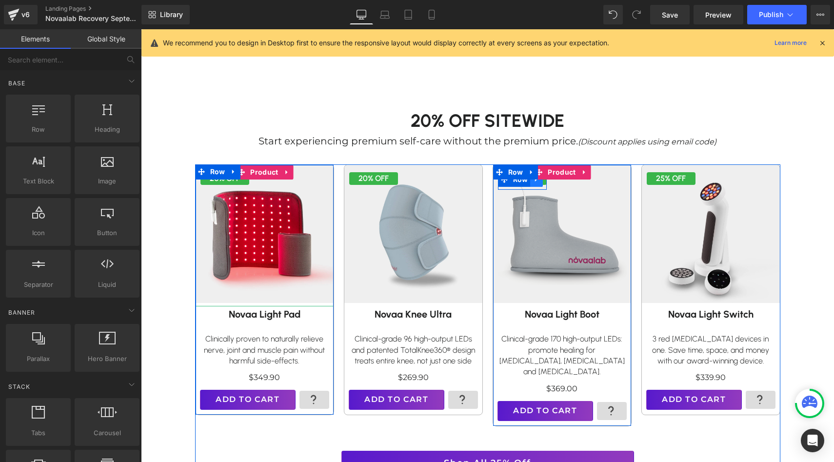
click at [536, 180] on icon at bounding box center [536, 179] width 7 height 7
click at [551, 179] on icon at bounding box center [549, 179] width 7 height 7
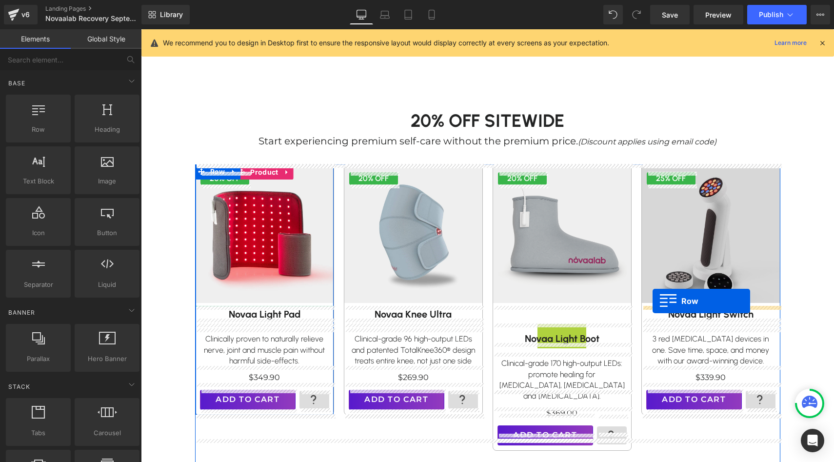
drag, startPoint x: 523, startPoint y: 194, endPoint x: 652, endPoint y: 301, distance: 167.9
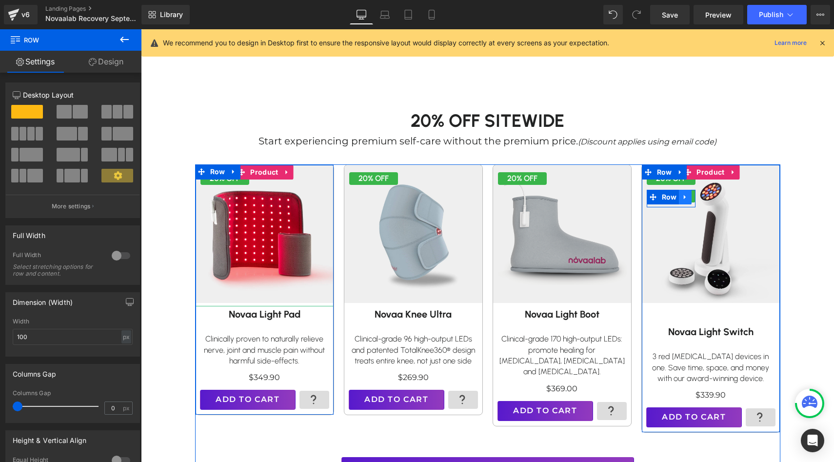
click at [690, 197] on link at bounding box center [685, 197] width 13 height 15
click at [713, 197] on icon at bounding box center [710, 197] width 7 height 7
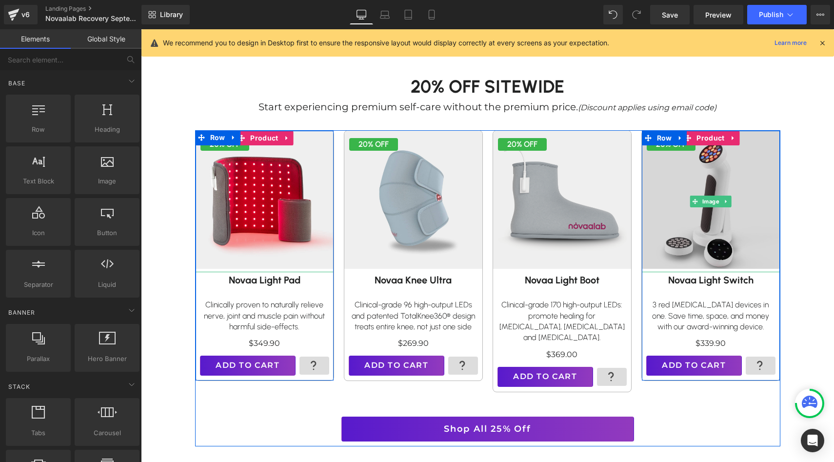
scroll to position [490, 0]
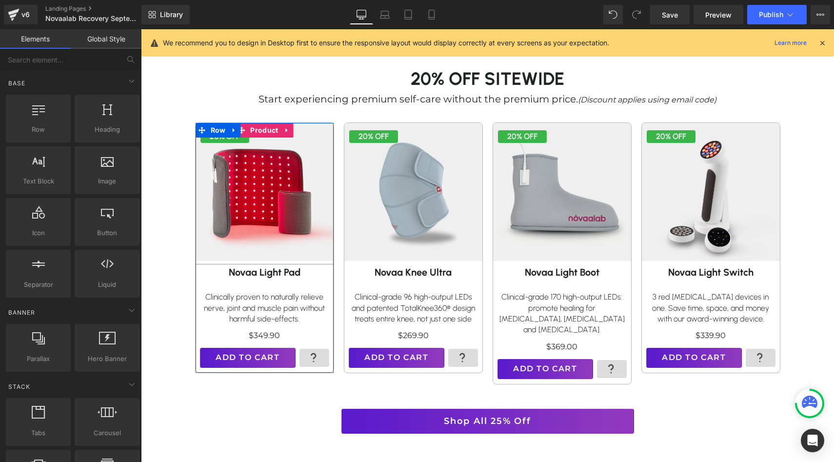
click at [689, 15] on link "Save" at bounding box center [669, 15] width 39 height 20
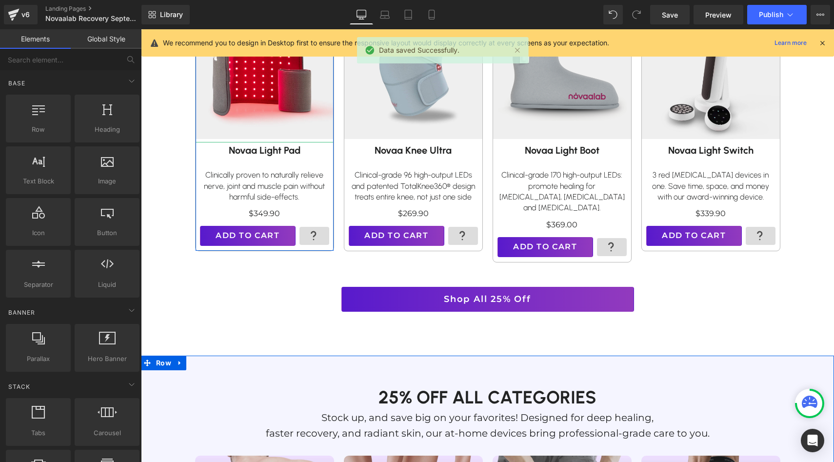
scroll to position [592, 0]
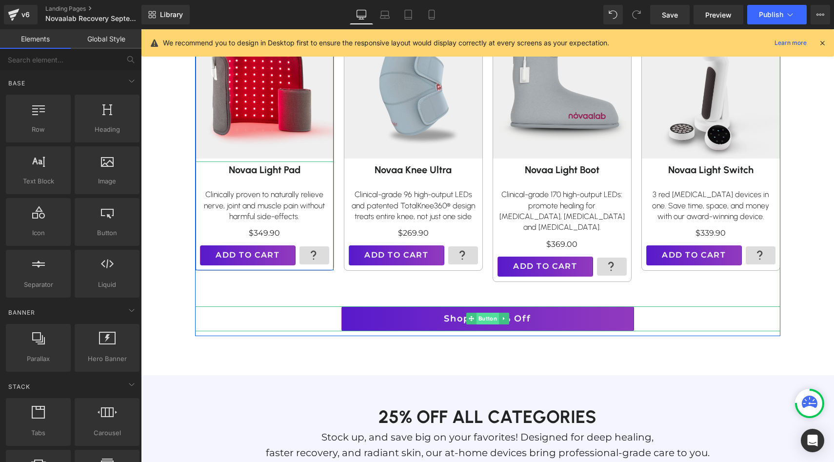
click at [491, 313] on span "Button" at bounding box center [487, 319] width 22 height 12
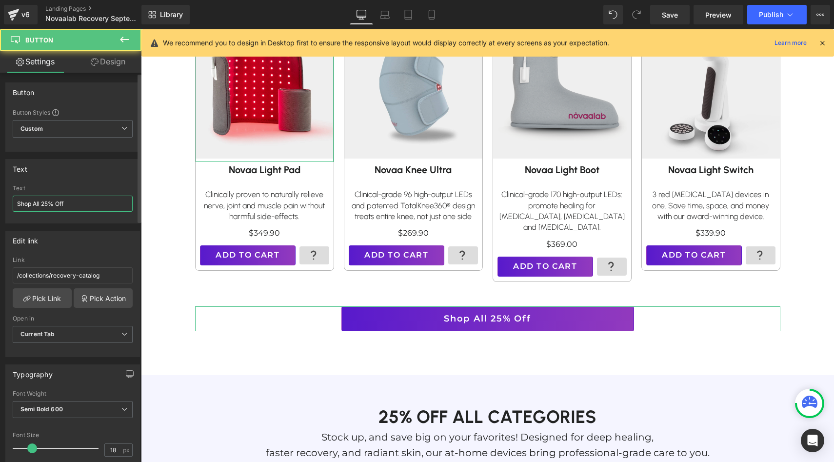
click at [48, 208] on input "Shop All 25% Off" at bounding box center [73, 204] width 120 height 16
click at [49, 202] on input "Shop All 25% Off" at bounding box center [73, 204] width 120 height 16
type input "Shop All 20% Off"
click at [81, 173] on div "Text" at bounding box center [73, 168] width 134 height 19
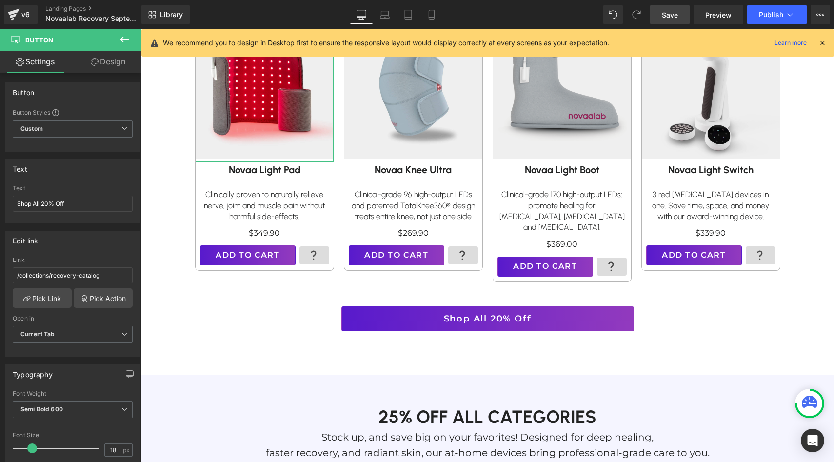
click at [670, 24] on link "Save" at bounding box center [669, 15] width 39 height 20
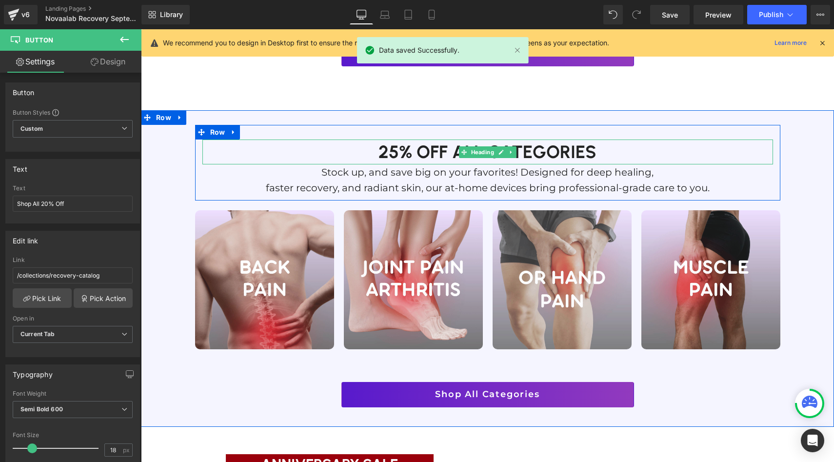
scroll to position [912, 0]
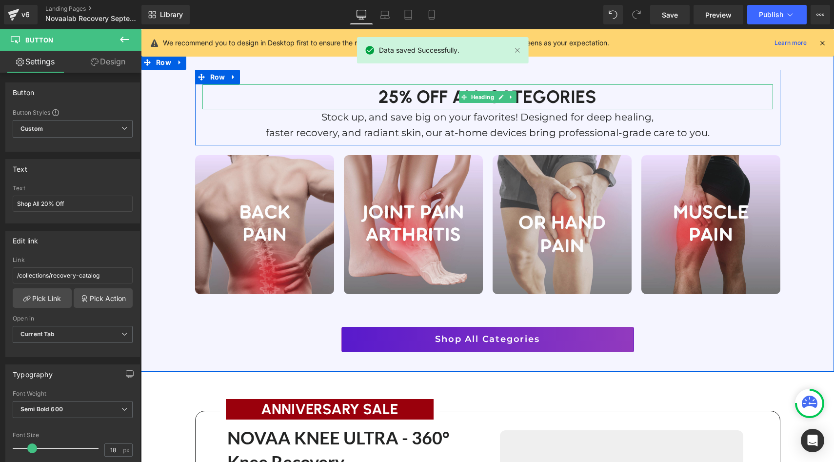
click at [395, 84] on h1 "25% off all categories" at bounding box center [487, 96] width 571 height 25
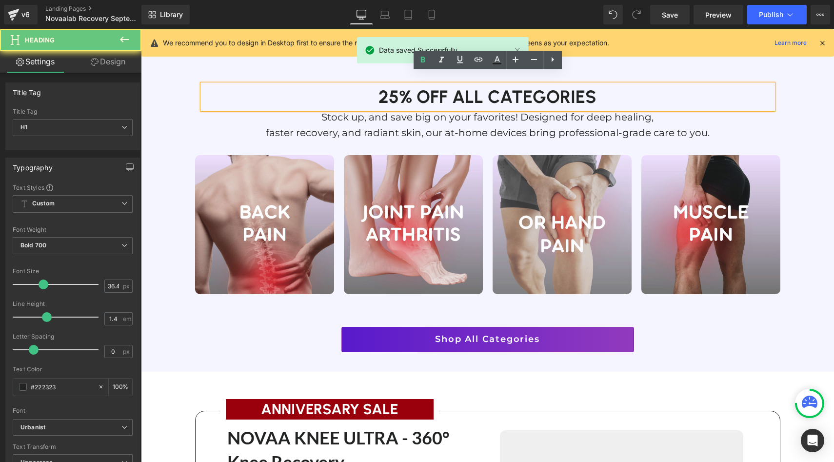
click at [398, 84] on h1 "25% off all categories" at bounding box center [487, 96] width 571 height 25
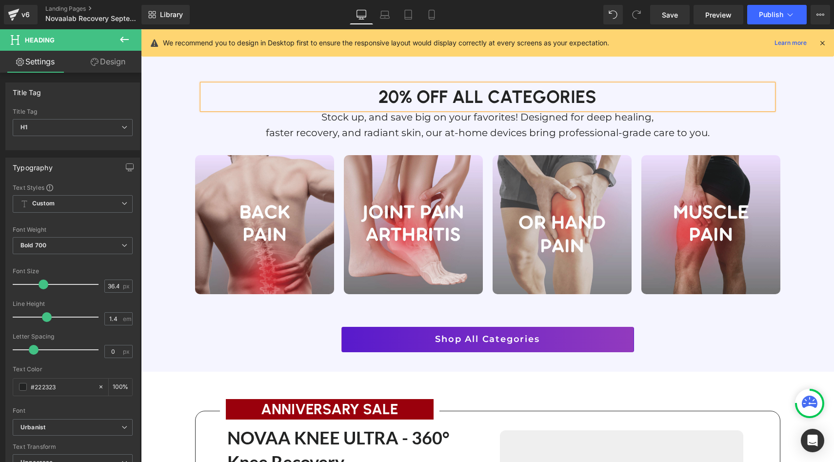
click at [337, 302] on div "Image Row Image Row ‹ › Carousel Image Row Image Row" at bounding box center [487, 329] width 585 height 55
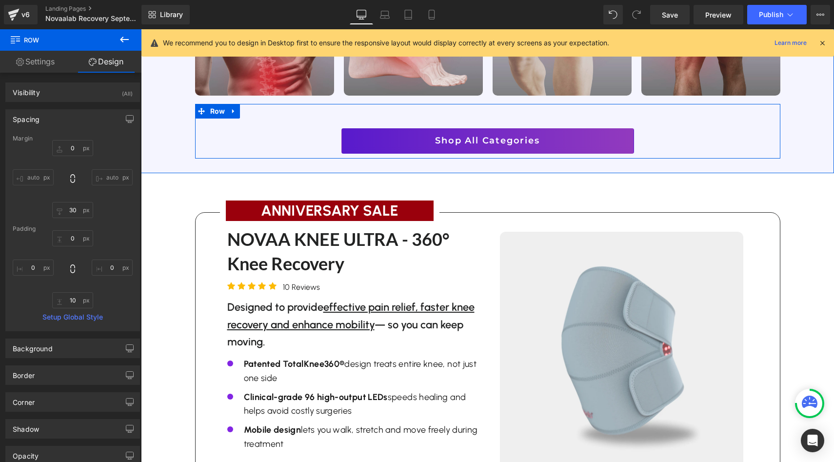
scroll to position [1116, 0]
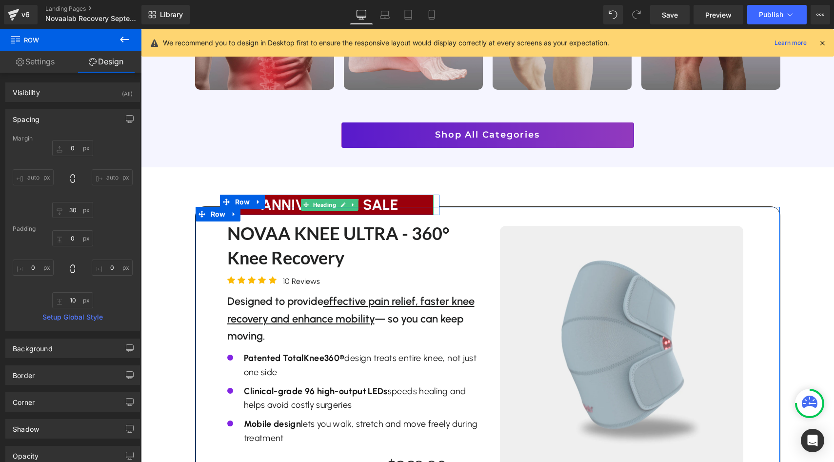
click at [289, 195] on h1 "ANNIVERSARY SALE" at bounding box center [330, 205] width 208 height 20
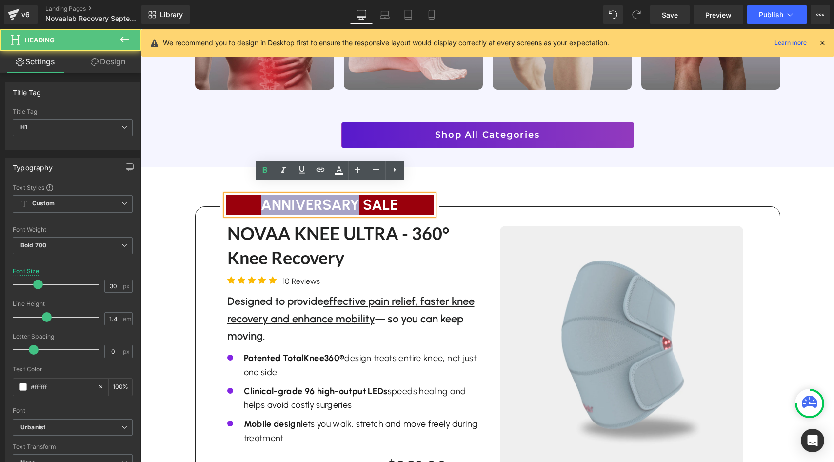
click at [289, 195] on h1 "ANNIVERSARY SALE" at bounding box center [330, 205] width 208 height 20
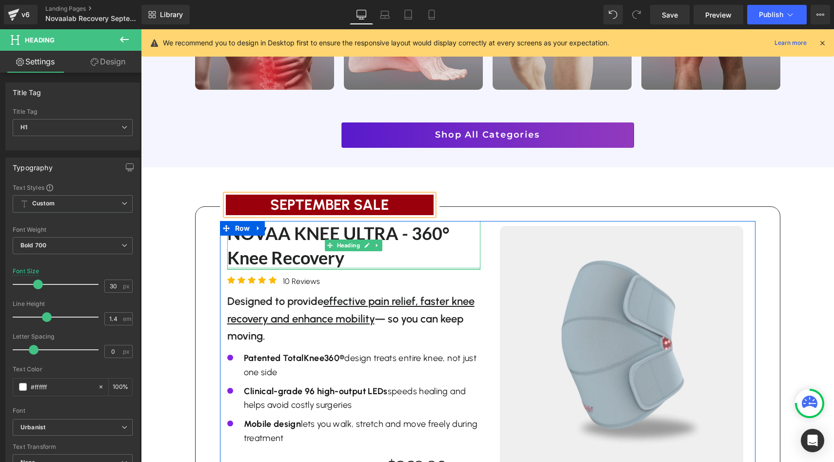
scroll to position [1124, 0]
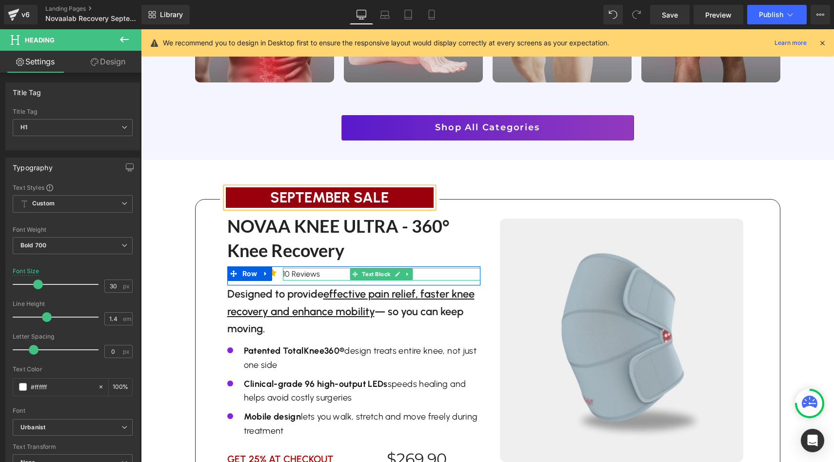
click at [286, 268] on p "10 Reviews" at bounding box center [381, 274] width 197 height 13
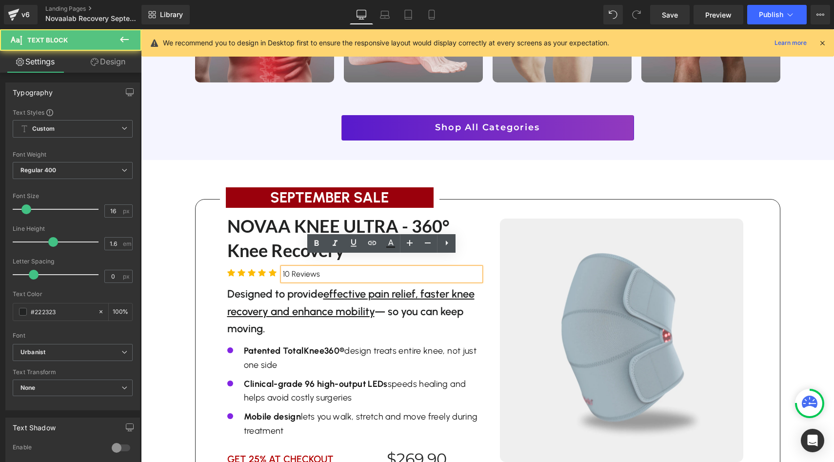
click at [287, 268] on p "10 Reviews" at bounding box center [381, 274] width 197 height 13
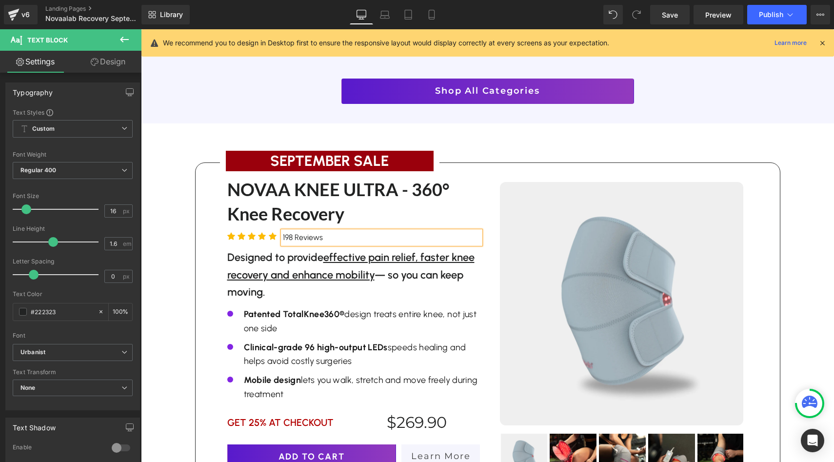
scroll to position [1237, 0]
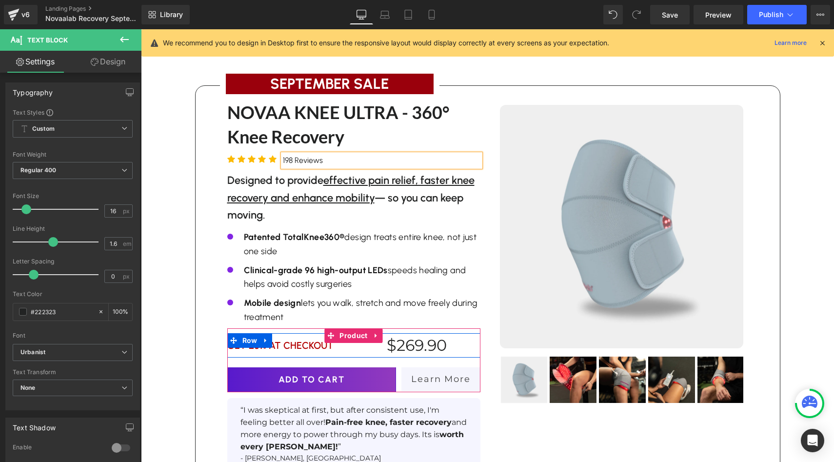
click at [260, 339] on span at bounding box center [264, 345] width 10 height 12
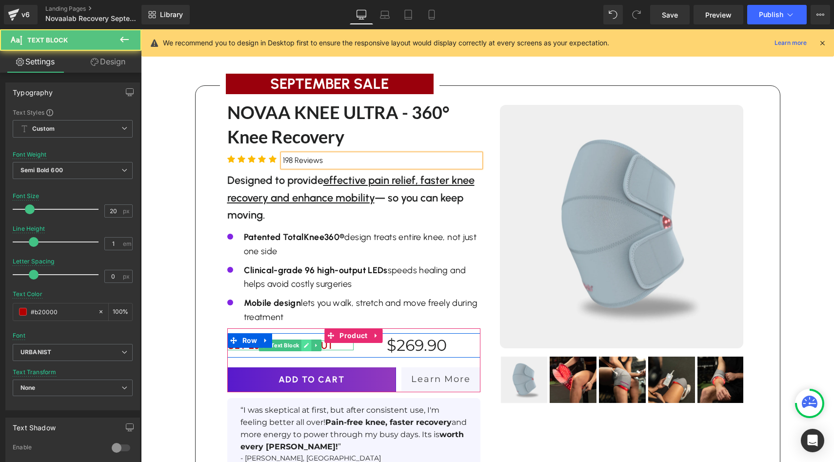
click at [305, 342] on icon at bounding box center [306, 345] width 5 height 6
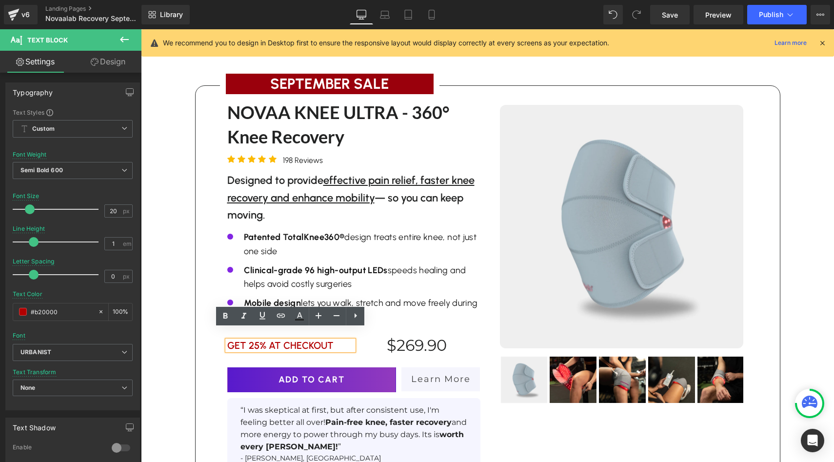
click at [257, 335] on link at bounding box center [262, 341] width 10 height 12
click at [280, 340] on p "GET 25% AT CHECKOUT" at bounding box center [290, 345] width 127 height 10
click at [183, 300] on div "Image Row Image Row Liquid Row Row For a limited time Text Block 25% Sitewide T…" at bounding box center [487, 17] width 693 height 2450
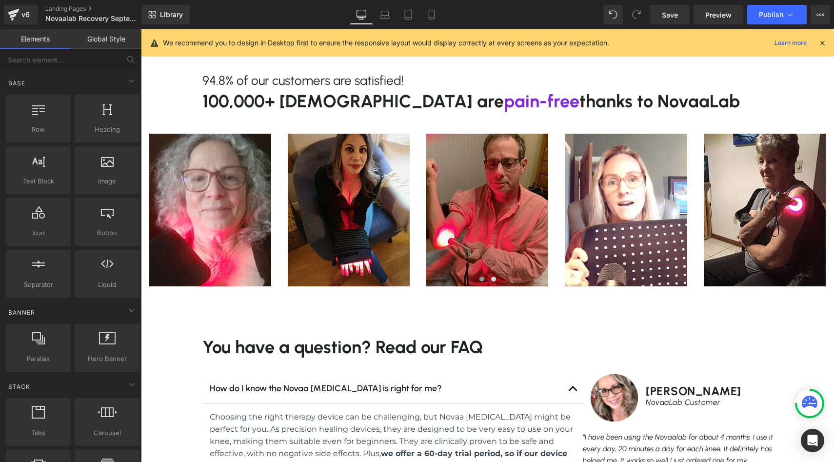
scroll to position [1695, 0]
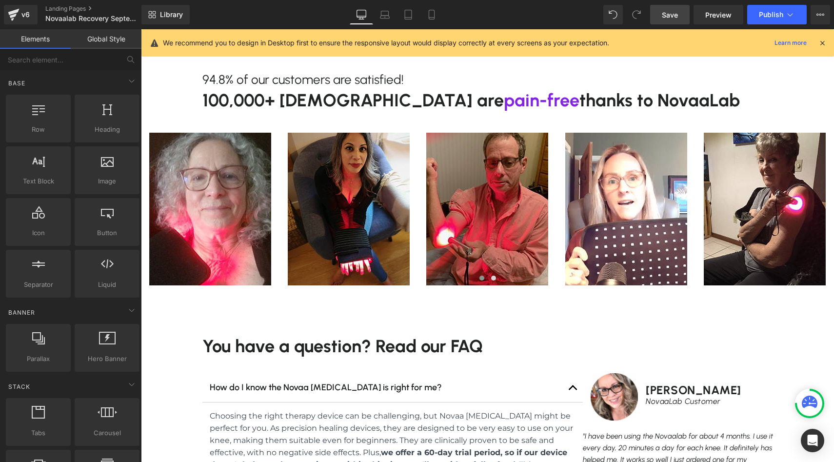
click at [671, 15] on span "Save" at bounding box center [670, 15] width 16 height 10
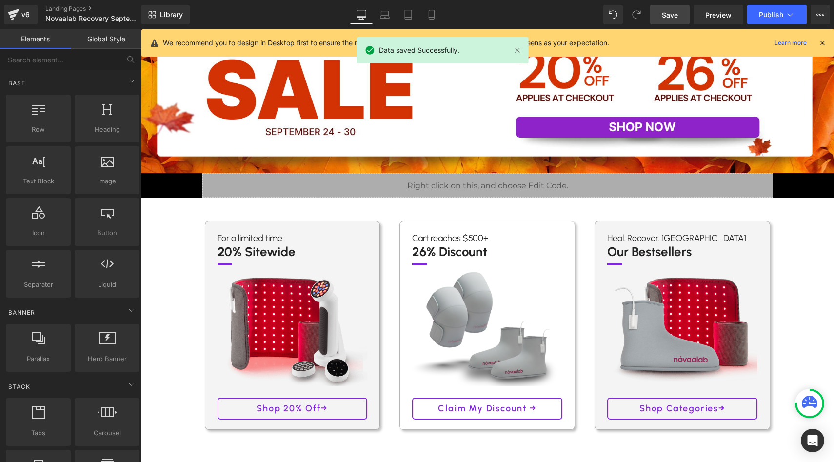
scroll to position [0, 0]
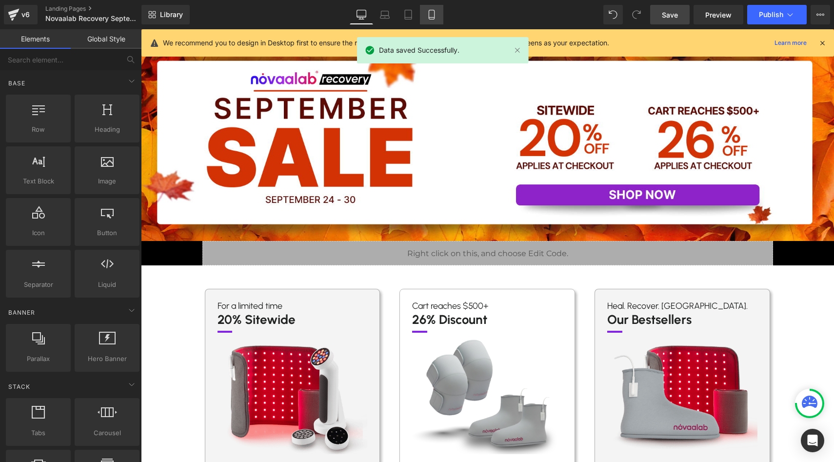
click at [433, 17] on icon at bounding box center [432, 15] width 10 height 10
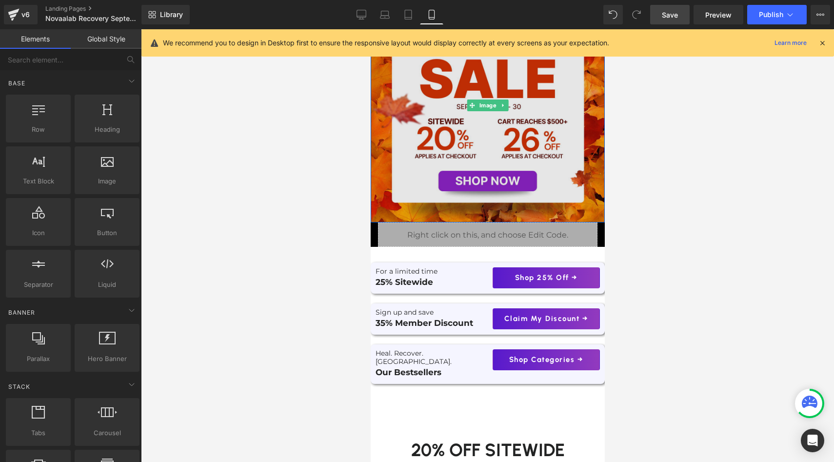
scroll to position [67, 0]
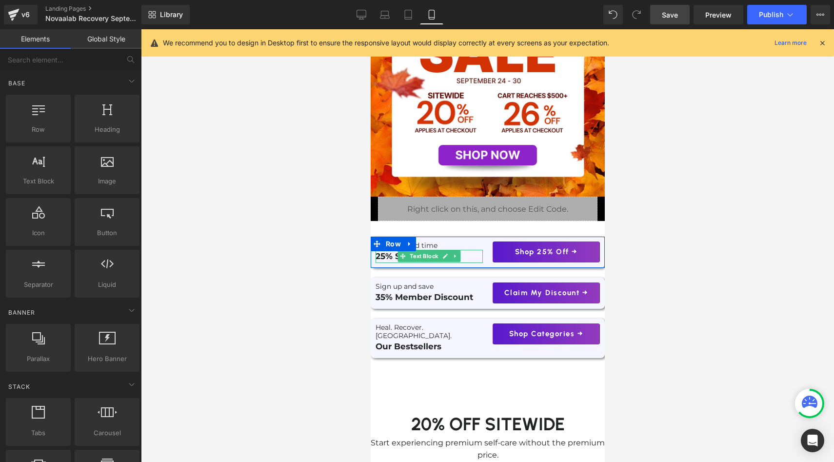
click at [384, 256] on p "25% Sitewide" at bounding box center [428, 256] width 107 height 13
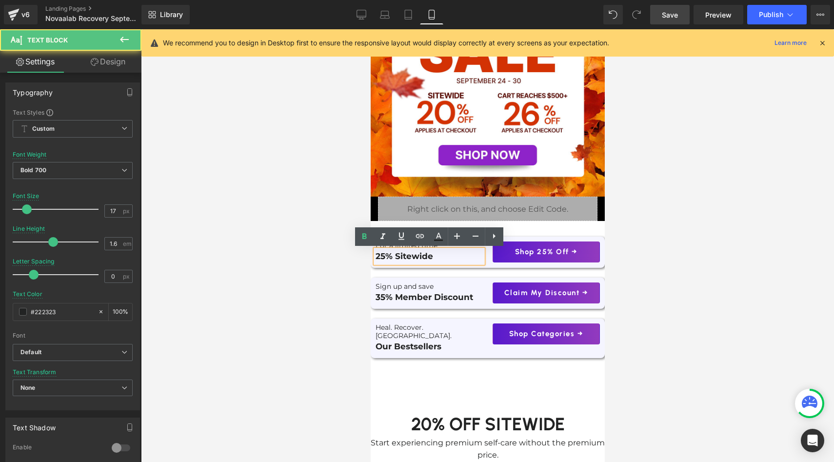
click at [385, 256] on p "25% Sitewide" at bounding box center [428, 256] width 107 height 13
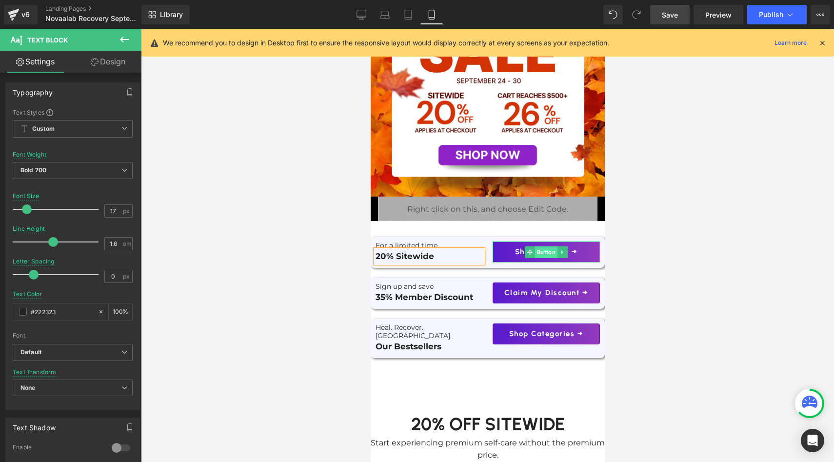
click at [545, 253] on span "Button" at bounding box center [545, 252] width 22 height 12
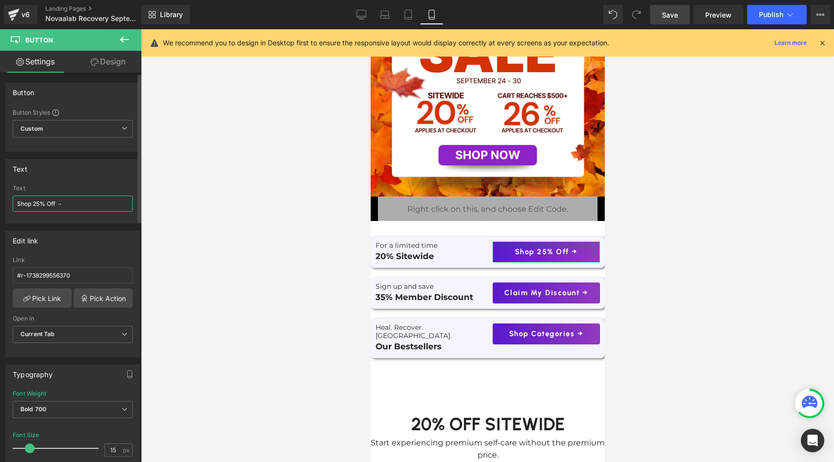
click at [39, 200] on input "Shop 25% Off →" at bounding box center [73, 204] width 120 height 16
type input "Shop 20% Off →"
click at [428, 286] on span "Text Block" at bounding box center [423, 287] width 32 height 12
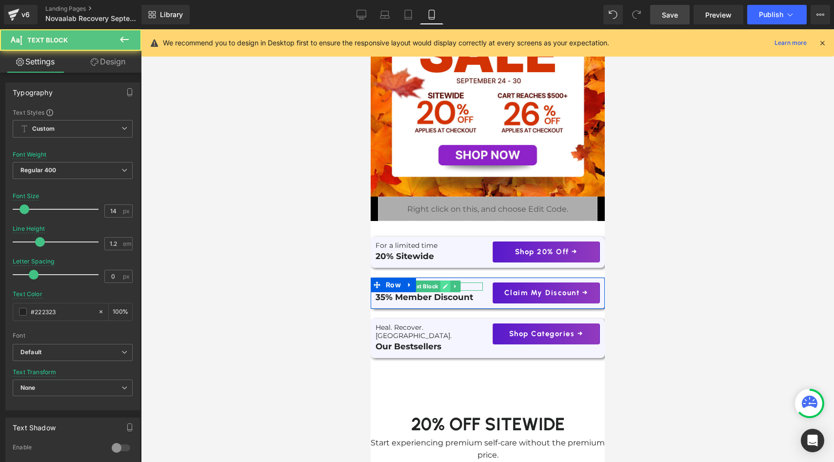
click at [444, 284] on icon at bounding box center [444, 286] width 5 height 6
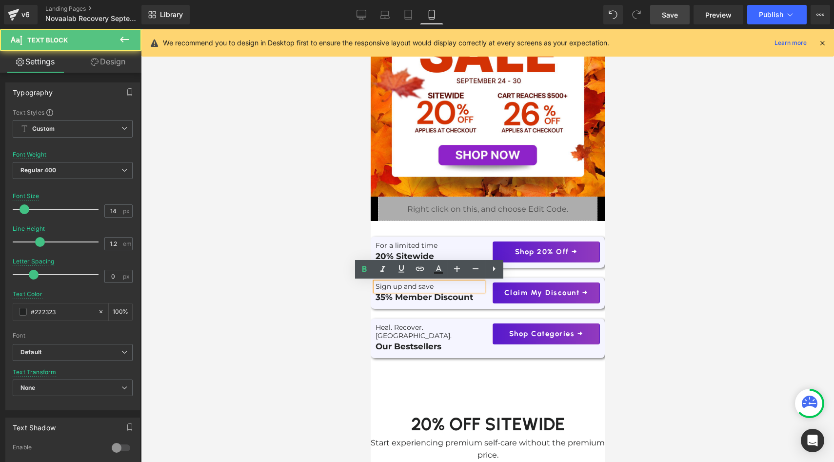
click at [412, 283] on p "Sign up and save" at bounding box center [428, 286] width 107 height 8
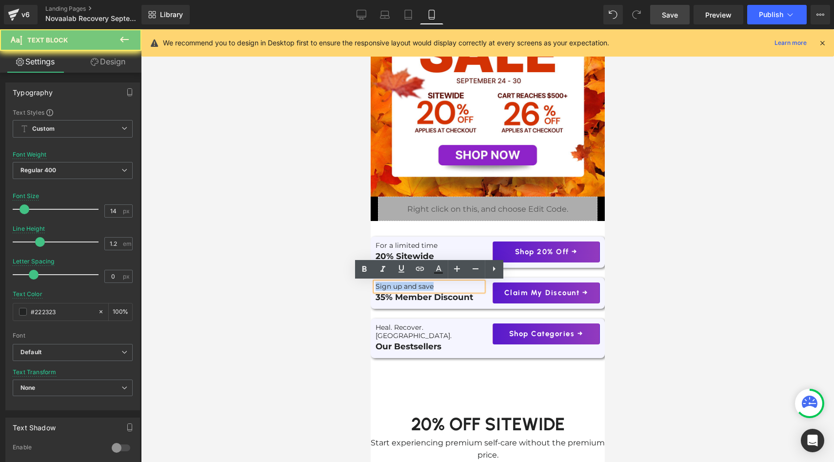
click at [412, 283] on p "Sign up and save" at bounding box center [428, 286] width 107 height 8
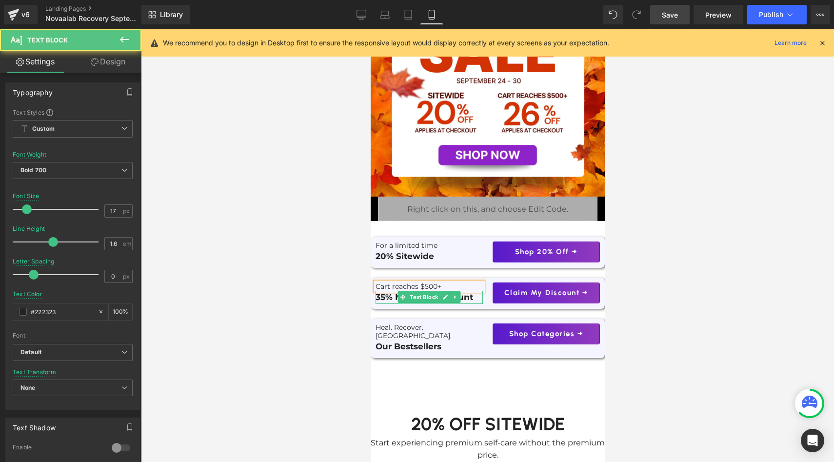
click at [387, 297] on p "35% Member Discount" at bounding box center [428, 297] width 107 height 13
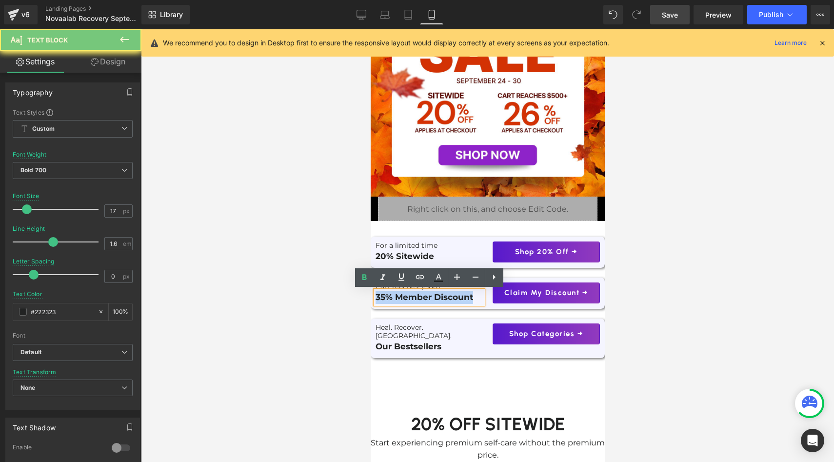
click at [387, 297] on p "35% Member Discount" at bounding box center [428, 297] width 107 height 13
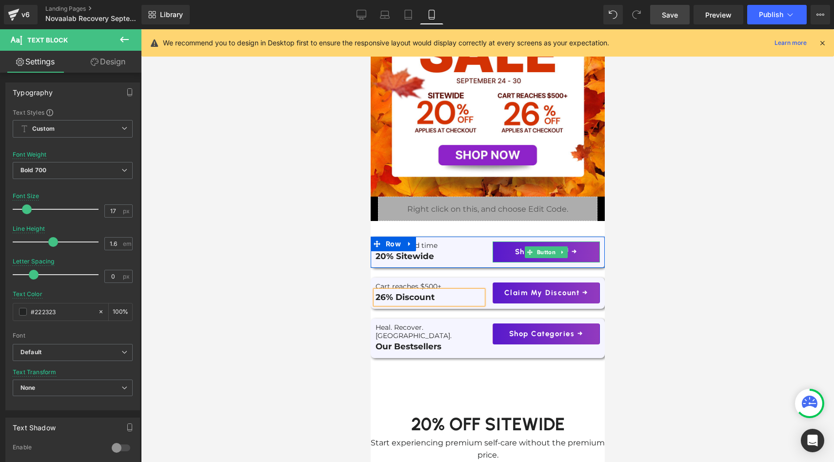
click at [508, 258] on link "Shop 20% Off →" at bounding box center [545, 251] width 107 height 21
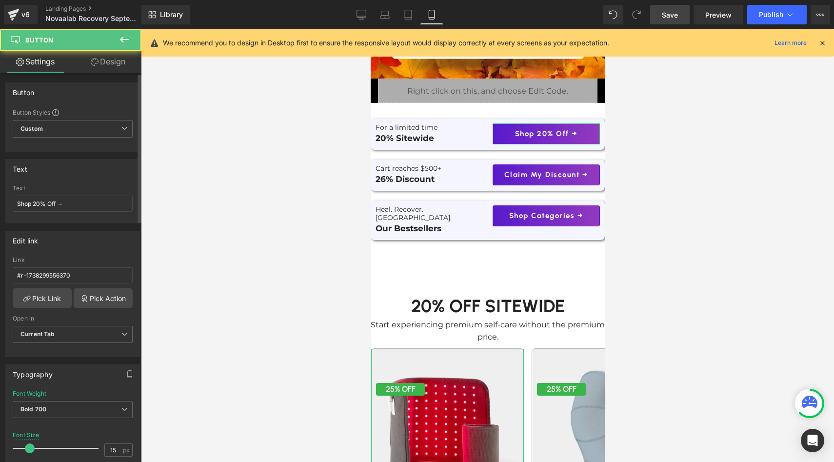
click at [55, 284] on div "Link #r-1738299556370" at bounding box center [73, 272] width 120 height 32
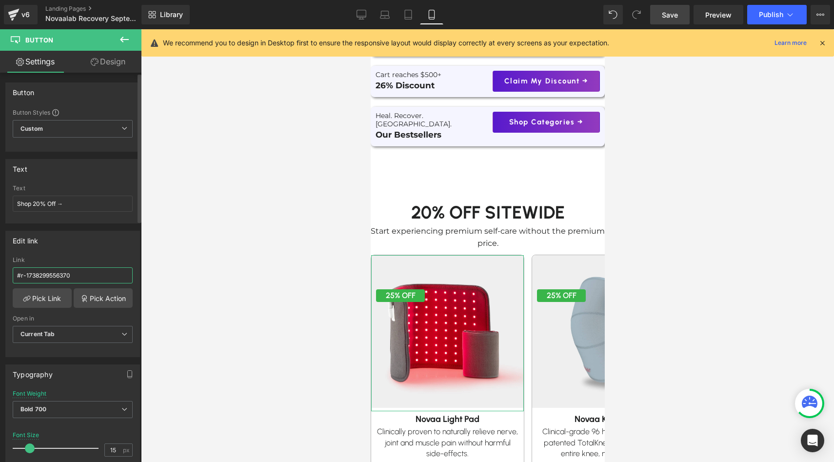
click at [56, 279] on input "#r-1738299556370" at bounding box center [73, 275] width 120 height 16
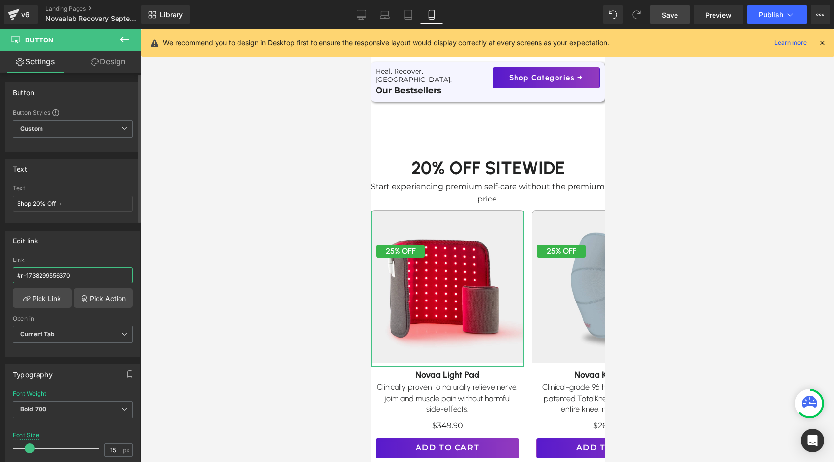
click at [56, 279] on input "#r-1738299556370" at bounding box center [73, 275] width 120 height 16
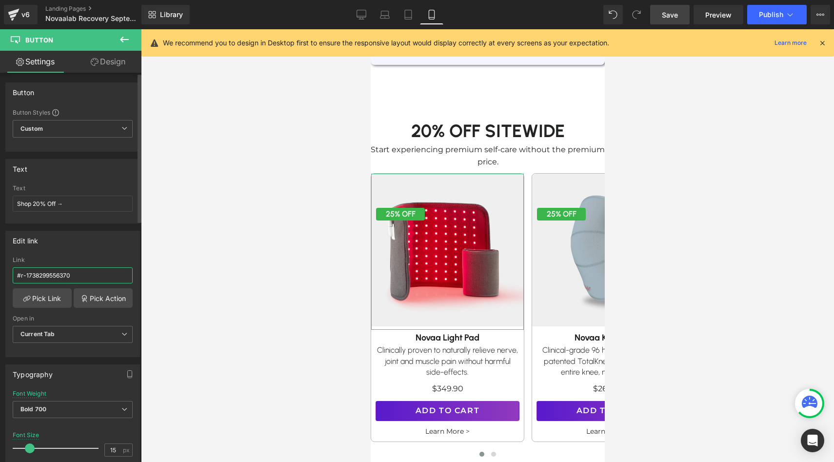
click at [56, 279] on input "#r-1738299556370" at bounding box center [73, 275] width 120 height 16
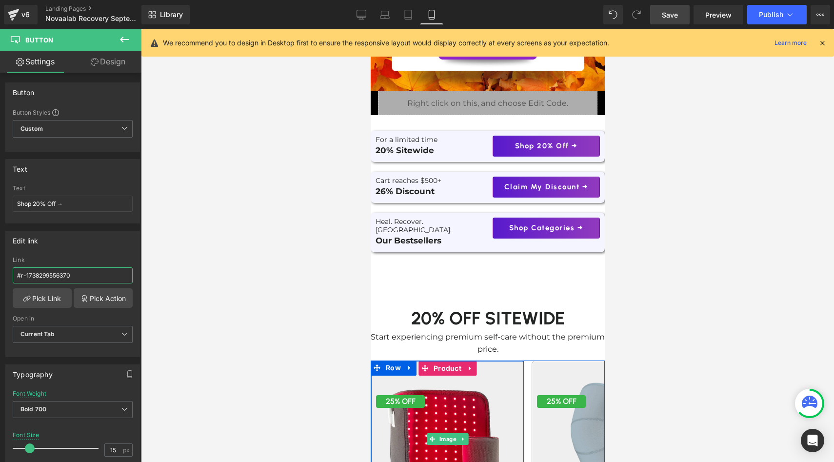
scroll to position [161, 0]
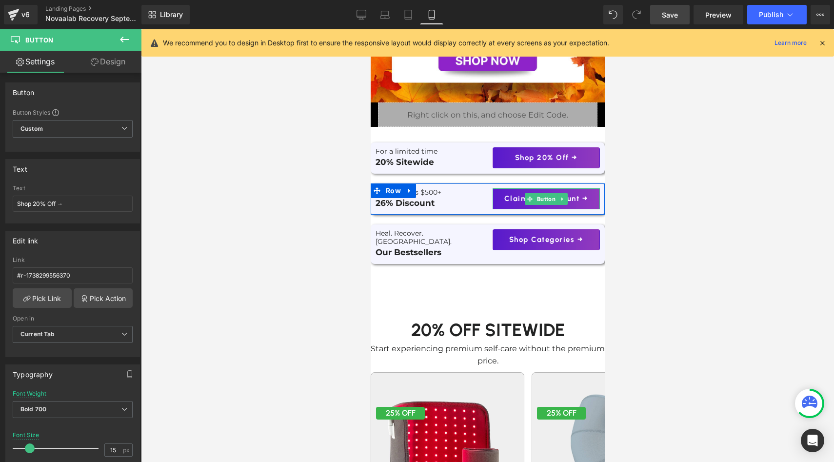
click at [498, 193] on link "Claim My Discount →" at bounding box center [545, 198] width 107 height 21
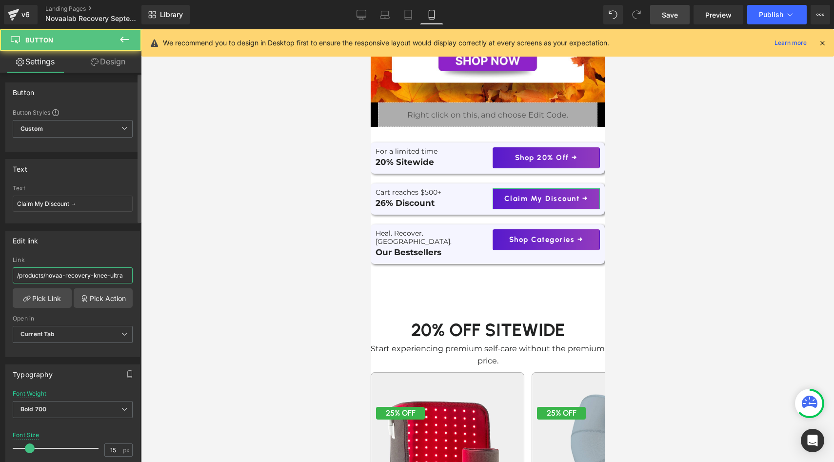
click at [89, 278] on input "/products/novaa-recovery-knee-ultra" at bounding box center [73, 275] width 120 height 16
type input "#r-1738299556370"
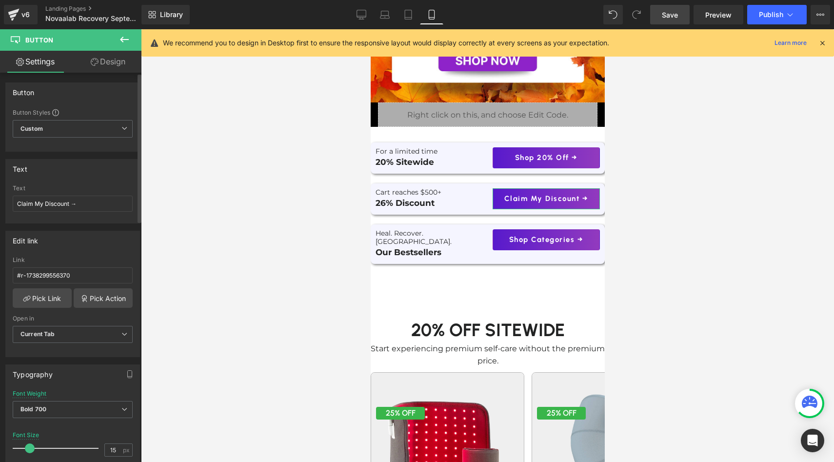
click at [87, 256] on div "Link" at bounding box center [73, 259] width 120 height 7
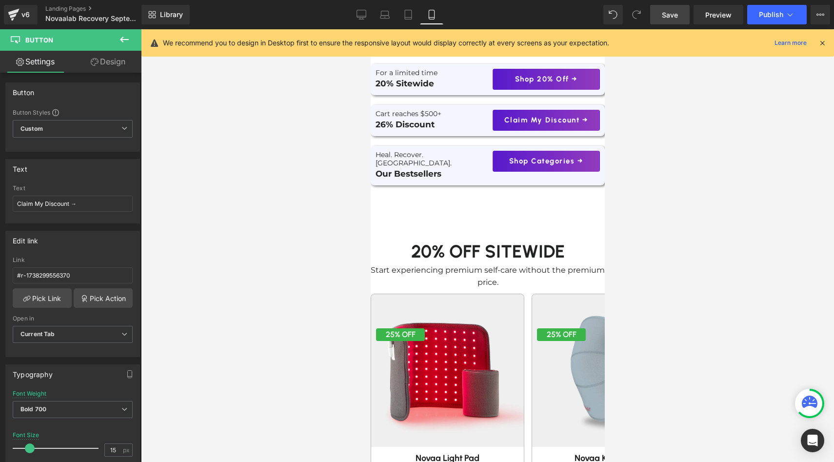
scroll to position [292, 0]
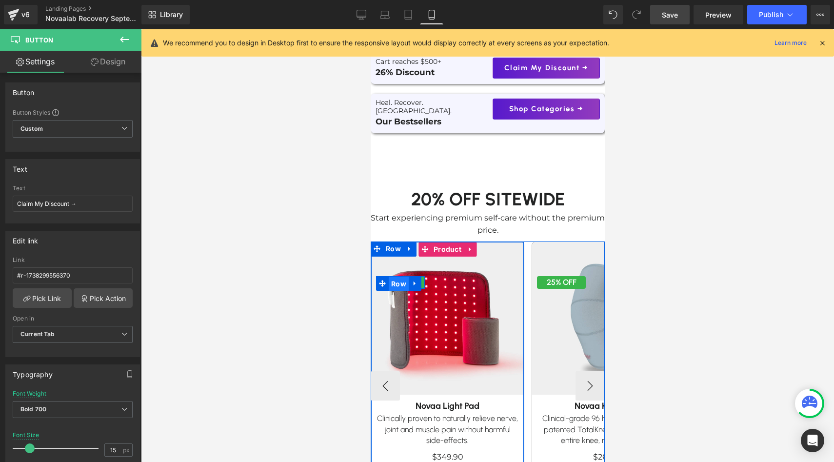
click at [400, 276] on span "Row" at bounding box center [398, 283] width 20 height 15
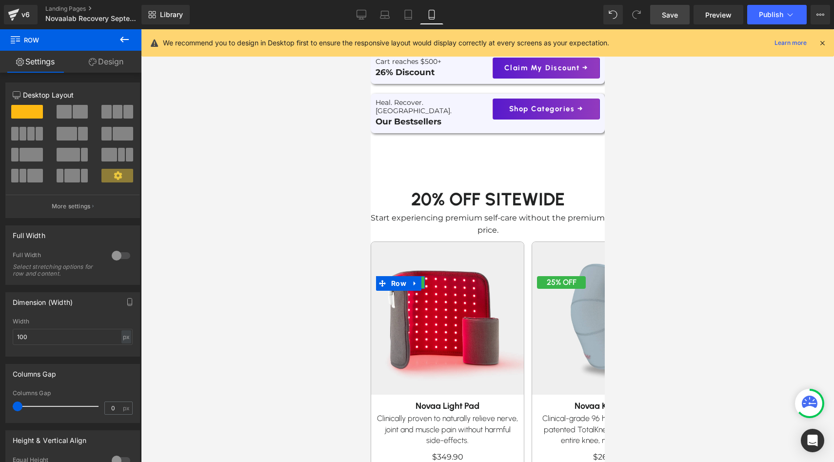
click at [112, 64] on link "Design" at bounding box center [106, 62] width 71 height 22
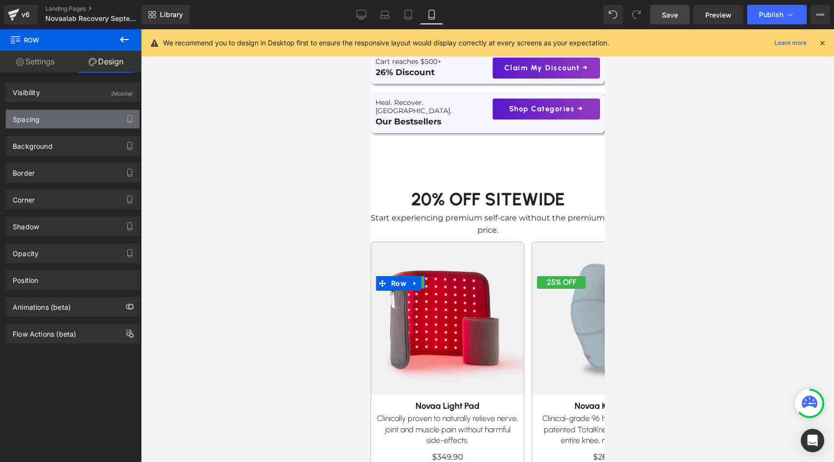
click at [80, 119] on div "Spacing" at bounding box center [73, 119] width 134 height 19
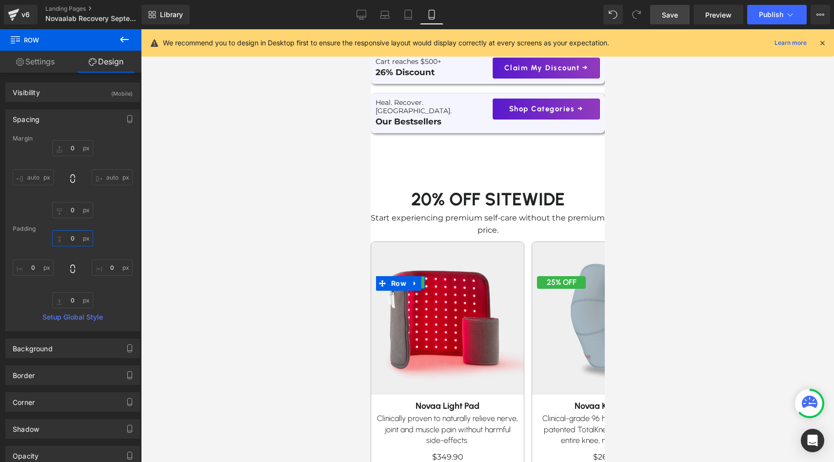
click at [71, 245] on input "0" at bounding box center [72, 238] width 41 height 16
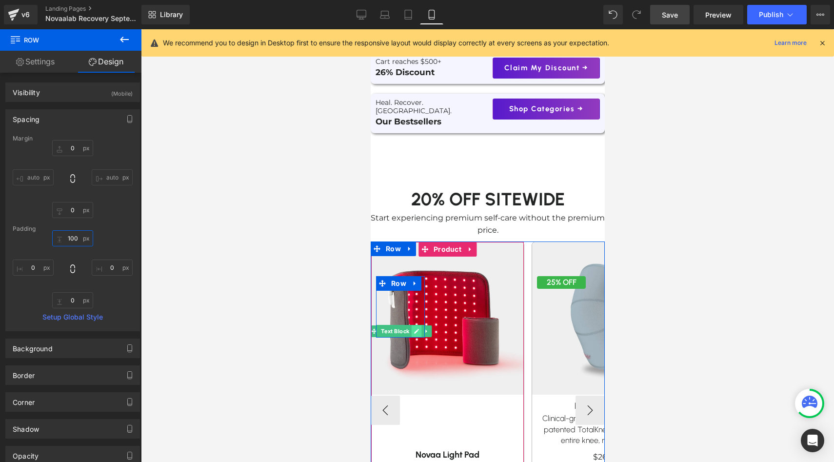
type input "100"
click at [417, 329] on icon at bounding box center [416, 331] width 5 height 5
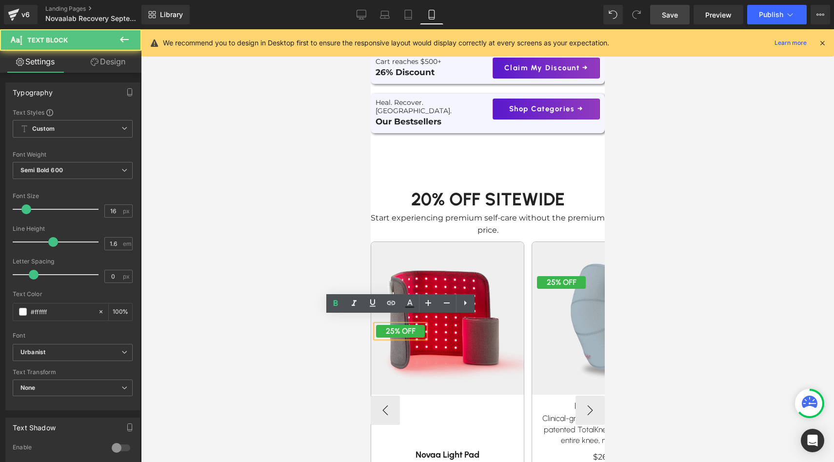
click at [392, 325] on p "25% OFF" at bounding box center [399, 331] width 49 height 13
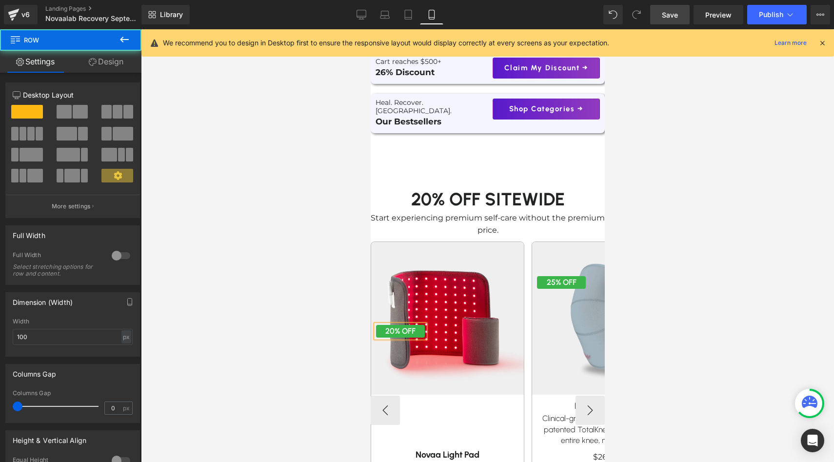
click at [413, 282] on div "20% OFF Text Block Row 100px" at bounding box center [399, 306] width 49 height 61
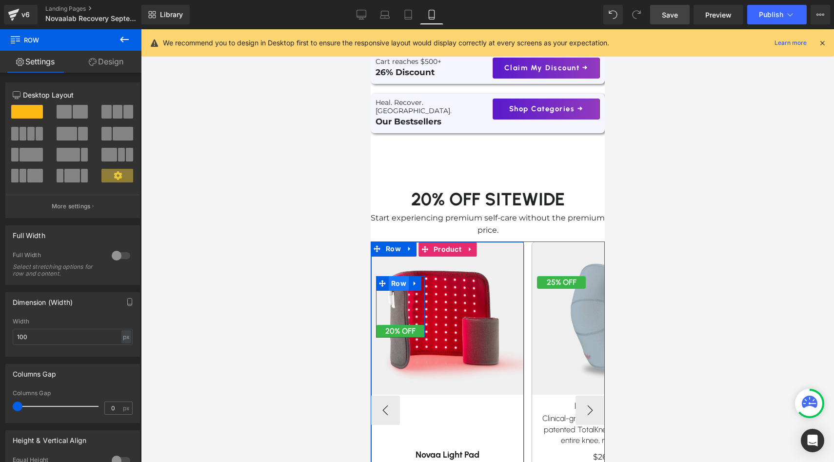
click at [399, 277] on span "Row" at bounding box center [398, 283] width 20 height 15
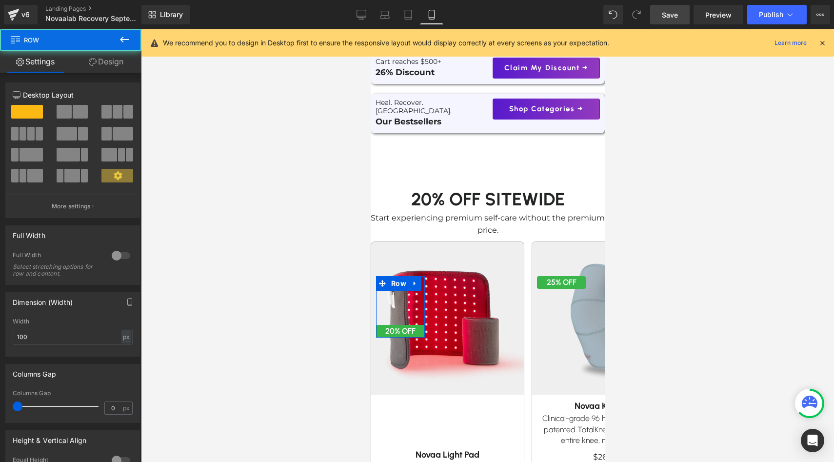
click at [110, 68] on link "Design" at bounding box center [106, 62] width 71 height 22
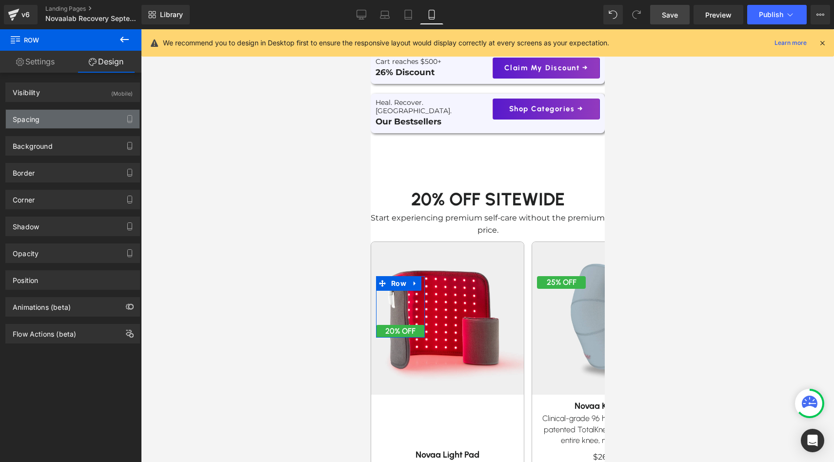
click at [80, 118] on div "Spacing" at bounding box center [73, 119] width 134 height 19
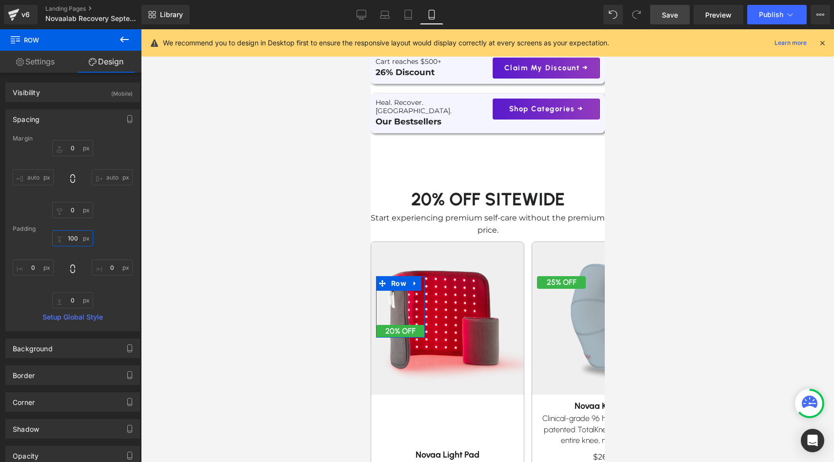
click at [78, 244] on input "100" at bounding box center [72, 238] width 41 height 16
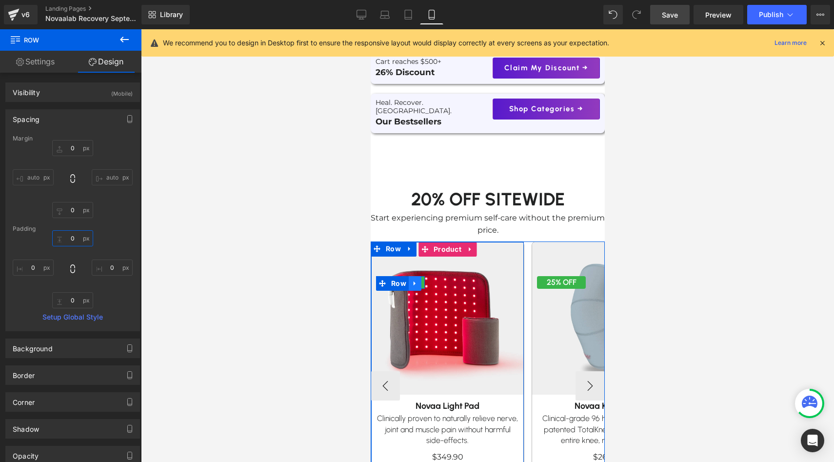
type input "0"
click at [414, 281] on icon at bounding box center [414, 283] width 2 height 4
click at [431, 276] on link at bounding box center [427, 283] width 13 height 15
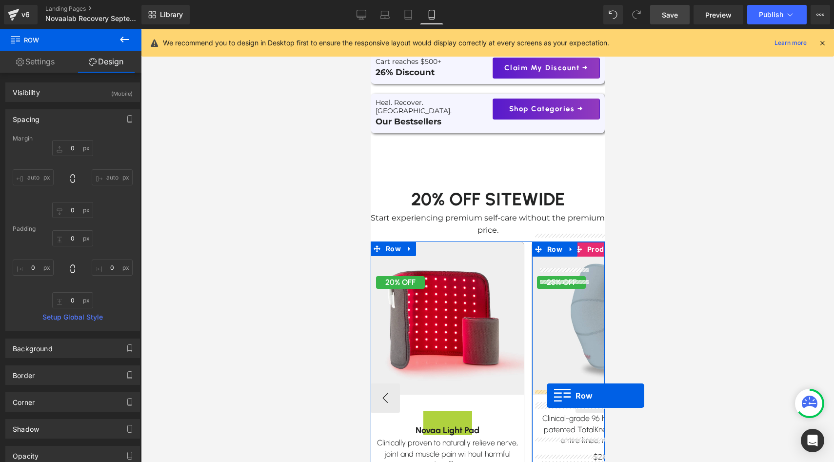
drag, startPoint x: 395, startPoint y: 289, endPoint x: 546, endPoint y: 395, distance: 185.1
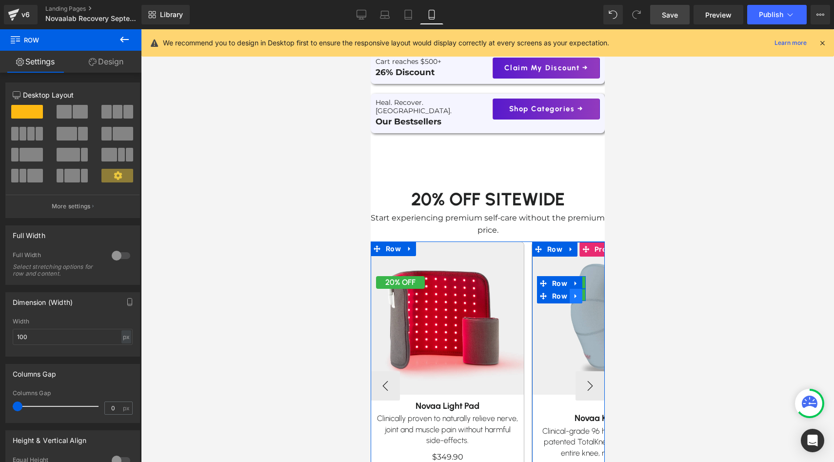
click at [574, 294] on icon at bounding box center [575, 296] width 2 height 4
click at [595, 289] on link at bounding box center [600, 296] width 13 height 15
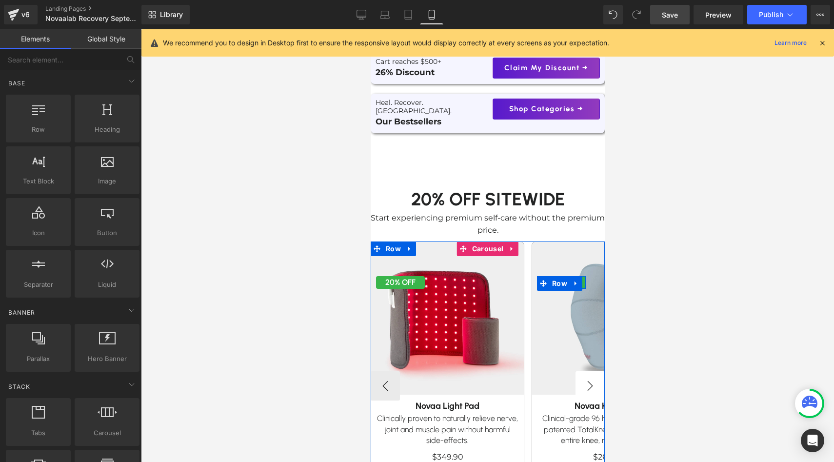
click at [589, 381] on button "›" at bounding box center [589, 385] width 29 height 29
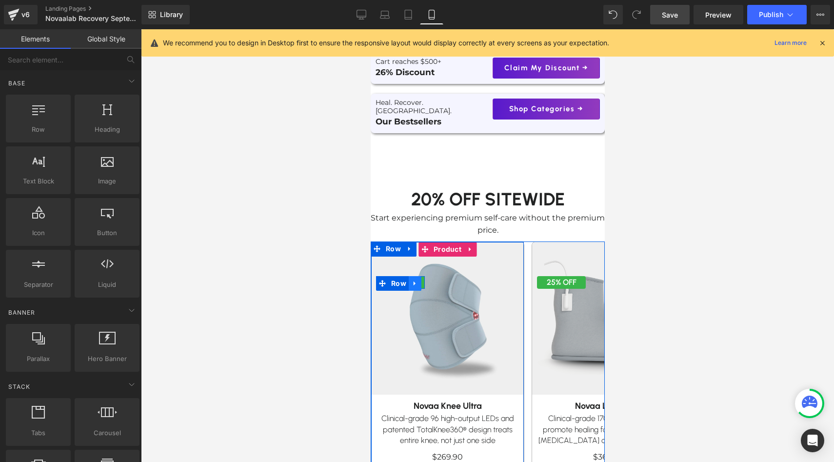
click at [414, 281] on icon at bounding box center [414, 283] width 2 height 4
click at [424, 280] on icon at bounding box center [427, 283] width 7 height 7
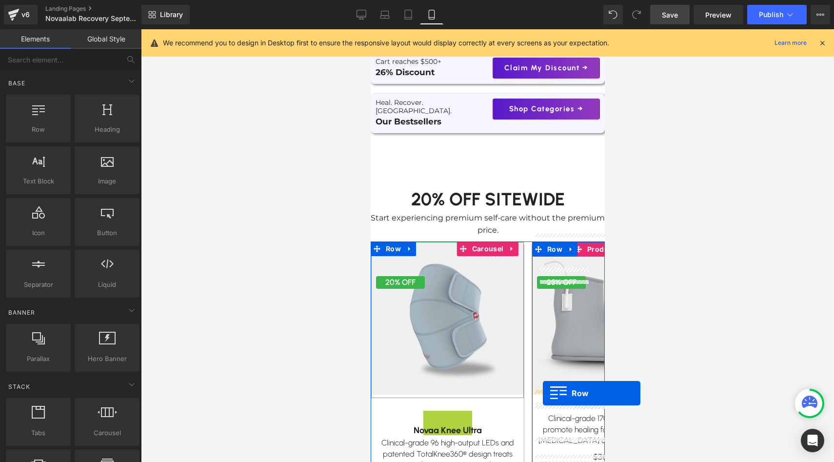
drag, startPoint x: 400, startPoint y: 289, endPoint x: 543, endPoint y: 392, distance: 176.0
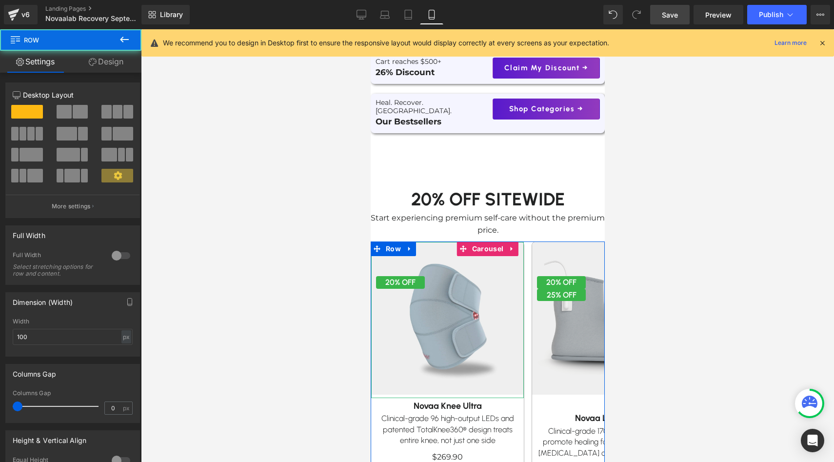
click at [604, 375] on button "›" at bounding box center [618, 385] width 29 height 29
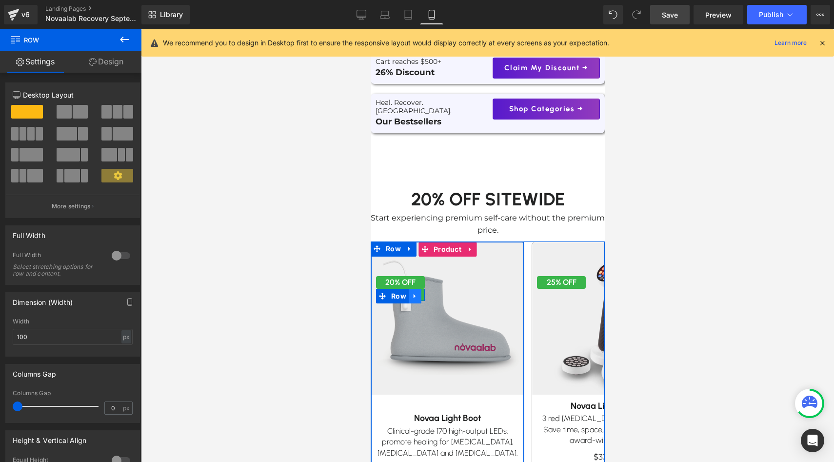
click at [414, 294] on icon at bounding box center [414, 296] width 2 height 4
click at [438, 293] on icon at bounding box center [439, 296] width 7 height 7
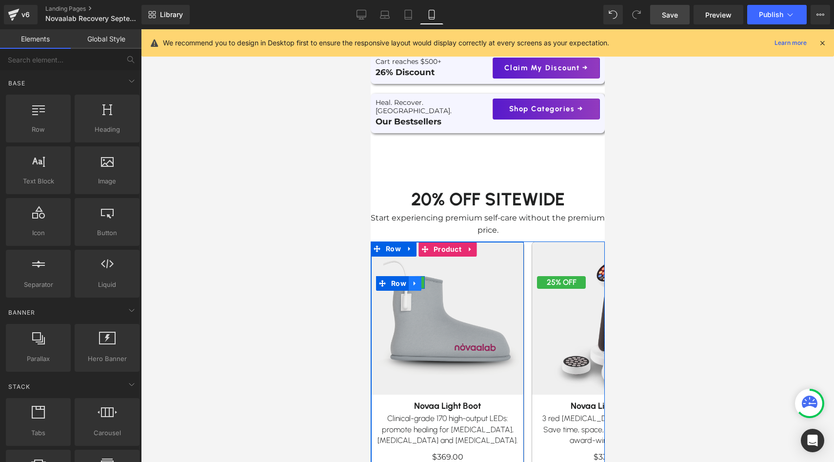
click at [414, 279] on icon at bounding box center [414, 282] width 7 height 7
click at [430, 280] on icon at bounding box center [427, 283] width 7 height 7
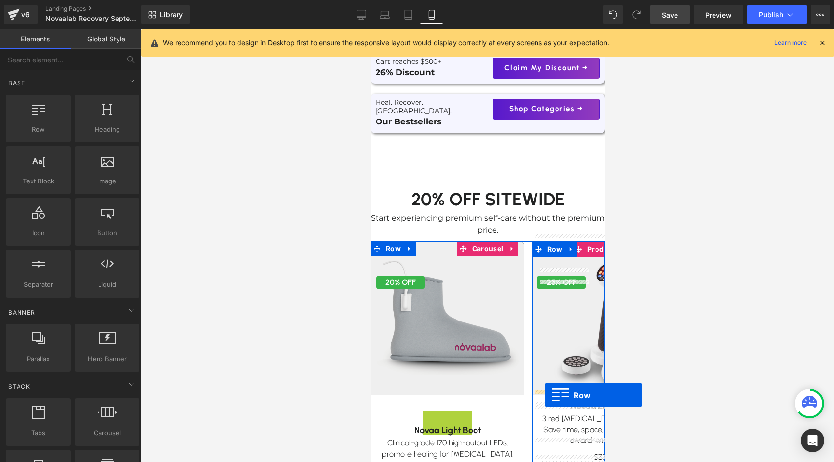
drag, startPoint x: 398, startPoint y: 288, endPoint x: 544, endPoint y: 395, distance: 181.1
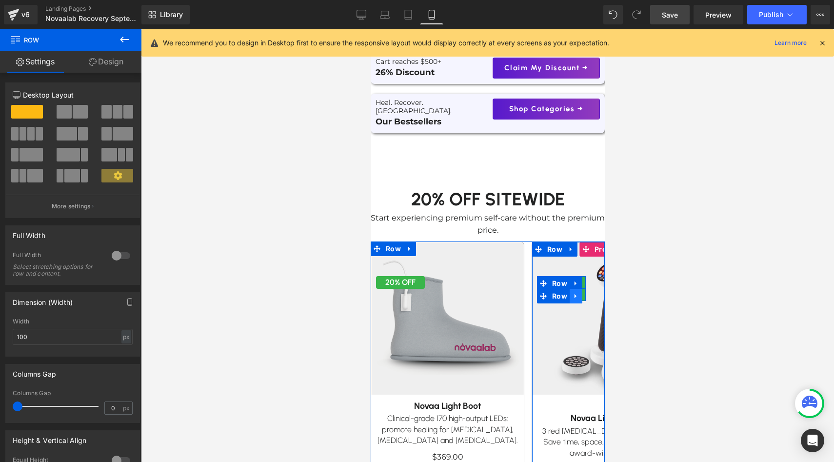
click at [576, 292] on icon at bounding box center [575, 295] width 7 height 7
click at [598, 293] on icon at bounding box center [600, 296] width 7 height 7
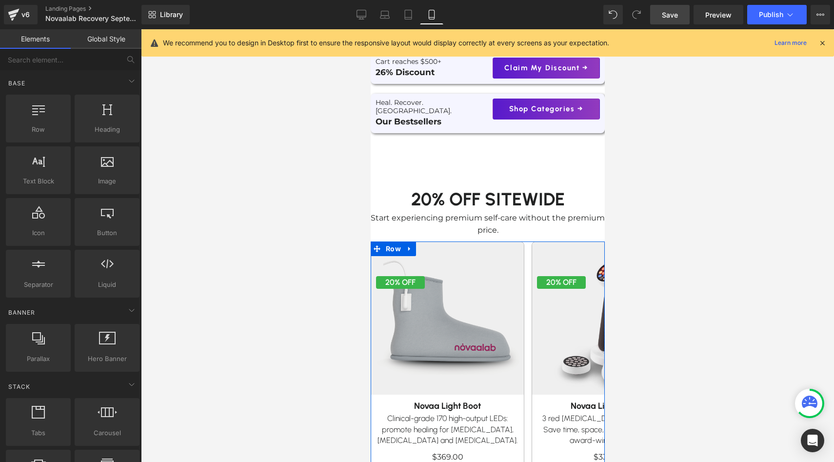
click at [451, 314] on span "Image" at bounding box center [446, 320] width 21 height 12
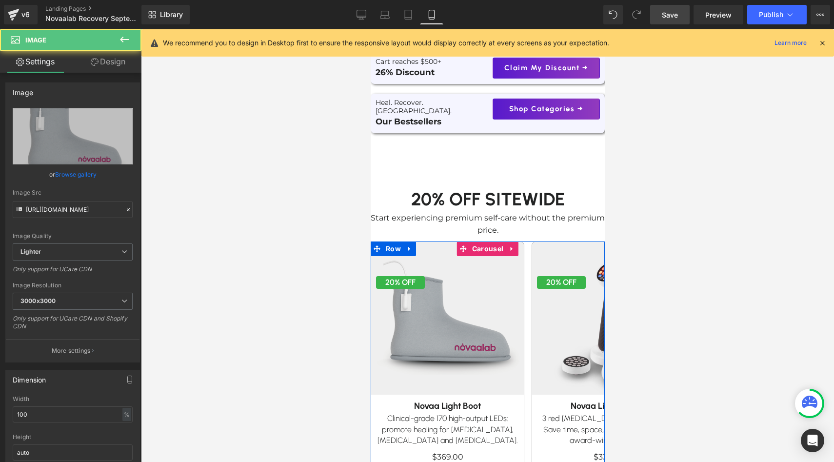
click at [604, 380] on button "›" at bounding box center [618, 385] width 29 height 29
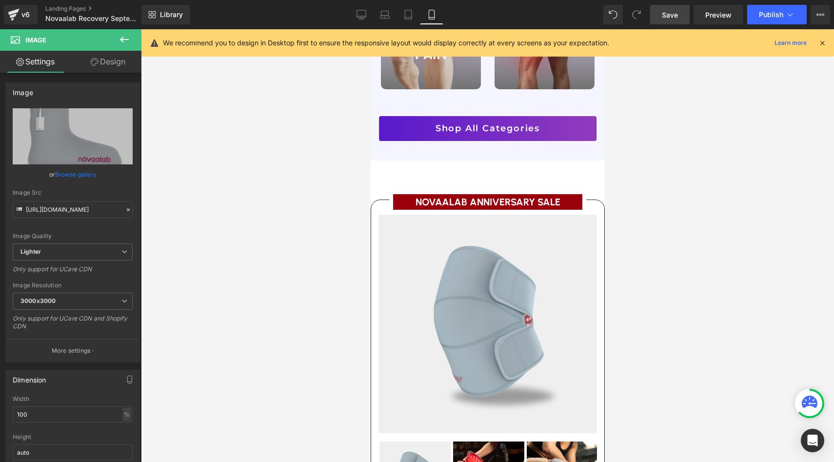
scroll to position [1104, 0]
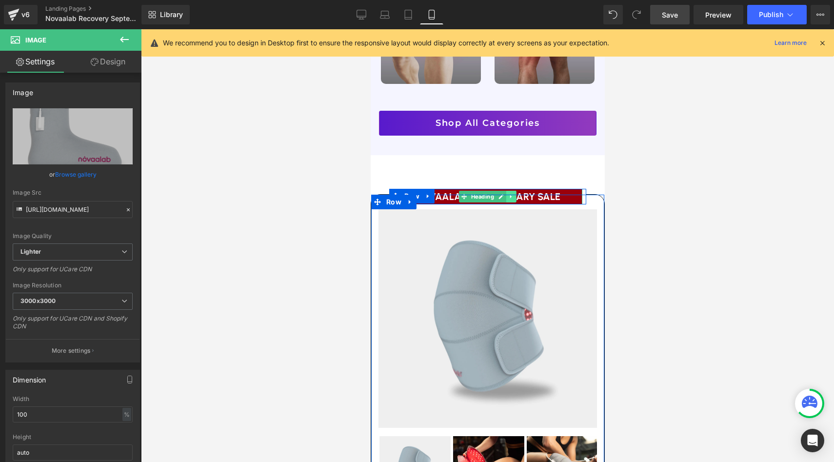
click at [508, 191] on link at bounding box center [511, 197] width 10 height 12
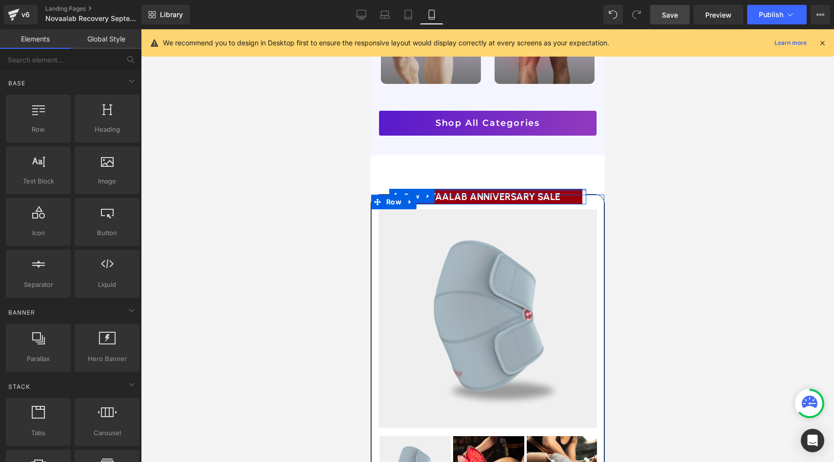
click at [520, 163] on div "Image Row Image Row Liquid Row Row For a limited time Text Block 20% Sitewide T…" at bounding box center [487, 334] width 234 height 2818
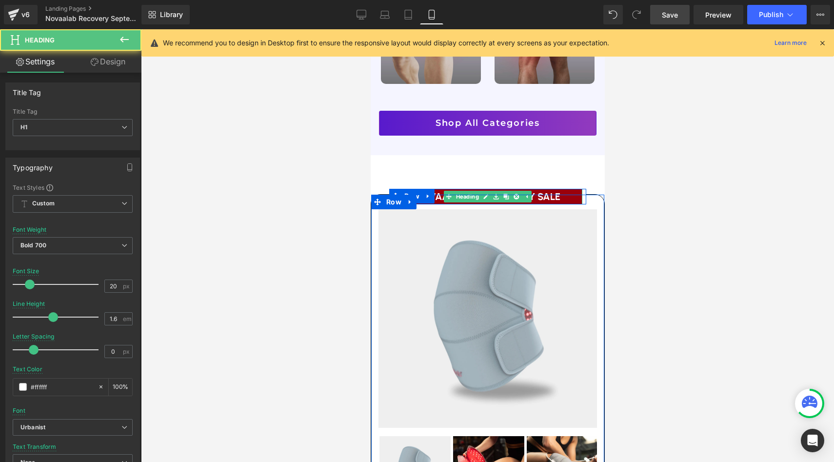
click at [534, 189] on h1 "NOVAALAB ANNIVERSARY SALE" at bounding box center [486, 197] width 181 height 16
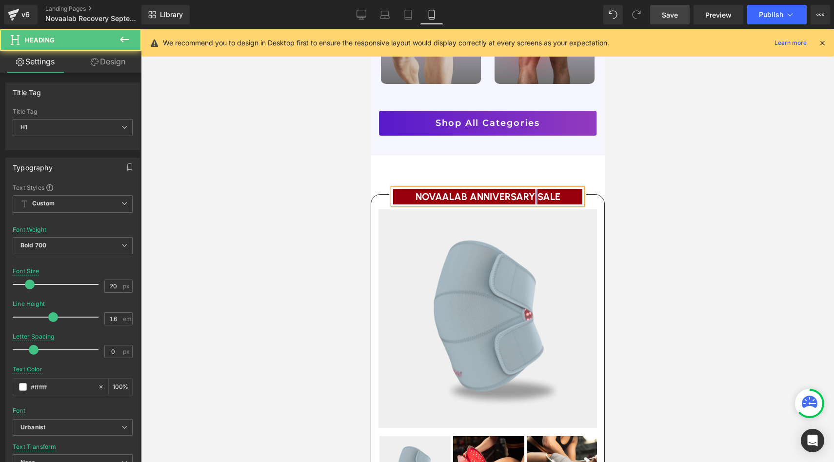
click at [534, 189] on h1 "NOVAALAB ANNIVERSARY SALE" at bounding box center [486, 197] width 181 height 16
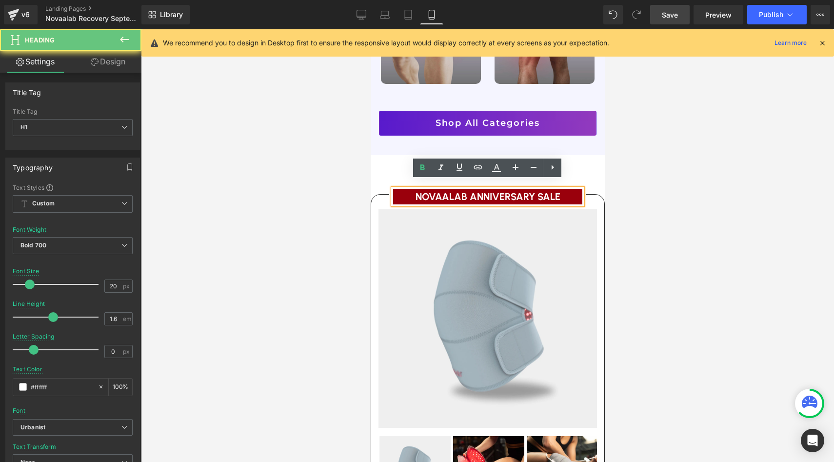
click at [521, 189] on h1 "NOVAALAB ANNIVERSARY SALE" at bounding box center [486, 197] width 181 height 16
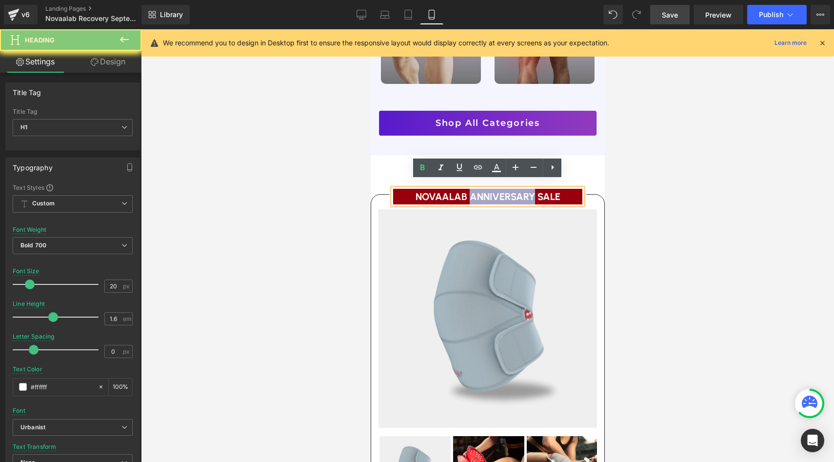
click at [521, 189] on h1 "NOVAALAB ANNIVERSARY SALE" at bounding box center [486, 197] width 181 height 16
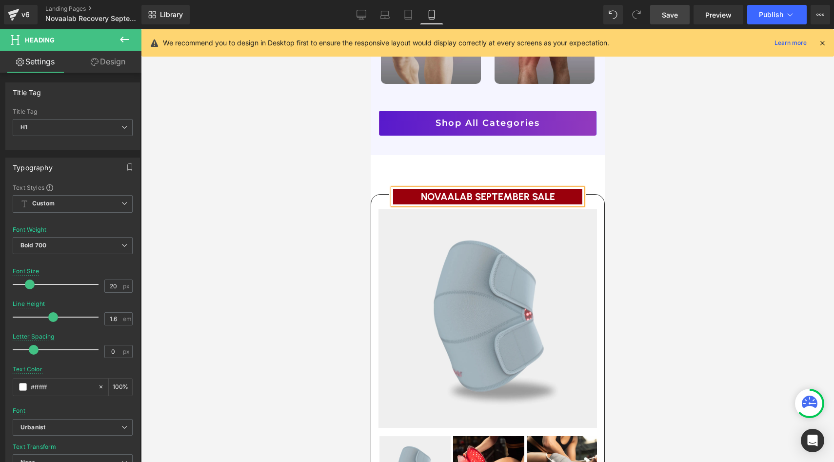
click at [628, 282] on div at bounding box center [487, 245] width 693 height 433
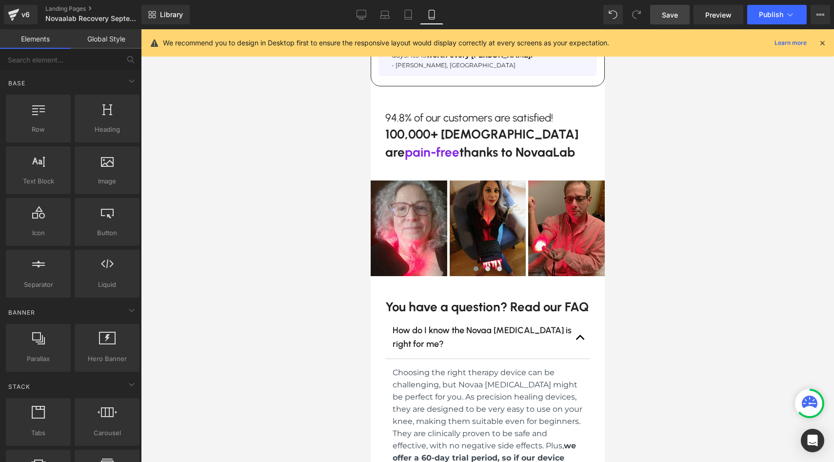
scroll to position [1943, 0]
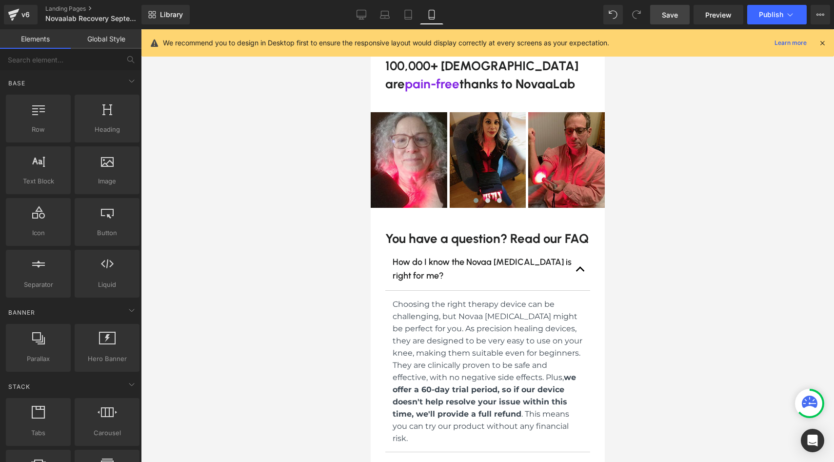
click at [665, 14] on span "Save" at bounding box center [670, 15] width 16 height 10
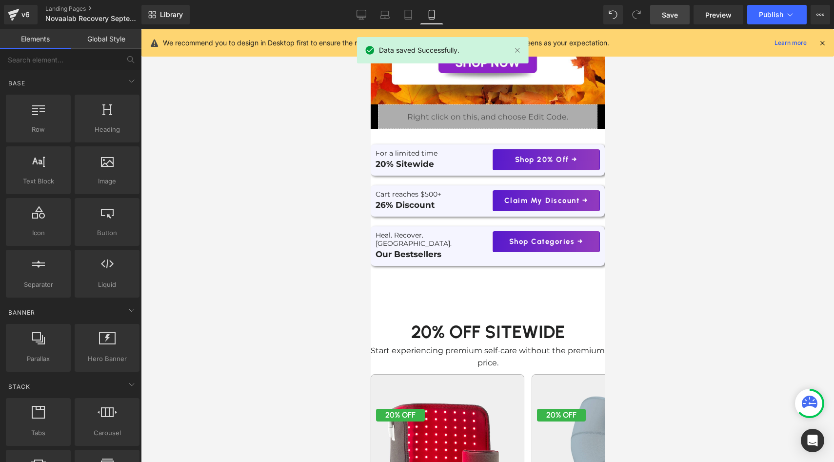
scroll to position [104, 0]
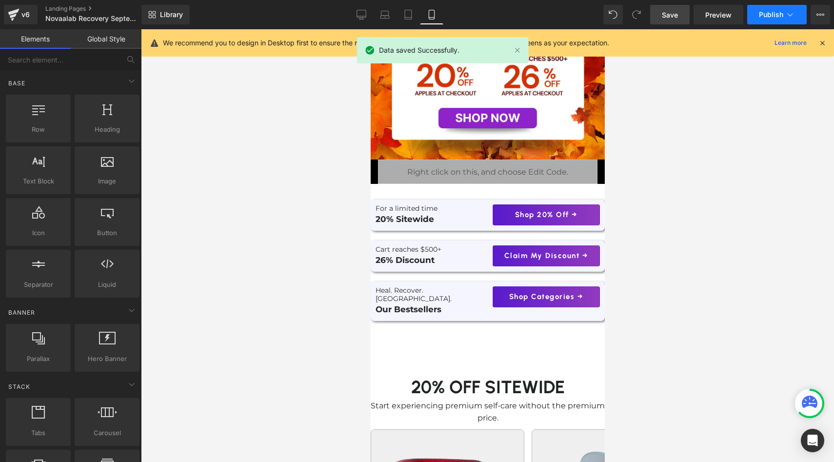
click at [763, 15] on span "Publish" at bounding box center [771, 15] width 24 height 8
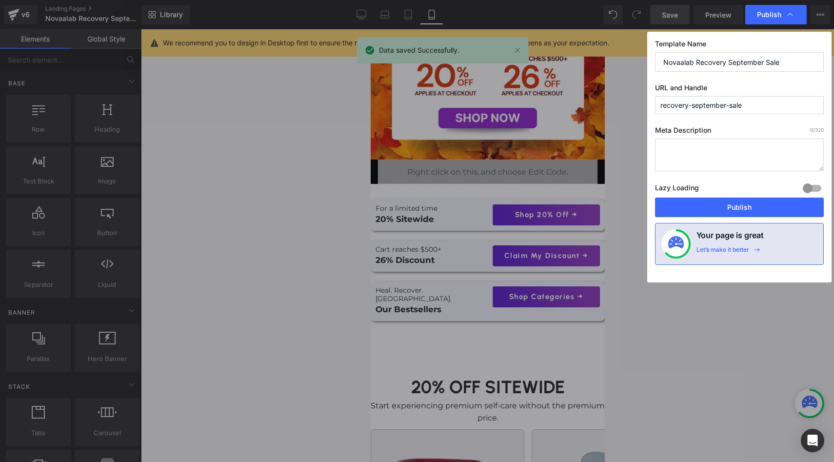
click at [708, 218] on div "Template Name Novaalab Recovery September Sale URL and Handle recovery-septembe…" at bounding box center [739, 157] width 184 height 251
click at [710, 213] on button "Publish" at bounding box center [739, 207] width 169 height 20
